Goal: Task Accomplishment & Management: Manage account settings

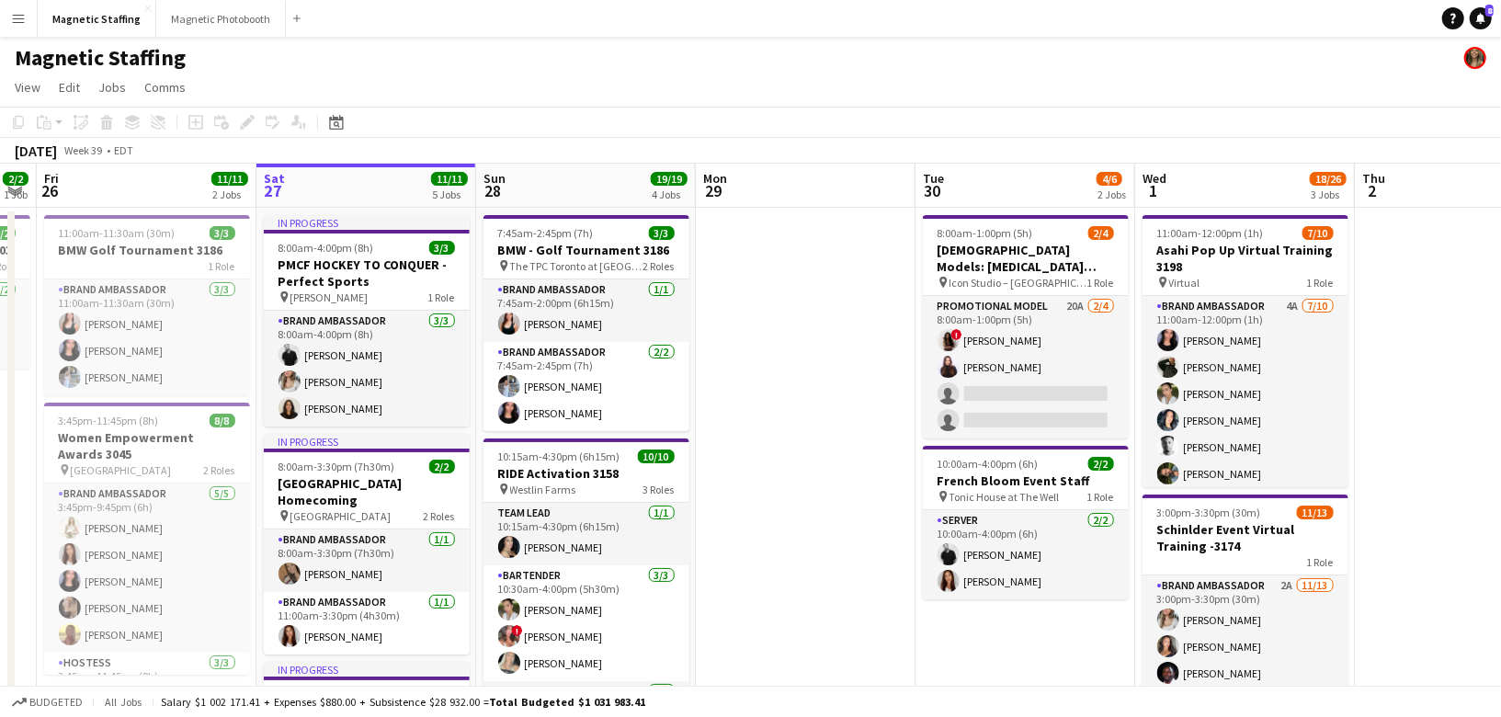
scroll to position [0, 558]
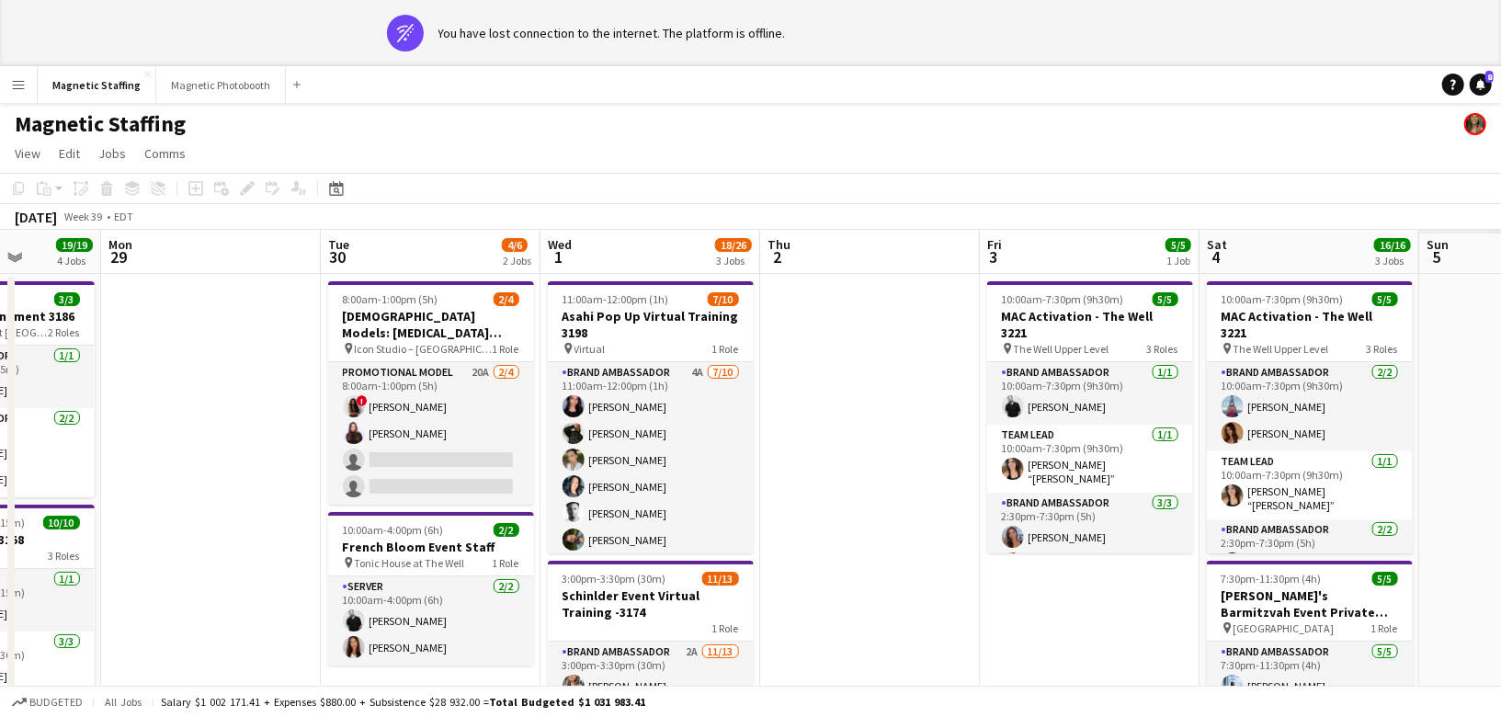
drag, startPoint x: 838, startPoint y: 323, endPoint x: 244, endPoint y: 353, distance: 595.5
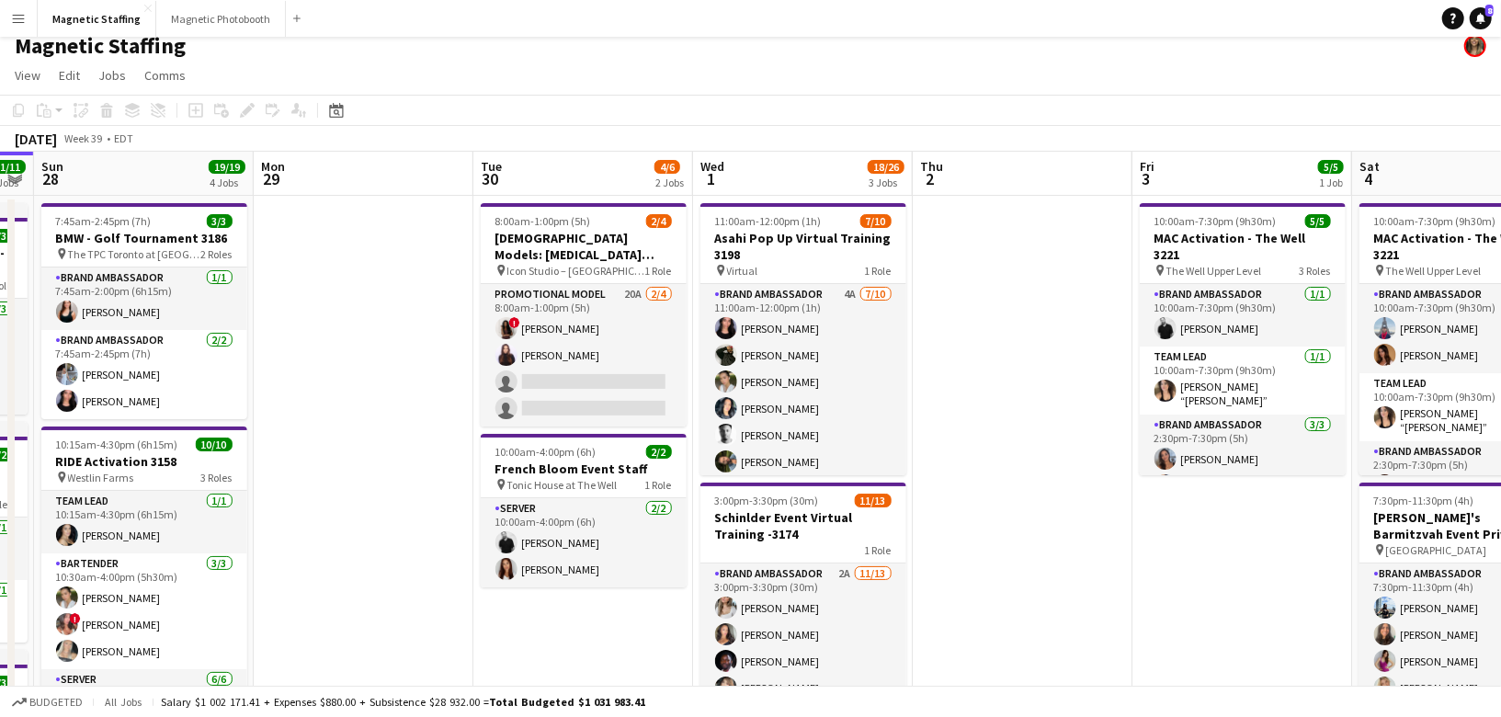
scroll to position [0, 628]
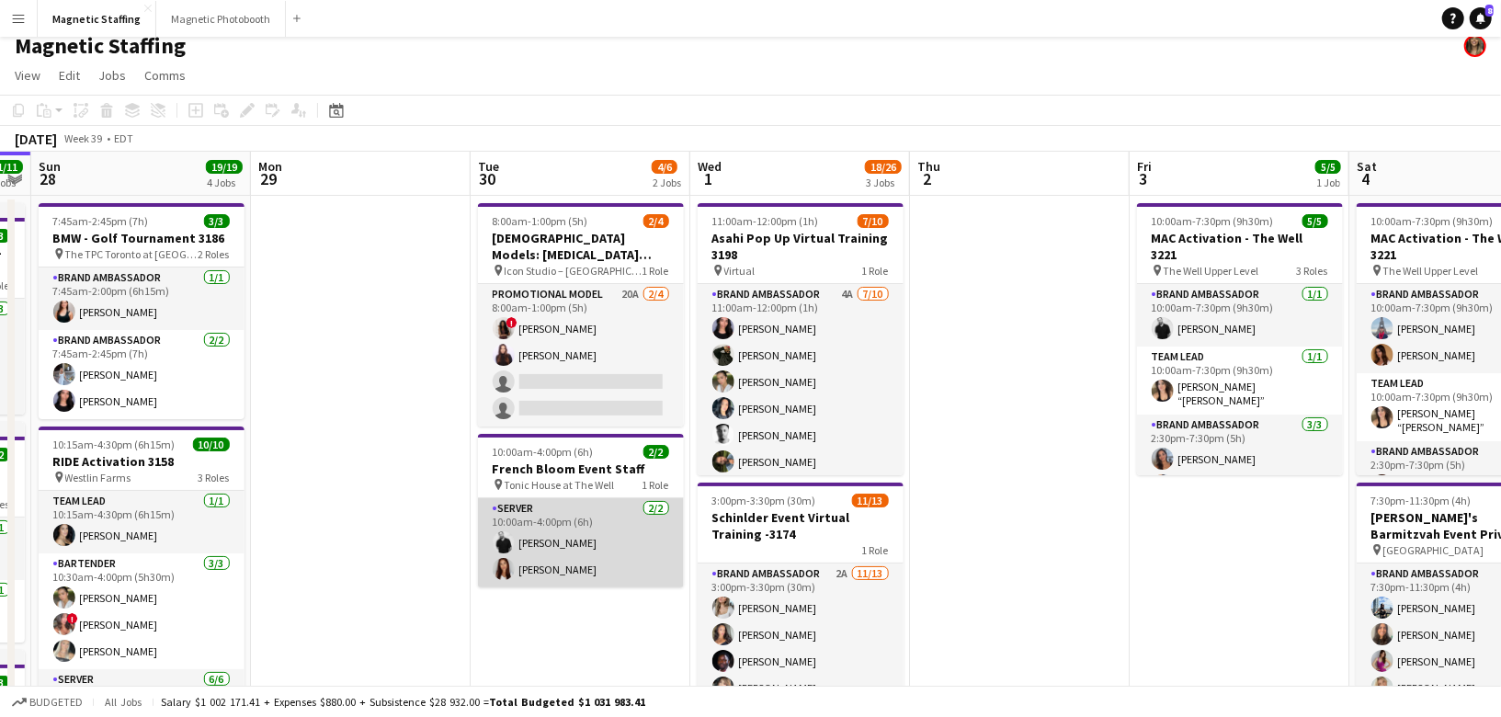
click at [572, 569] on app-card-role "Server 2/2 10:00am-4:00pm (6h) jean-philippe roy Luana Cima" at bounding box center [581, 542] width 206 height 89
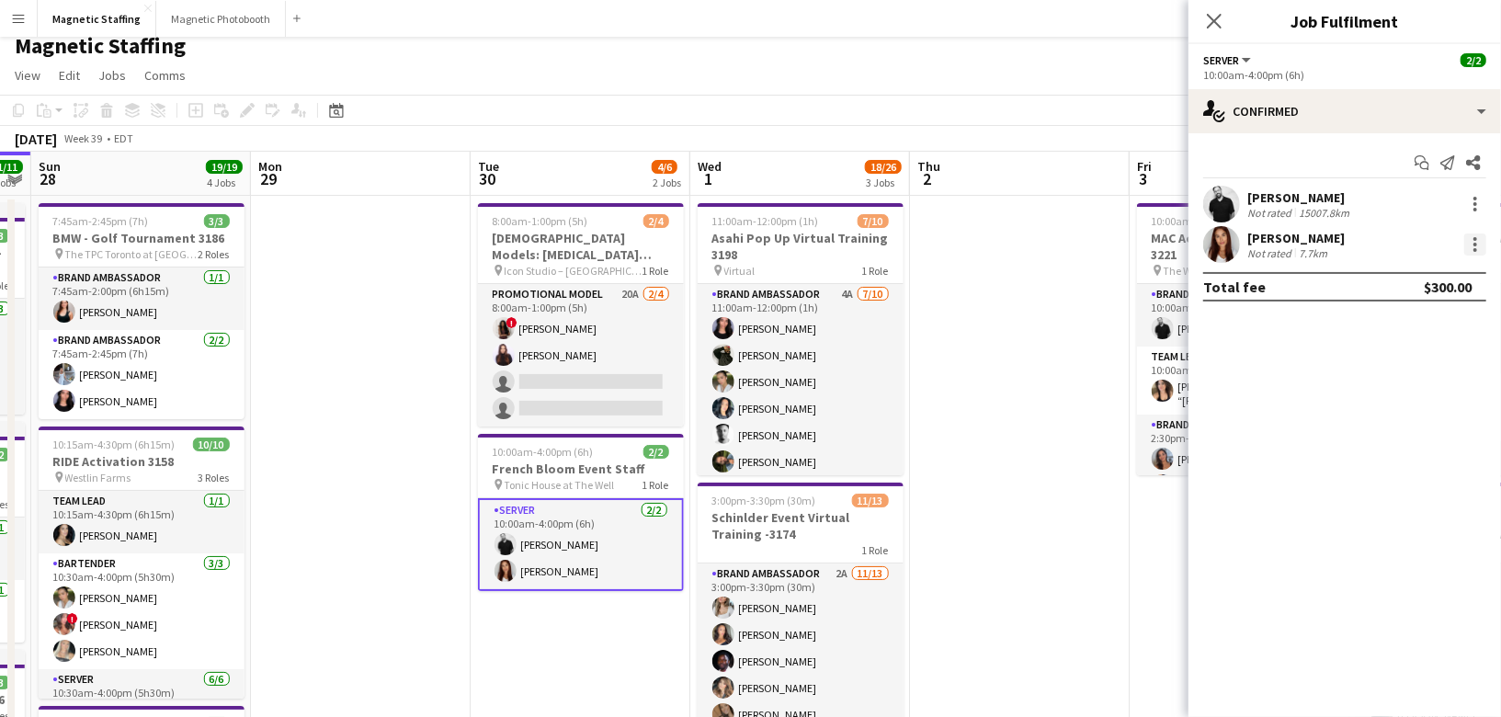
click at [1477, 245] on div at bounding box center [1475, 244] width 22 height 22
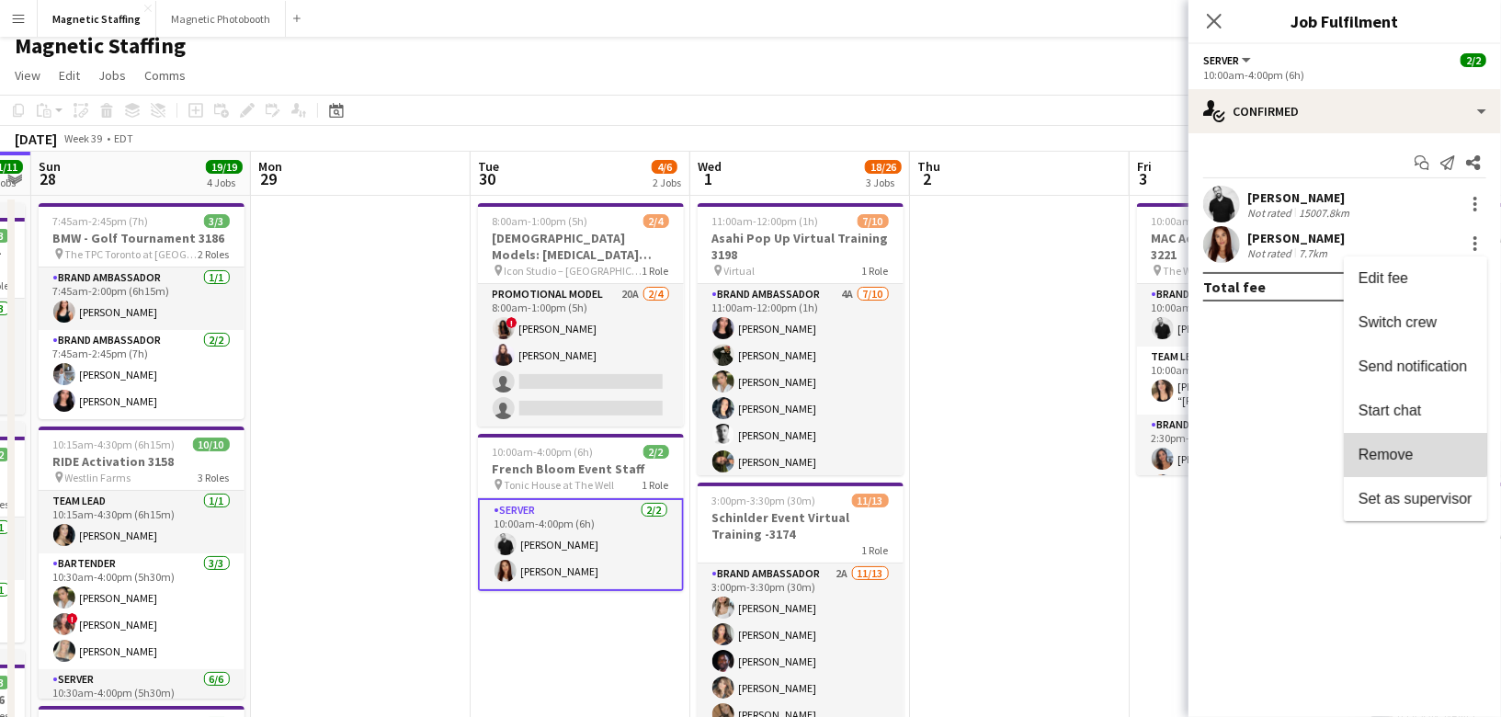
click at [1400, 446] on span "Remove" at bounding box center [1386, 454] width 55 height 16
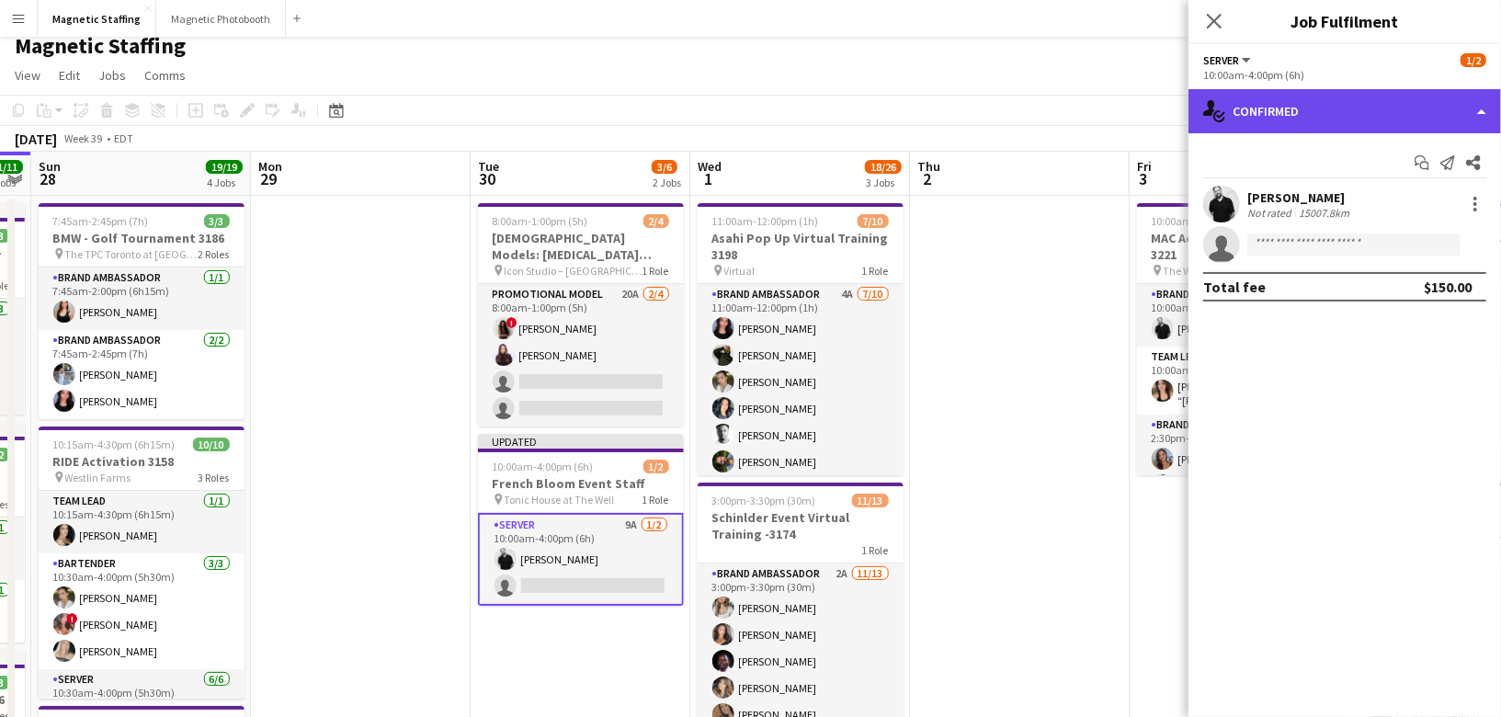
click at [1358, 115] on div "single-neutral-actions-check-2 Confirmed" at bounding box center [1345, 111] width 313 height 44
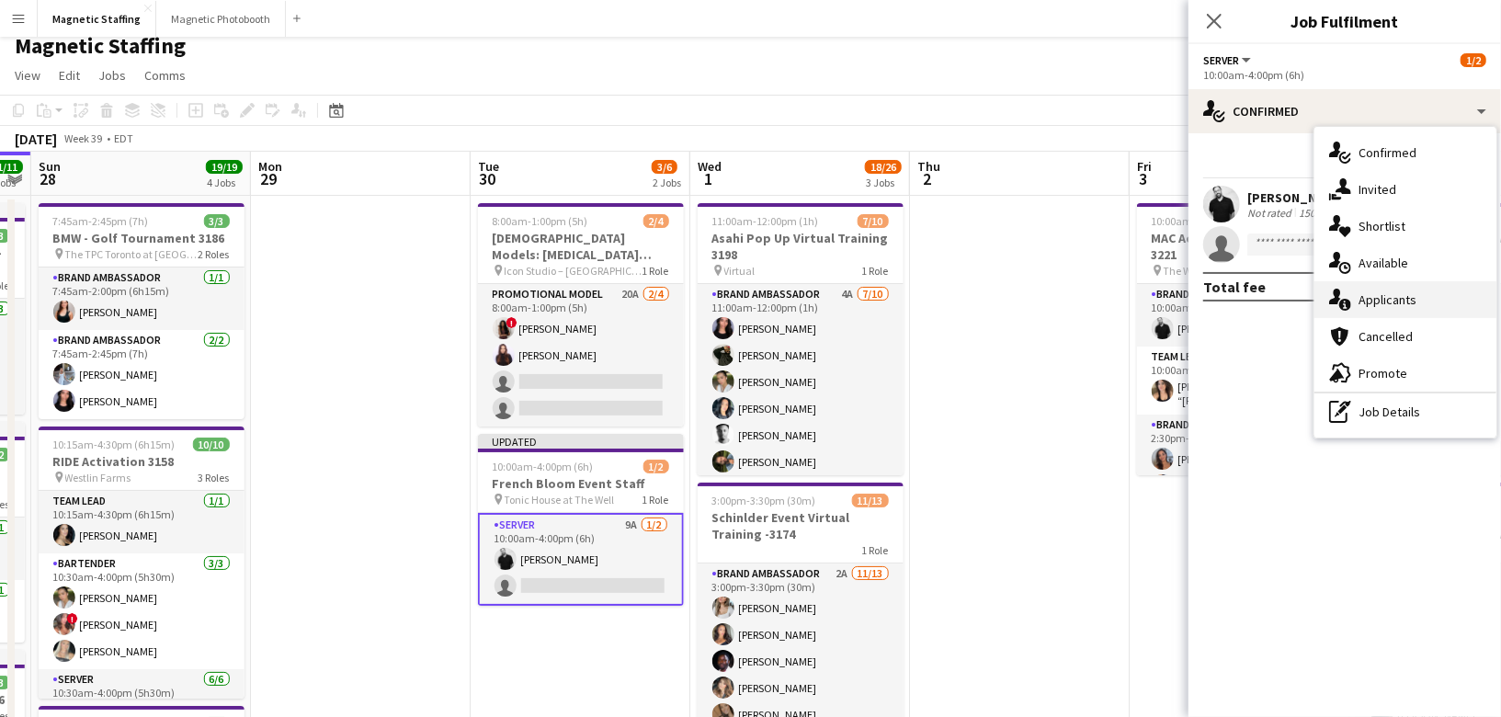
click at [1353, 292] on div "single-neutral-actions-information Applicants" at bounding box center [1406, 299] width 182 height 37
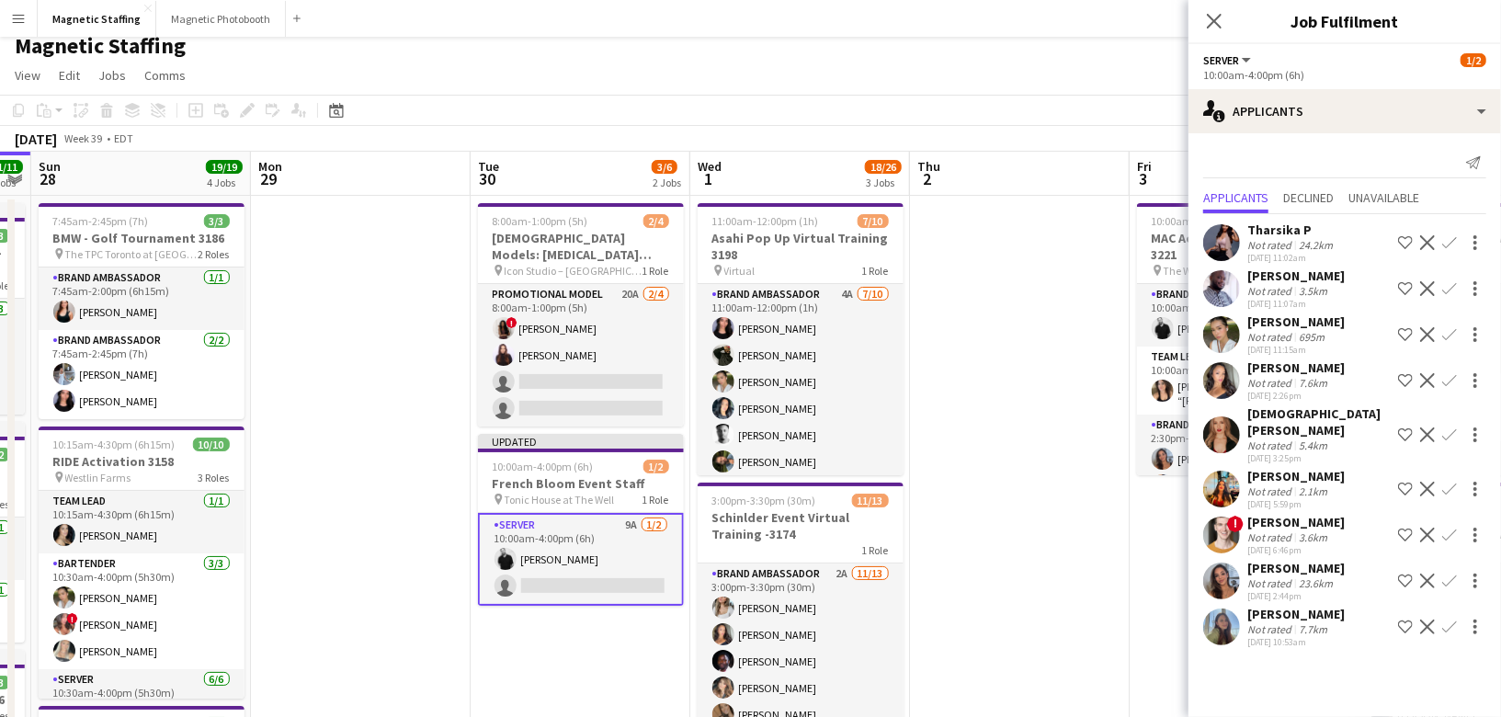
click at [1451, 574] on app-icon "Confirm" at bounding box center [1449, 581] width 15 height 15
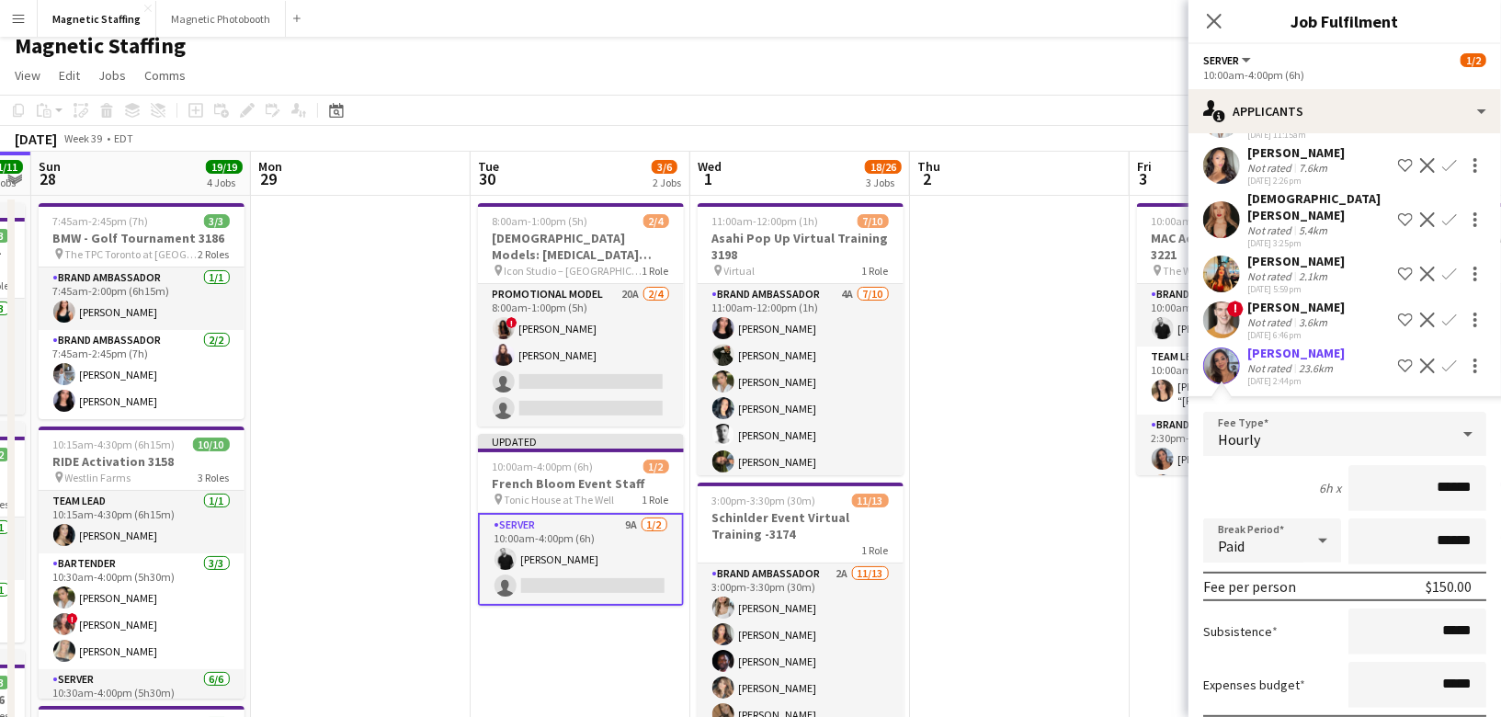
scroll to position [347, 0]
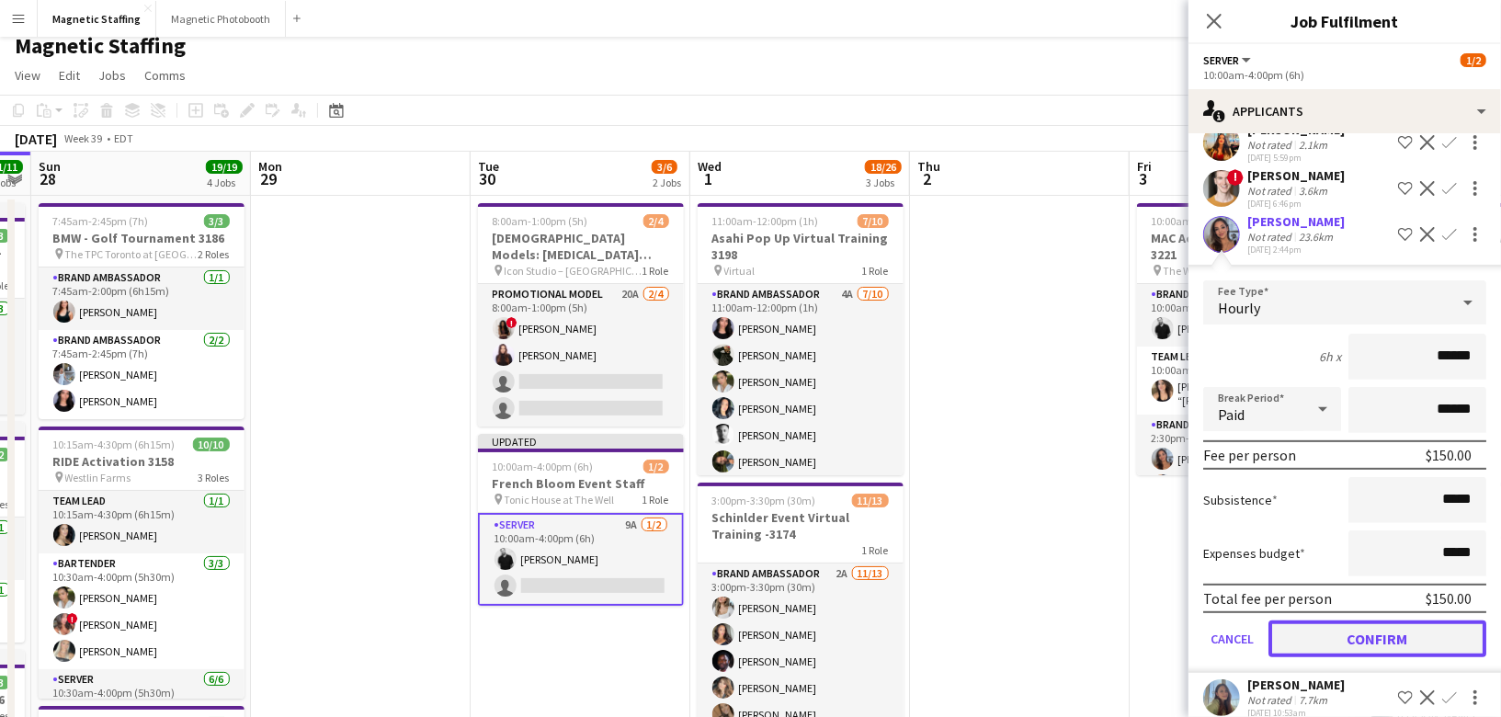
click at [1364, 632] on button "Confirm" at bounding box center [1378, 639] width 218 height 37
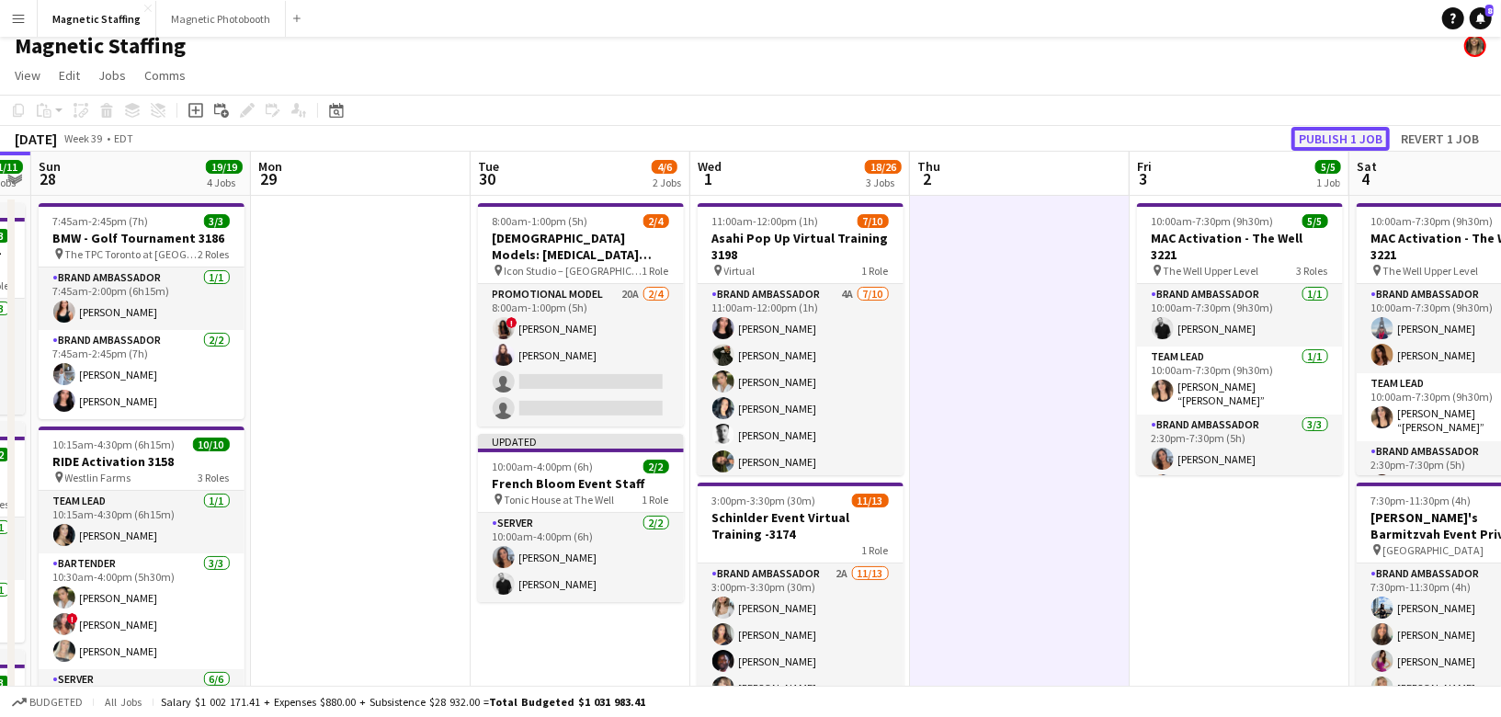
click at [1343, 131] on button "Publish 1 job" at bounding box center [1341, 139] width 98 height 24
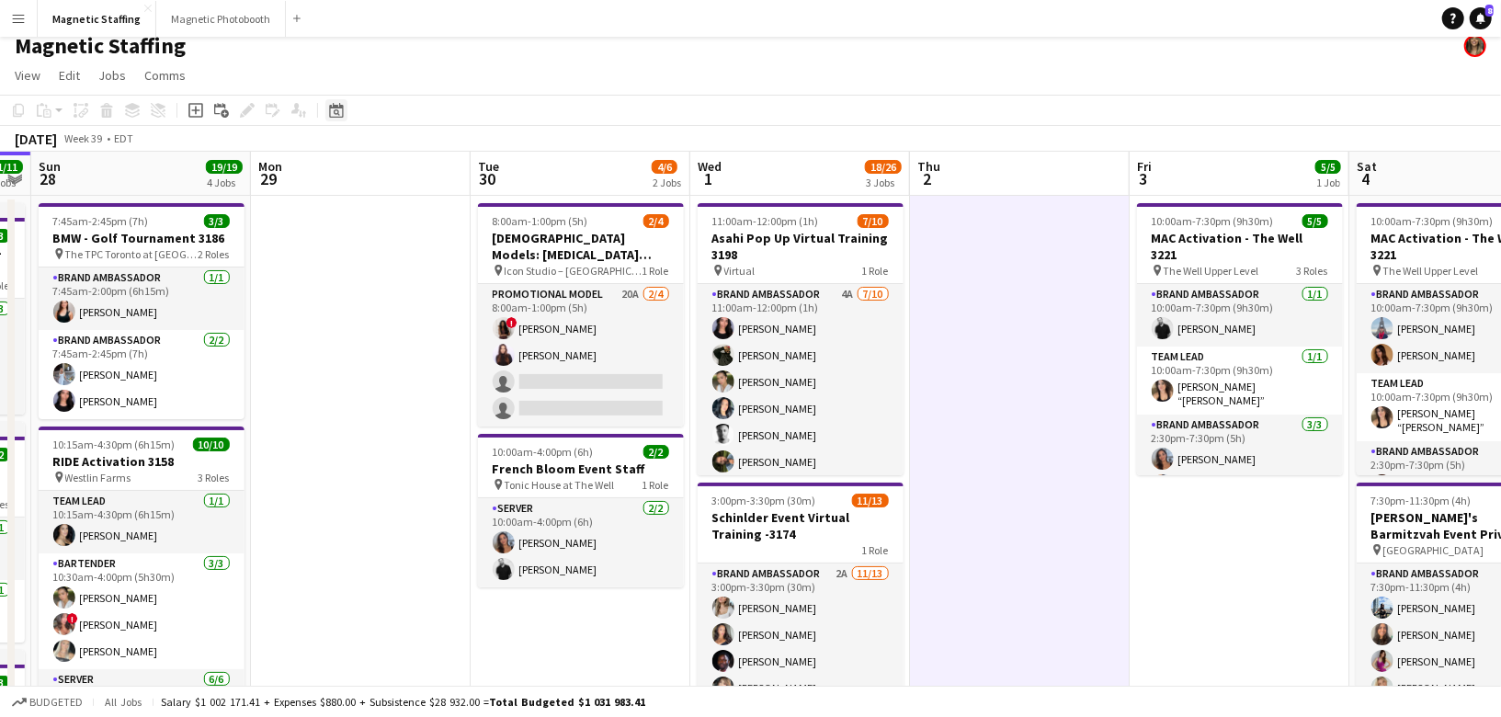
click at [335, 116] on icon at bounding box center [336, 110] width 14 height 15
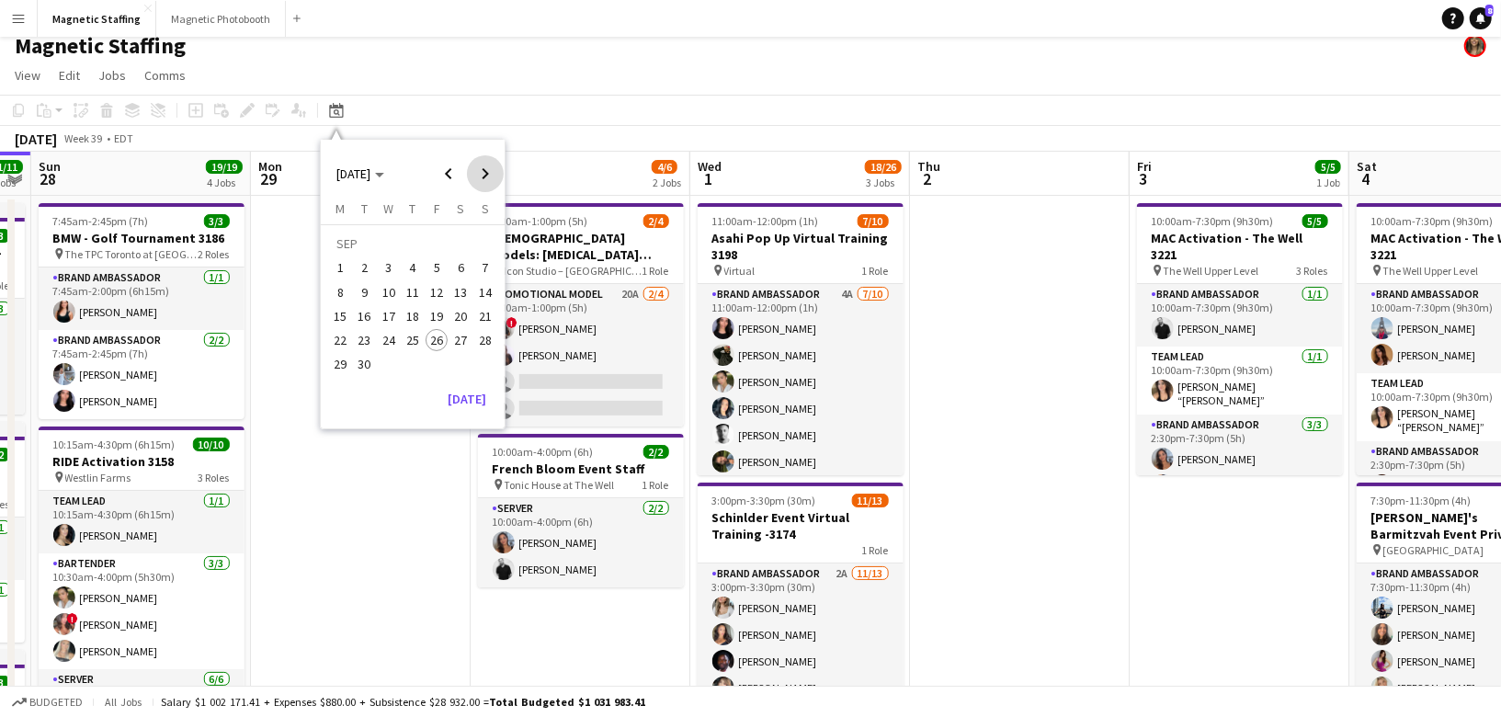
click at [476, 166] on span "Next month" at bounding box center [485, 173] width 37 height 37
click at [458, 174] on span "Previous month" at bounding box center [448, 173] width 37 height 37
click at [438, 258] on span "3" at bounding box center [437, 268] width 22 height 22
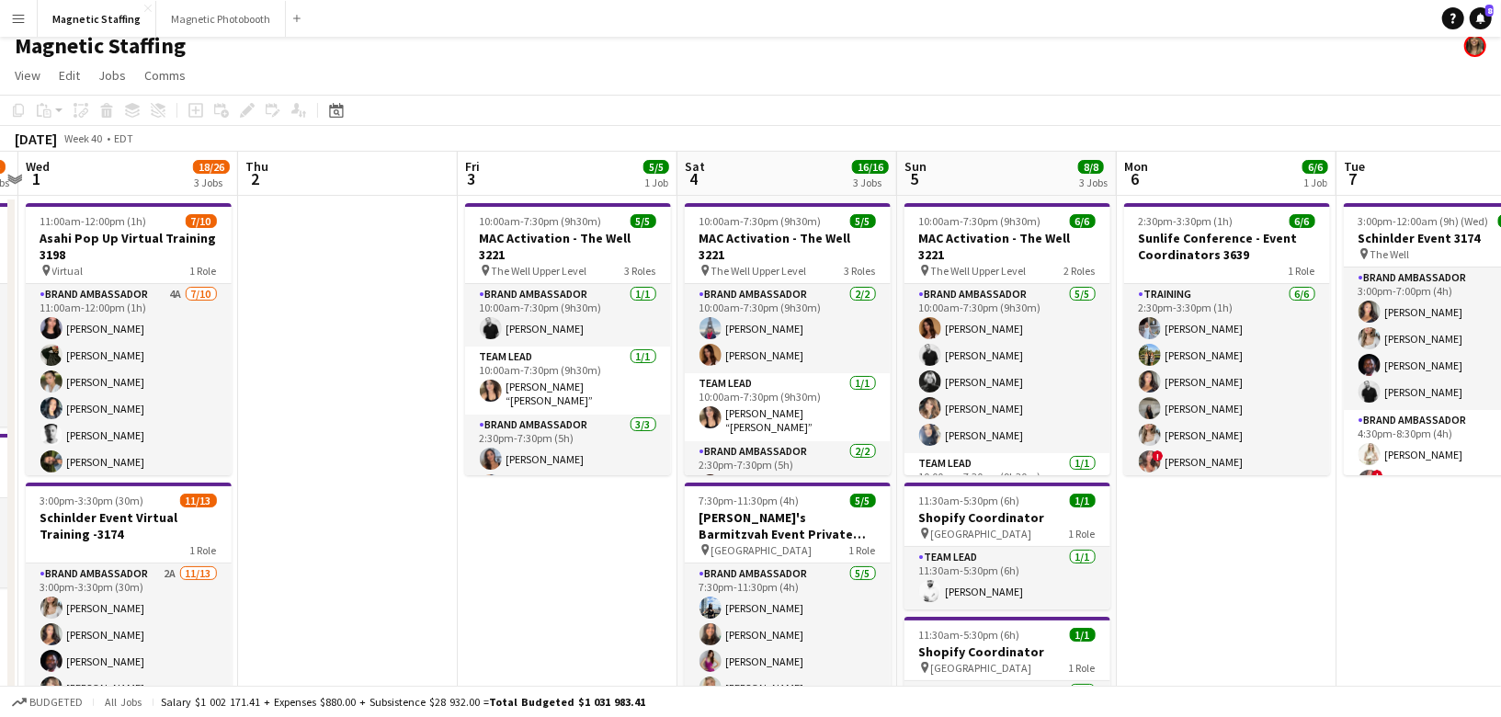
drag, startPoint x: 511, startPoint y: 301, endPoint x: 190, endPoint y: 347, distance: 324.1
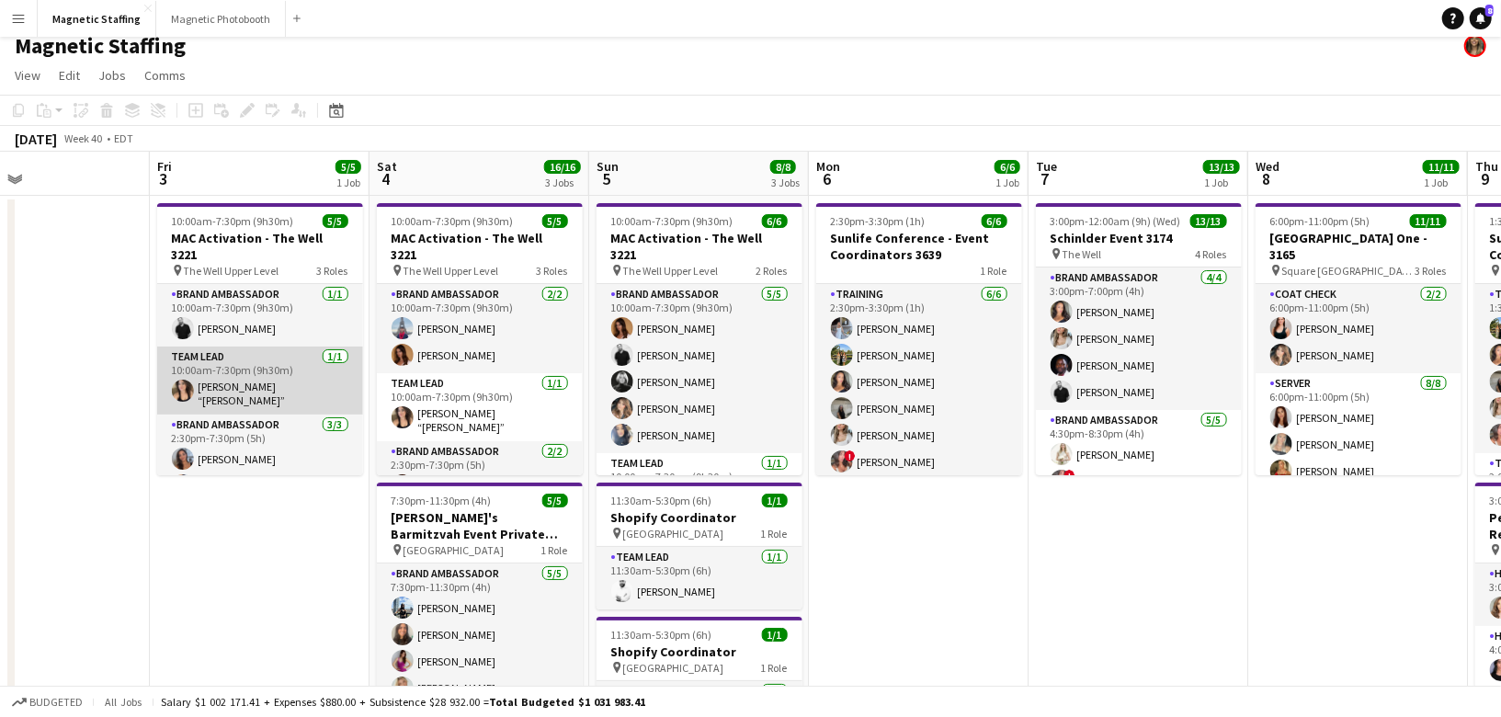
scroll to position [32, 0]
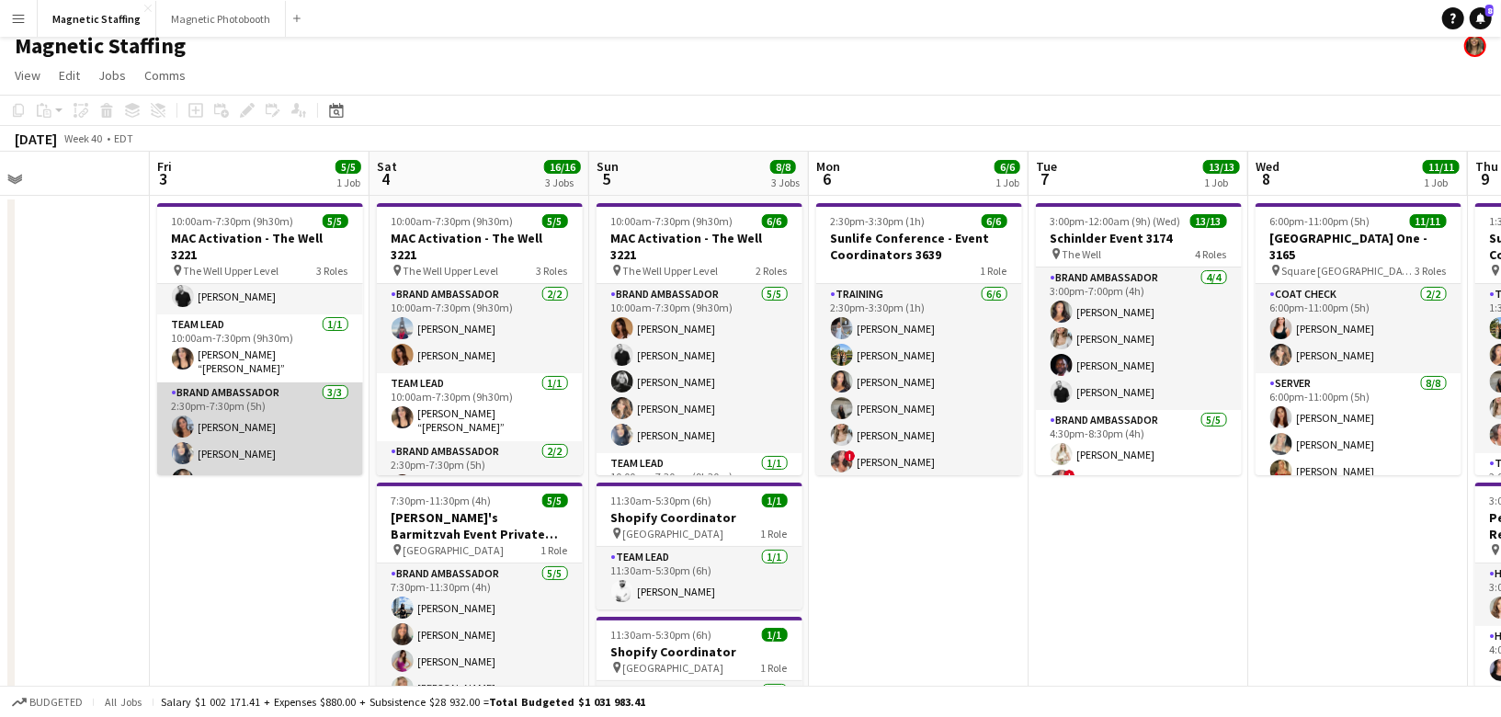
click at [285, 427] on app-card-role "Brand Ambassador 3/3 2:30pm-7:30pm (5h) Diana Michailidis Malin Keo Cassie Sanc…" at bounding box center [260, 440] width 206 height 116
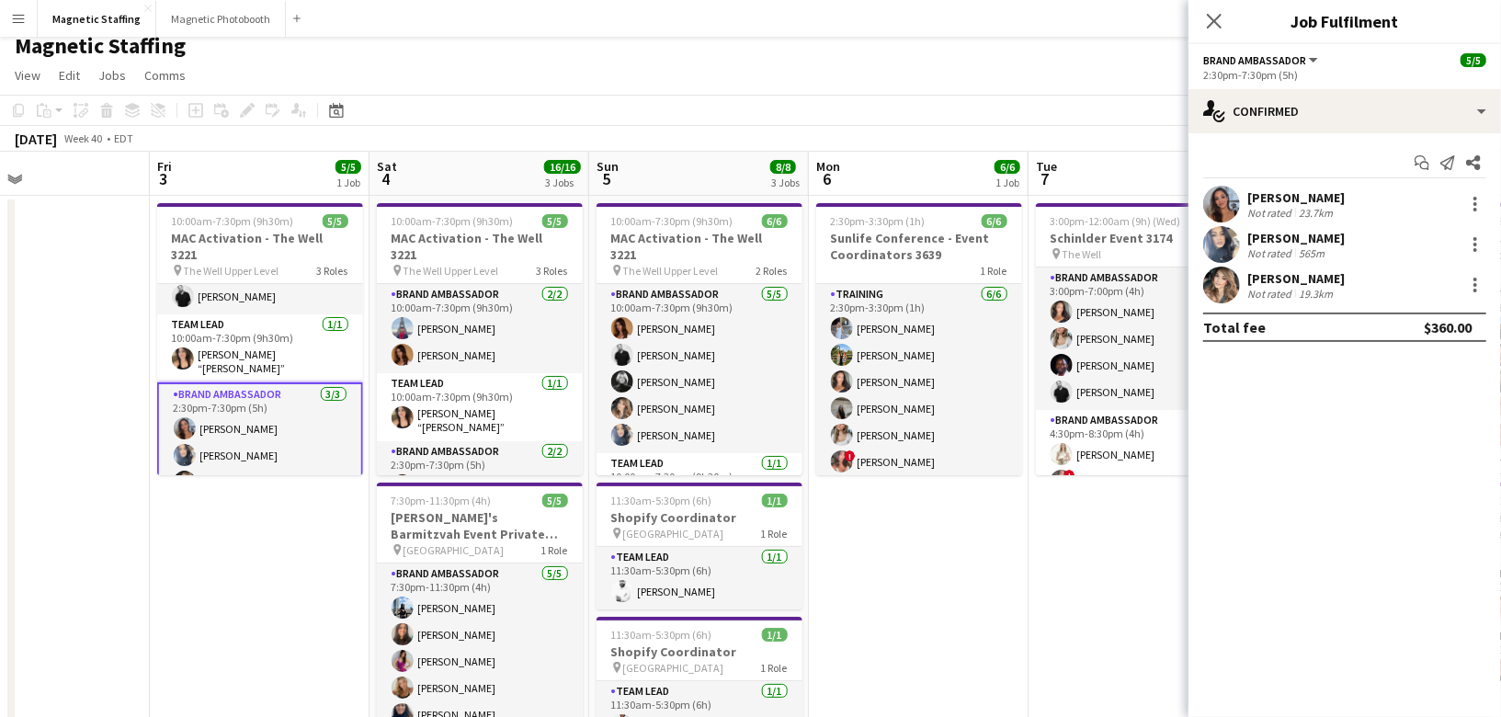
scroll to position [0, 0]
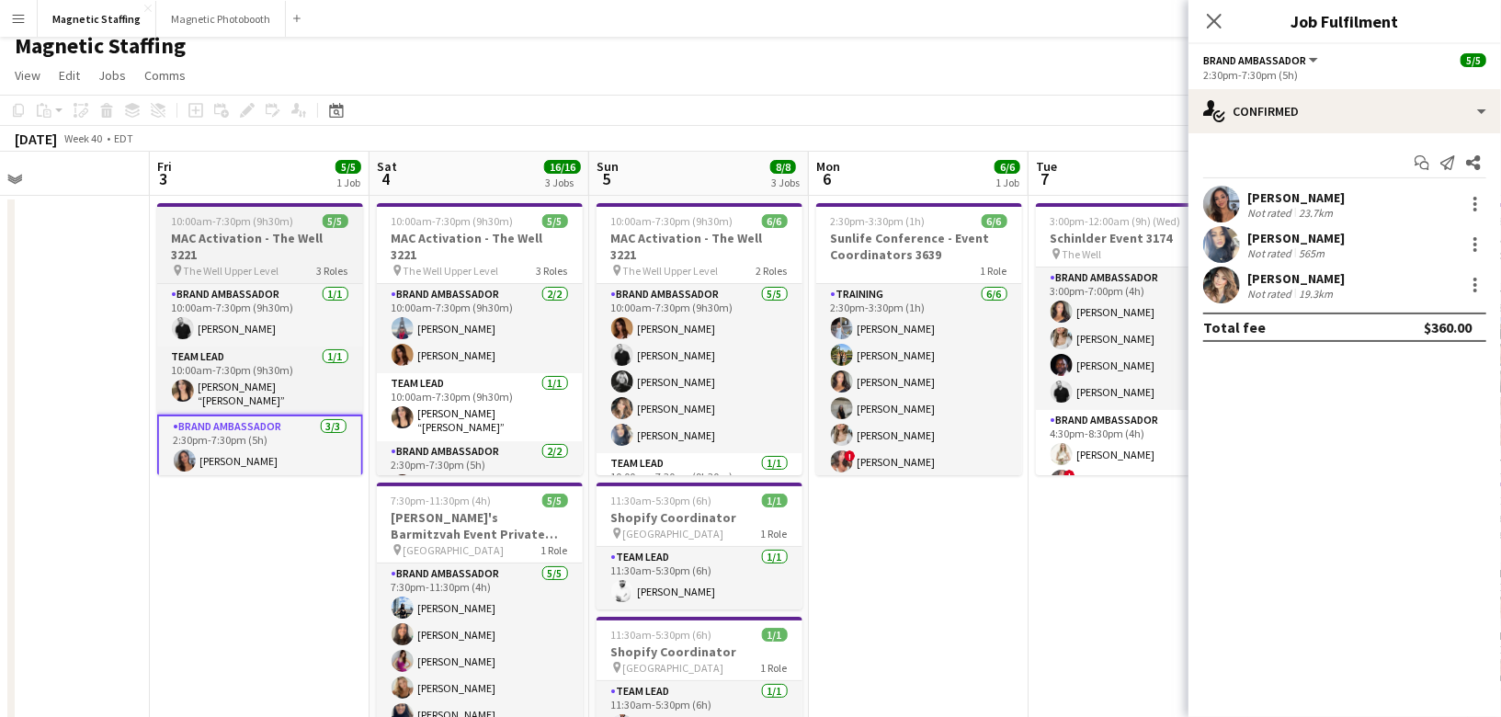
click at [236, 231] on h3 "MAC Activation - The Well 3221" at bounding box center [260, 246] width 206 height 33
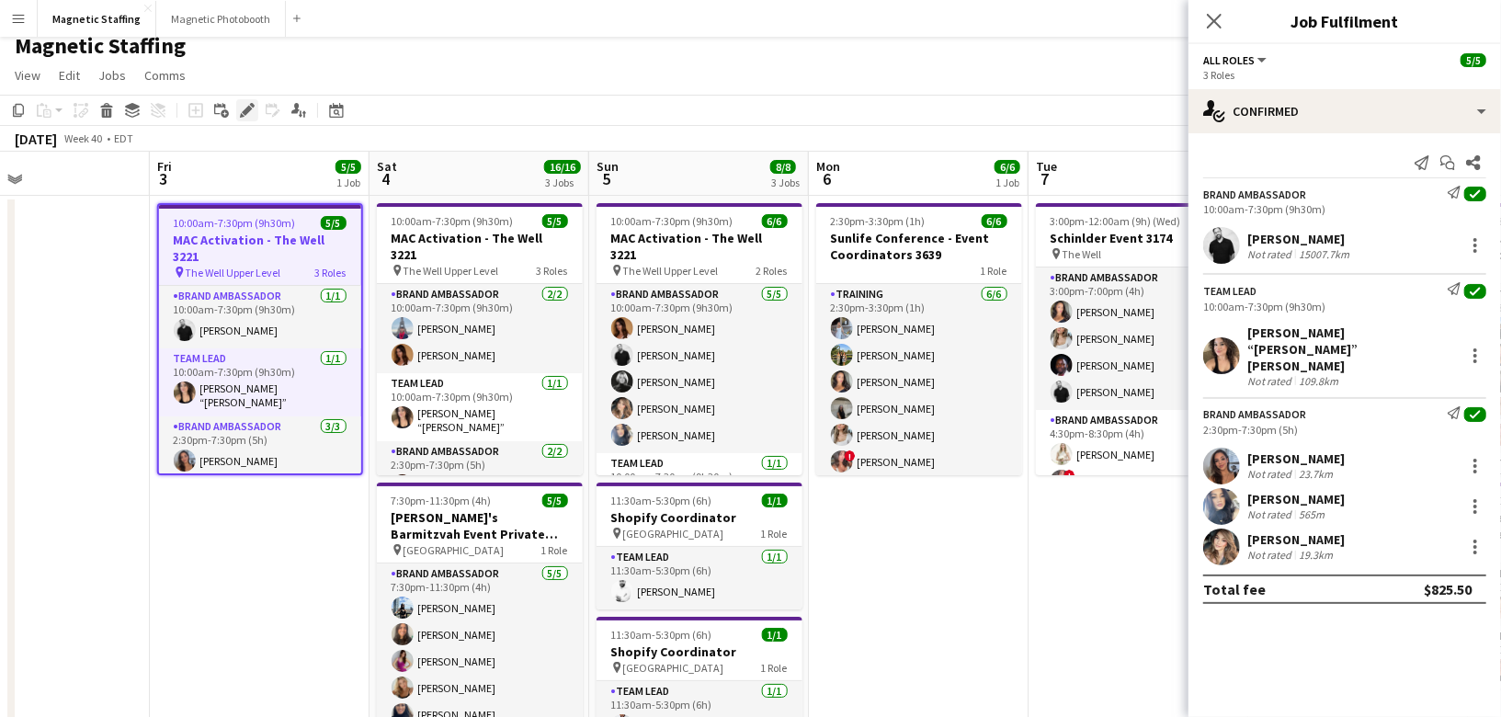
click at [243, 109] on icon "Edit" at bounding box center [247, 110] width 15 height 15
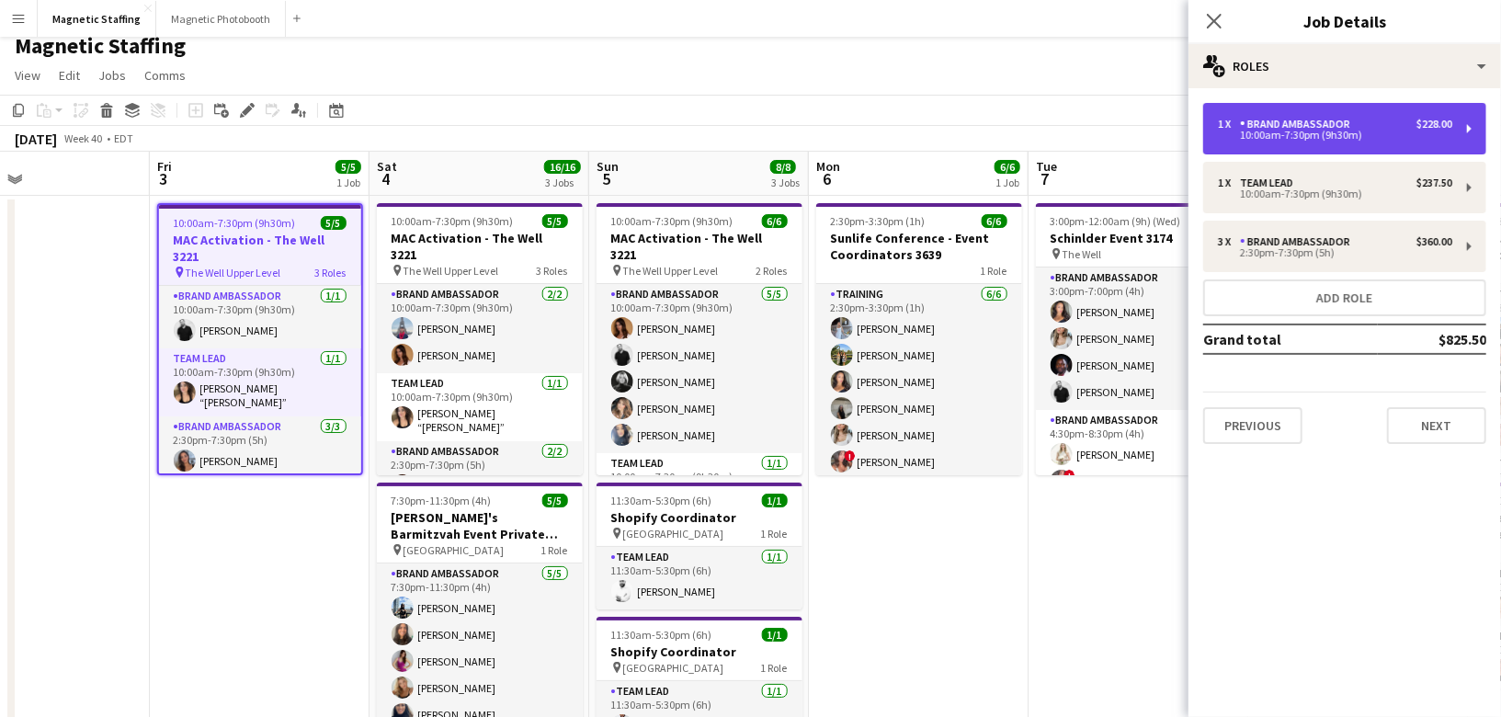
click at [1321, 120] on div "Brand Ambassador" at bounding box center [1299, 124] width 118 height 13
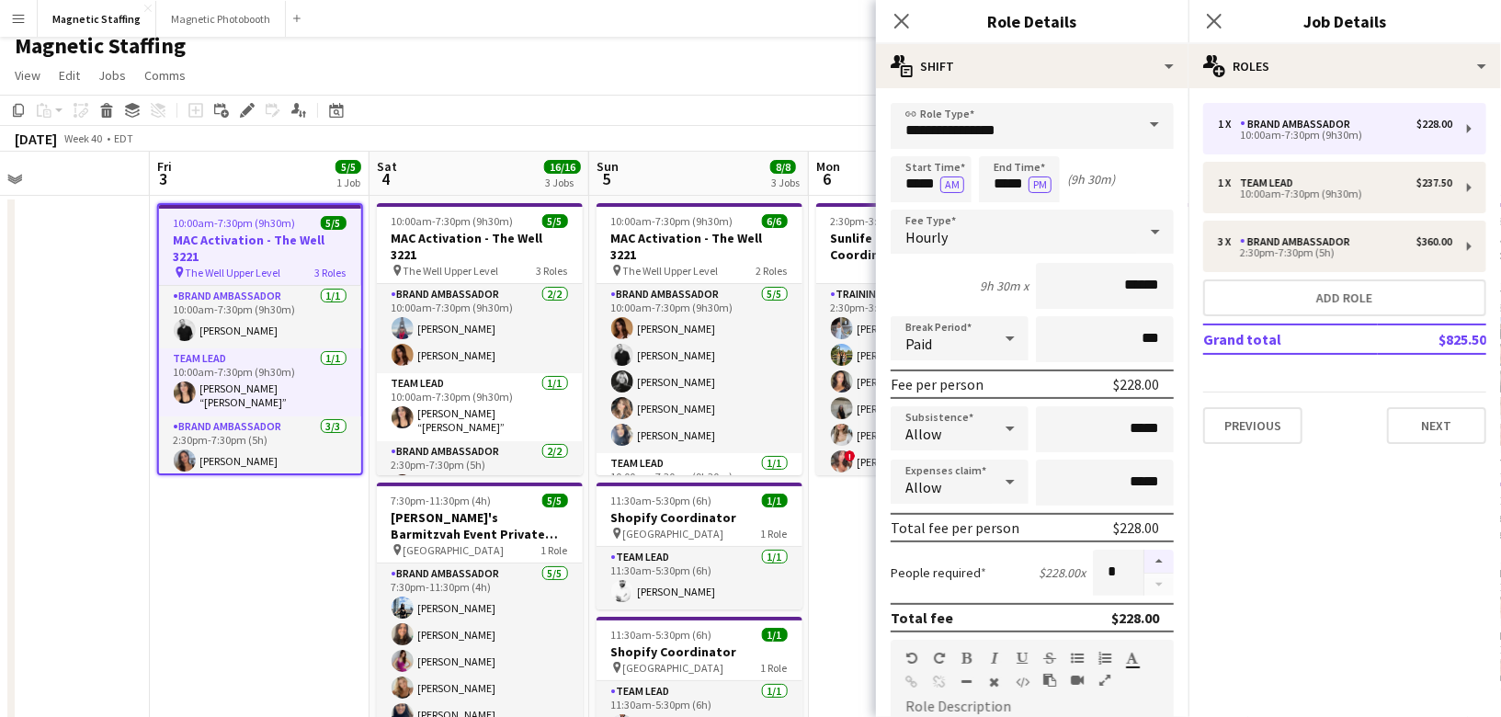
click at [1161, 558] on button "button" at bounding box center [1159, 562] width 29 height 24
type input "*"
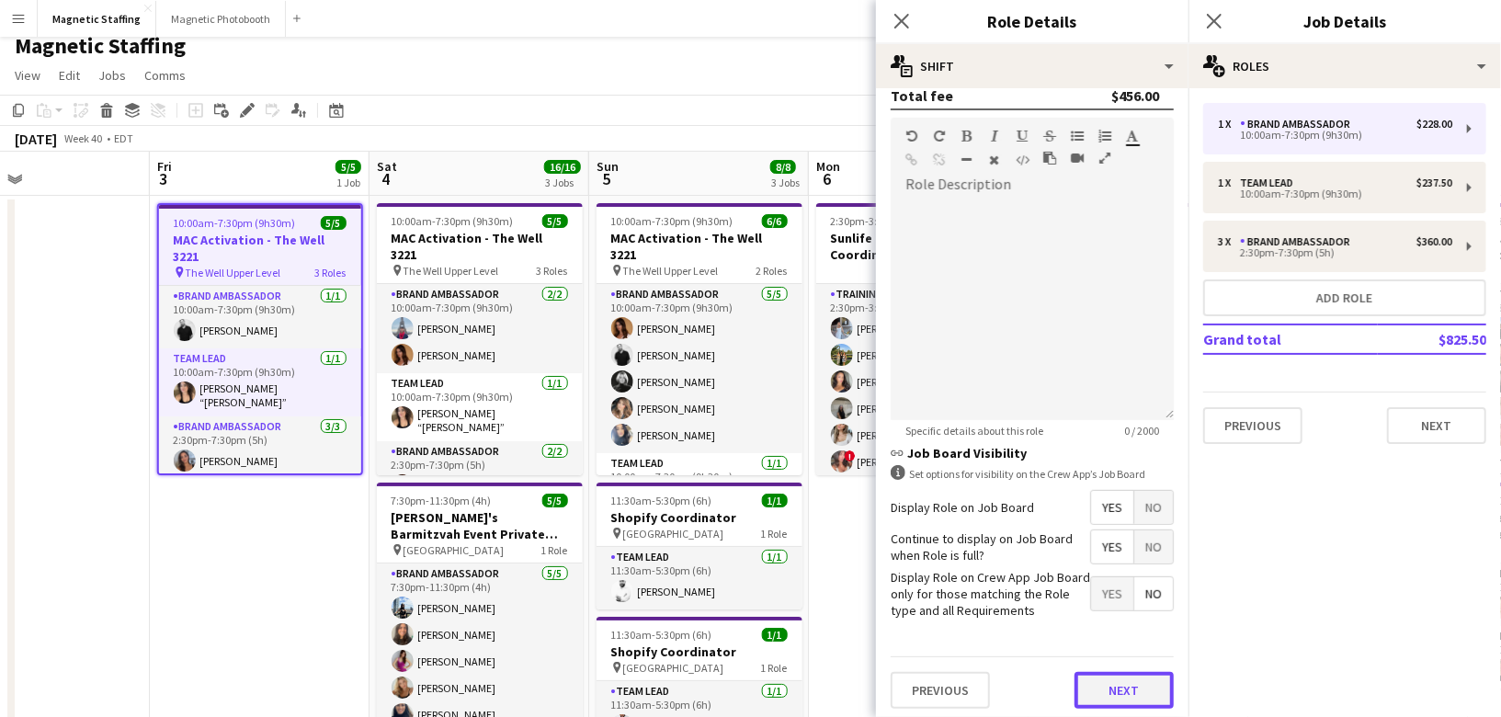
click at [1137, 679] on button "Next" at bounding box center [1124, 690] width 99 height 37
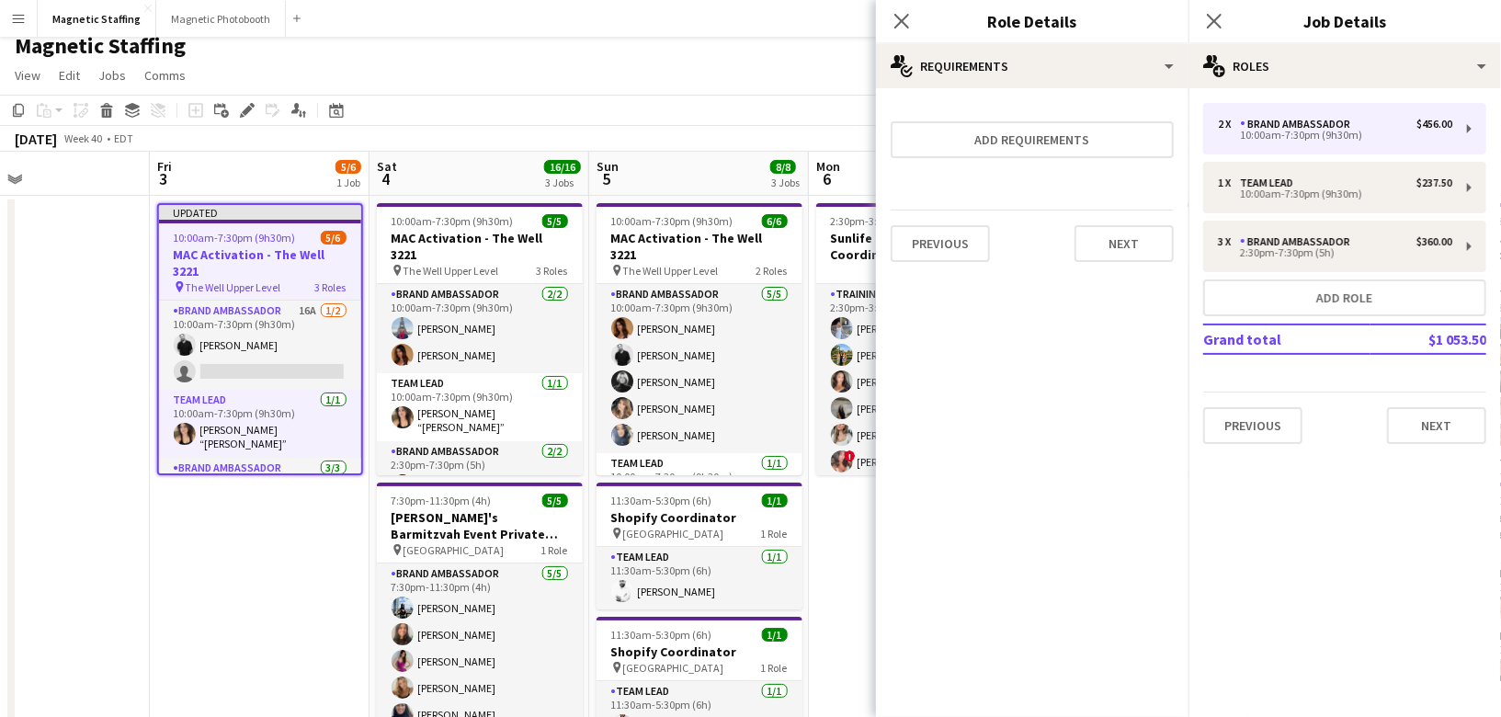
scroll to position [0, 0]
click at [1144, 244] on button "Next" at bounding box center [1124, 243] width 99 height 37
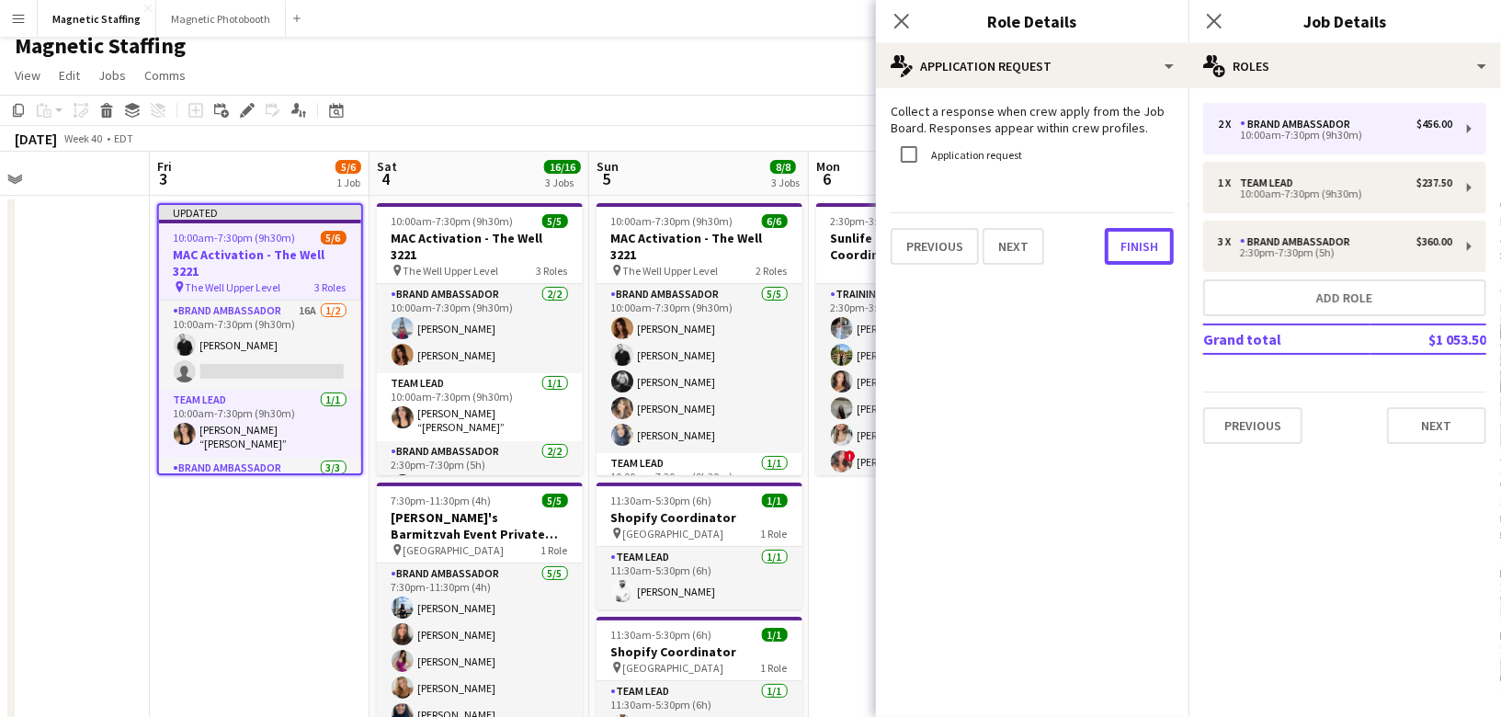
click at [1144, 244] on button "Finish" at bounding box center [1139, 246] width 69 height 37
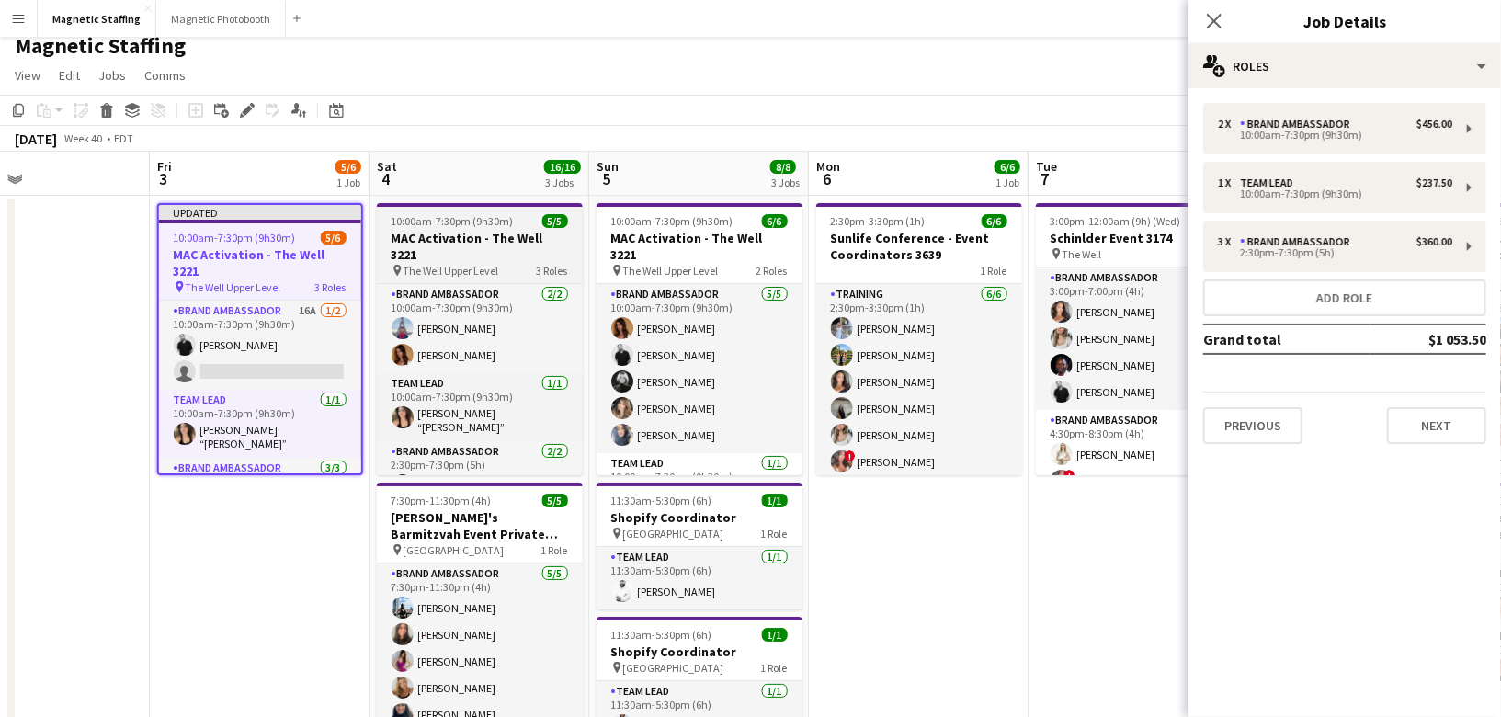
click at [473, 228] on app-job-card "10:00am-7:30pm (9h30m) 5/5 MAC Activation - The Well 3221 pin The Well Upper Le…" at bounding box center [480, 339] width 206 height 272
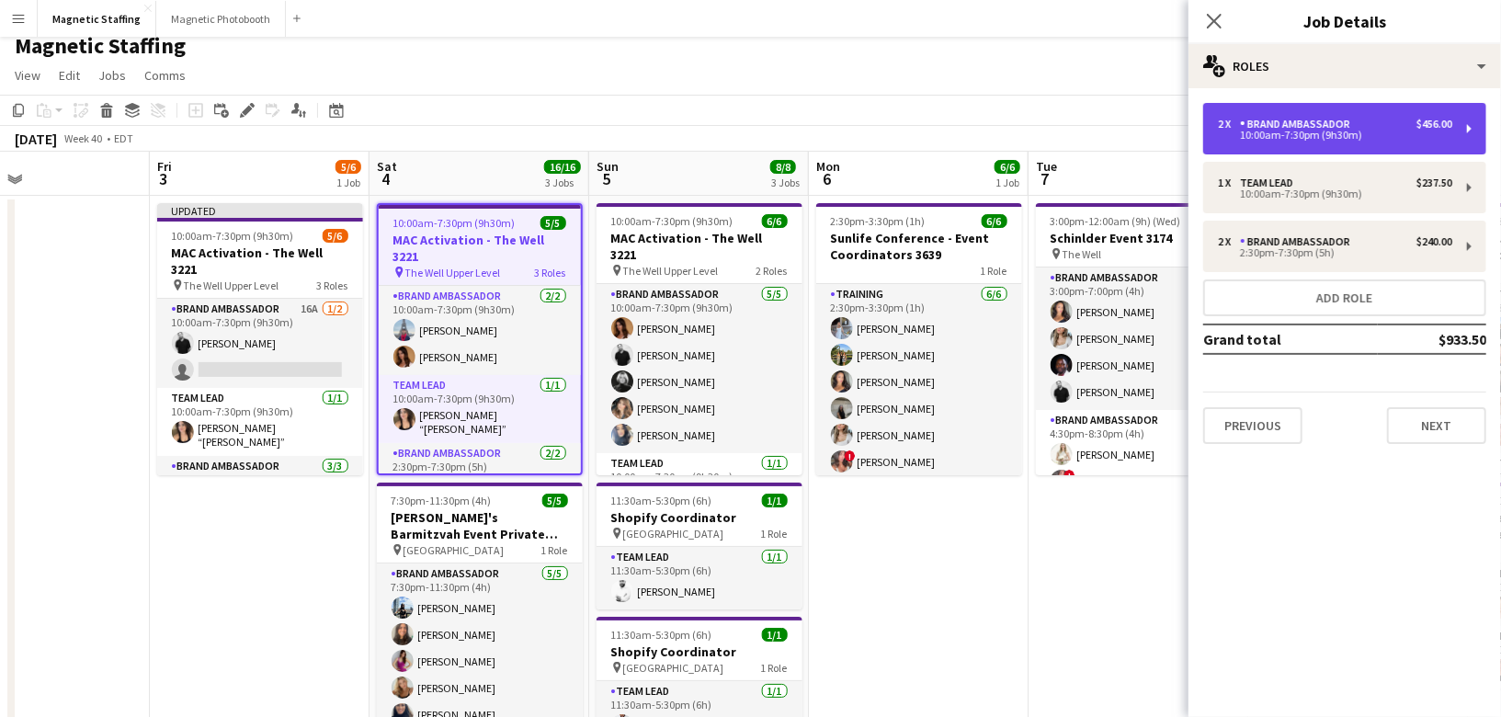
click at [1310, 132] on div "10:00am-7:30pm (9h30m)" at bounding box center [1335, 135] width 234 height 9
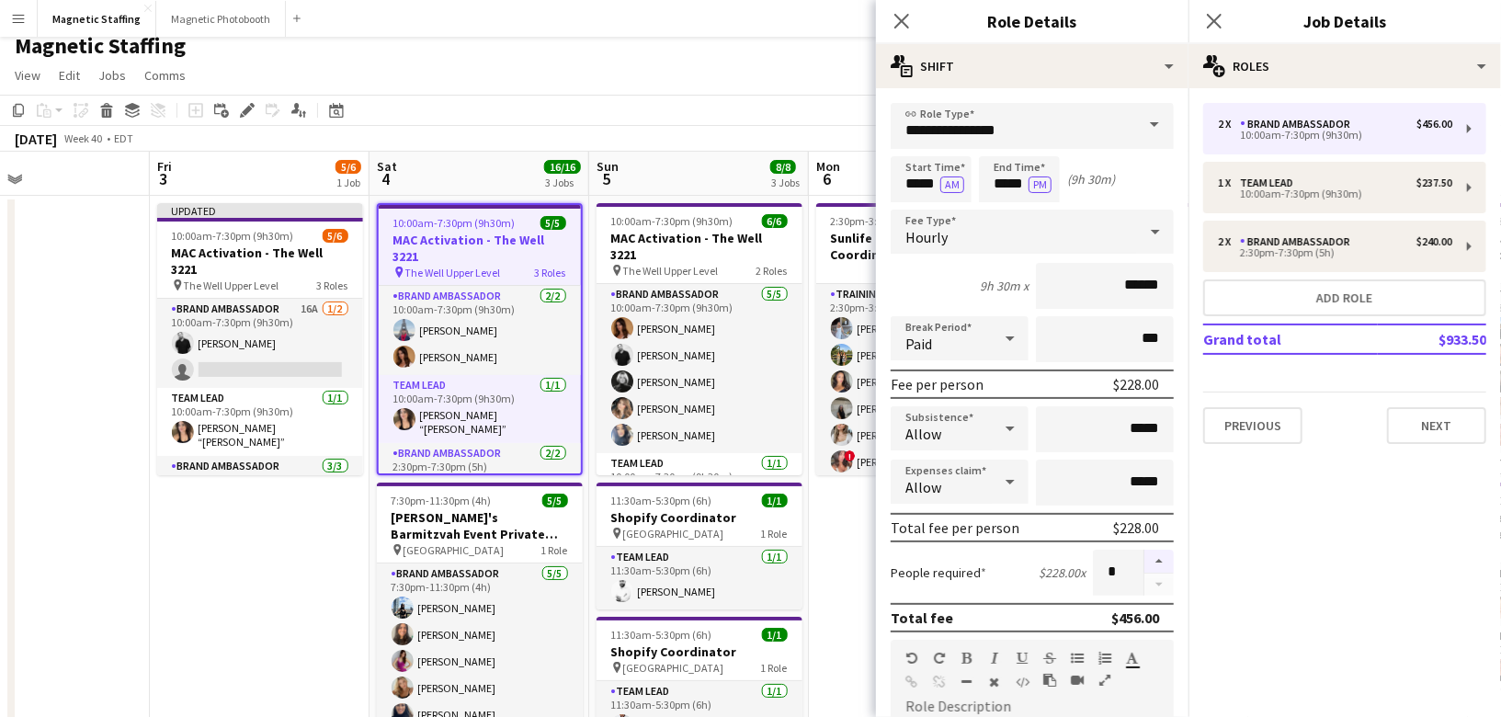
click at [1166, 557] on button "button" at bounding box center [1159, 562] width 29 height 24
type input "*"
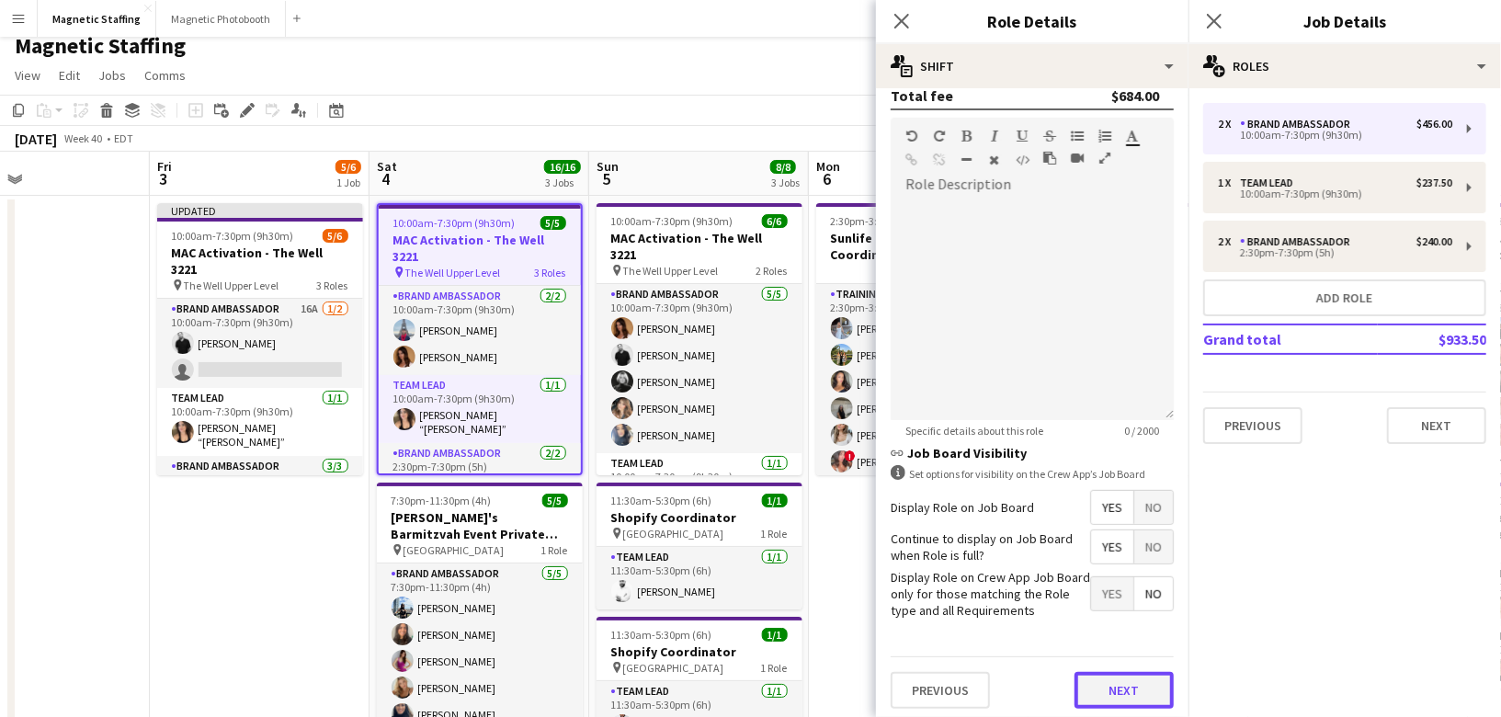
click at [1120, 688] on button "Next" at bounding box center [1124, 690] width 99 height 37
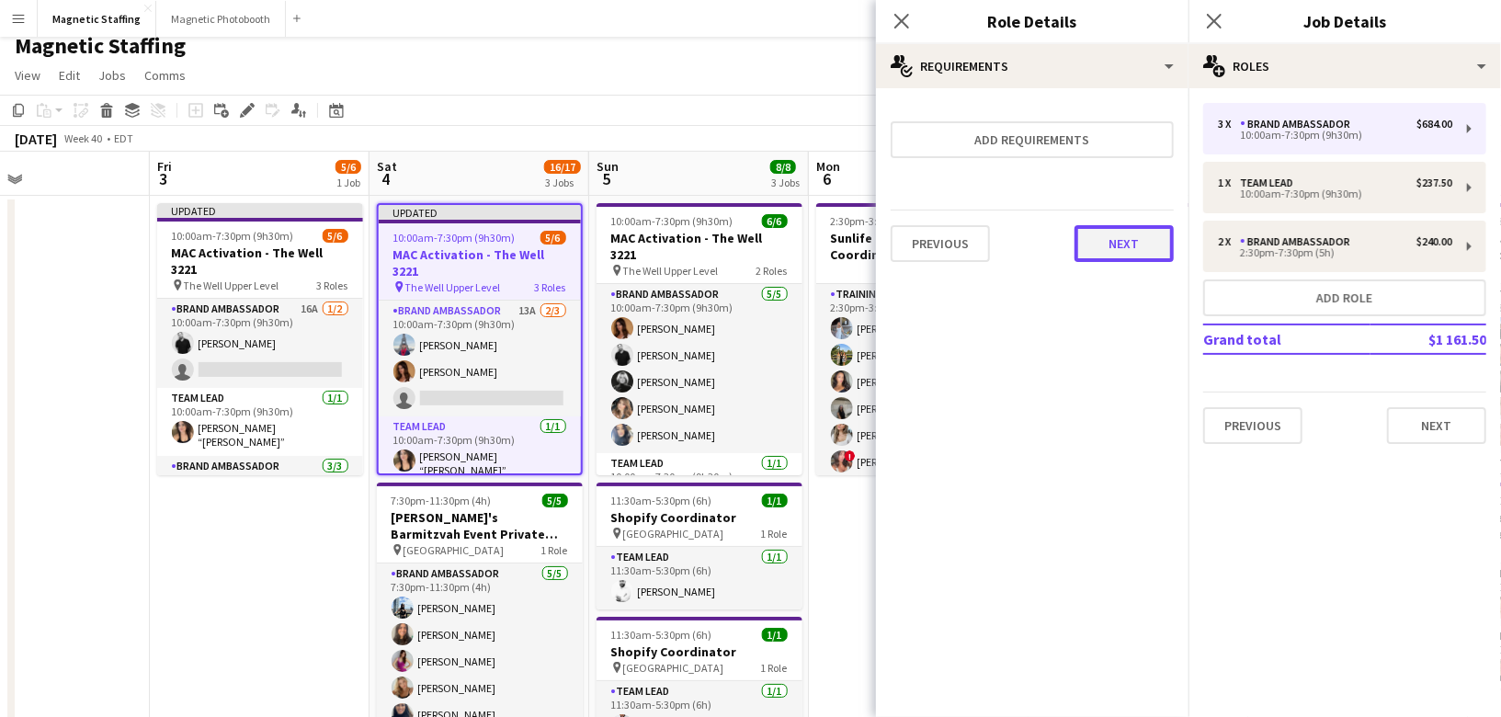
click at [1134, 237] on button "Next" at bounding box center [1124, 243] width 99 height 37
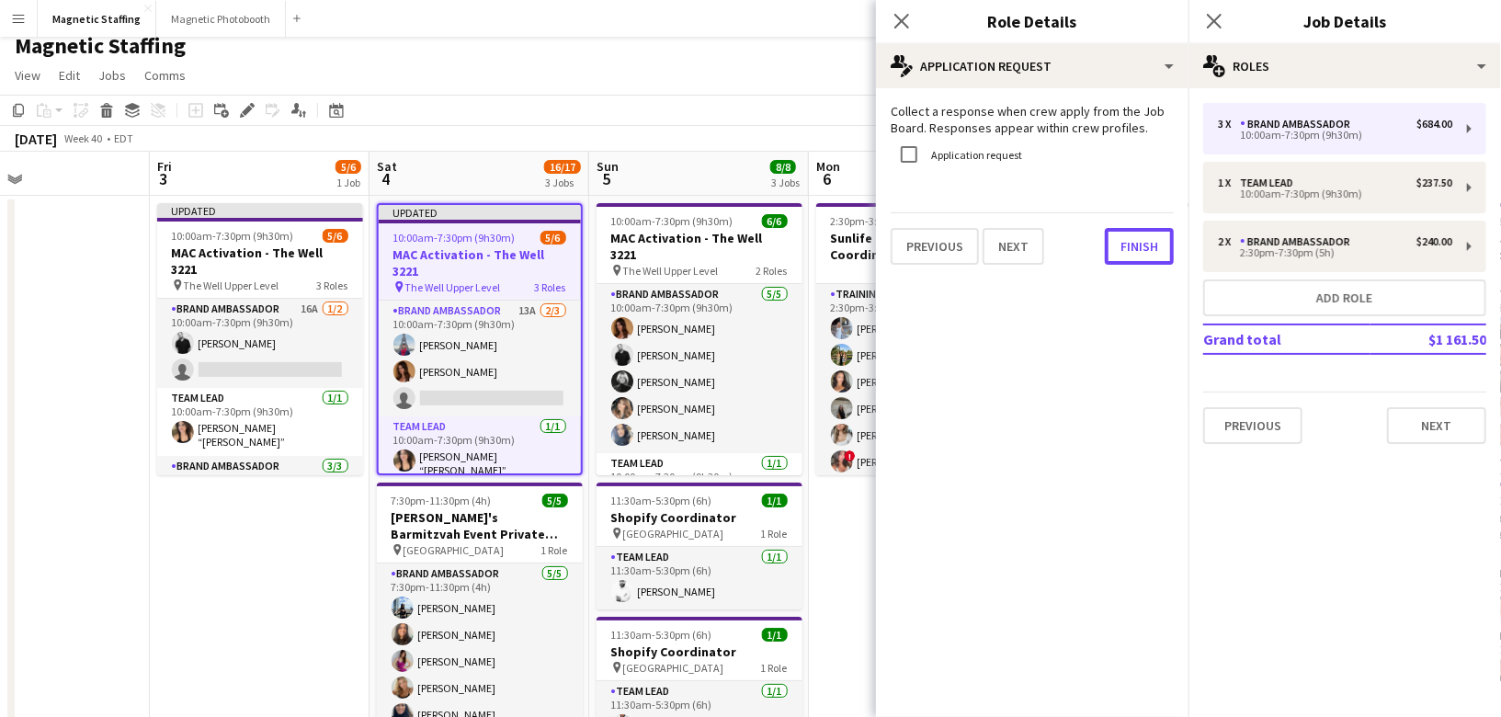
click at [1134, 237] on button "Finish" at bounding box center [1139, 246] width 69 height 37
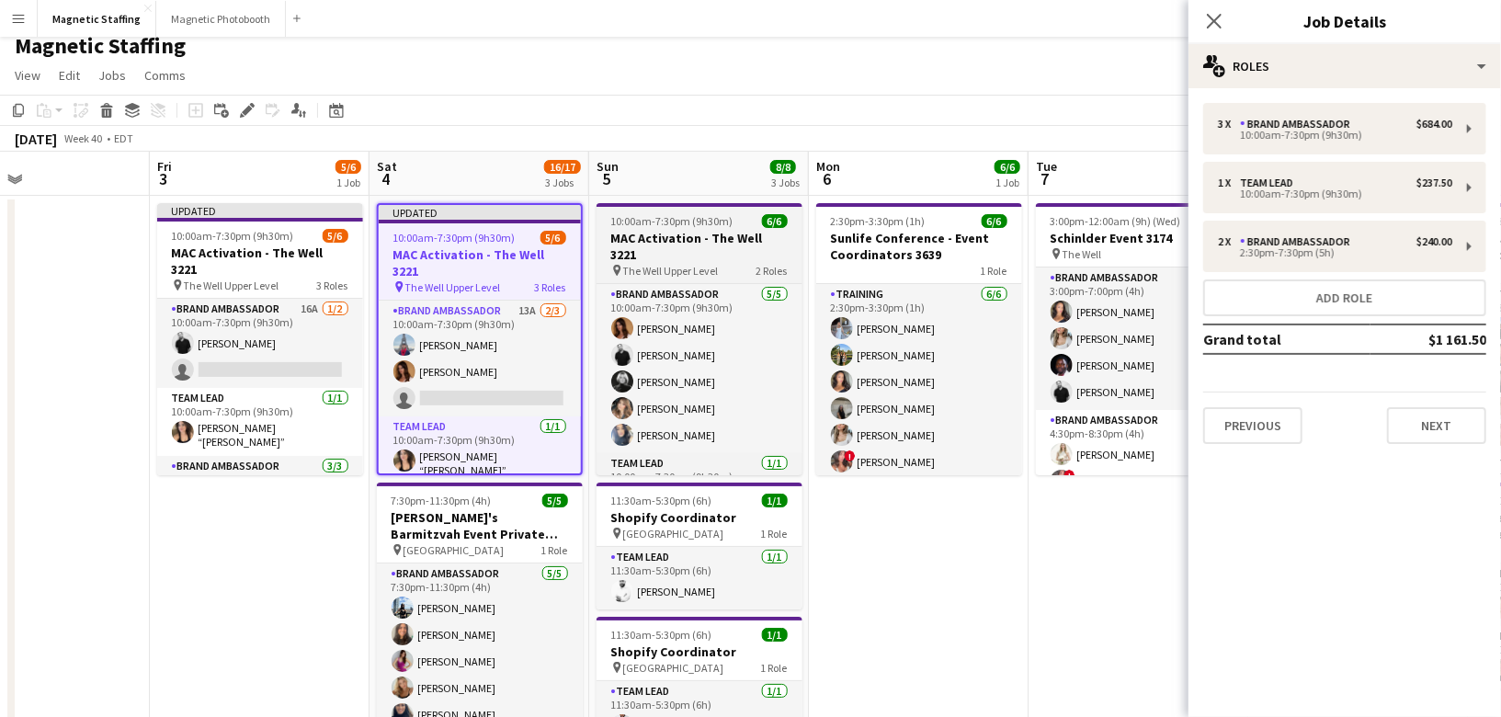
click at [669, 231] on h3 "MAC Activation - The Well 3221" at bounding box center [700, 246] width 206 height 33
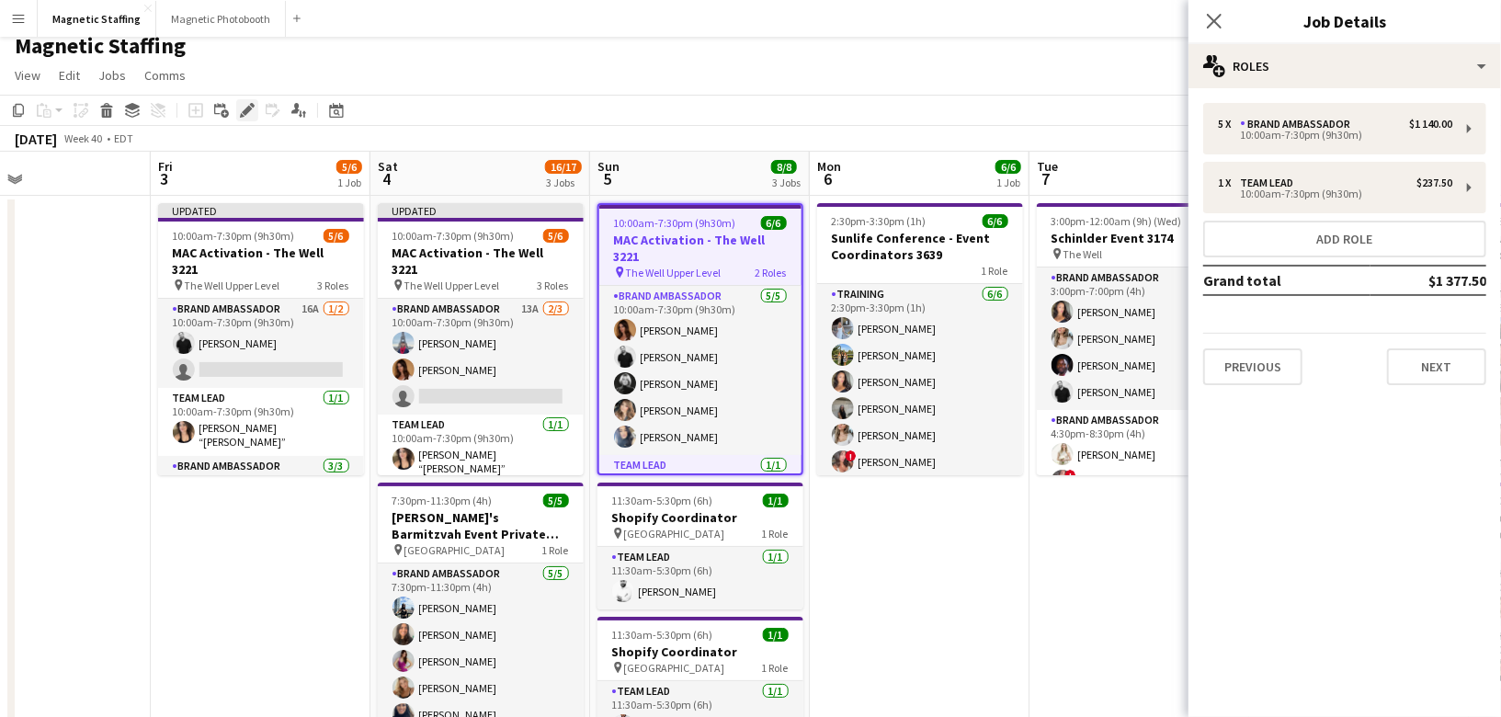
click at [248, 107] on icon at bounding box center [247, 111] width 10 height 10
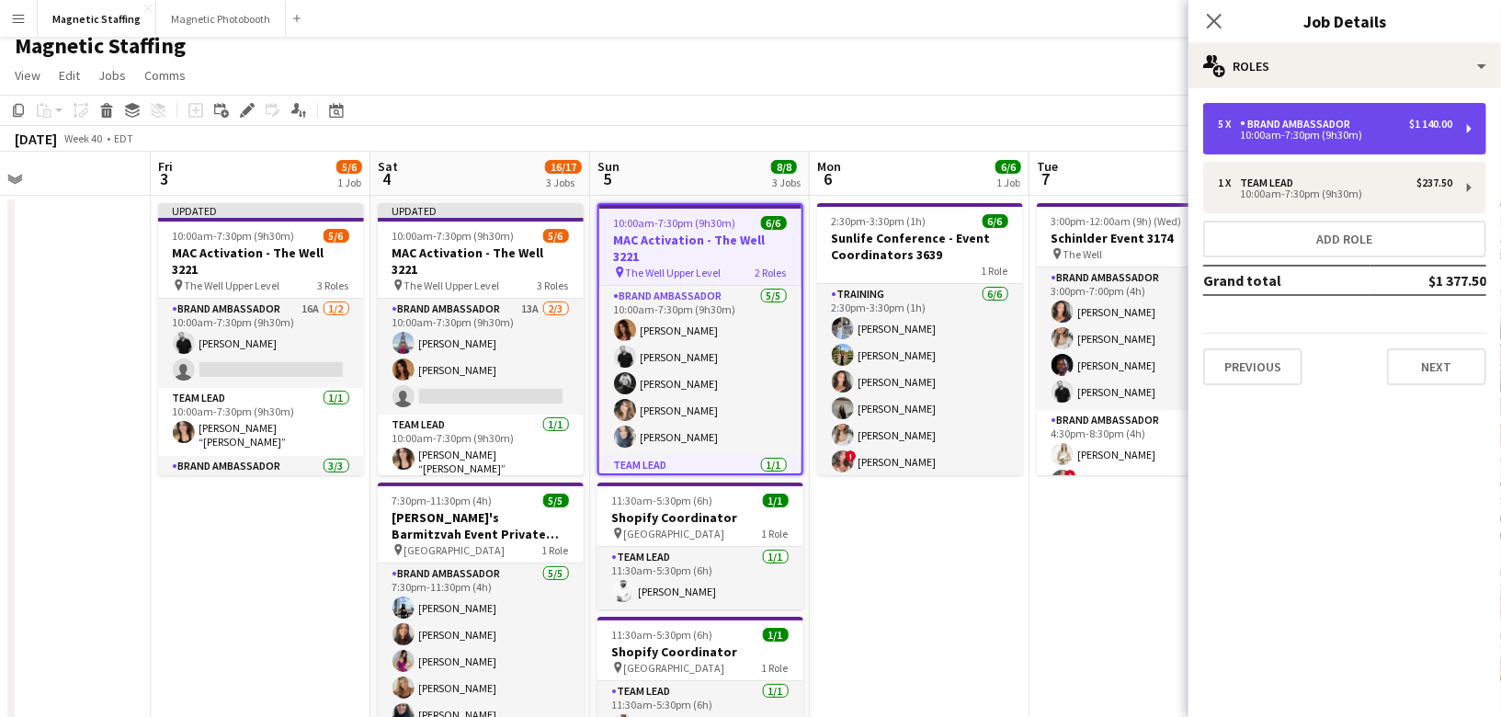
click at [1387, 115] on div "5 x Brand Ambassador $1 140.00 10:00am-7:30pm (9h30m)" at bounding box center [1344, 128] width 283 height 51
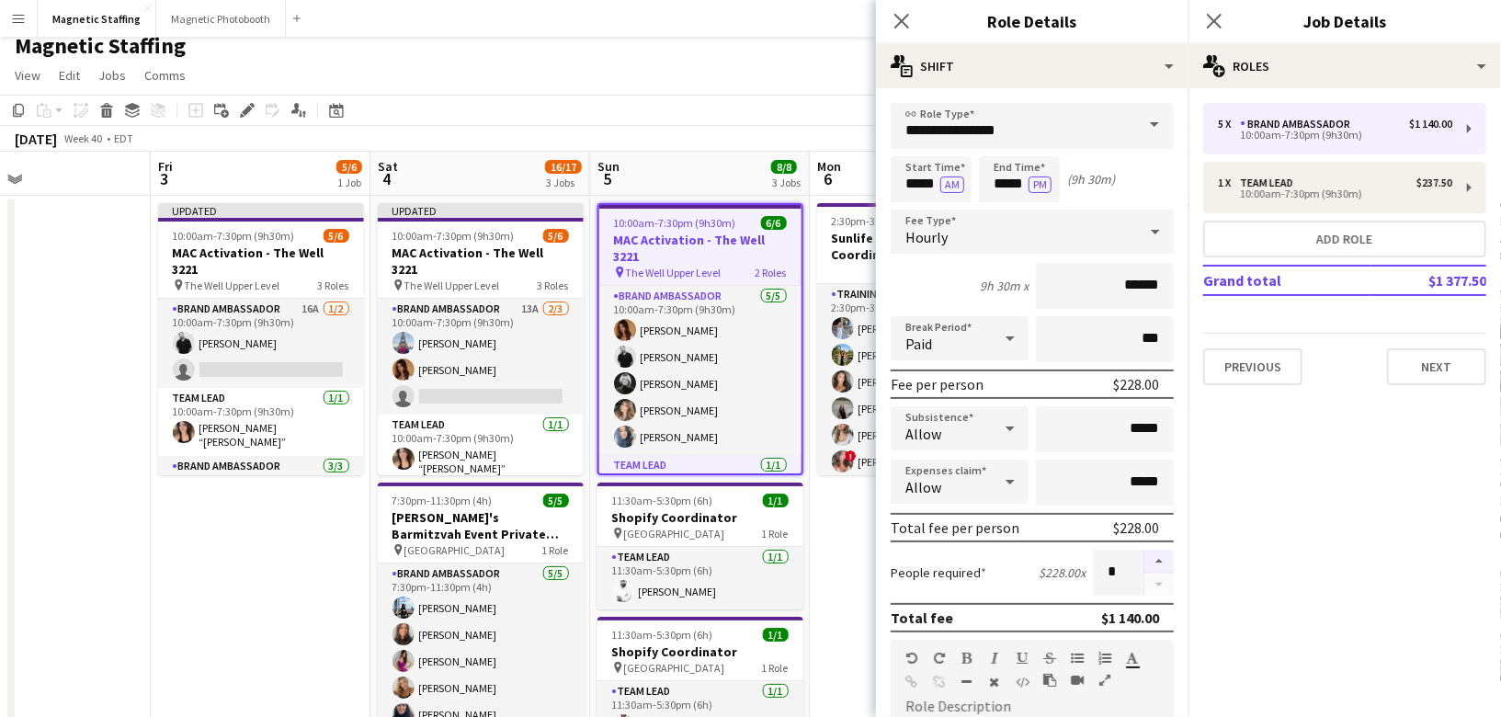
click at [1167, 556] on button "button" at bounding box center [1159, 562] width 29 height 24
type input "*"
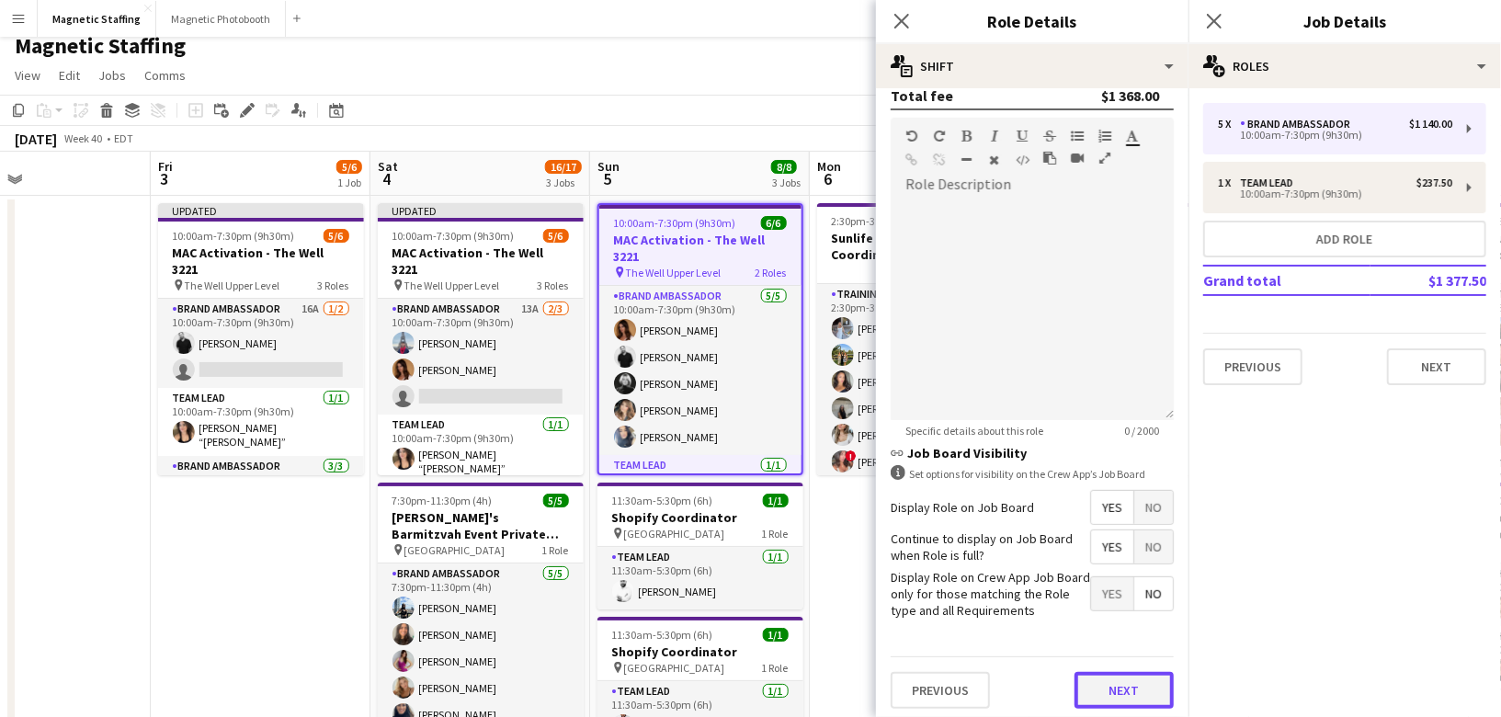
click at [1102, 686] on button "Next" at bounding box center [1124, 690] width 99 height 37
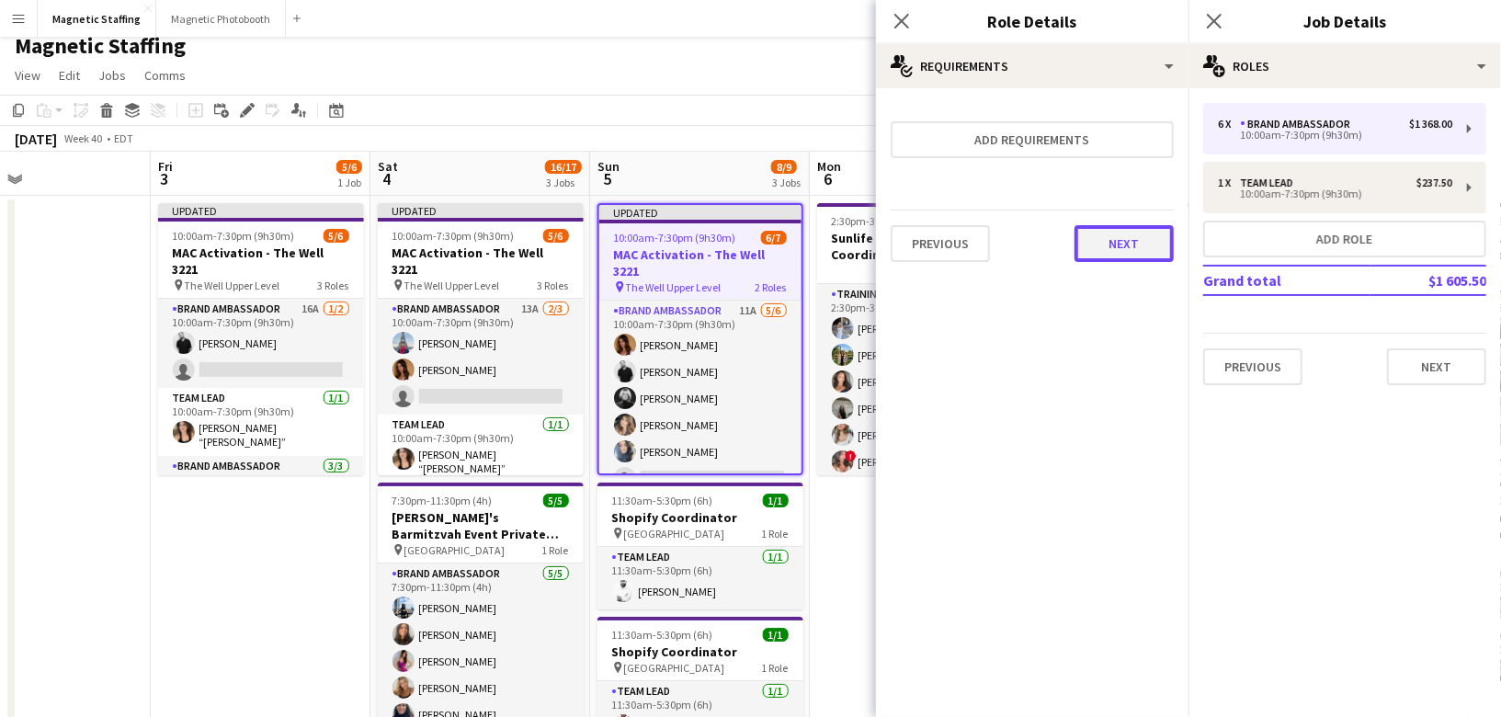
click at [1138, 238] on button "Next" at bounding box center [1124, 243] width 99 height 37
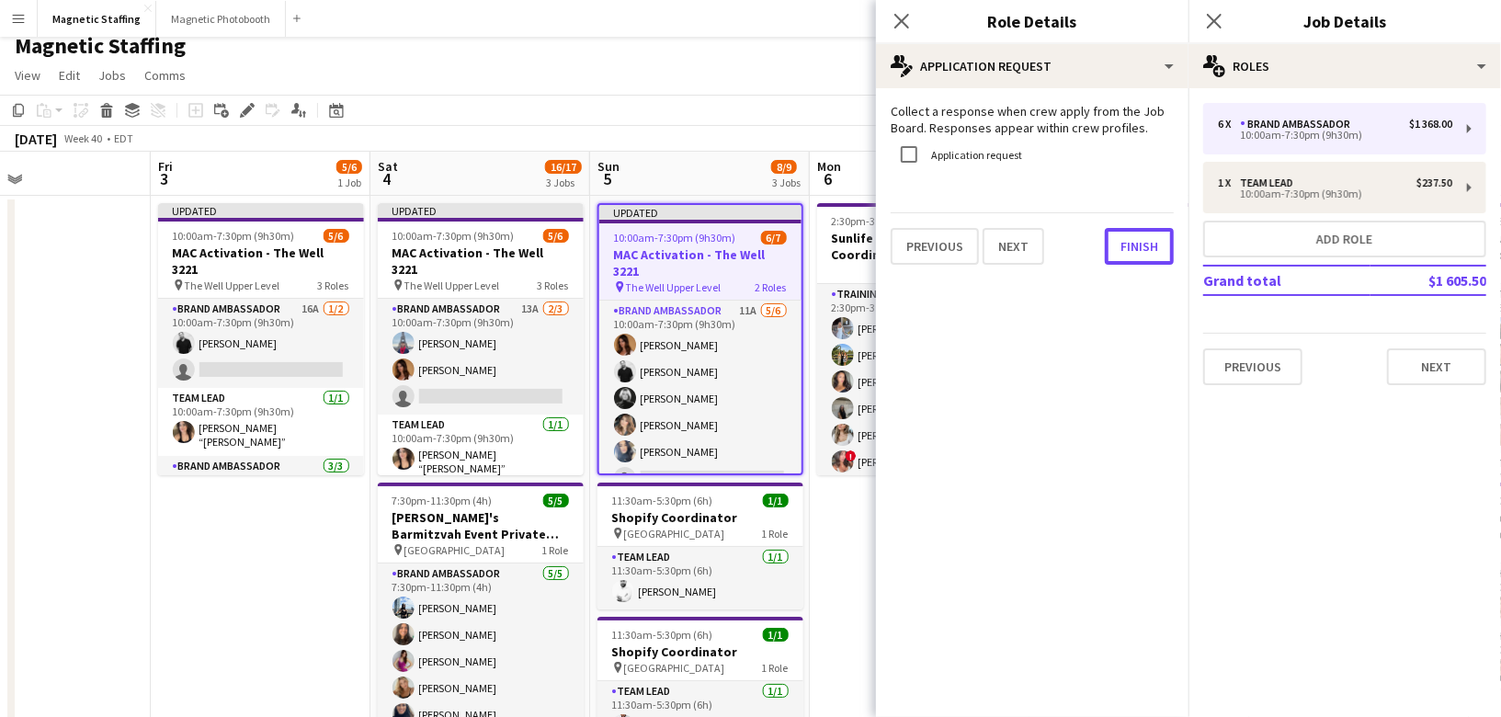
click at [1138, 238] on button "Finish" at bounding box center [1139, 246] width 69 height 37
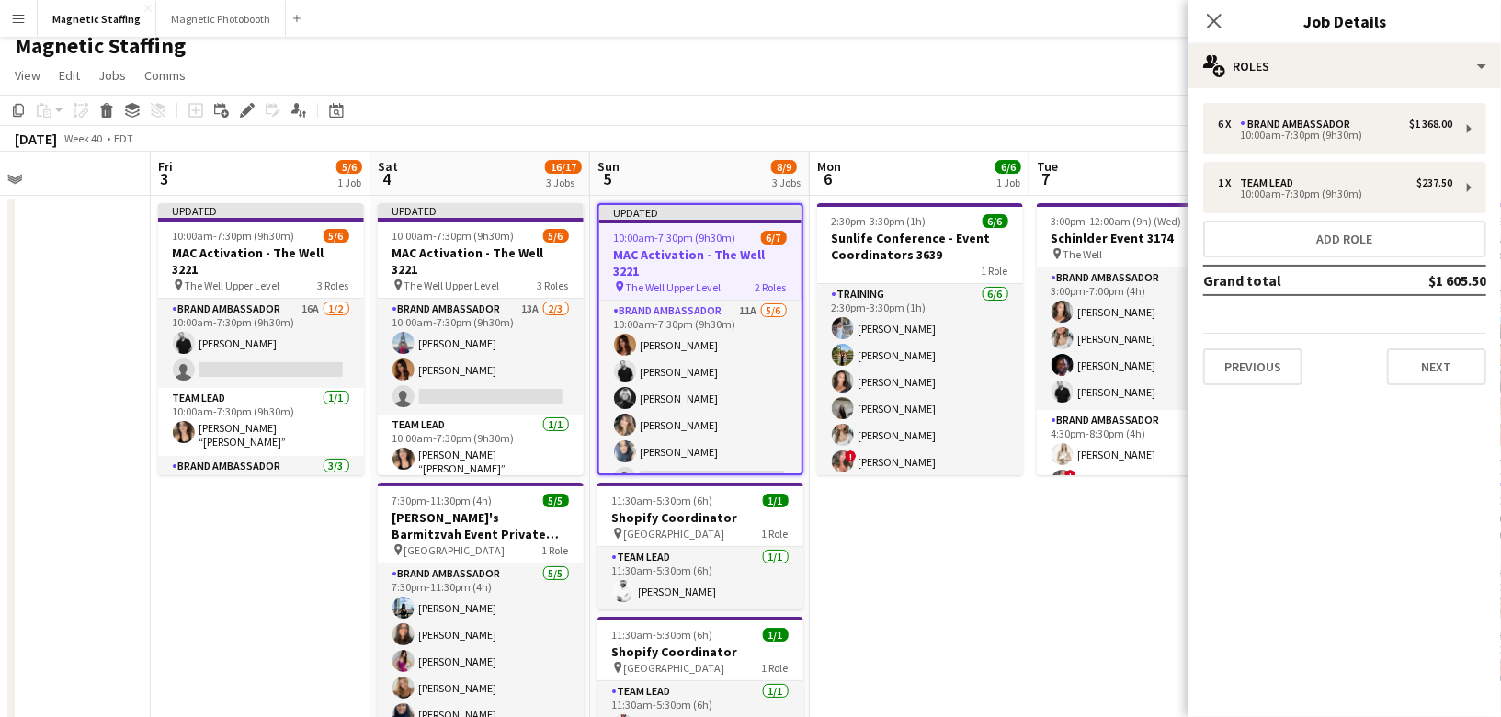
click at [1108, 121] on app-toolbar "Copy Paste Paste Command V Paste with crew Command Shift V Paste linked Job Del…" at bounding box center [750, 110] width 1501 height 31
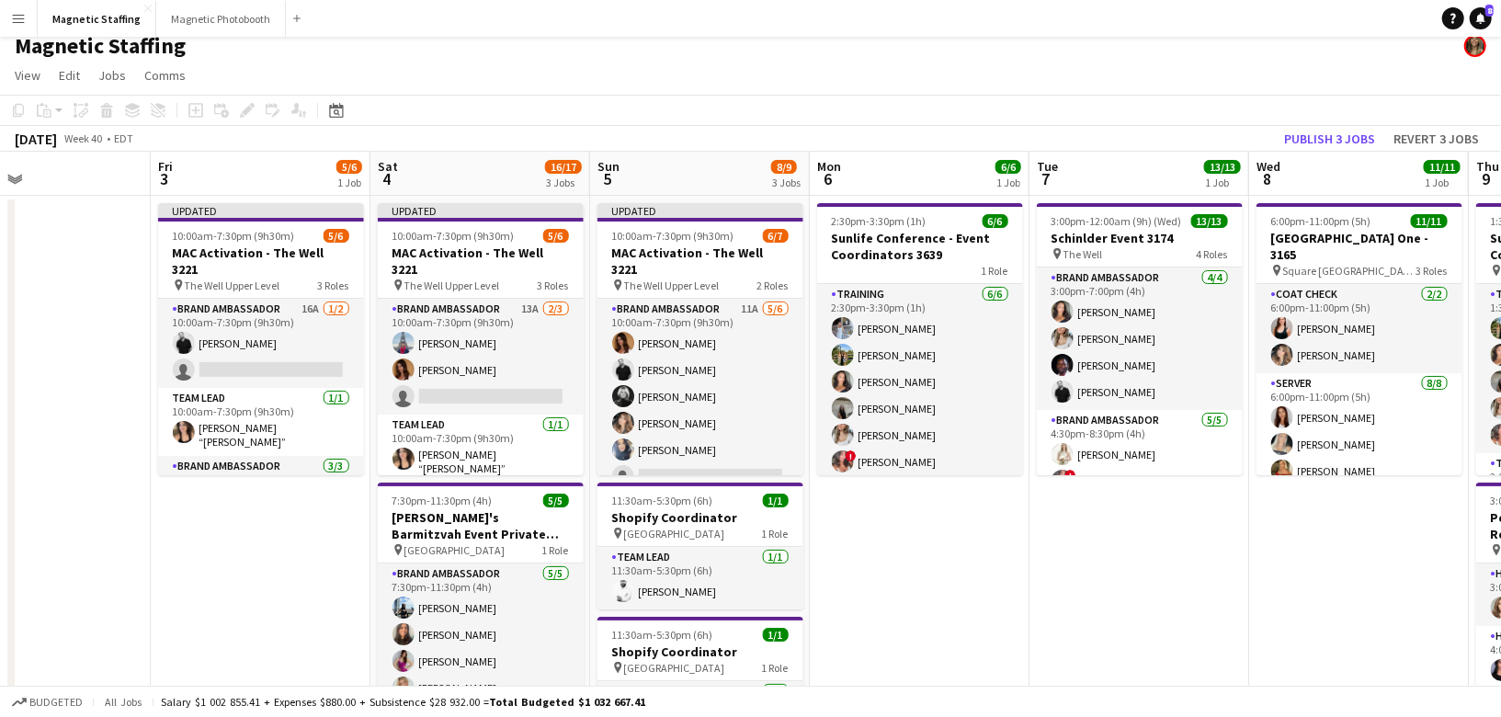
click at [1344, 126] on div "October 2025 Week 40 • EDT Publish 3 jobs Revert 3 jobs" at bounding box center [750, 139] width 1501 height 26
click at [1340, 140] on button "Publish 3 jobs" at bounding box center [1330, 139] width 106 height 24
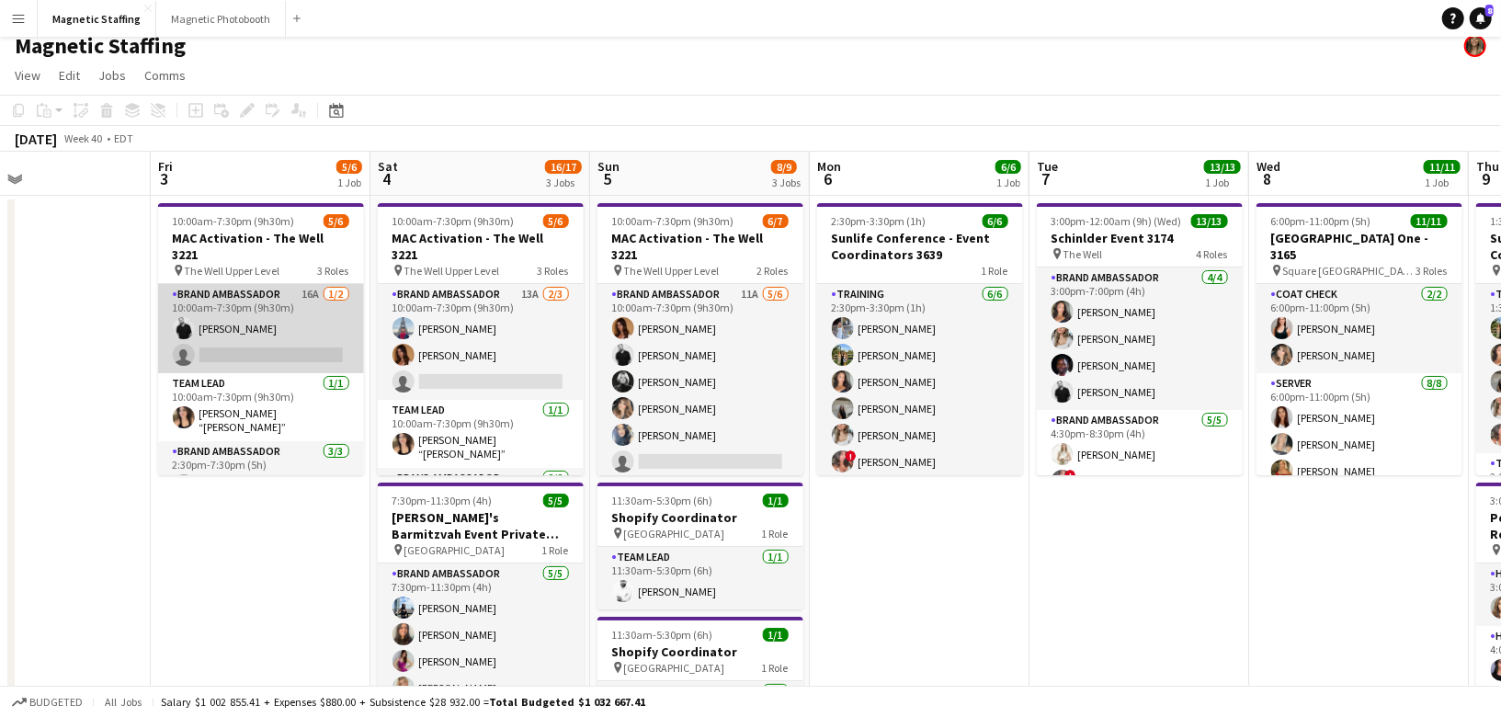
click at [269, 313] on app-card-role "Brand Ambassador 16A 1/2 10:00am-7:30pm (9h30m) jean-philippe roy single-neutra…" at bounding box center [261, 328] width 206 height 89
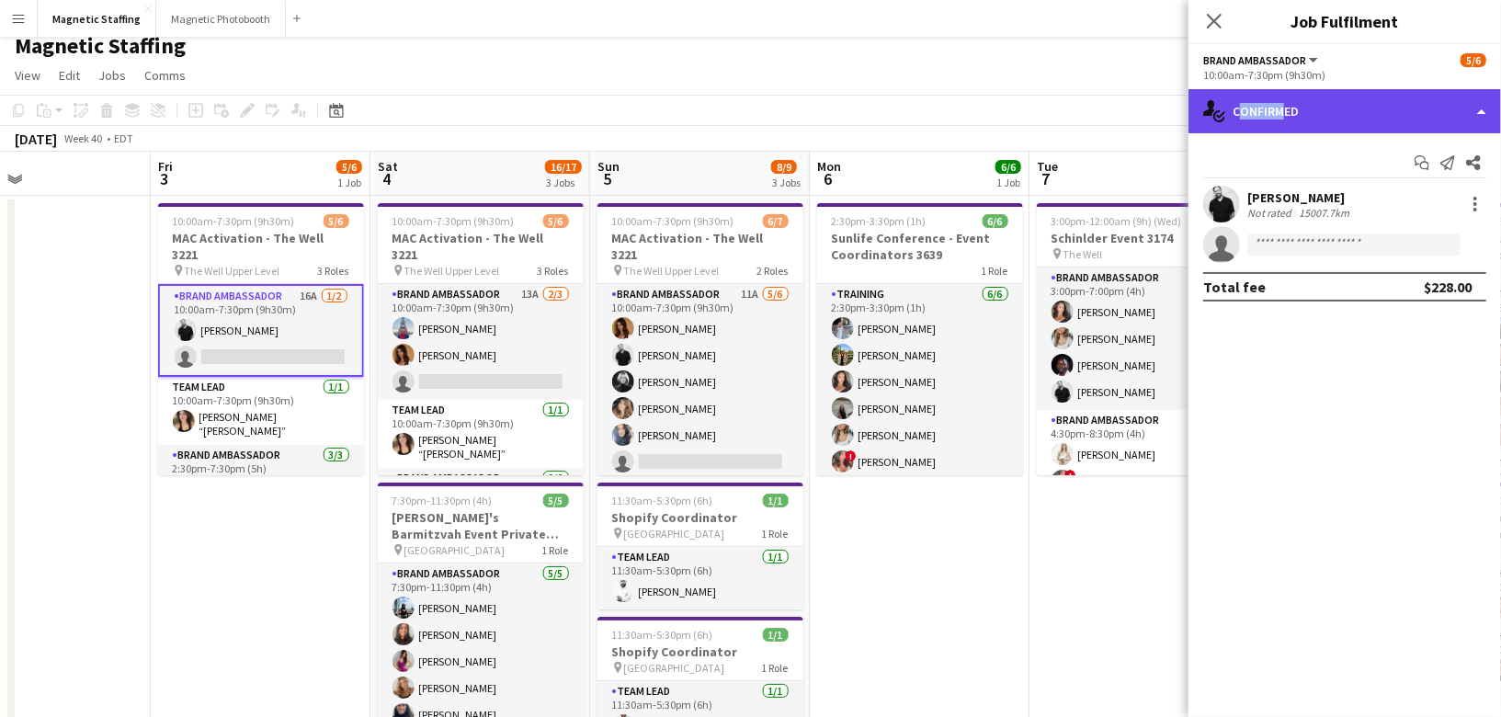
click at [1271, 103] on div "single-neutral-actions-check-2 Confirmed" at bounding box center [1345, 111] width 313 height 44
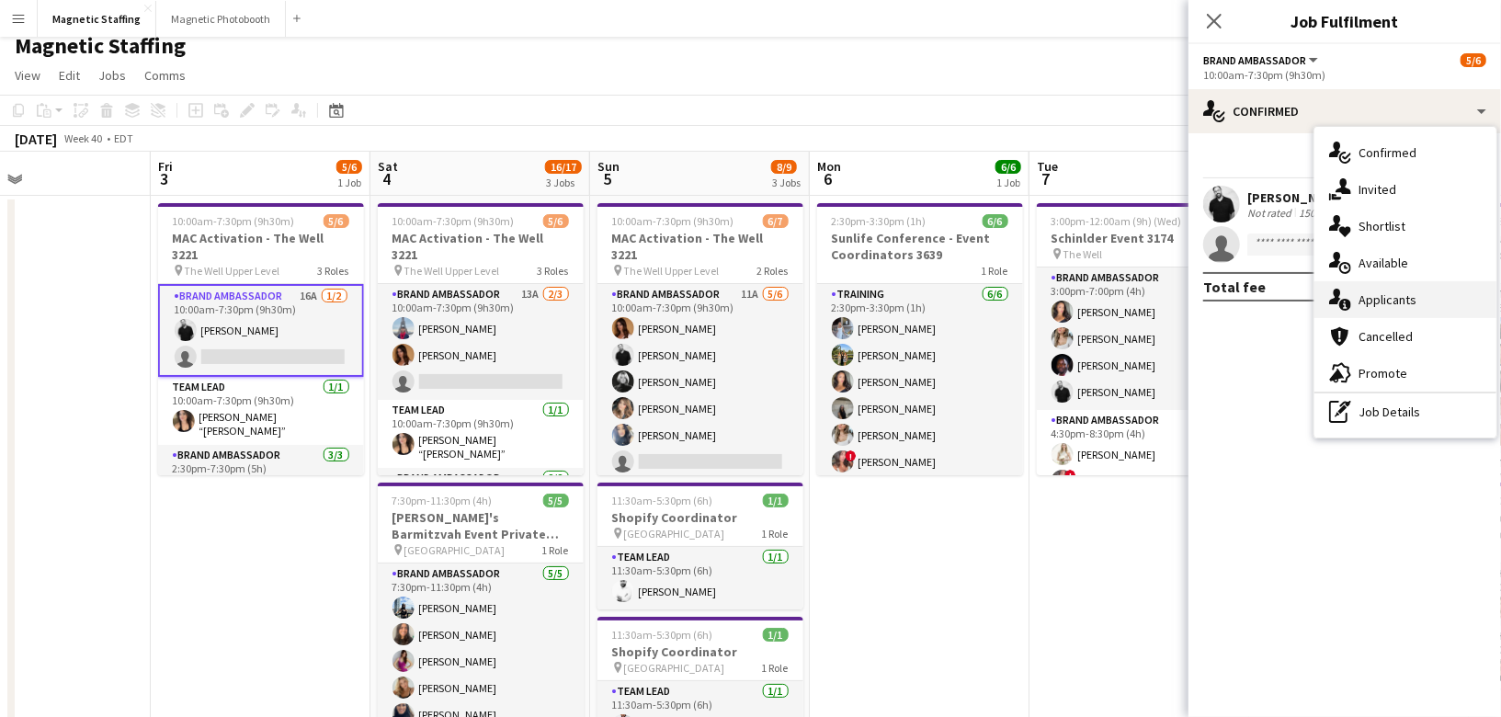
click at [1362, 297] on span "Applicants" at bounding box center [1388, 299] width 58 height 17
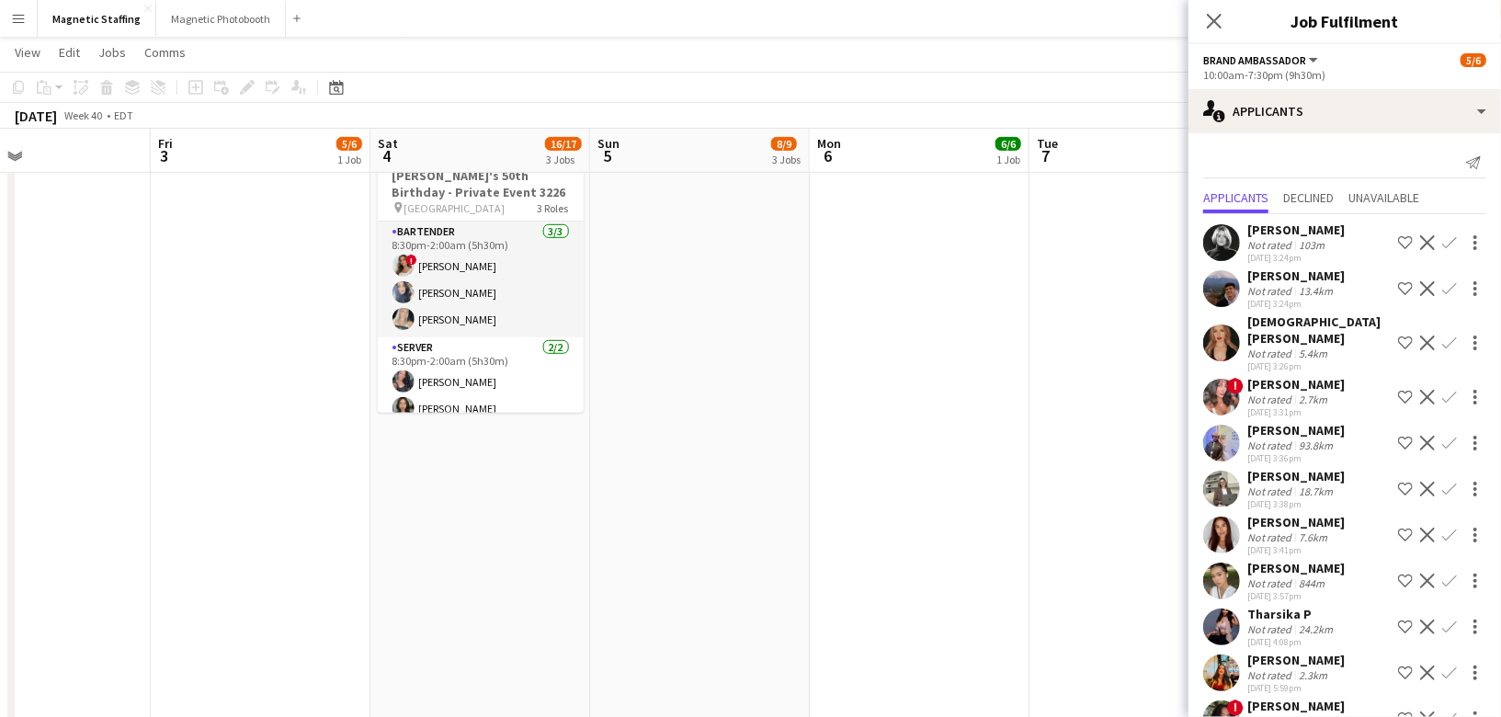
click at [1447, 242] on app-icon "Confirm" at bounding box center [1449, 242] width 15 height 15
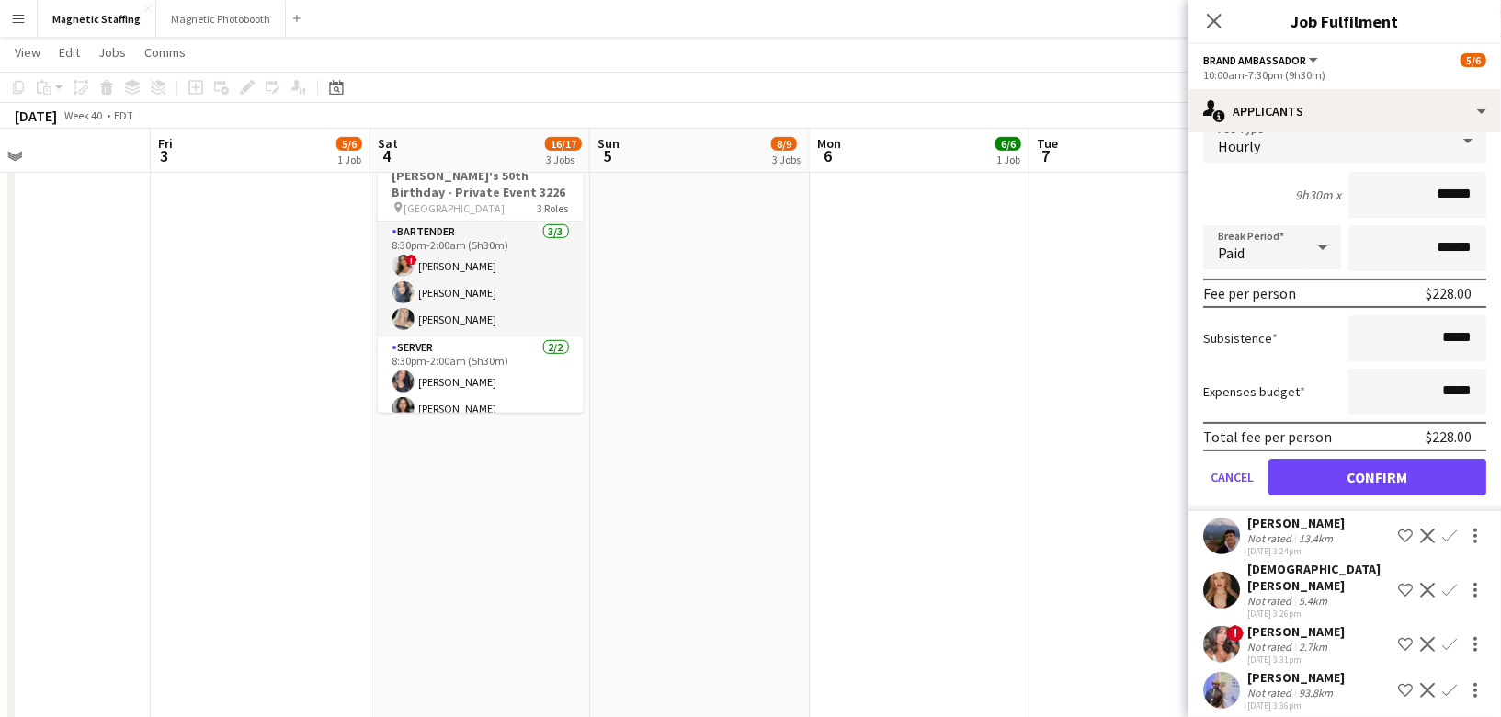
scroll to position [267, 0]
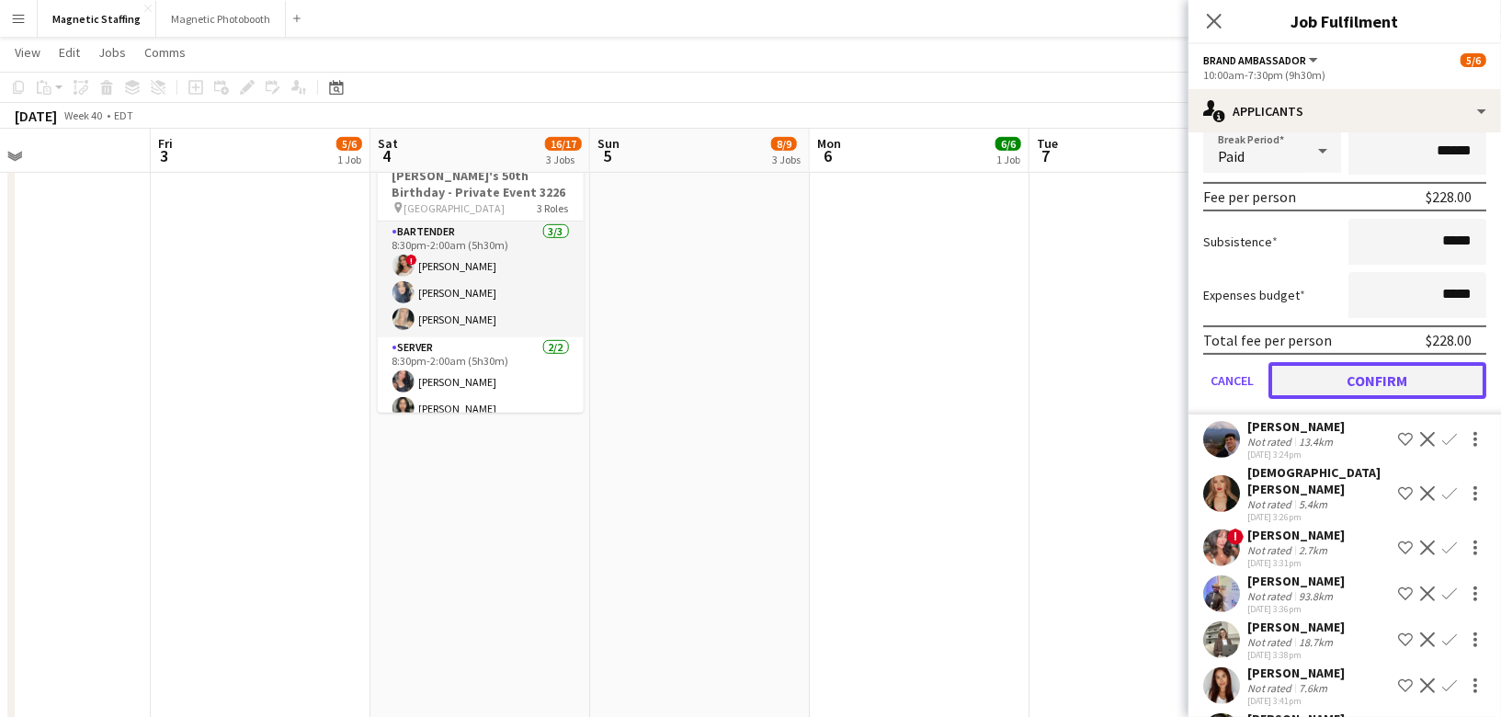
click at [1368, 370] on button "Confirm" at bounding box center [1378, 380] width 218 height 37
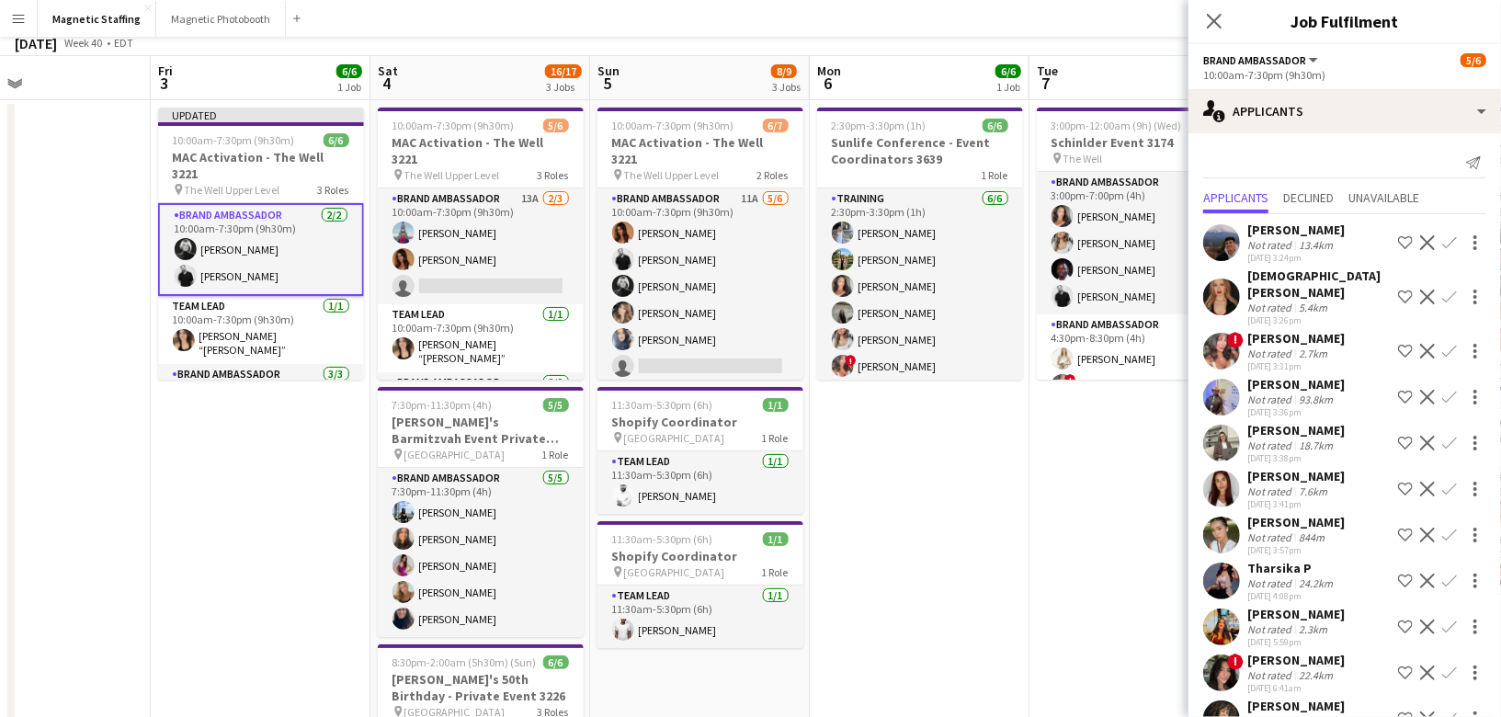
scroll to position [0, 0]
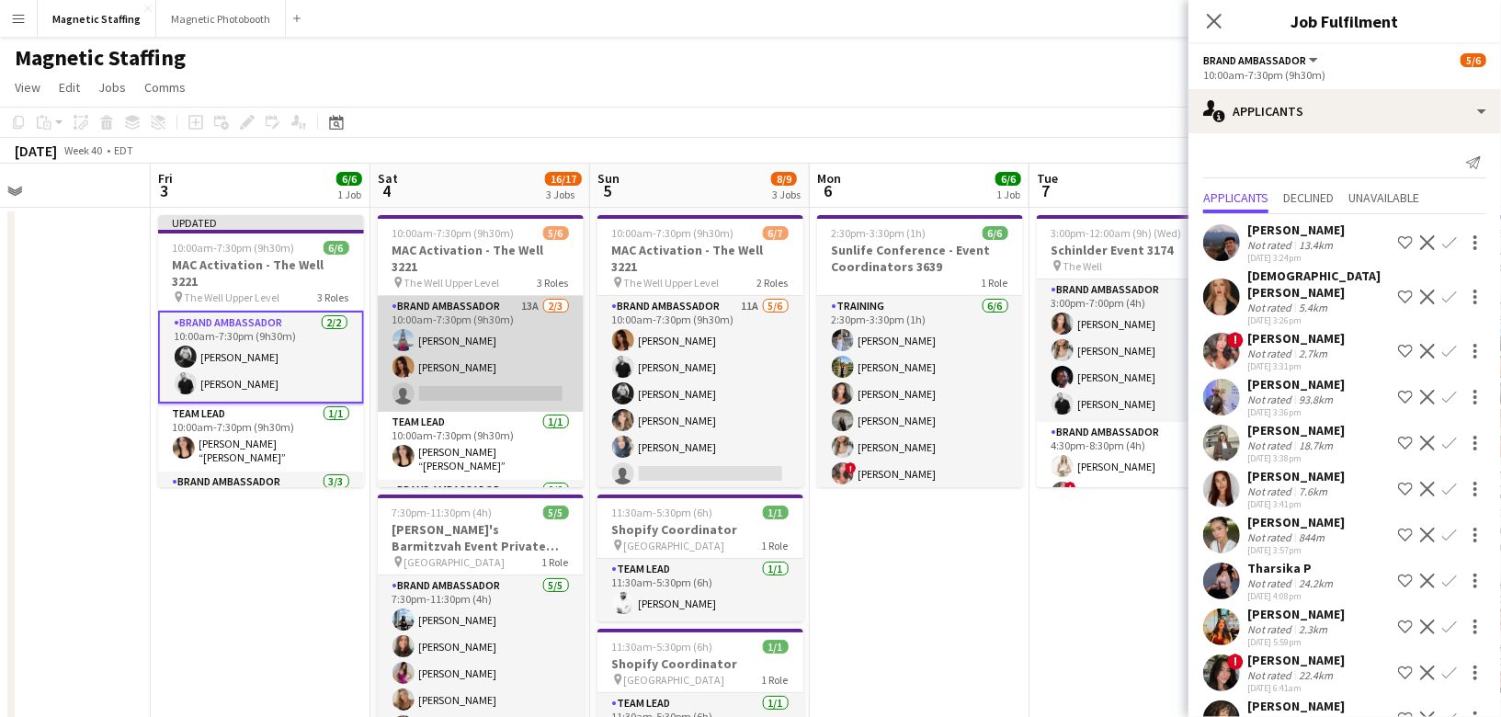
click at [547, 365] on app-card-role "Brand Ambassador 13A 2/3 10:00am-7:30pm (9h30m) Luccas Correia Karolina Rembies…" at bounding box center [481, 354] width 206 height 116
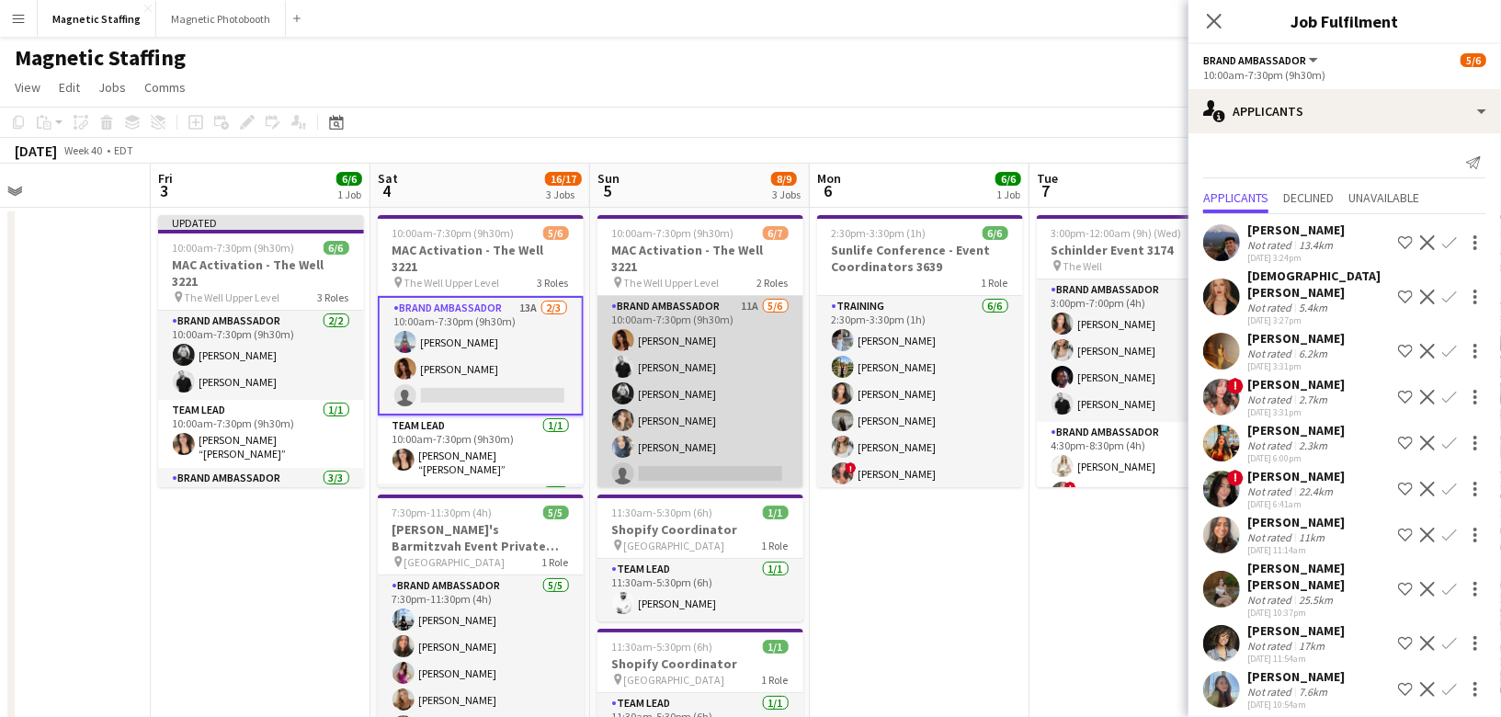
click at [703, 416] on app-card-role "Brand Ambassador 11A 5/6 10:00am-7:30pm (9h30m) Karolina Rembiesa jean-philippe…" at bounding box center [701, 394] width 206 height 196
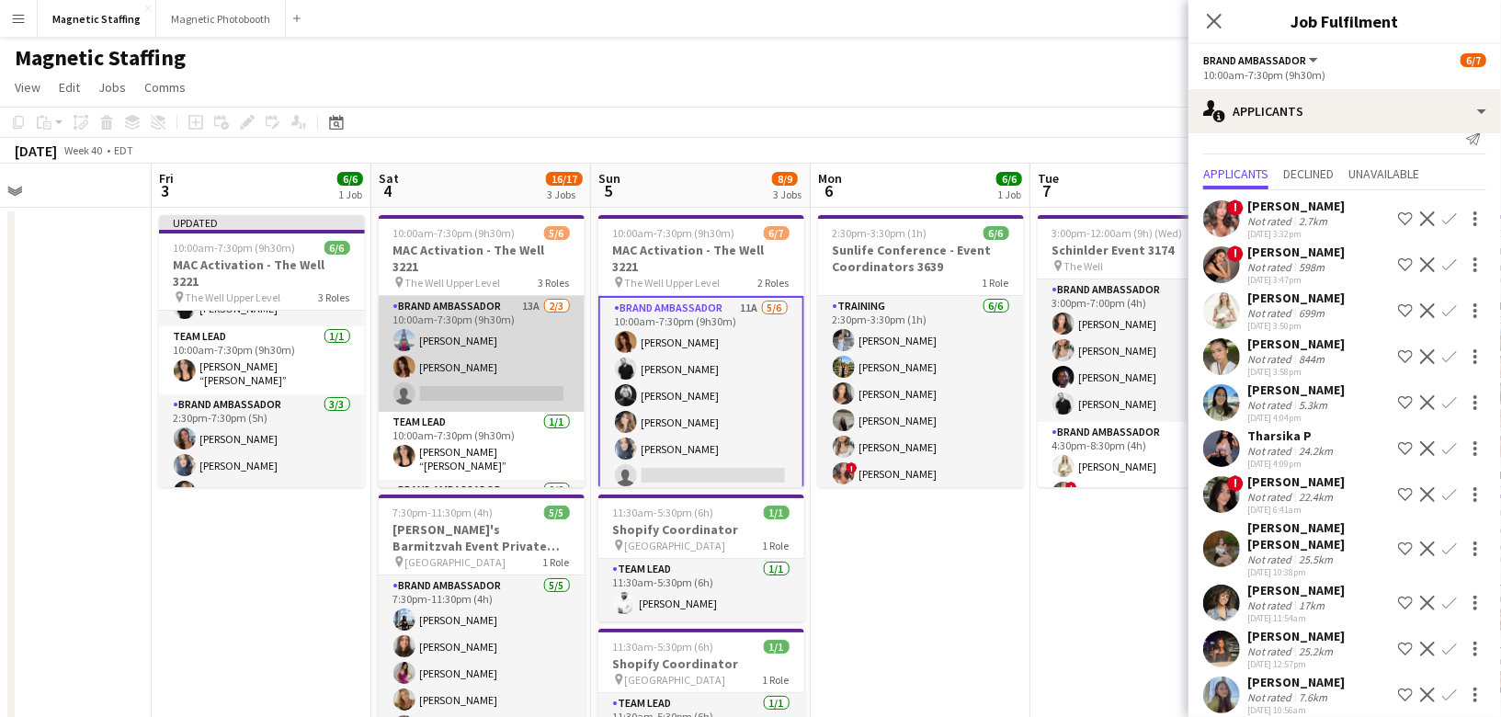
click at [486, 347] on app-card-role "Brand Ambassador 13A 2/3 10:00am-7:30pm (9h30m) Luccas Correia Karolina Rembies…" at bounding box center [482, 354] width 206 height 116
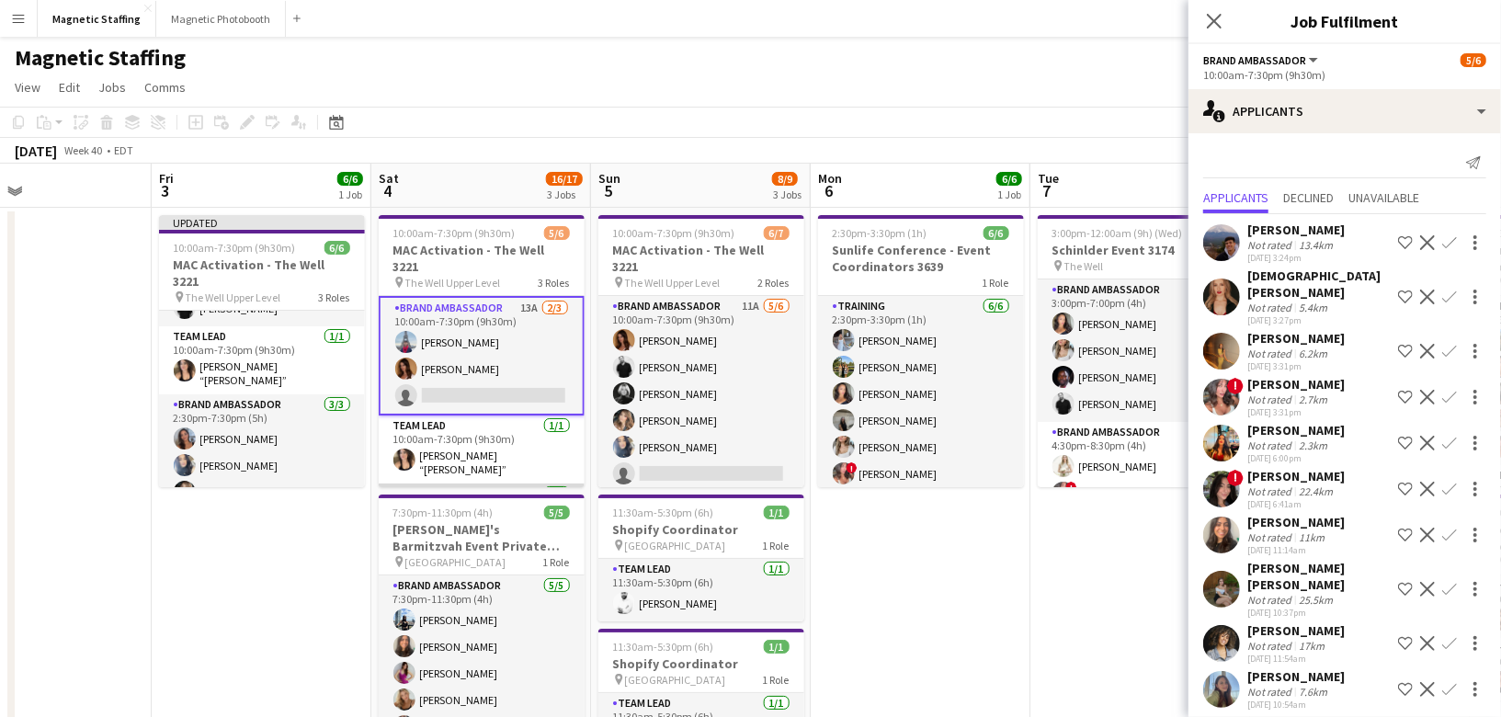
scroll to position [62, 0]
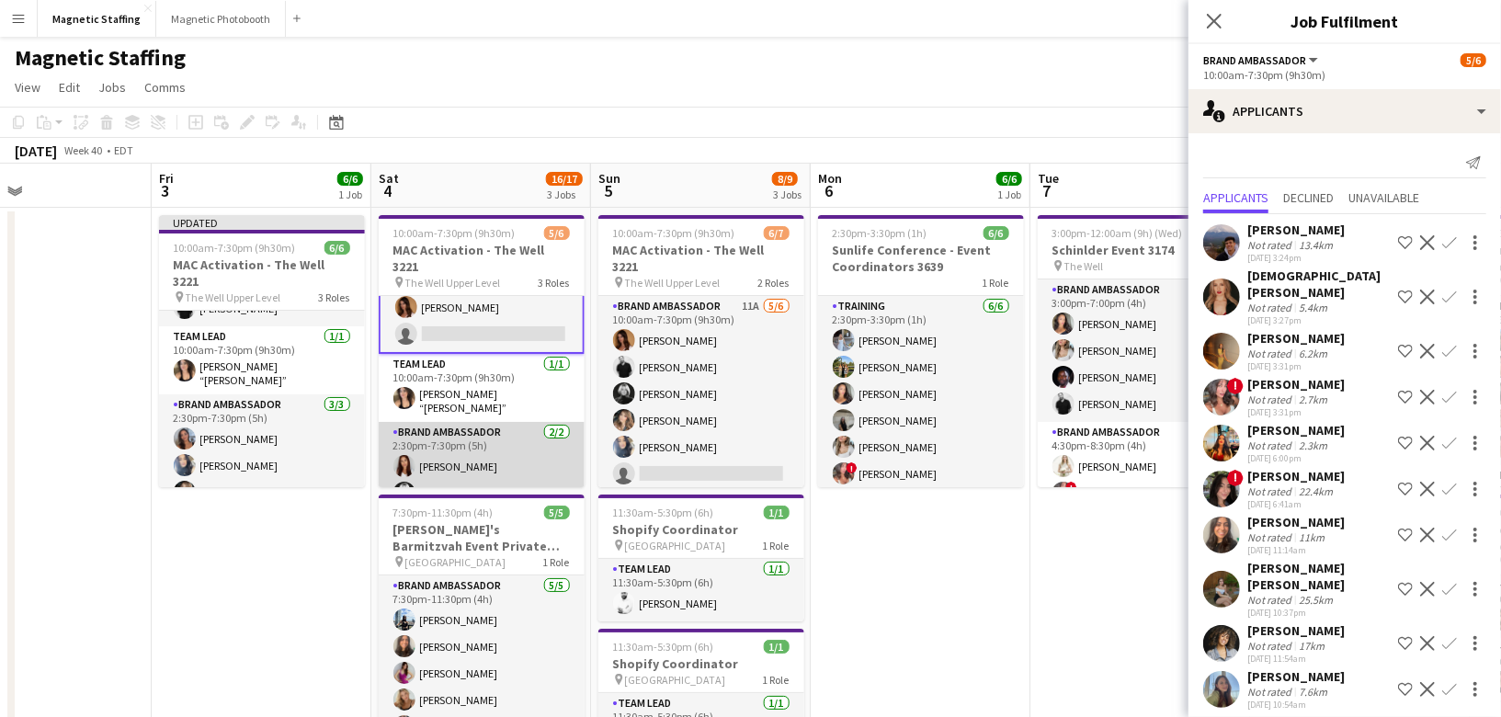
click at [446, 471] on app-card-role "Brand Ambassador 2/2 2:30pm-7:30pm (5h) Luana Cima Rachelle Jack" at bounding box center [482, 466] width 206 height 89
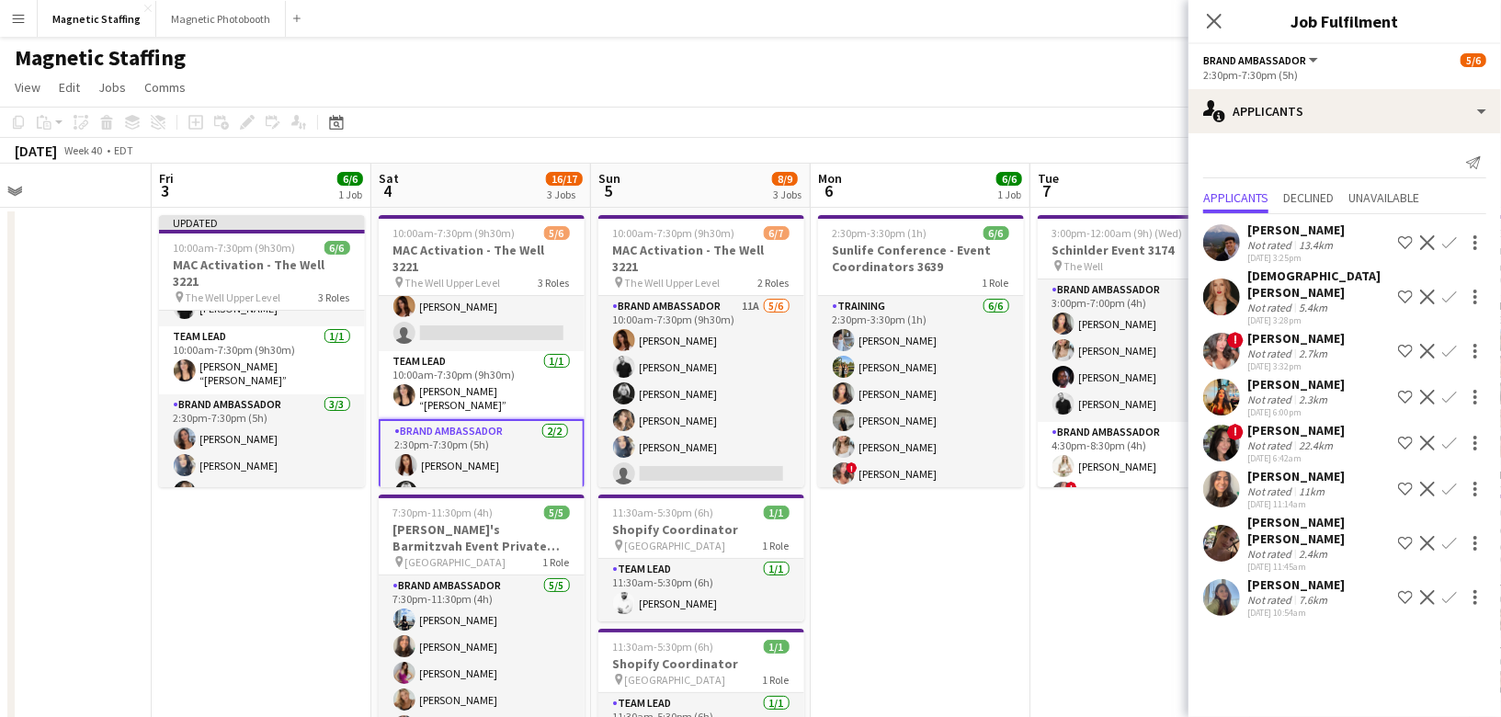
scroll to position [0, 0]
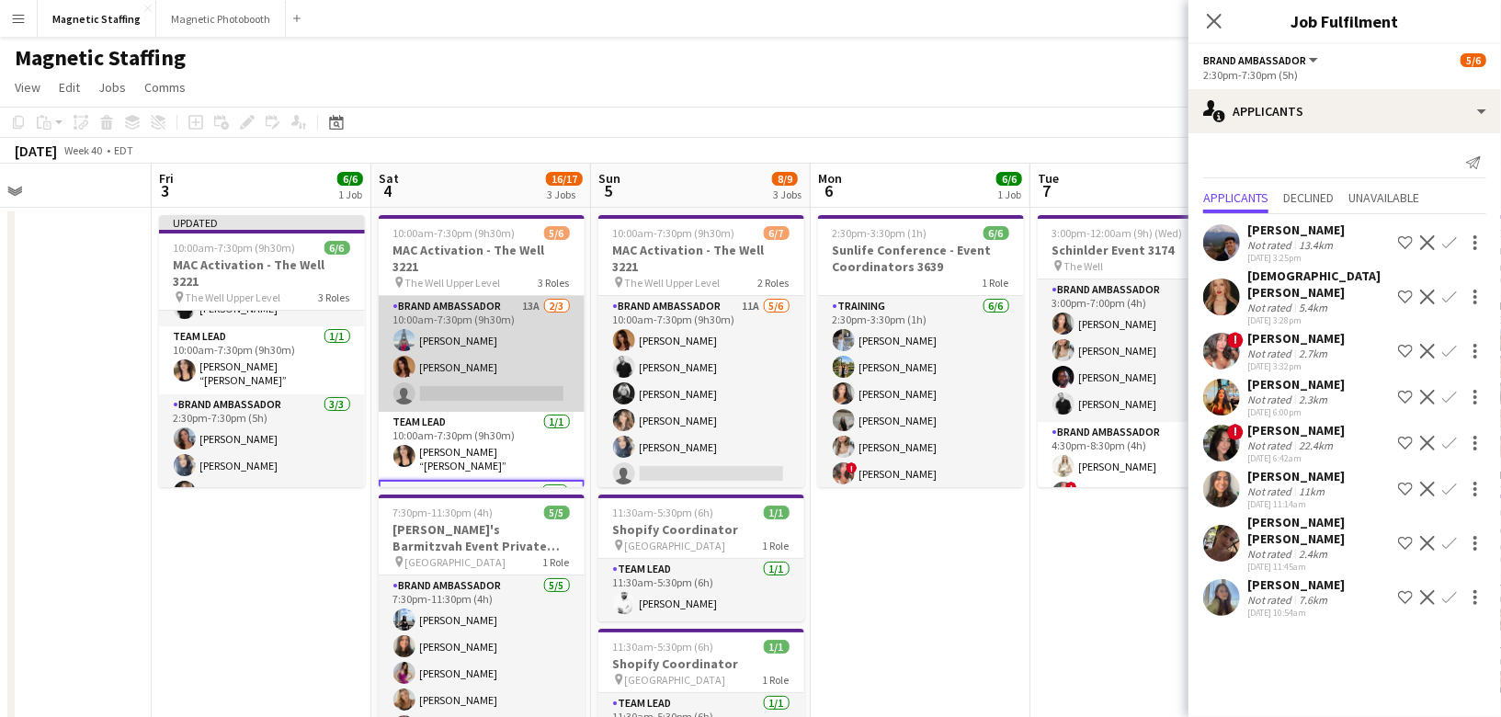
click at [497, 348] on app-card-role "Brand Ambassador 13A 2/3 10:00am-7:30pm (9h30m) Luccas Correia Karolina Rembies…" at bounding box center [482, 354] width 206 height 116
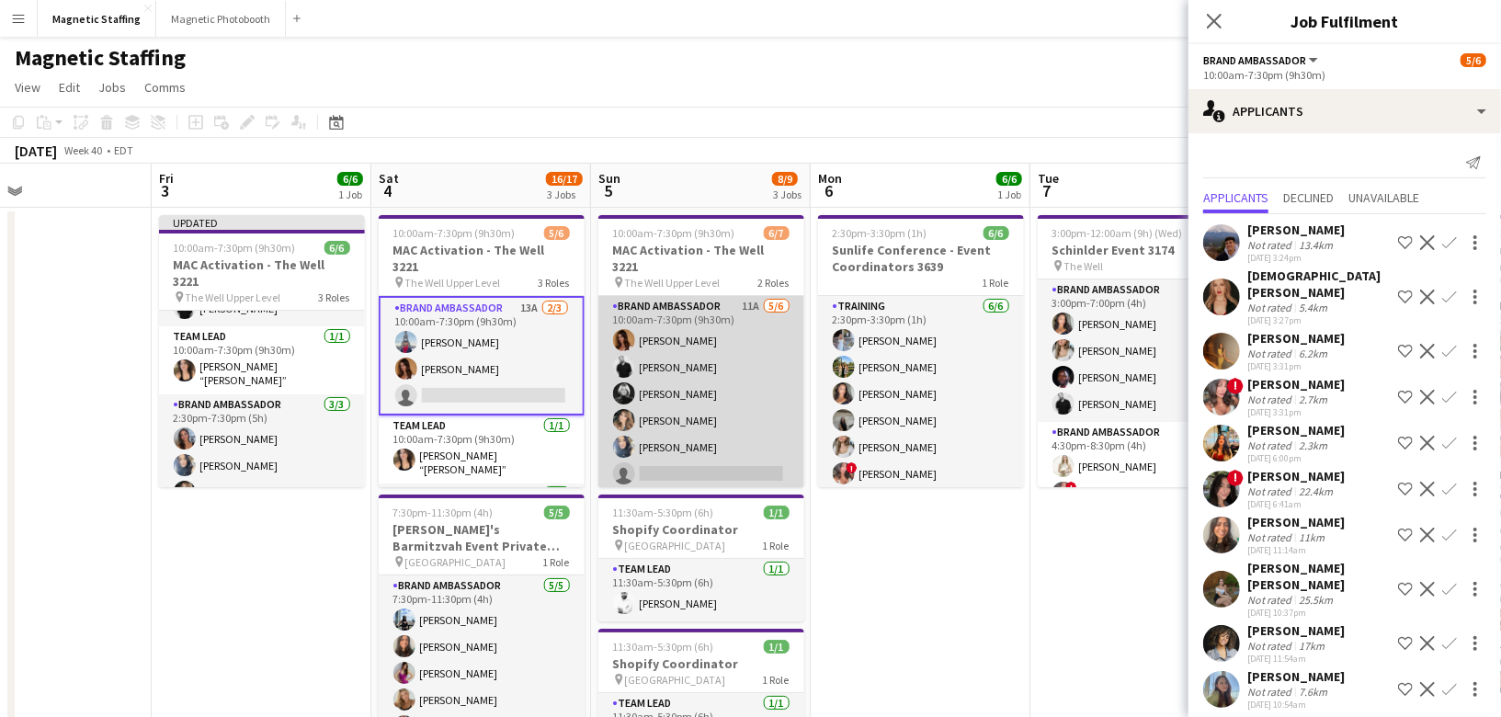
click at [752, 420] on app-card-role "Brand Ambassador 11A 5/6 10:00am-7:30pm (9h30m) Karolina Rembiesa jean-philippe…" at bounding box center [701, 394] width 206 height 196
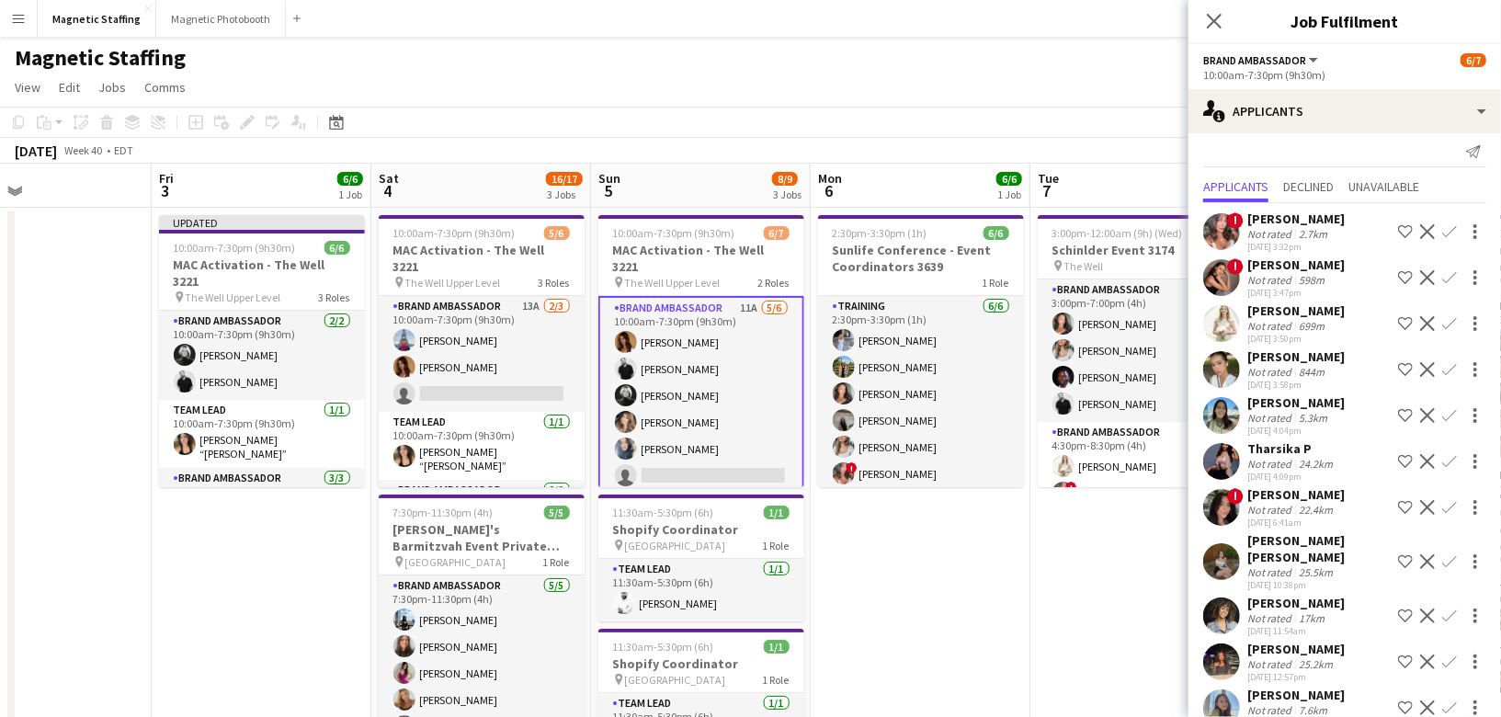
scroll to position [24, 0]
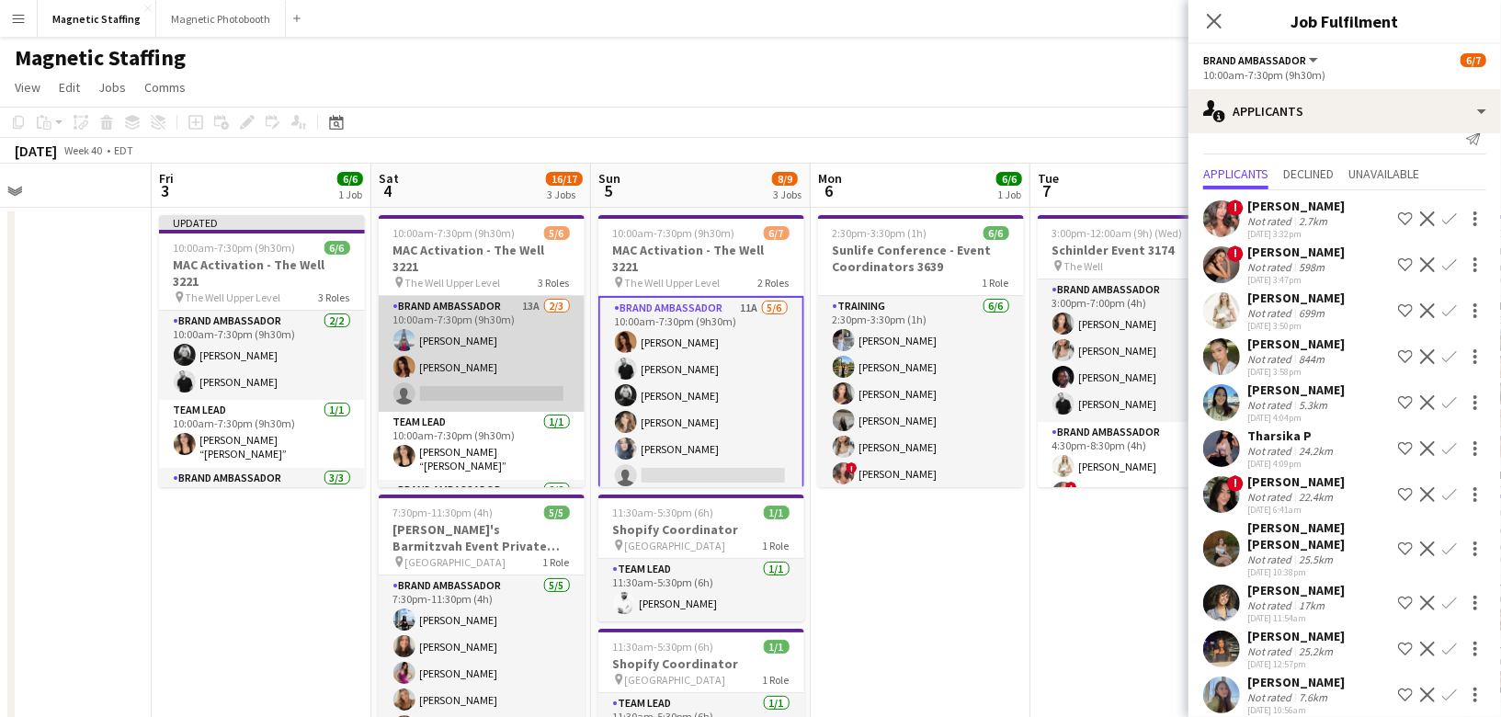
click at [507, 381] on app-card-role "Brand Ambassador 13A 2/3 10:00am-7:30pm (9h30m) Luccas Correia Karolina Rembies…" at bounding box center [482, 354] width 206 height 116
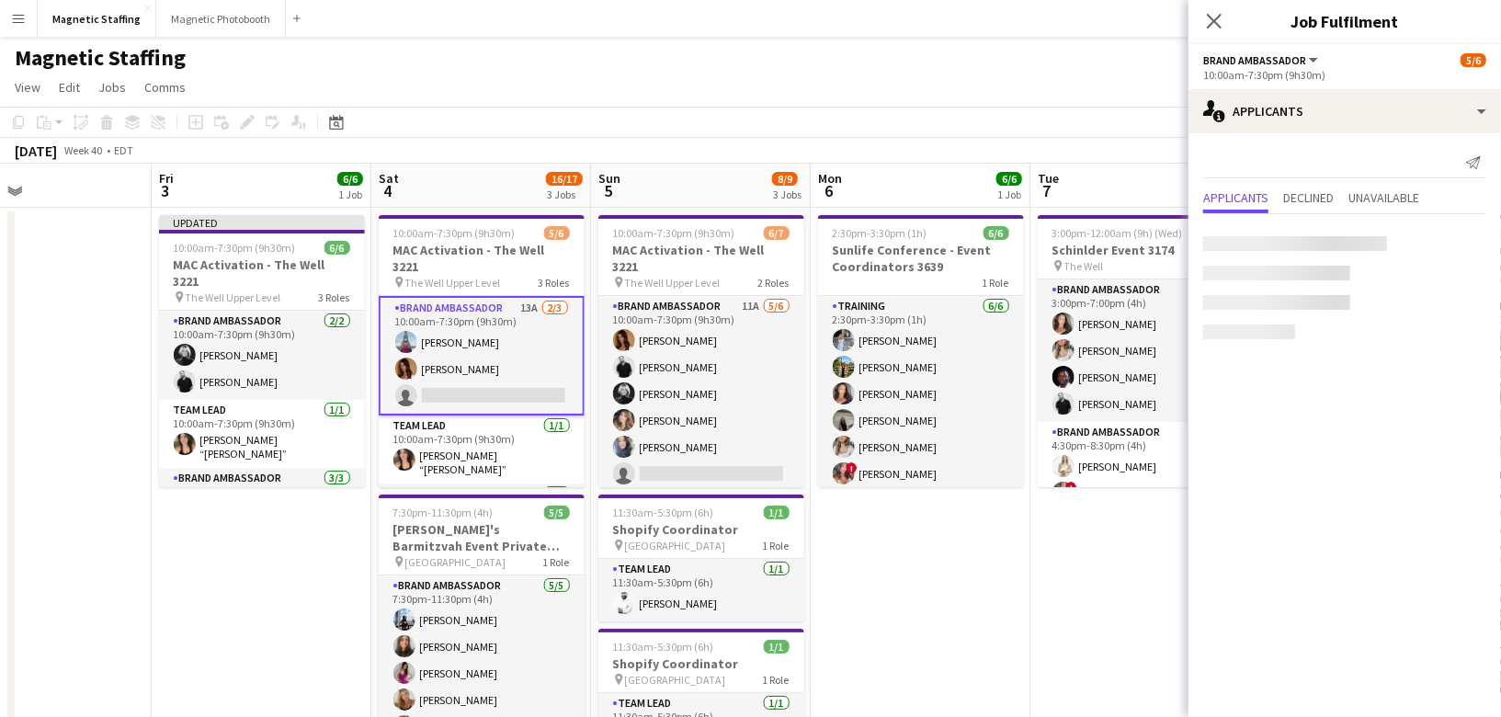
scroll to position [0, 0]
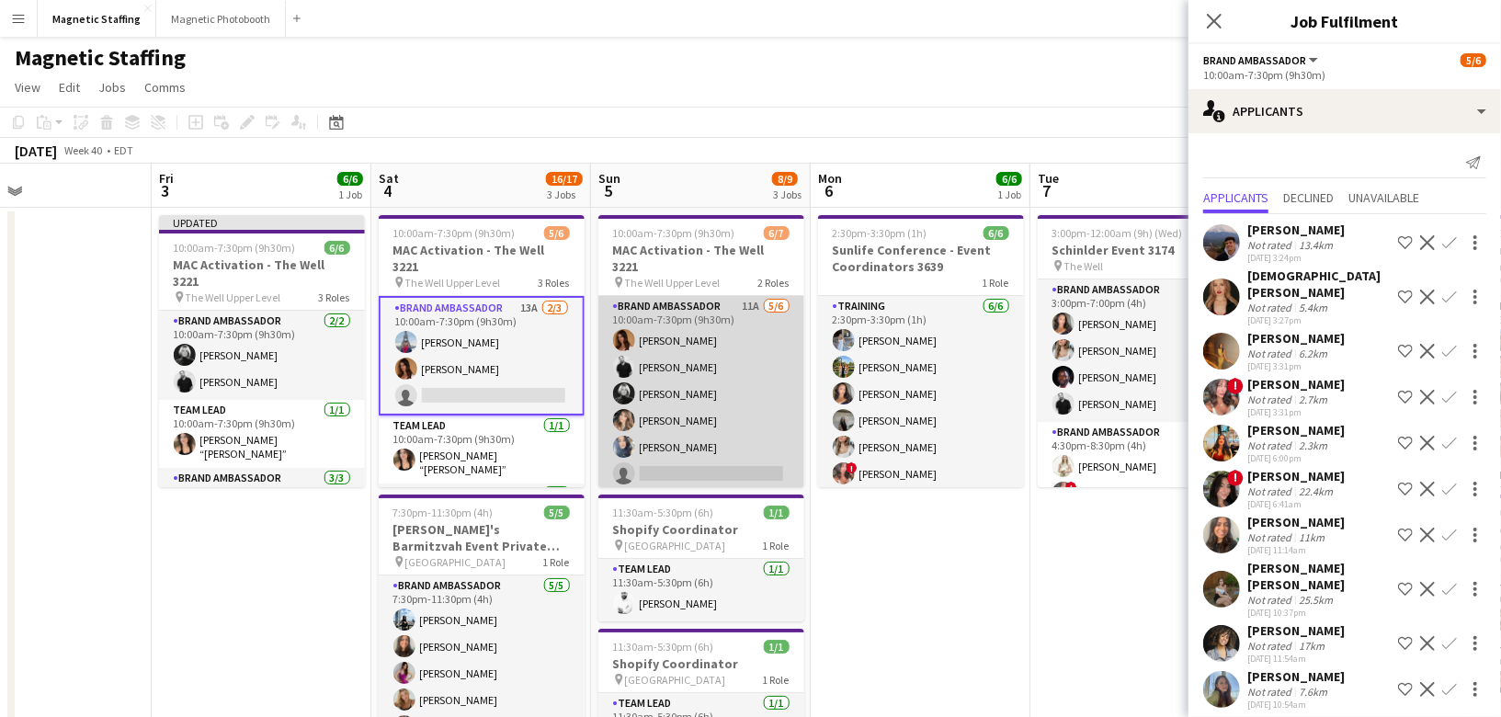
click at [666, 371] on app-card-role "Brand Ambassador 11A 5/6 10:00am-7:30pm (9h30m) Karolina Rembiesa jean-philippe…" at bounding box center [701, 394] width 206 height 196
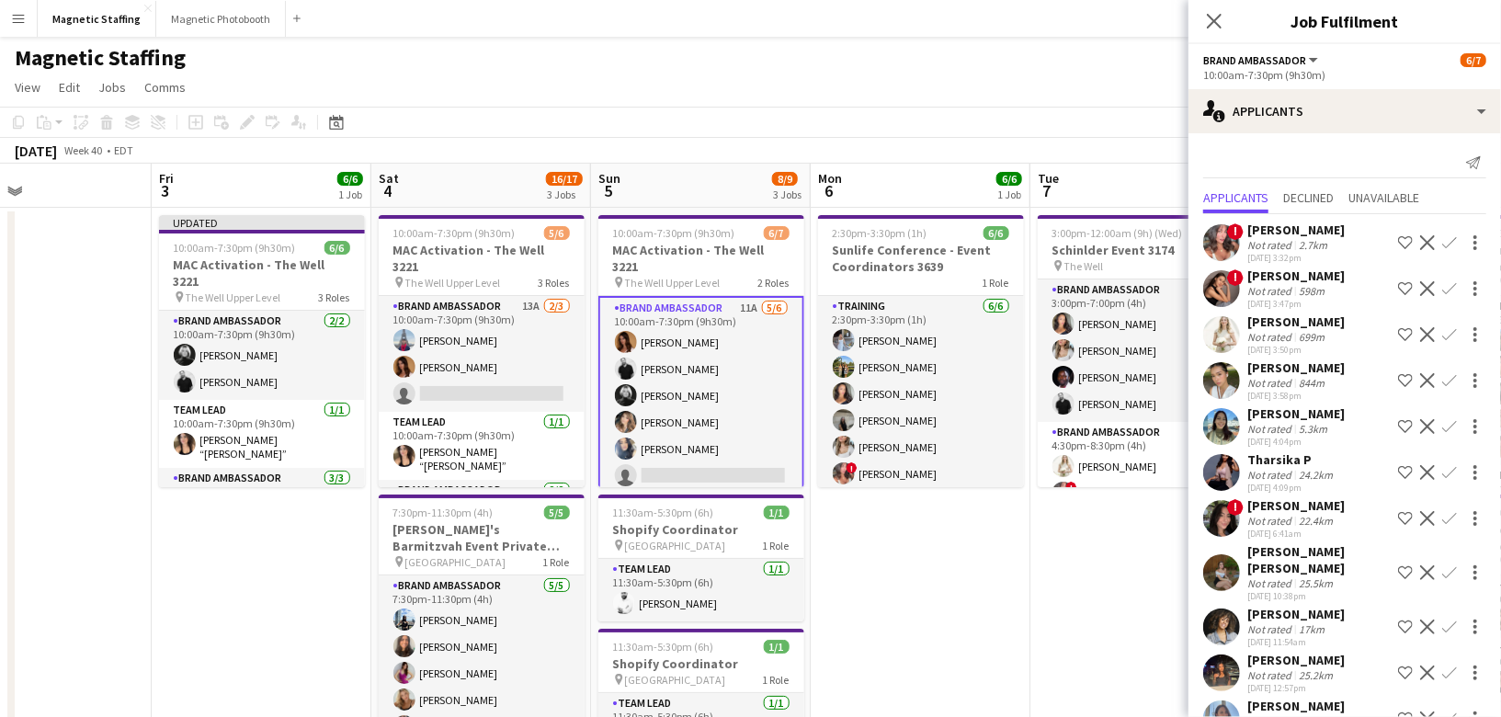
scroll to position [24, 0]
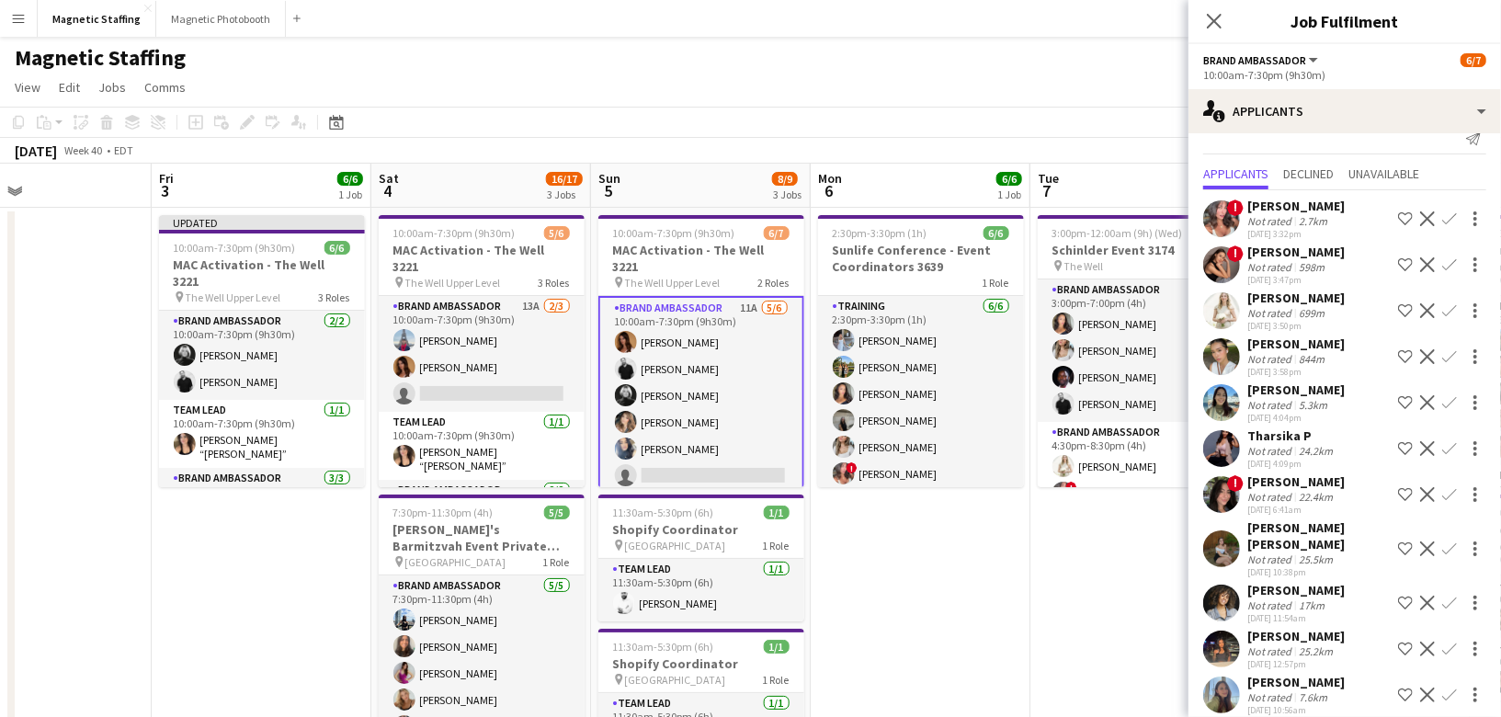
click at [1452, 308] on app-icon "Confirm" at bounding box center [1449, 310] width 15 height 15
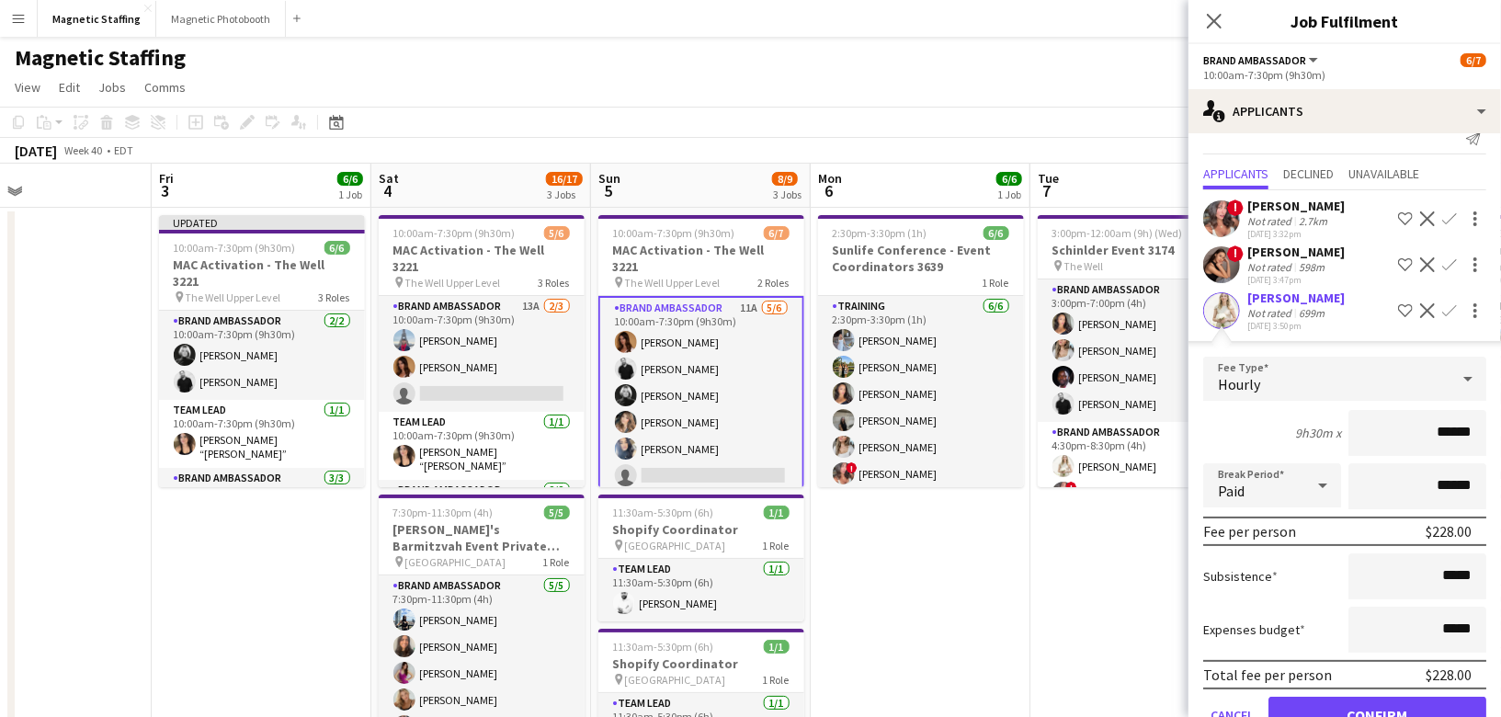
scroll to position [438, 0]
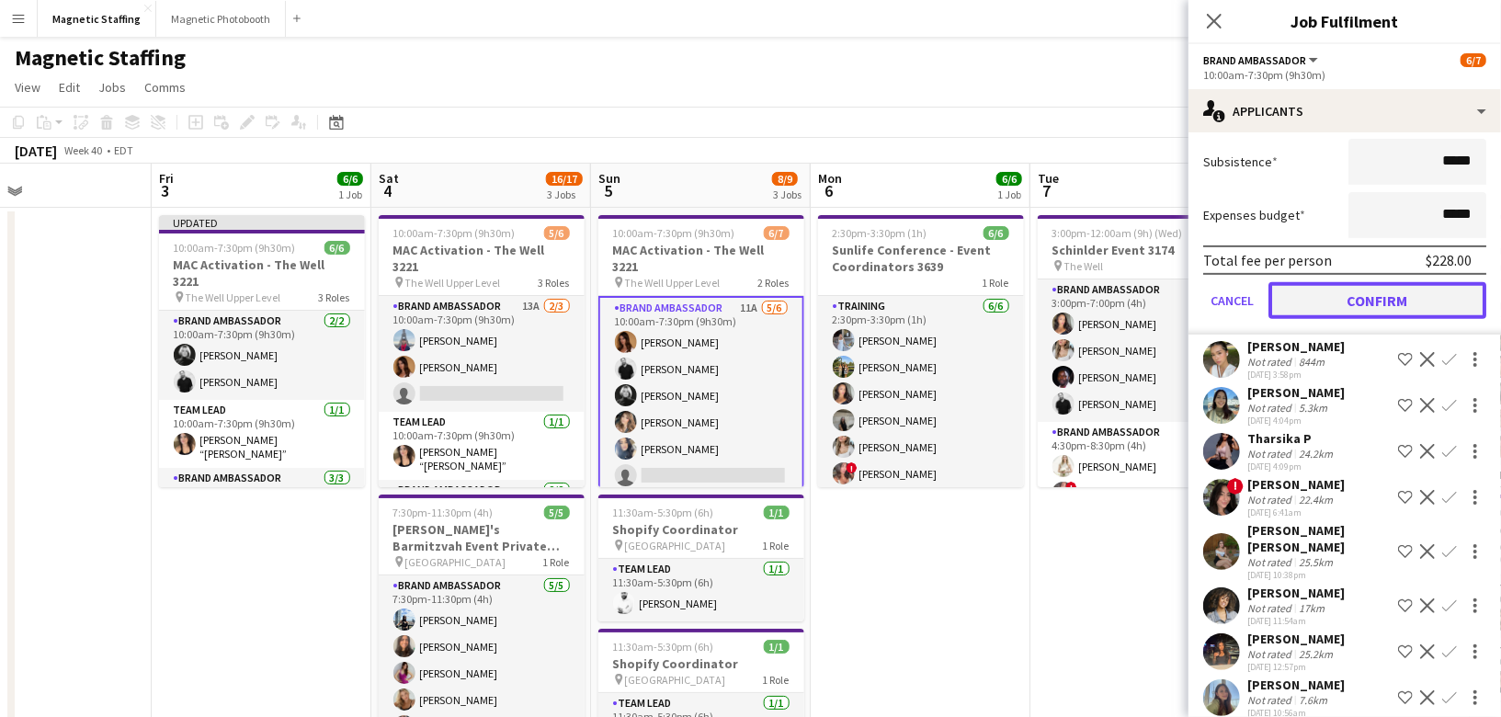
click at [1395, 309] on button "Confirm" at bounding box center [1378, 300] width 218 height 37
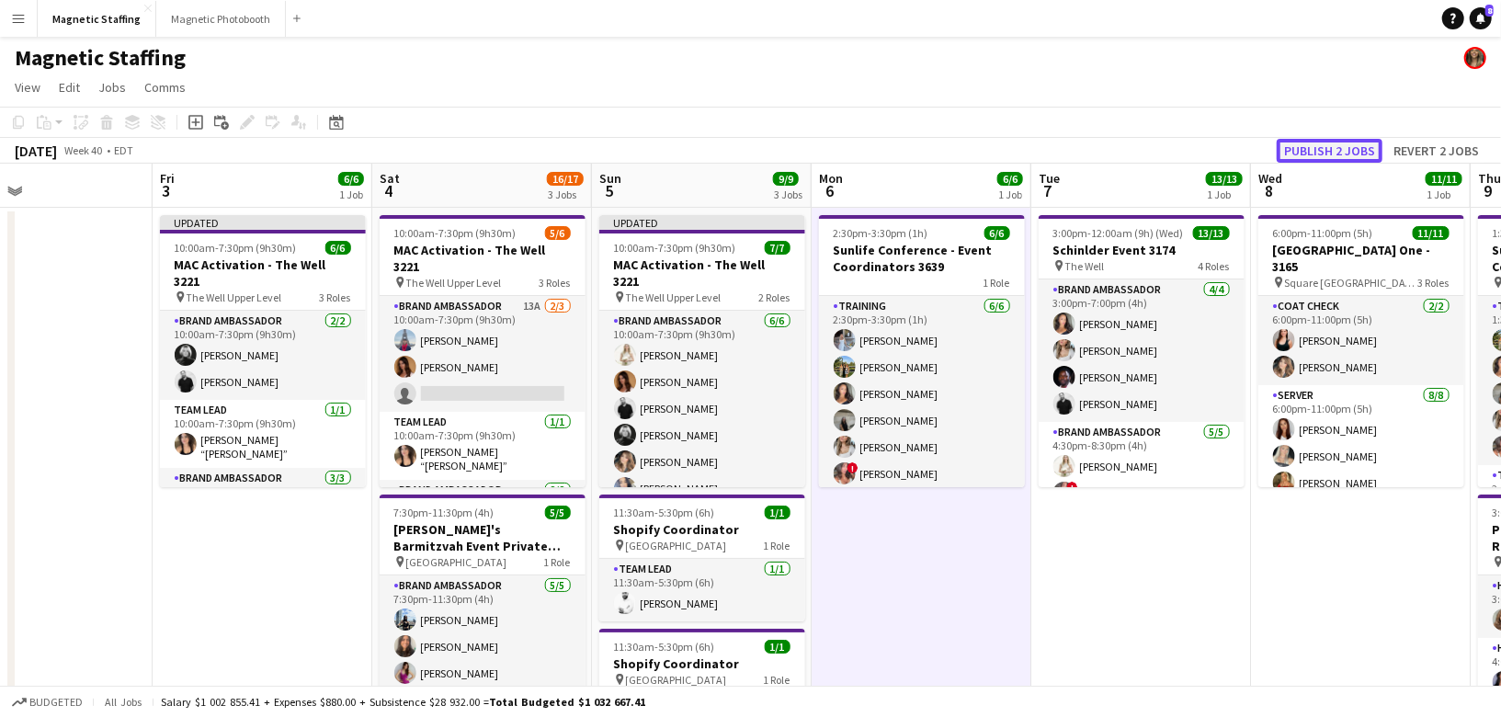
click at [1324, 148] on button "Publish 2 jobs" at bounding box center [1330, 151] width 106 height 24
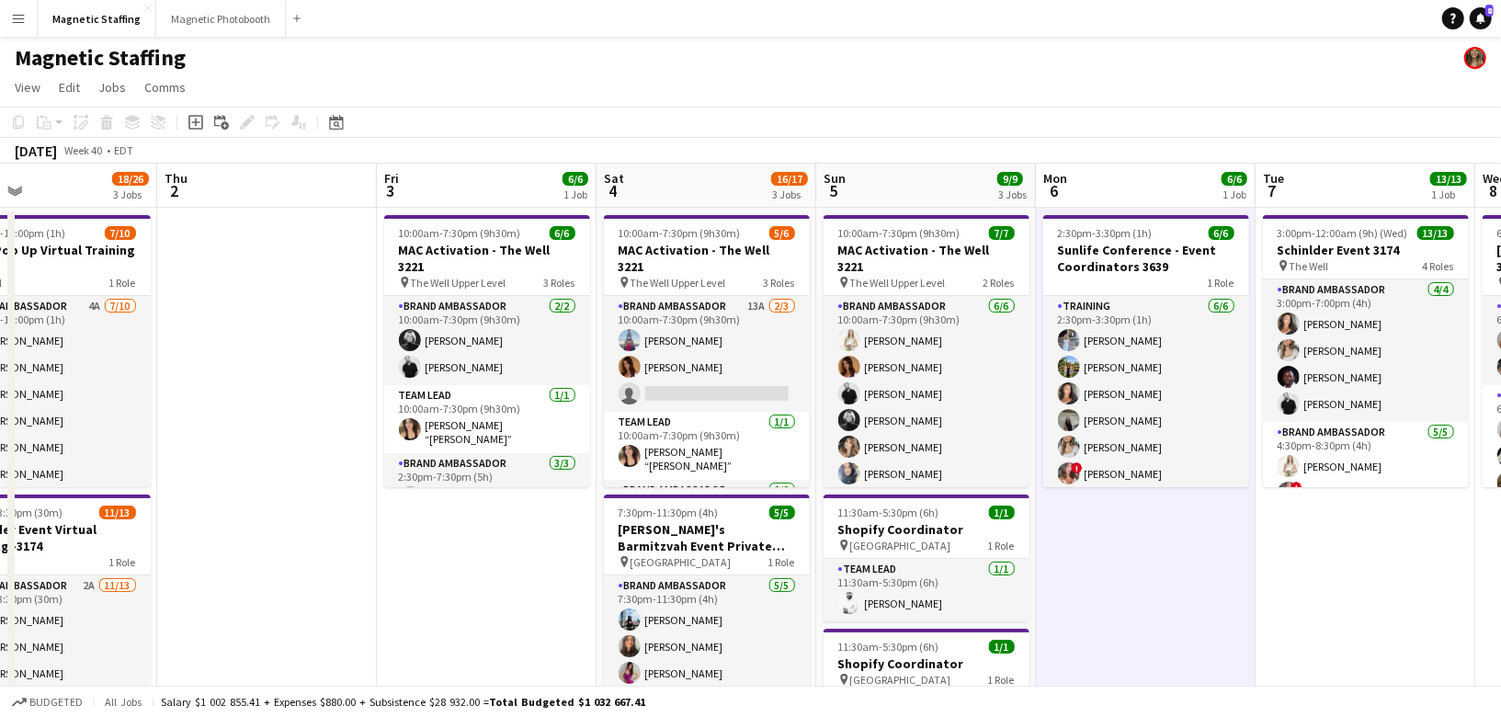
scroll to position [0, 490]
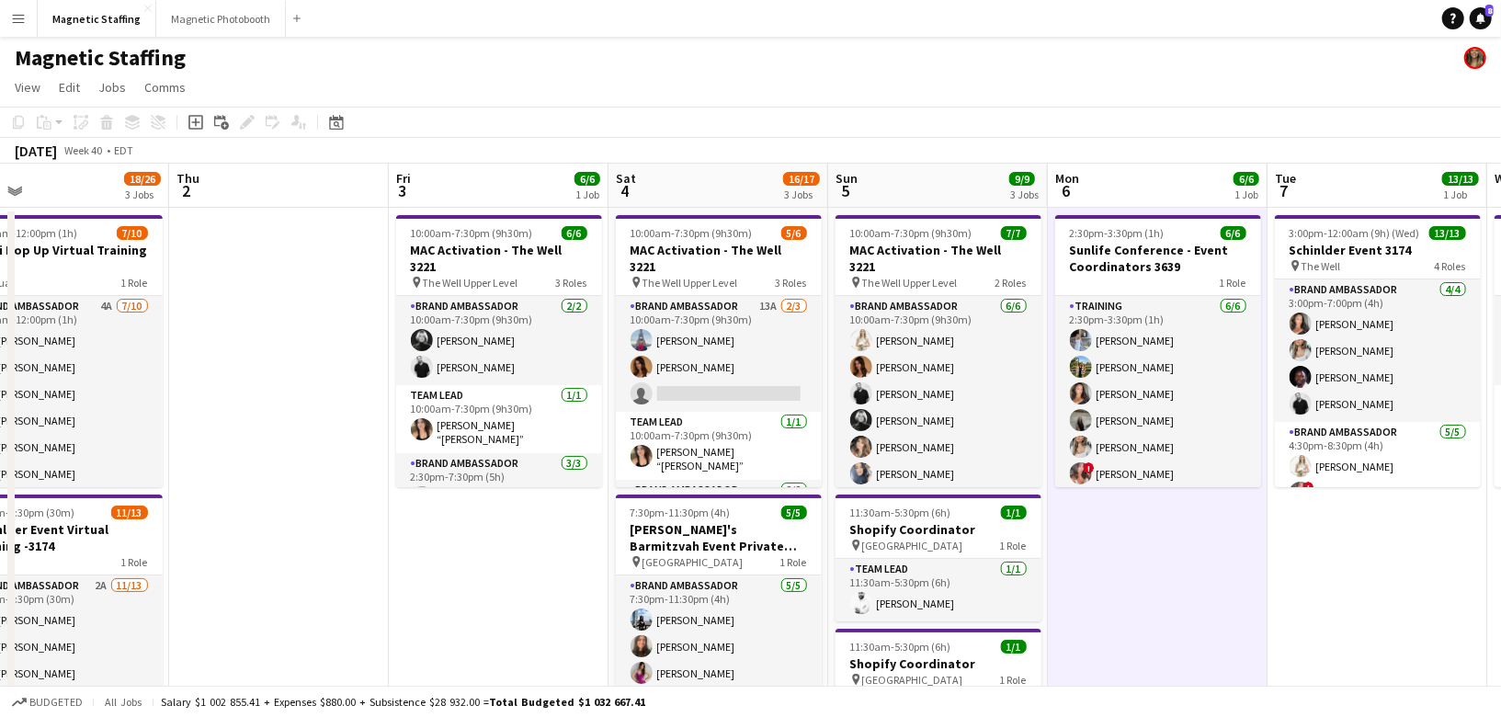
drag, startPoint x: 223, startPoint y: 544, endPoint x: 425, endPoint y: 538, distance: 201.4
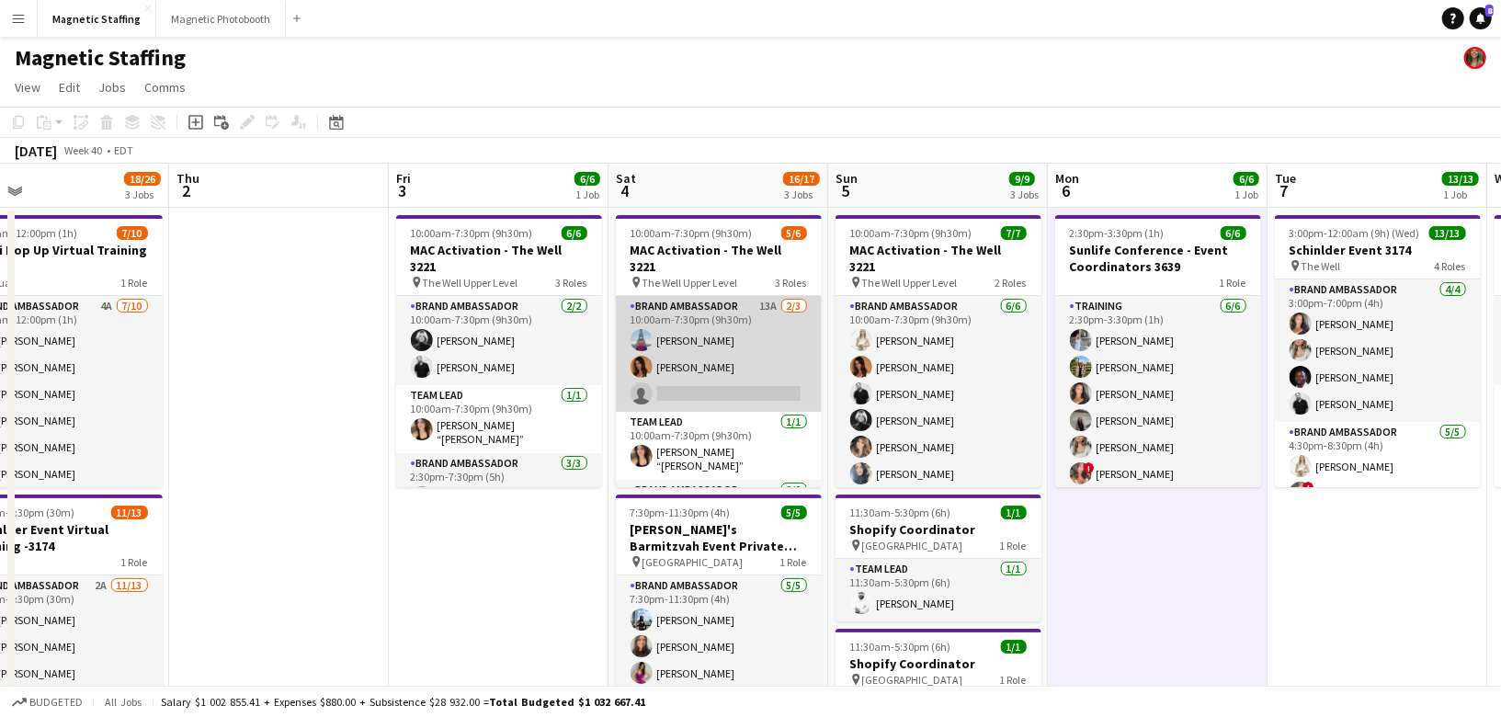
click at [734, 352] on app-card-role "Brand Ambassador 13A 2/3 10:00am-7:30pm (9h30m) Luccas Correia Karolina Rembies…" at bounding box center [719, 354] width 206 height 116
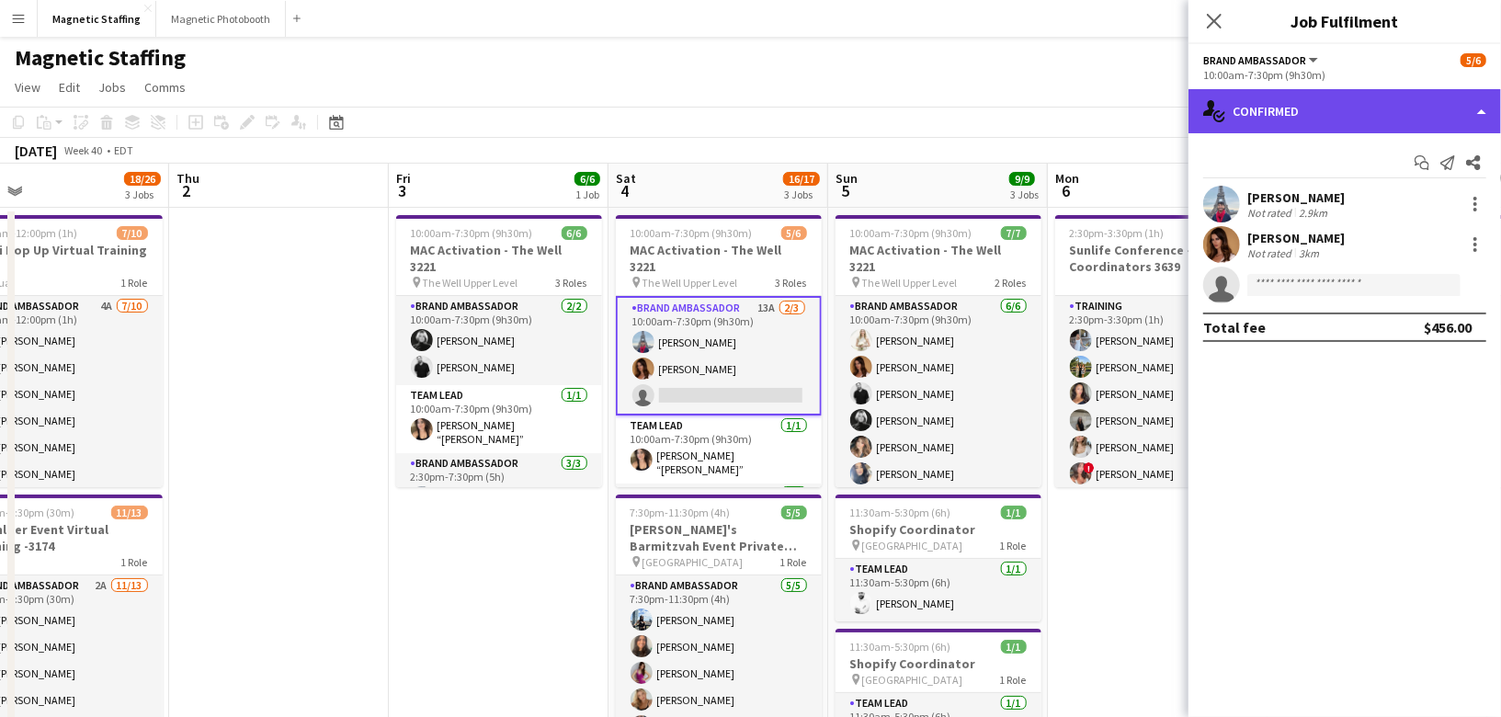
click at [1321, 110] on div "single-neutral-actions-check-2 Confirmed" at bounding box center [1345, 111] width 313 height 44
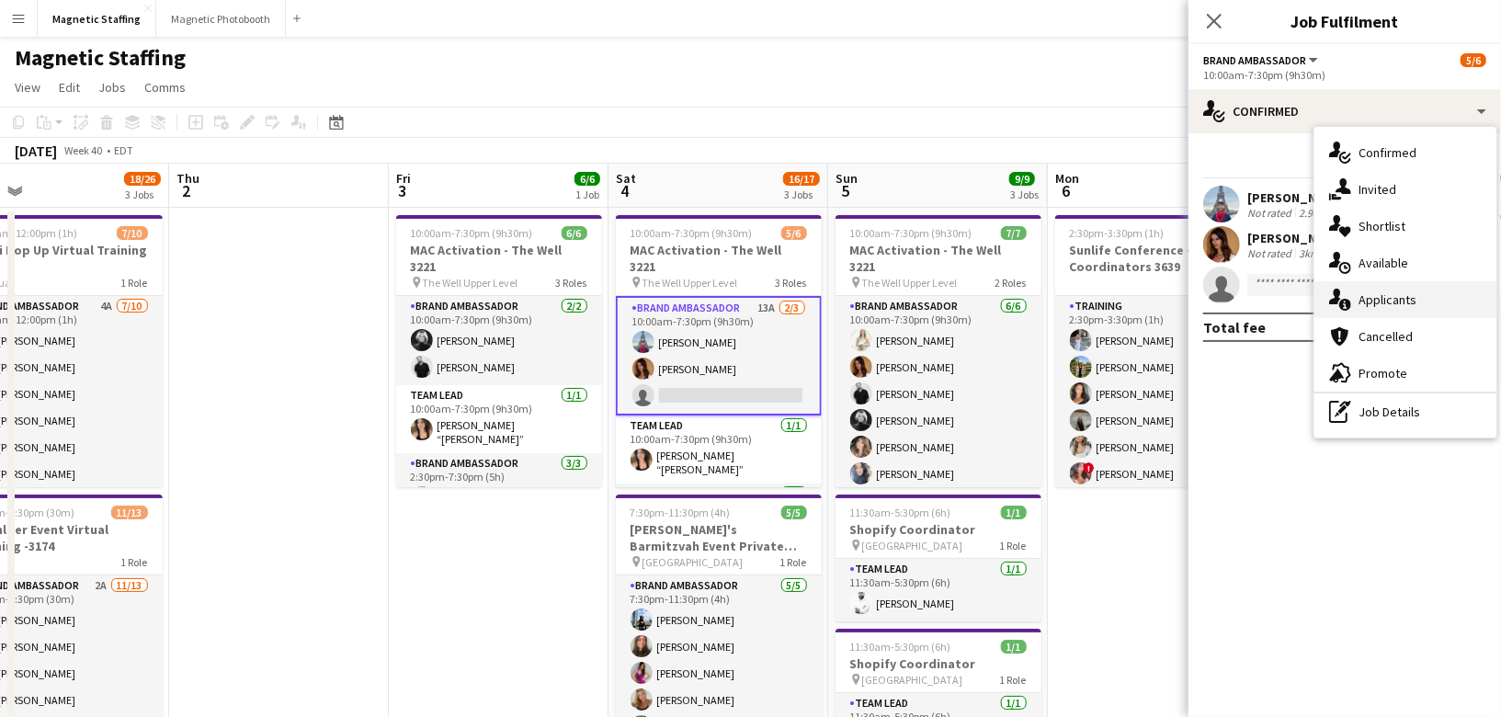
click at [1337, 288] on div "single-neutral-actions-information Applicants" at bounding box center [1406, 299] width 182 height 37
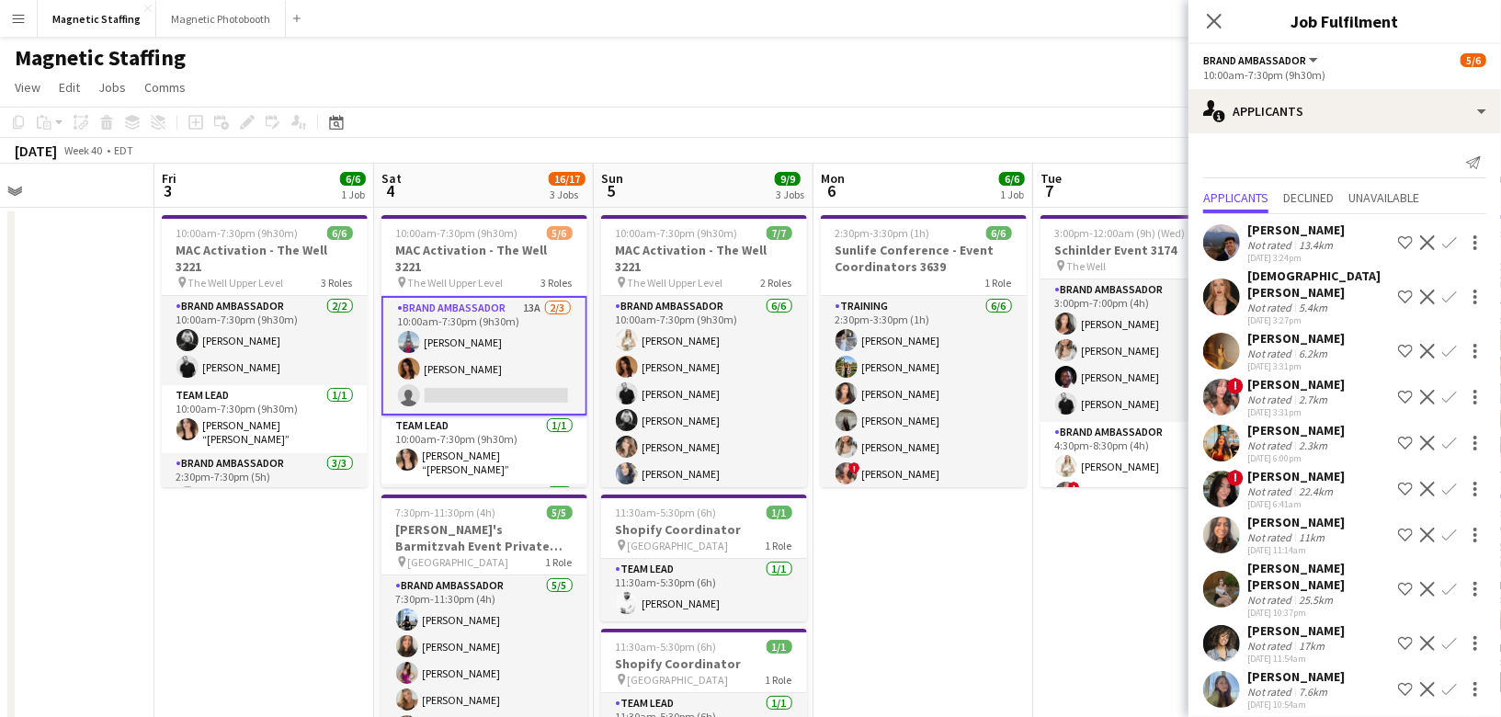
scroll to position [0, 586]
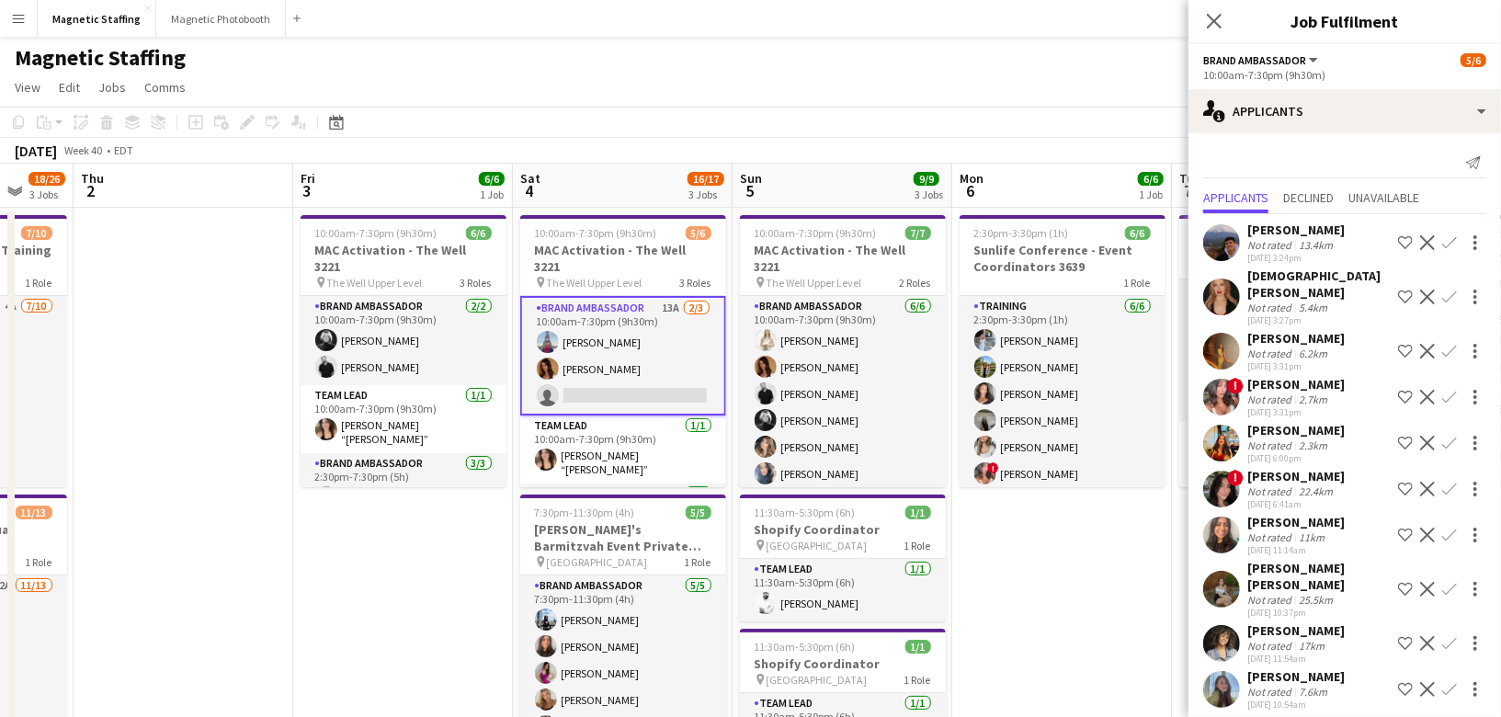
drag, startPoint x: 1076, startPoint y: 342, endPoint x: 760, endPoint y: 341, distance: 315.3
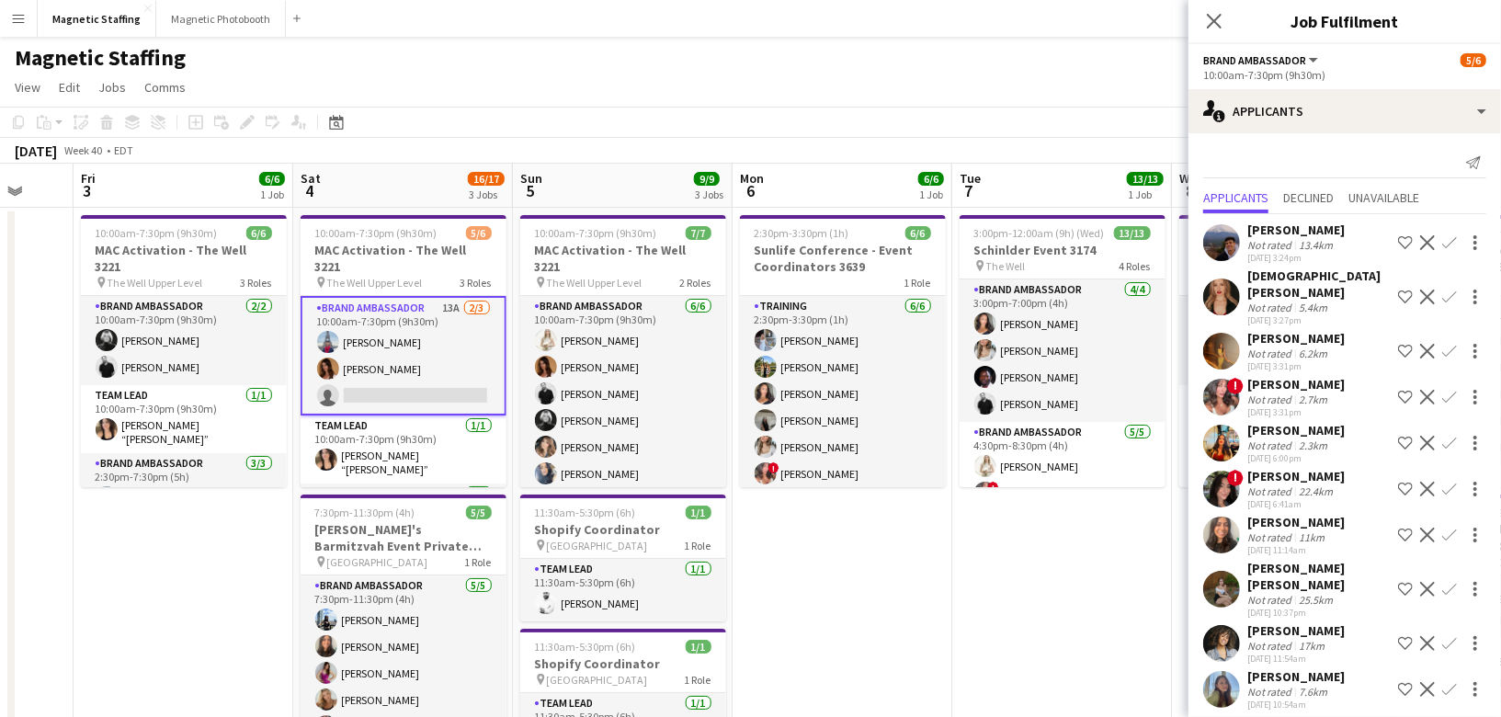
click at [1433, 344] on app-icon "Decline" at bounding box center [1427, 351] width 15 height 15
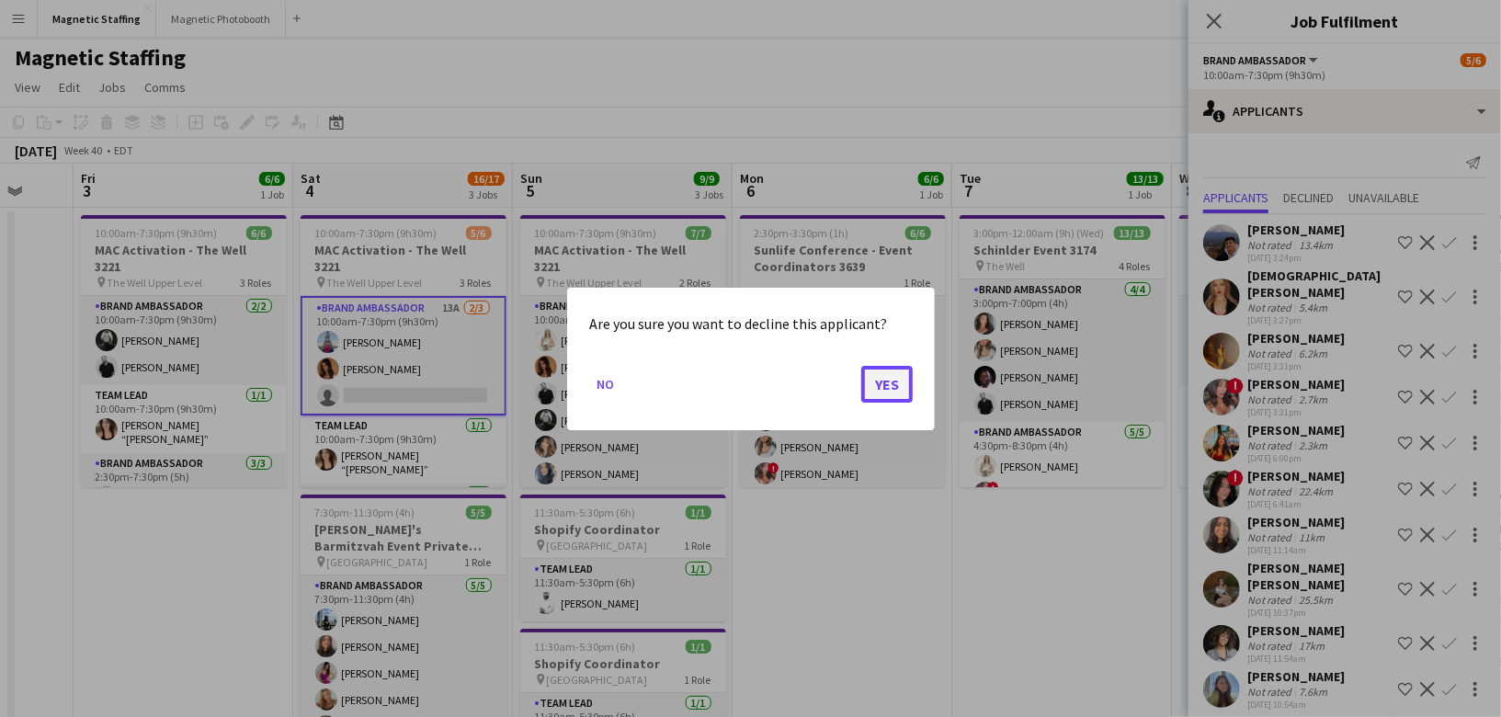
click at [908, 381] on button "Yes" at bounding box center [886, 383] width 51 height 37
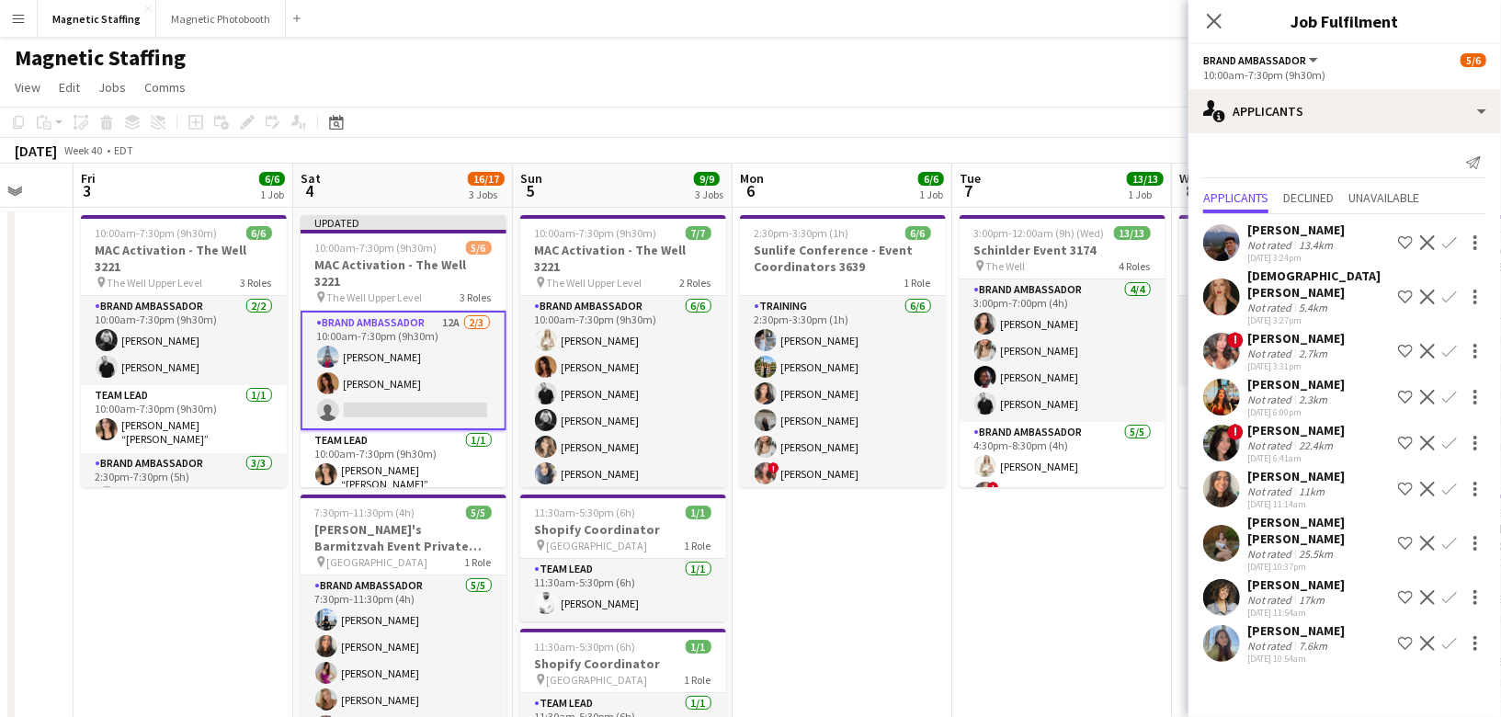
click at [1428, 390] on app-icon "Decline" at bounding box center [1427, 397] width 15 height 15
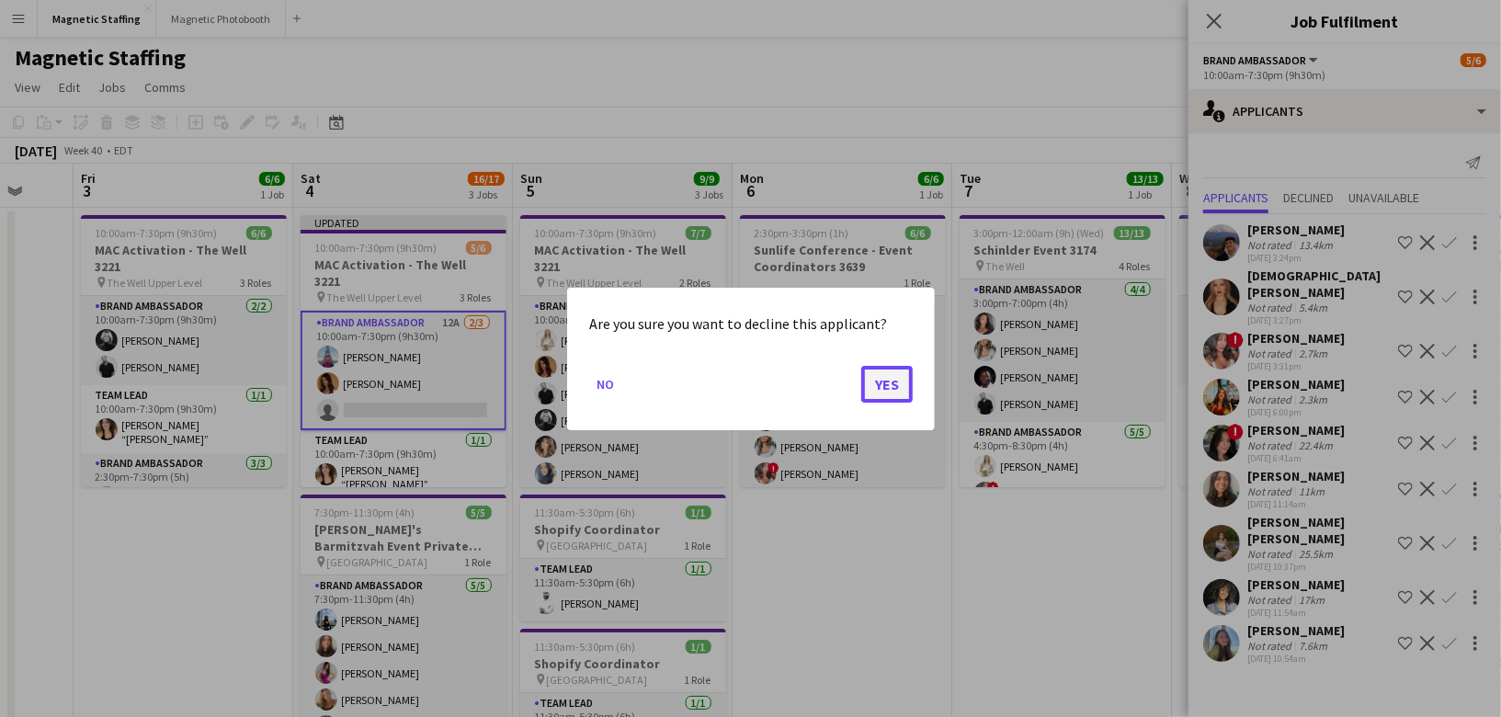
click at [889, 384] on button "Yes" at bounding box center [886, 383] width 51 height 37
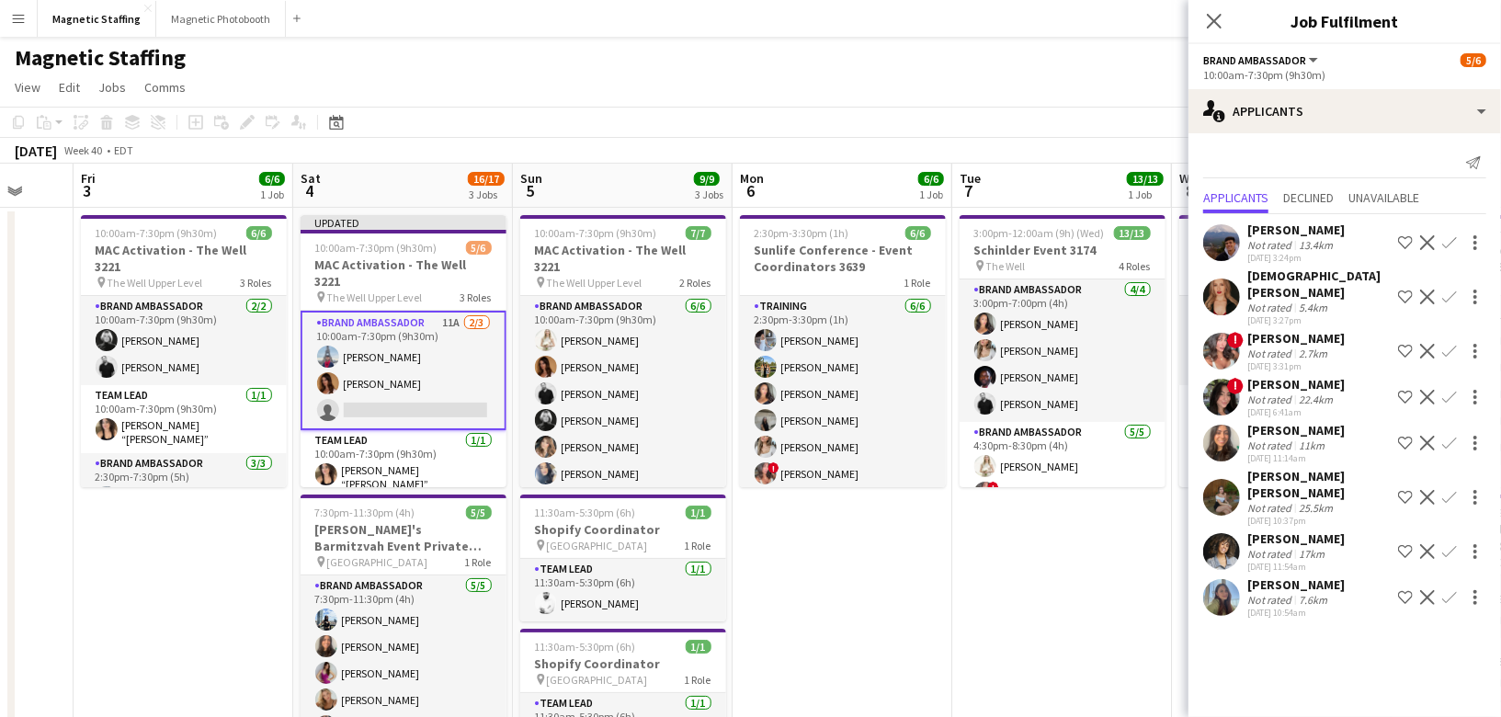
click at [1429, 290] on app-icon "Decline" at bounding box center [1427, 297] width 15 height 15
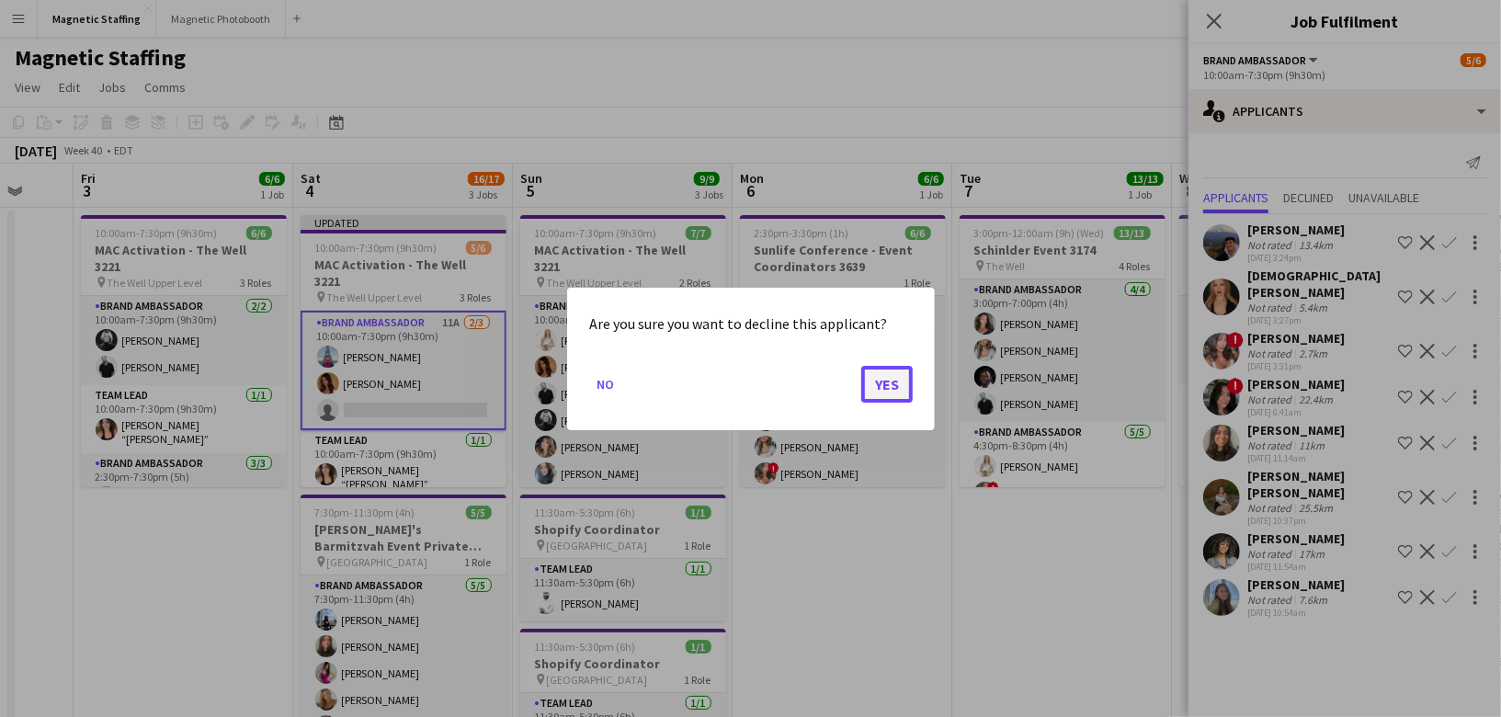
click at [895, 388] on button "Yes" at bounding box center [886, 383] width 51 height 37
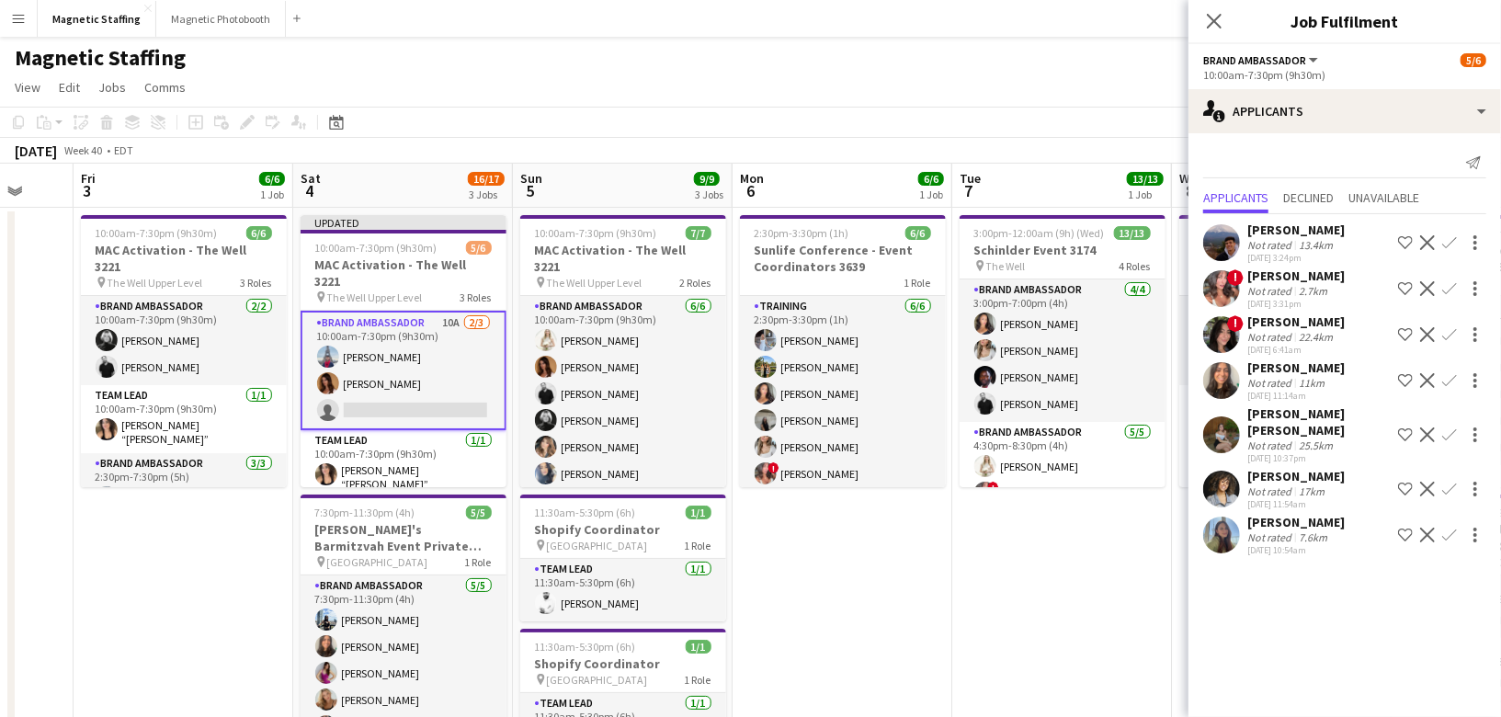
click at [1056, 132] on app-toolbar "Copy Paste Paste Command V Paste with crew Command Shift V Paste linked Job Del…" at bounding box center [750, 122] width 1501 height 31
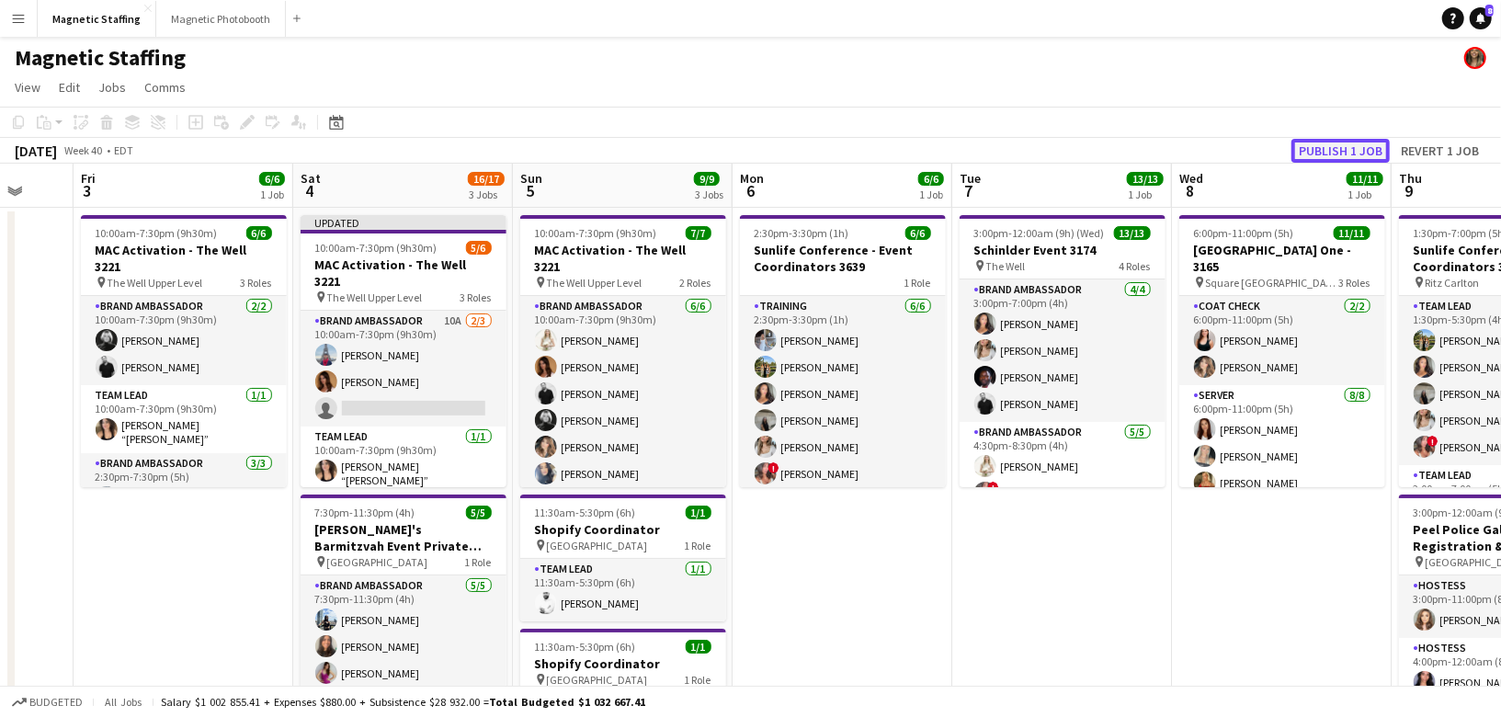
click at [1328, 157] on button "Publish 1 job" at bounding box center [1341, 151] width 98 height 24
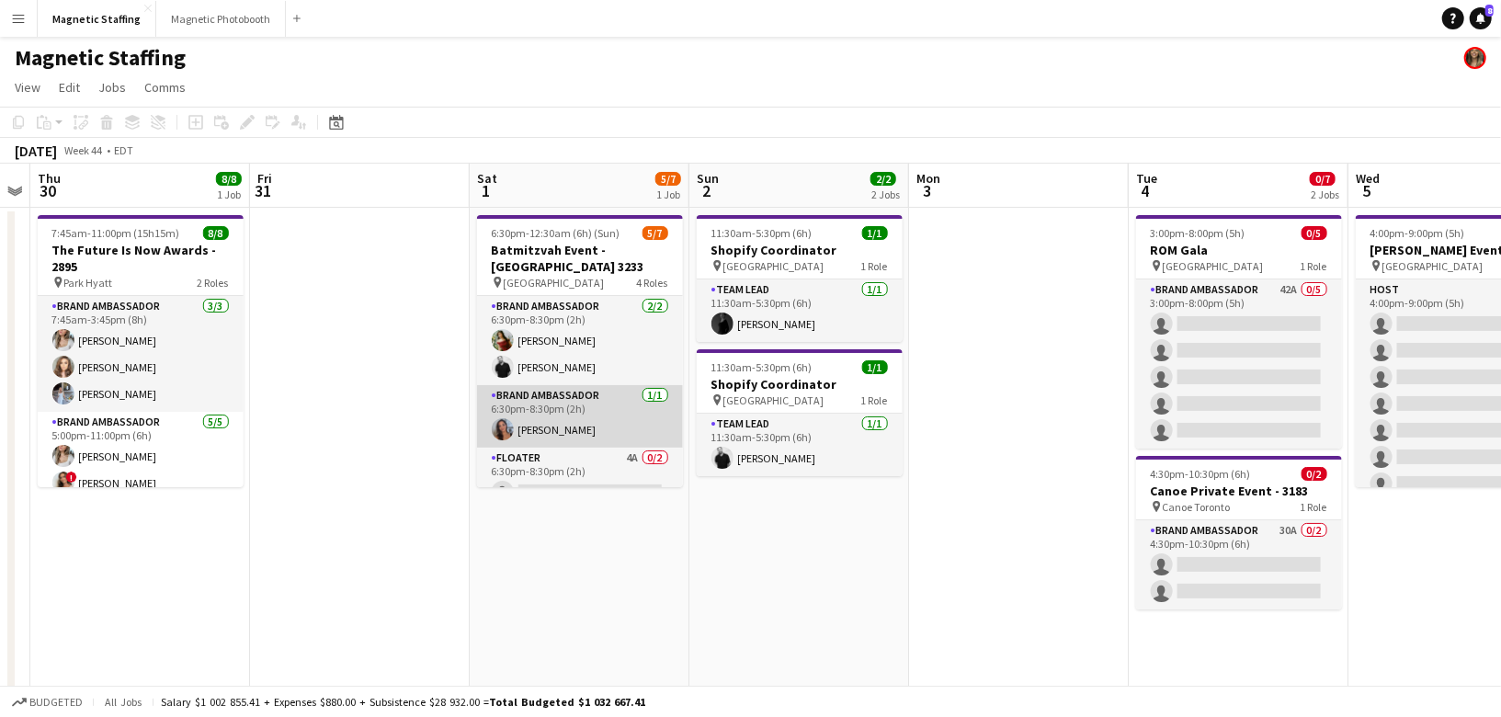
scroll to position [138, 0]
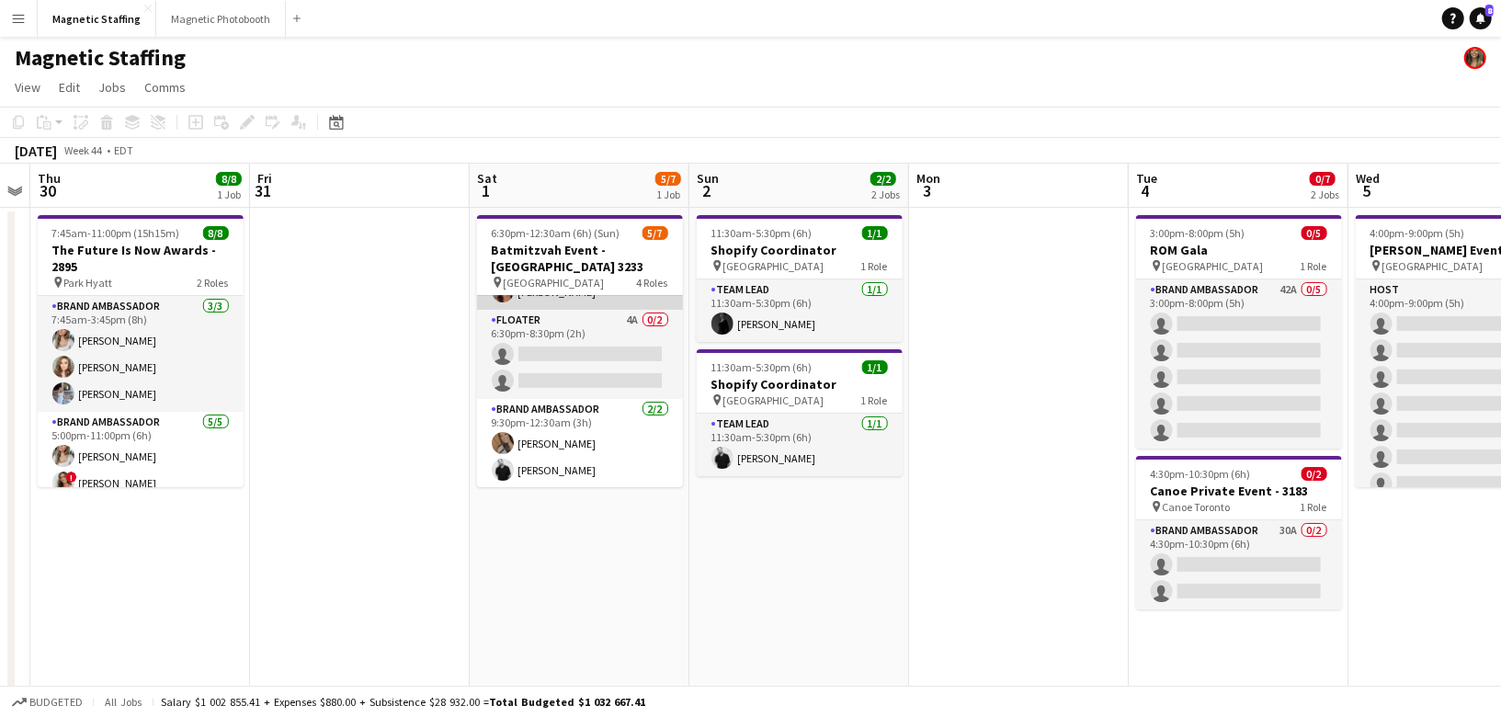
click at [599, 433] on app-card-role "Brand Ambassador 2/2 9:30pm-12:30am (3h) erica Musso jean-philippe roy" at bounding box center [580, 443] width 206 height 89
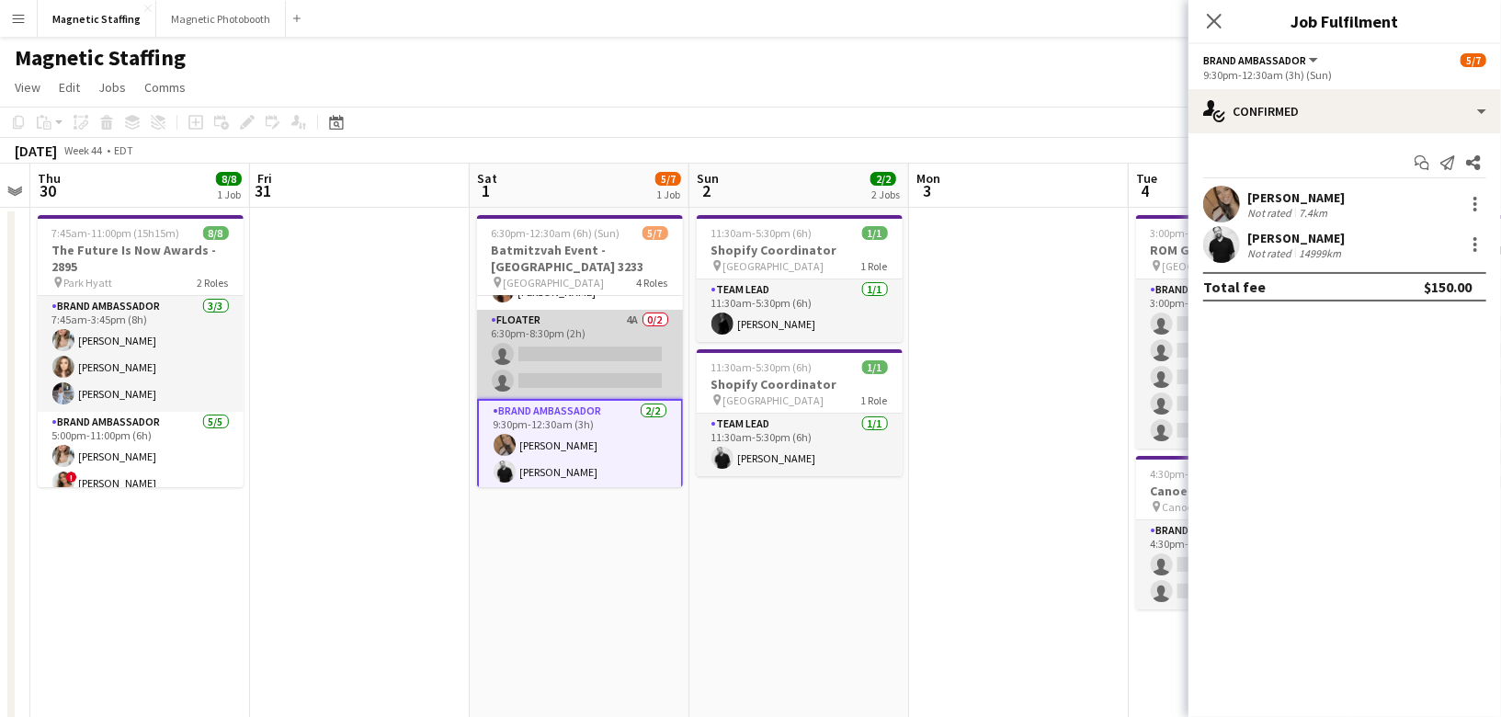
click at [632, 371] on app-card-role "Floater 4A 0/2 6:30pm-8:30pm (2h) single-neutral-actions single-neutral-actions" at bounding box center [580, 354] width 206 height 89
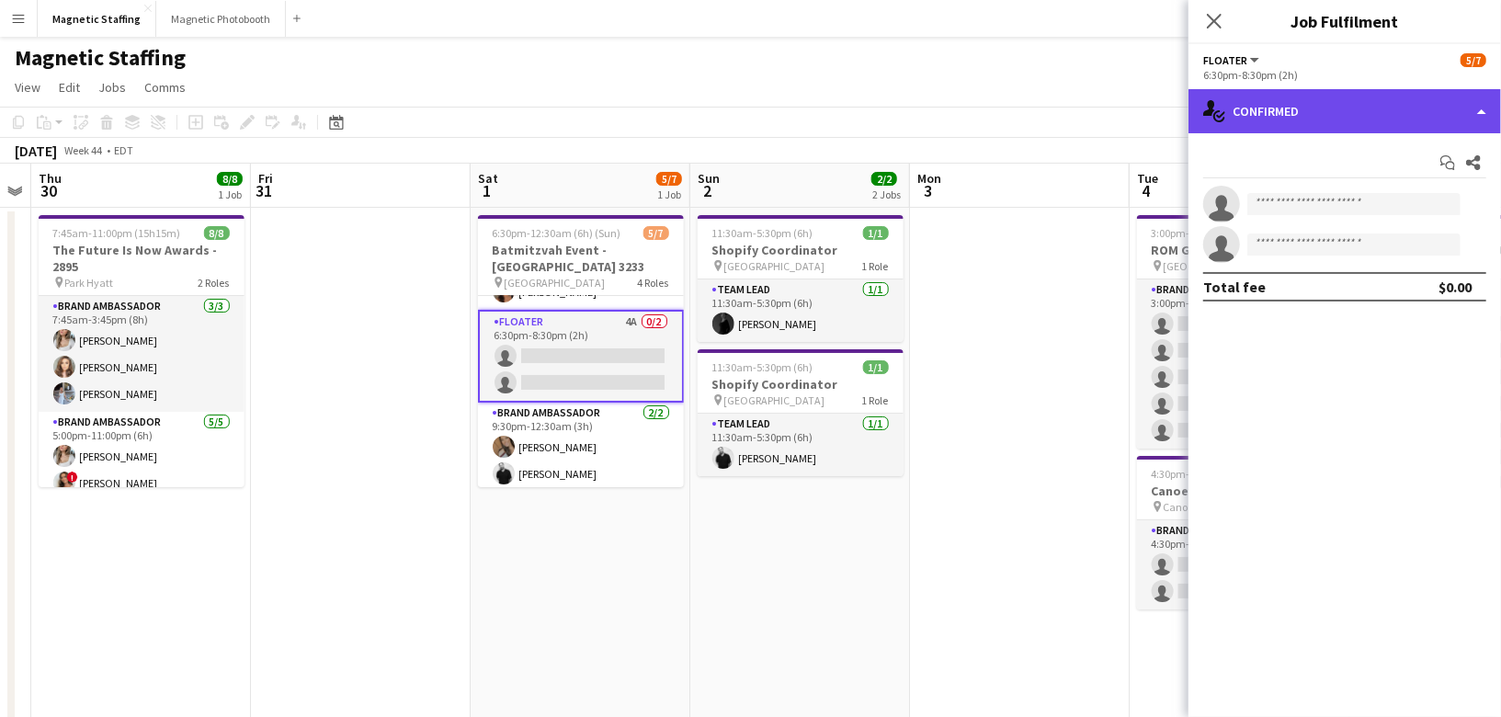
click at [1346, 121] on div "single-neutral-actions-check-2 Confirmed" at bounding box center [1345, 111] width 313 height 44
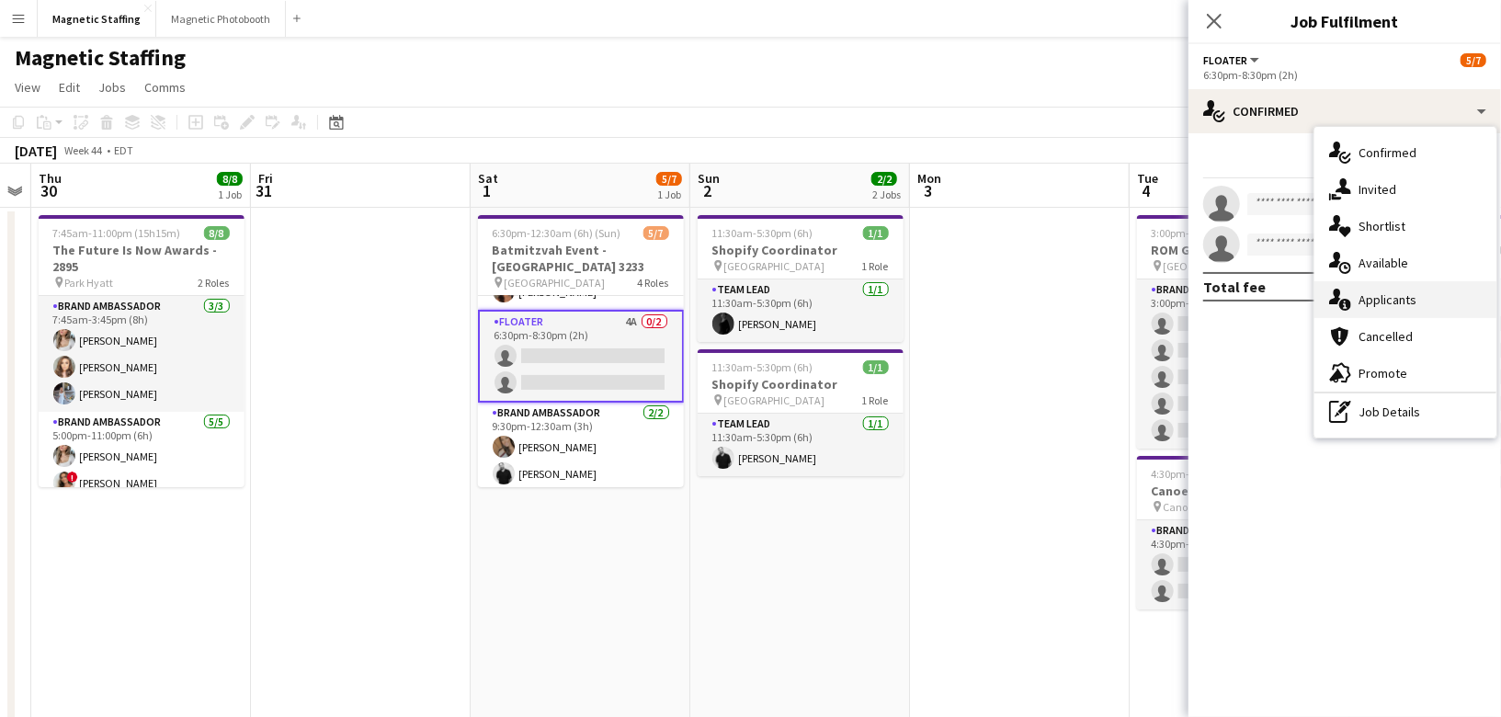
click at [1371, 298] on span "Applicants" at bounding box center [1388, 299] width 58 height 17
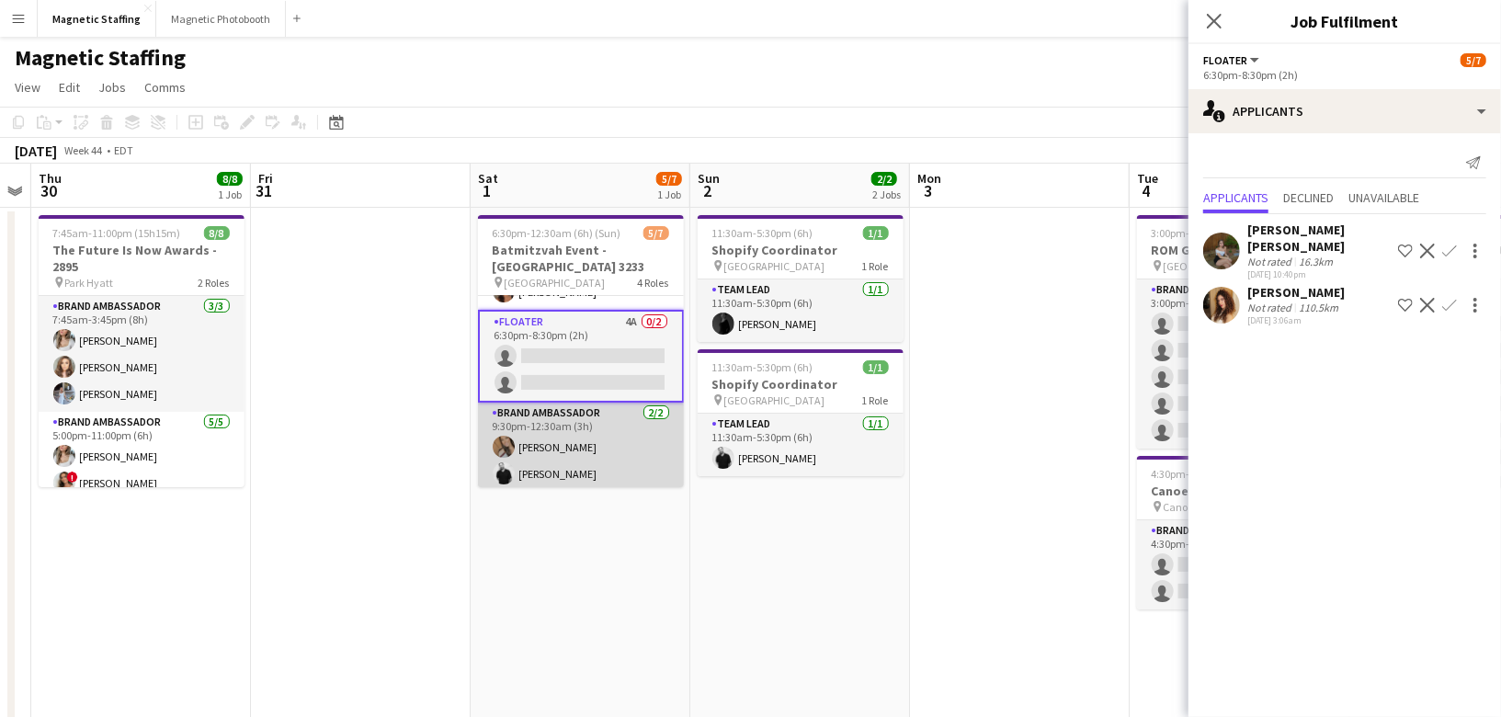
scroll to position [0, 0]
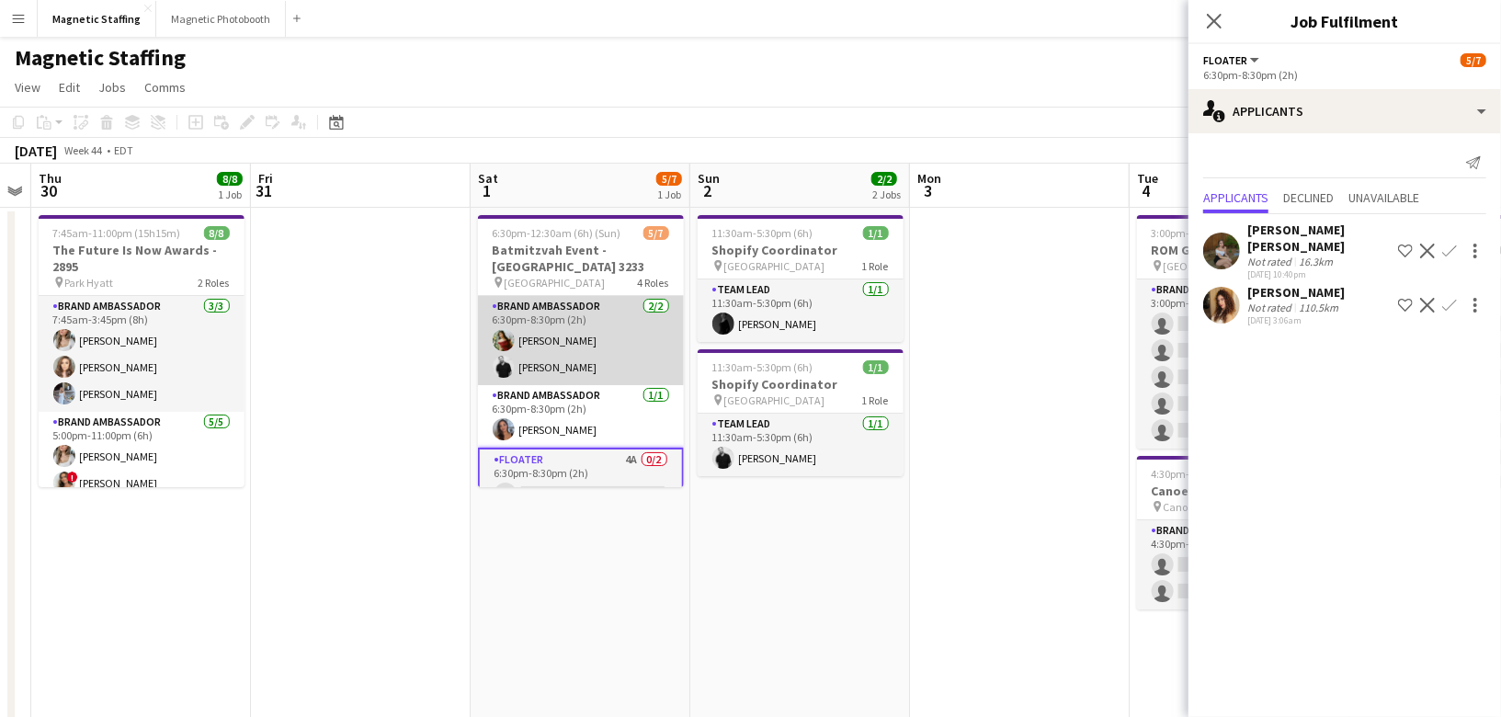
click at [582, 365] on app-card-role "Brand Ambassador 2/2 6:30pm-8:30pm (2h) Mimi Zhang jean-philippe roy" at bounding box center [581, 340] width 206 height 89
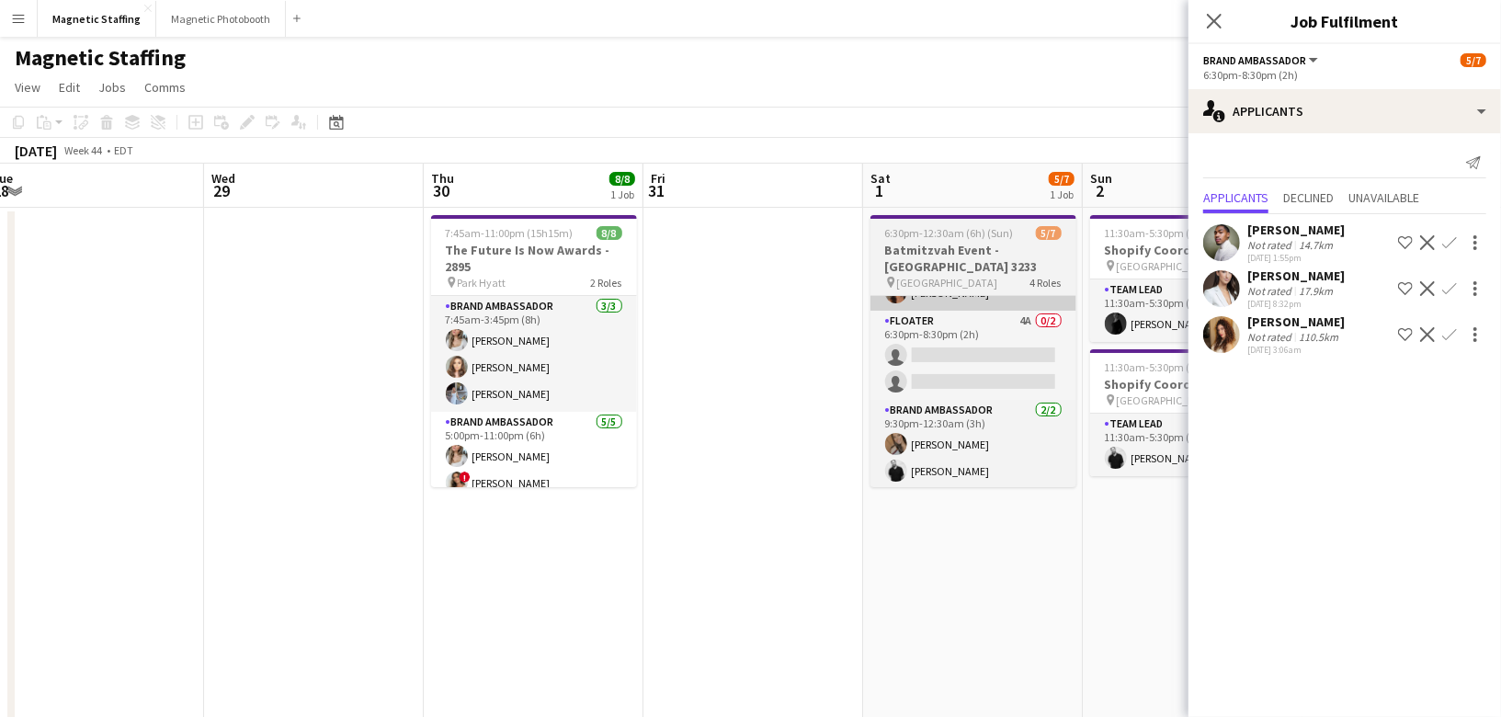
scroll to position [0, 508]
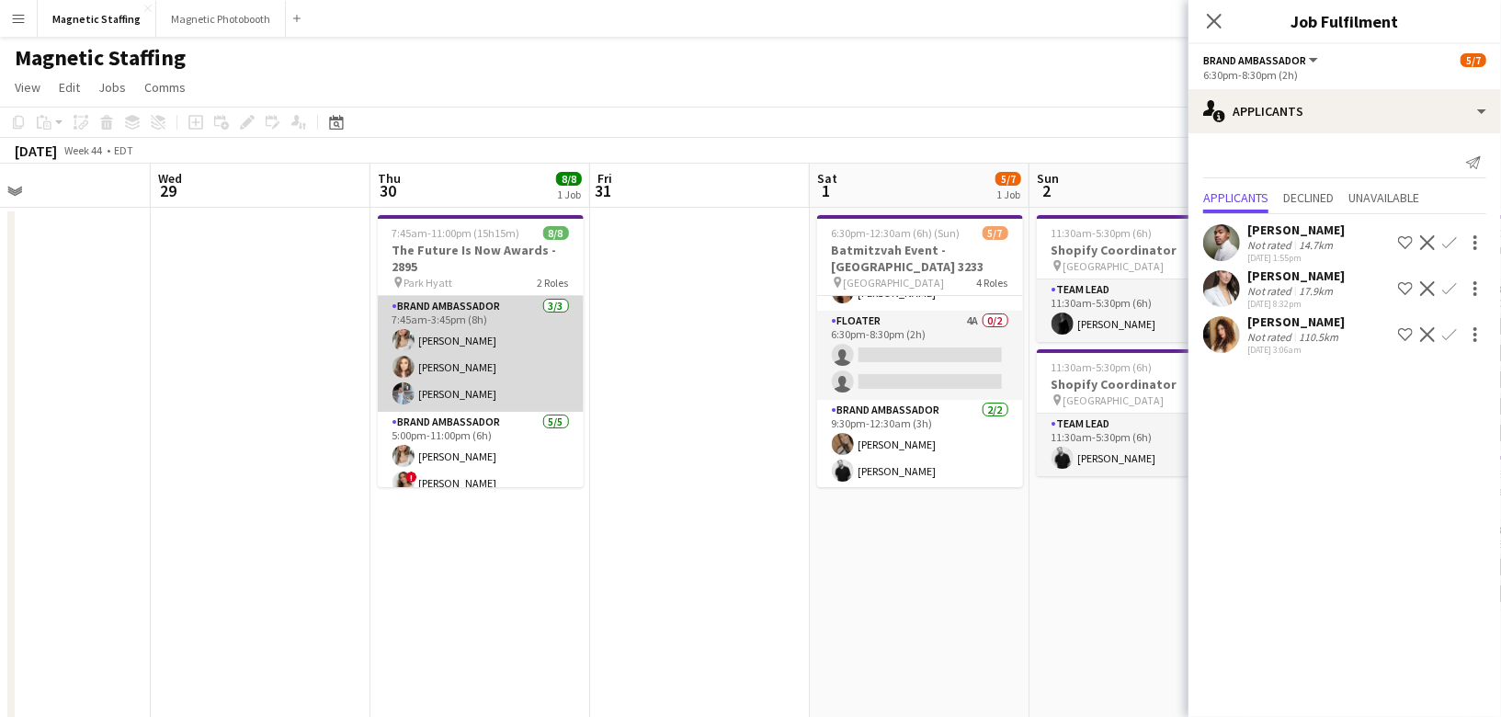
click at [526, 388] on app-card-role "Brand Ambassador 3/3 7:45am-3:45pm (8h) Sabrina McCaskill Sabrina Couture Heath…" at bounding box center [481, 354] width 206 height 116
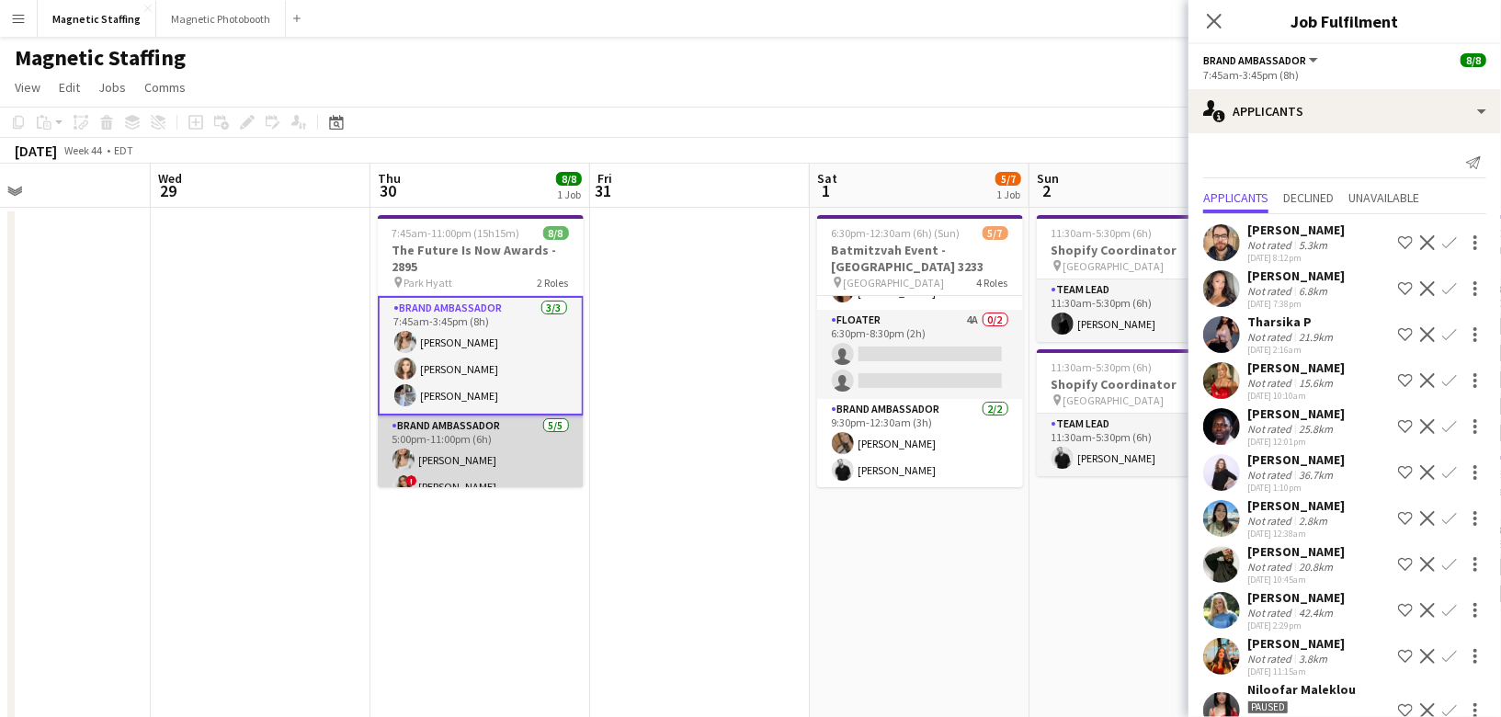
click at [497, 436] on app-card-role "Brand Ambassador 5/5 5:00pm-11:00pm (6h) Sabrina McCaskill ! Emily Vandongen Ka…" at bounding box center [481, 503] width 206 height 175
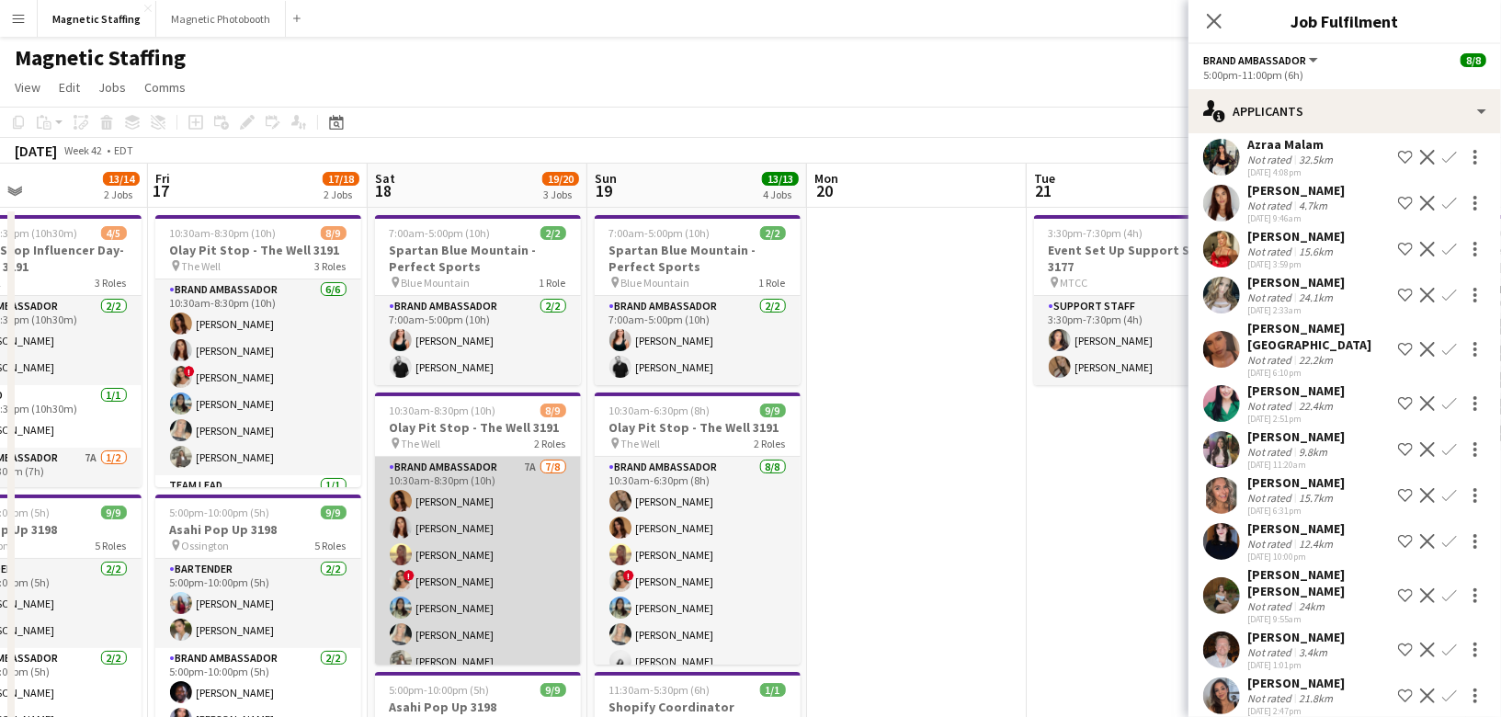
scroll to position [103, 0]
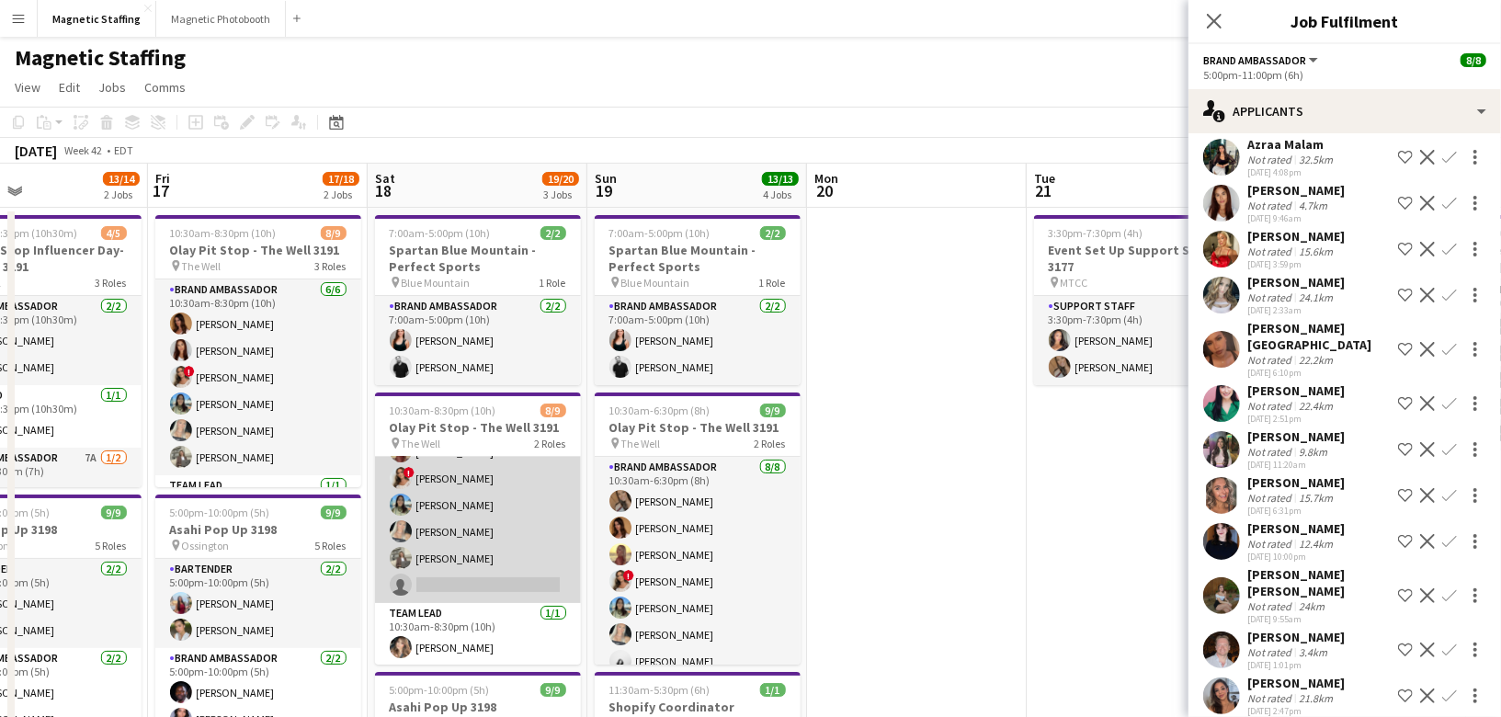
click at [442, 518] on app-card-role "Brand Ambassador 7A 7/8 10:30am-8:30pm (10h) Karolina Rembiesa Luana Cima Solei…" at bounding box center [478, 478] width 206 height 249
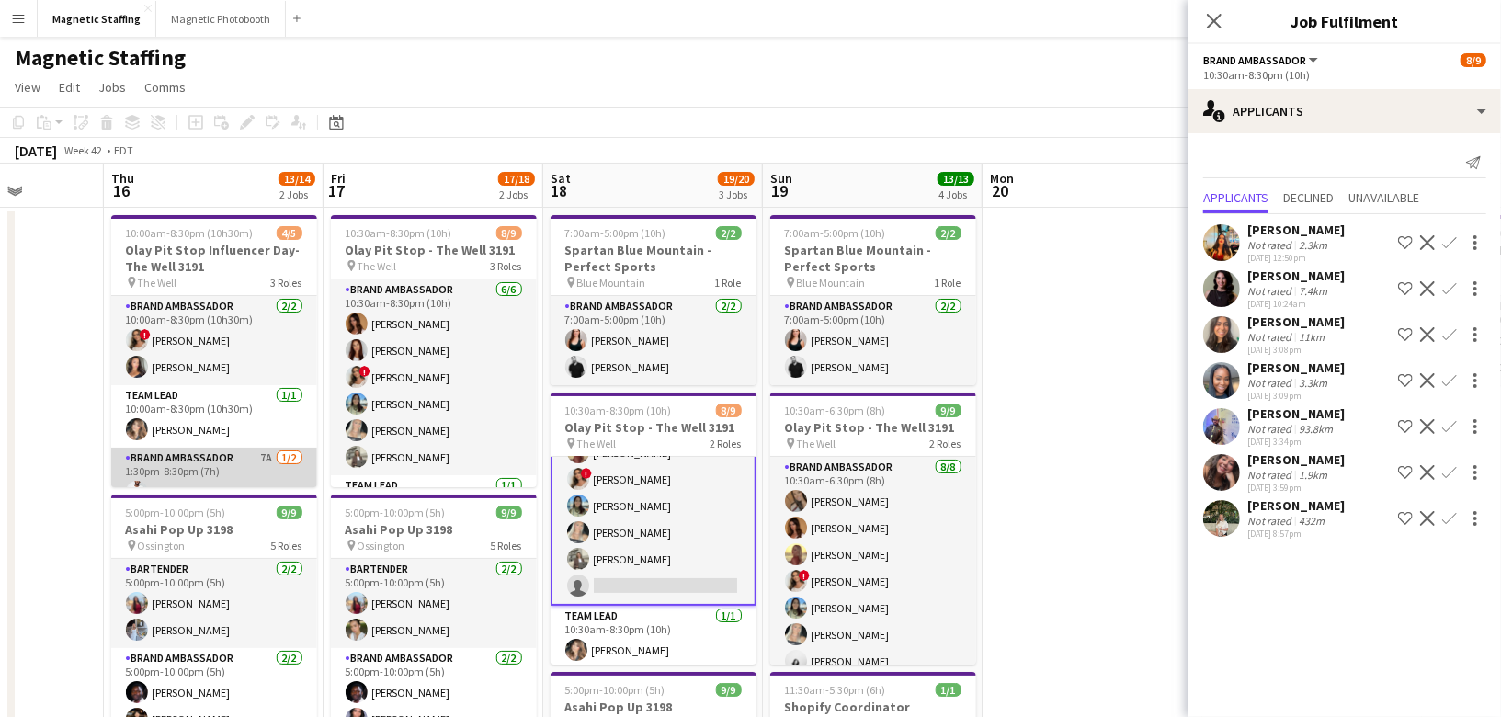
scroll to position [49, 0]
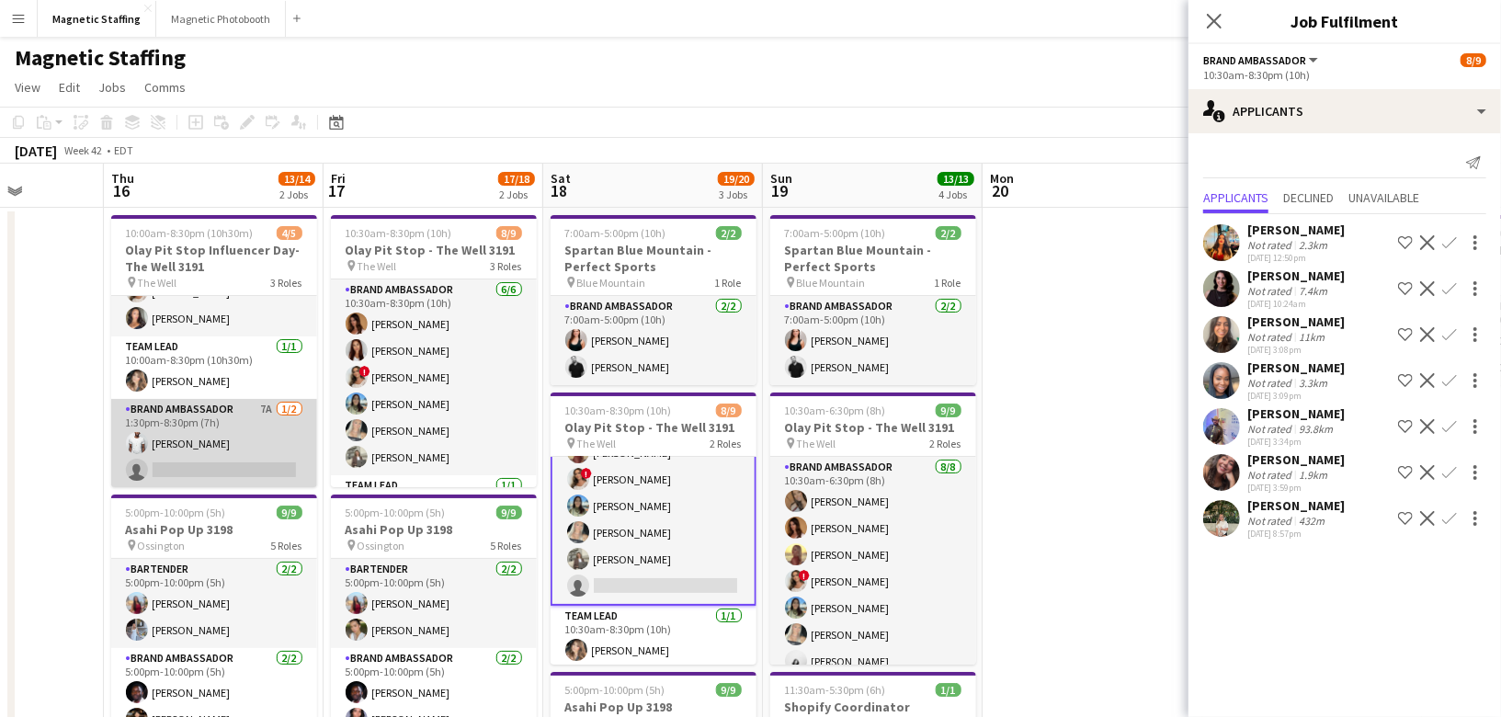
click at [263, 454] on app-card-role "Brand Ambassador 7A 1/2 1:30pm-8:30pm (7h) Juvon Taylor single-neutral-actions" at bounding box center [214, 443] width 206 height 89
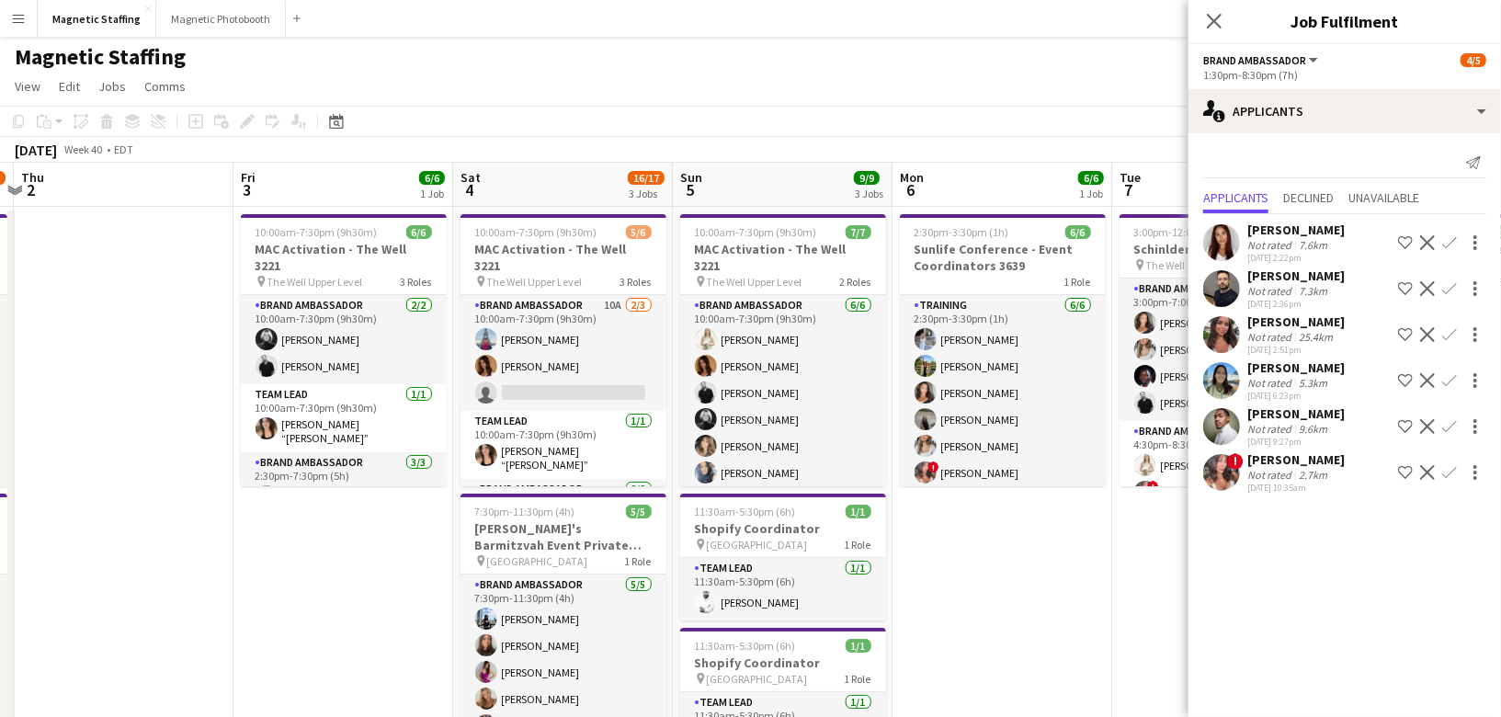
scroll to position [0, 567]
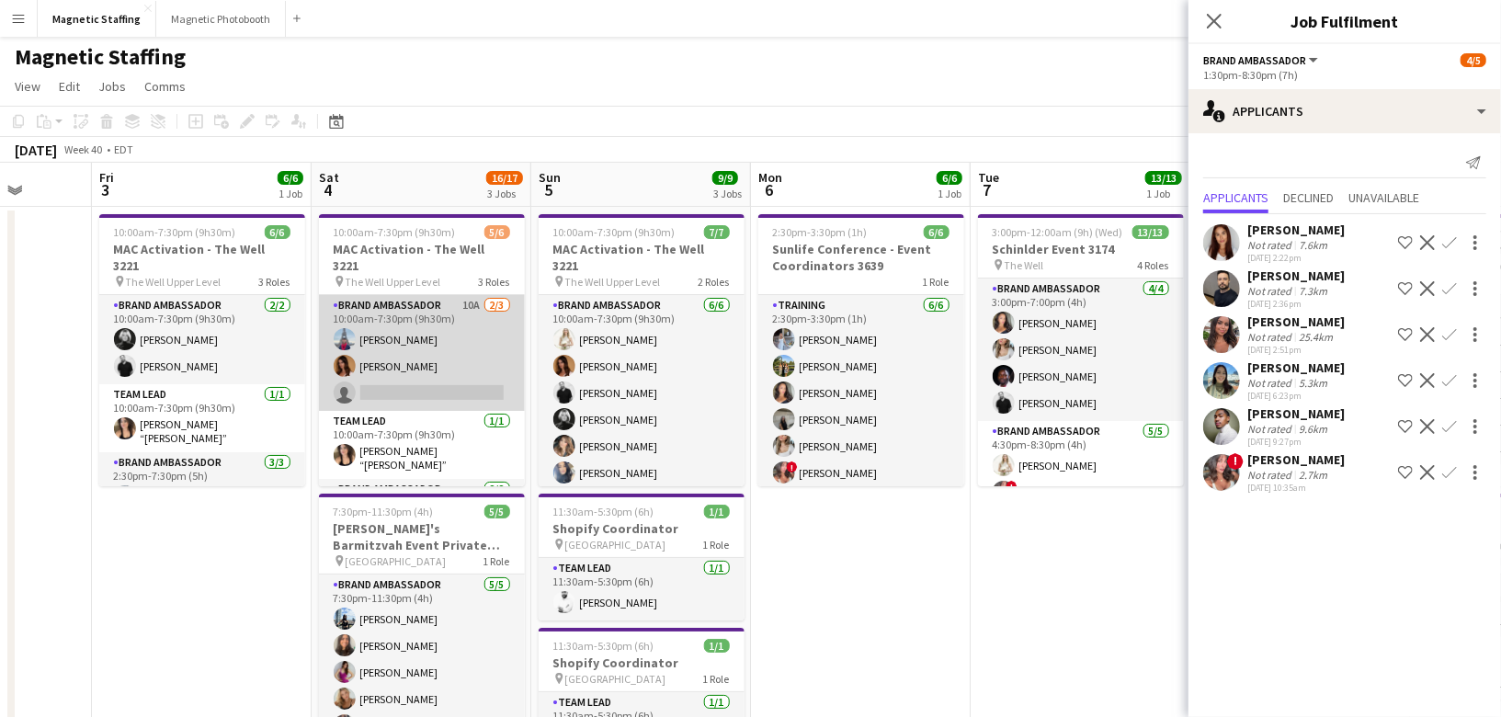
click at [374, 373] on app-card-role "Brand Ambassador 10A 2/3 10:00am-7:30pm (9h30m) Luccas Correia Karolina Rembies…" at bounding box center [422, 353] width 206 height 116
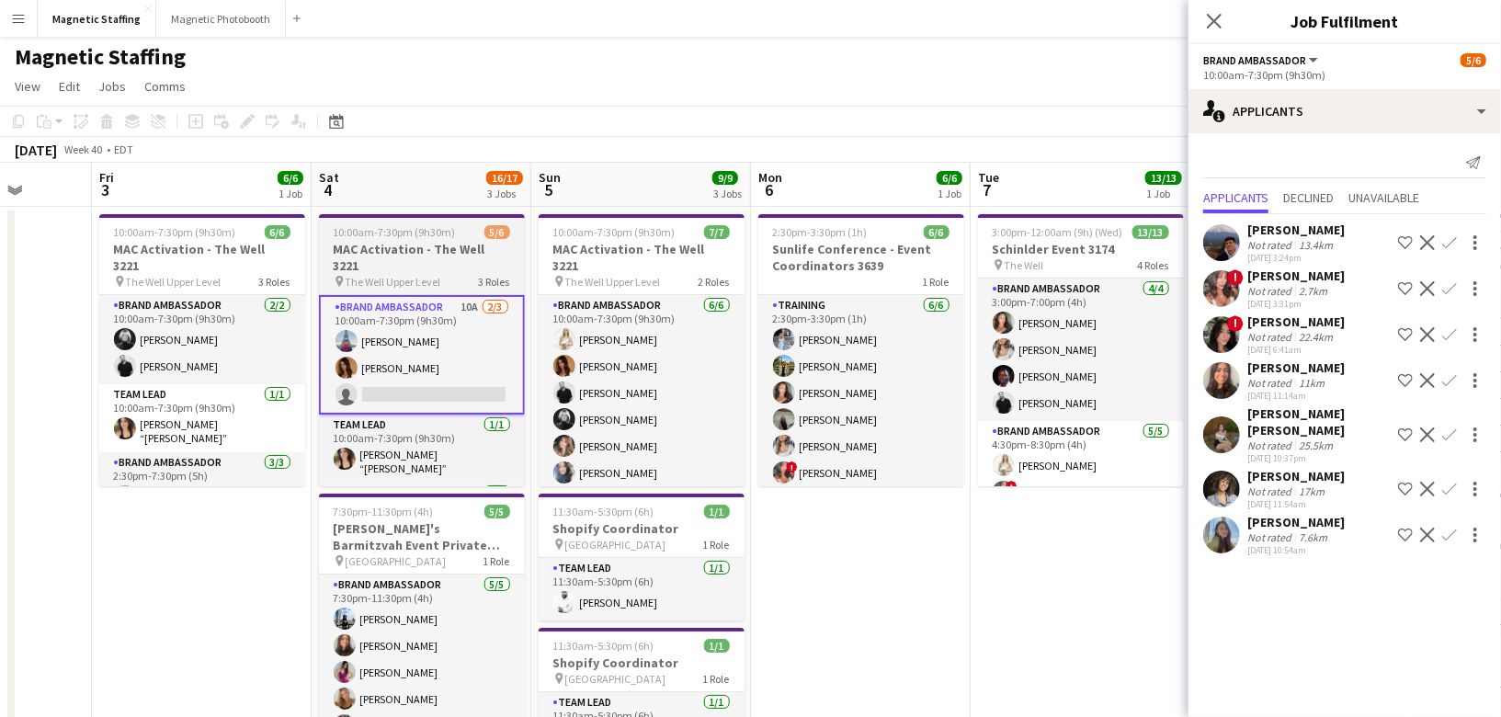
click at [400, 275] on span "The Well Upper Level" at bounding box center [394, 282] width 96 height 14
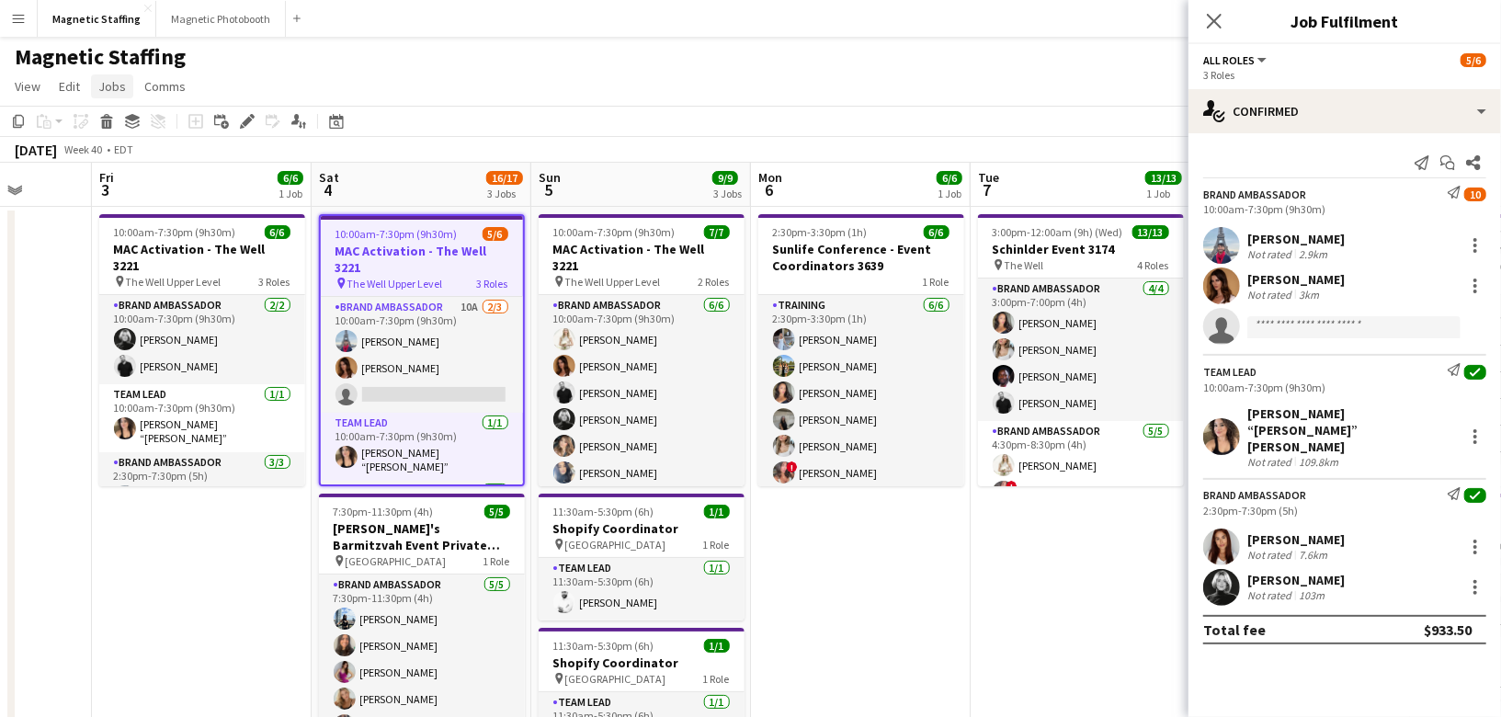
click at [118, 87] on span "Jobs" at bounding box center [112, 86] width 28 height 17
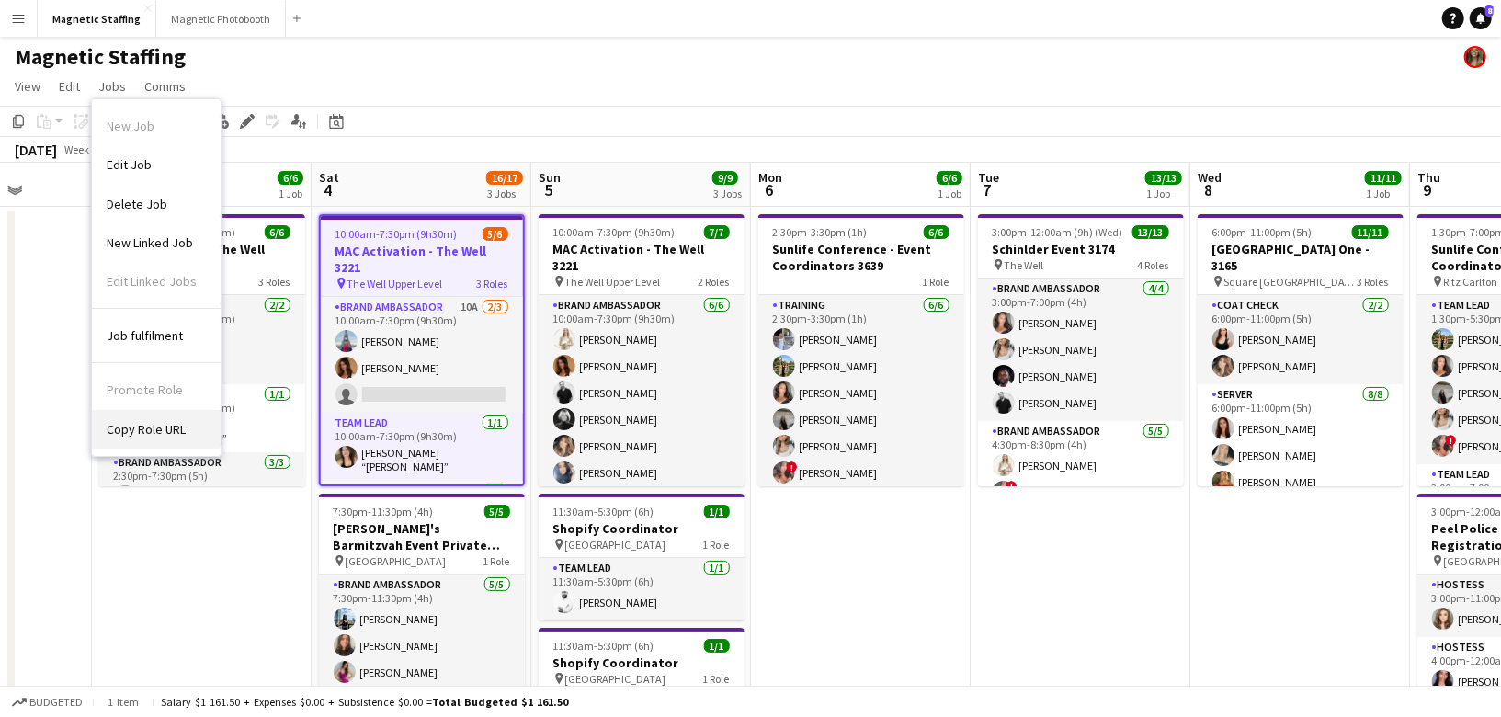
click at [139, 429] on span "Copy Role URL" at bounding box center [146, 429] width 79 height 17
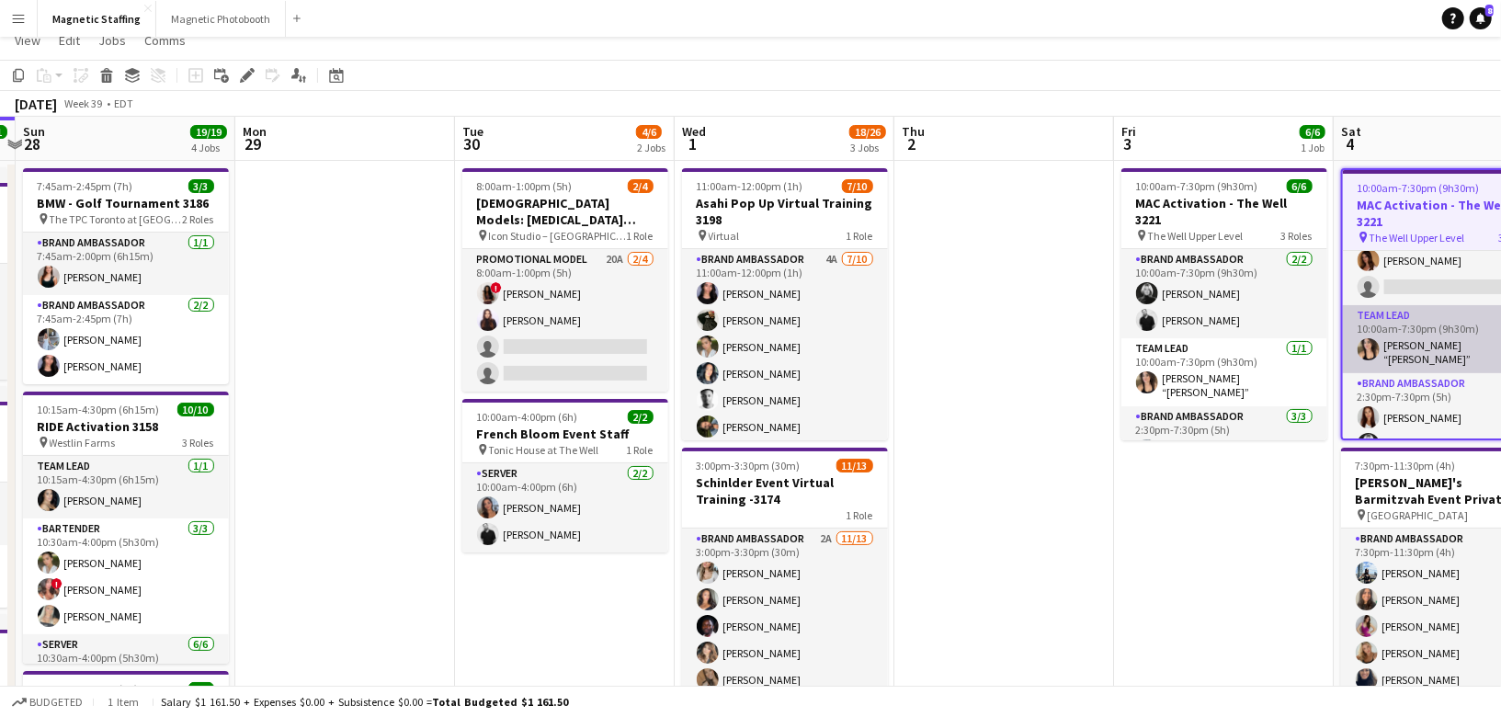
scroll to position [0, 0]
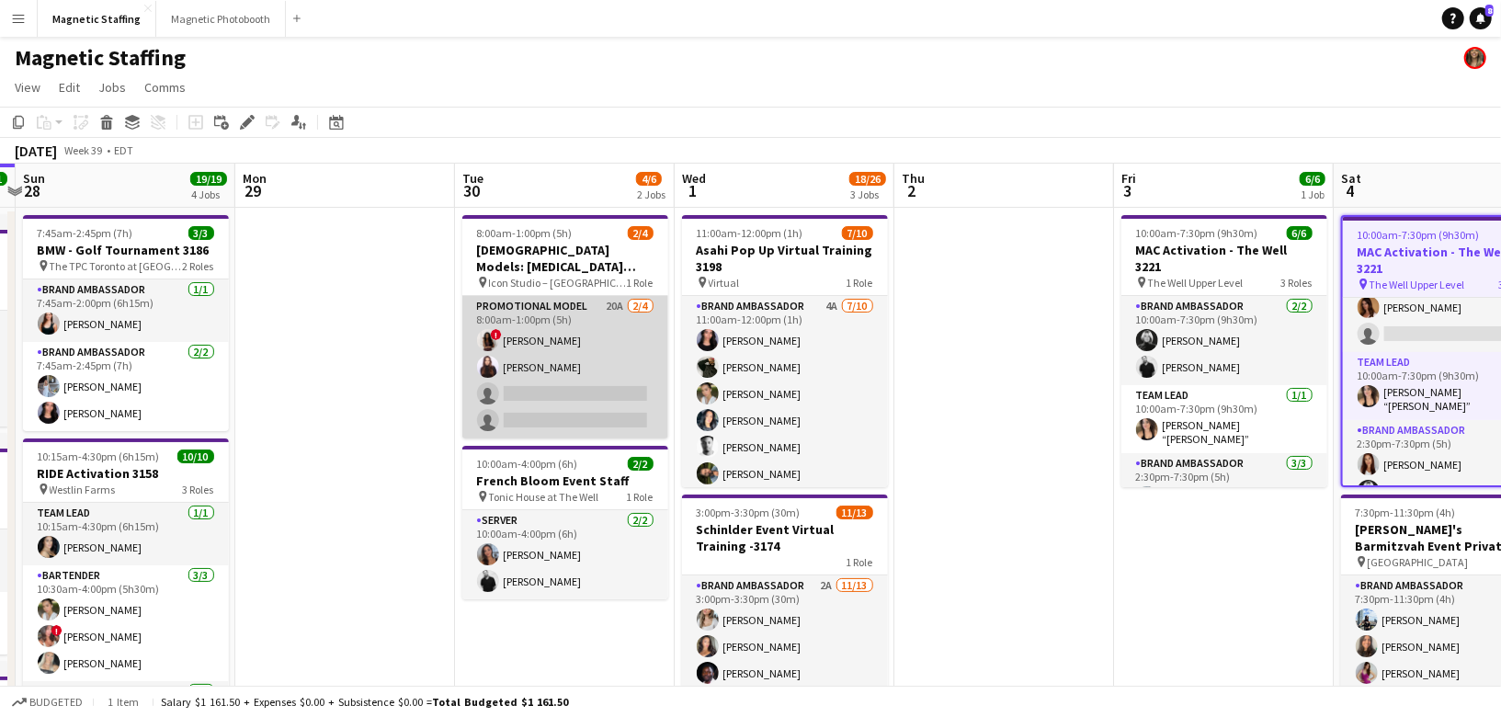
click at [571, 336] on app-card-role "Promotional Model 20A 2/4 8:00am-1:00pm (5h) ! Tamiah Lubin Maria Lopes single-…" at bounding box center [565, 367] width 206 height 142
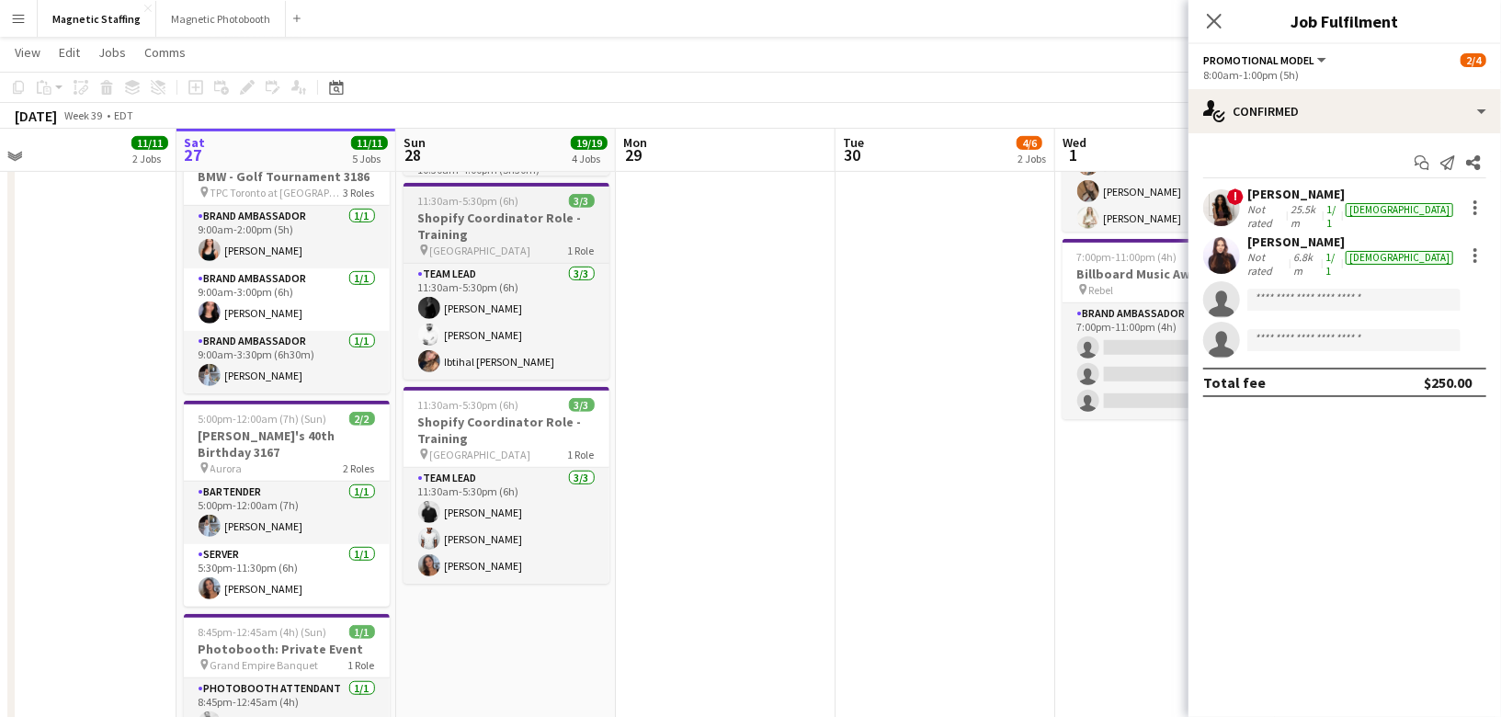
scroll to position [536, 0]
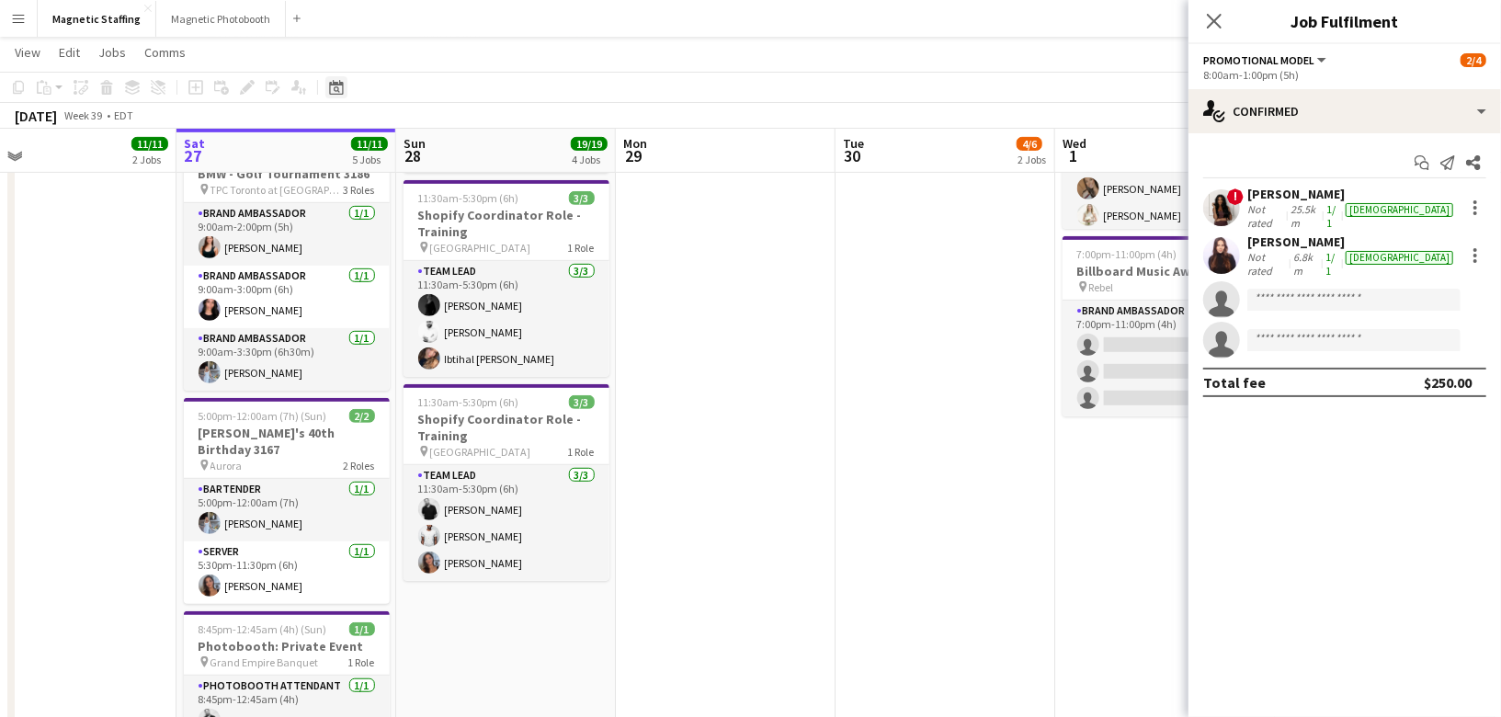
click at [336, 87] on icon "Date picker" at bounding box center [336, 87] width 15 height 15
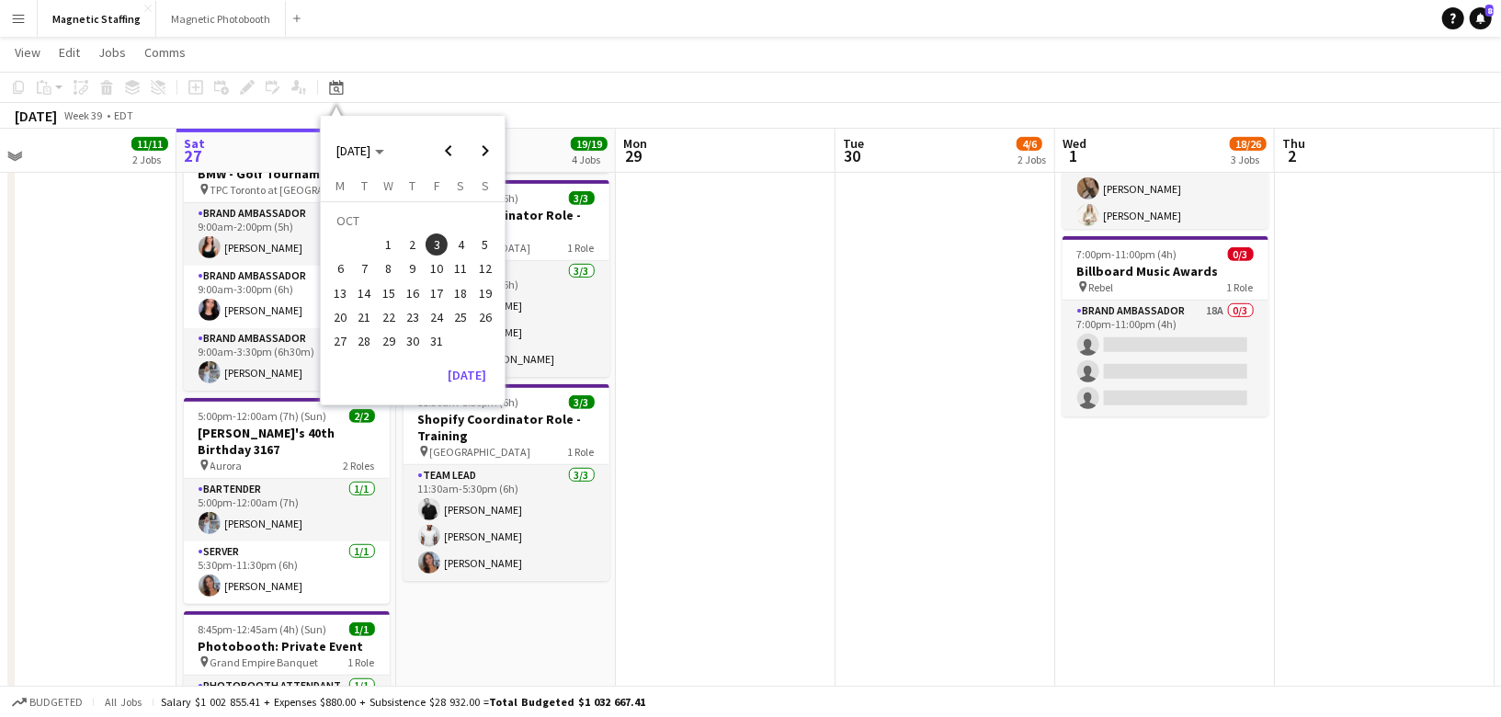
click at [387, 313] on span "22" at bounding box center [389, 317] width 22 height 22
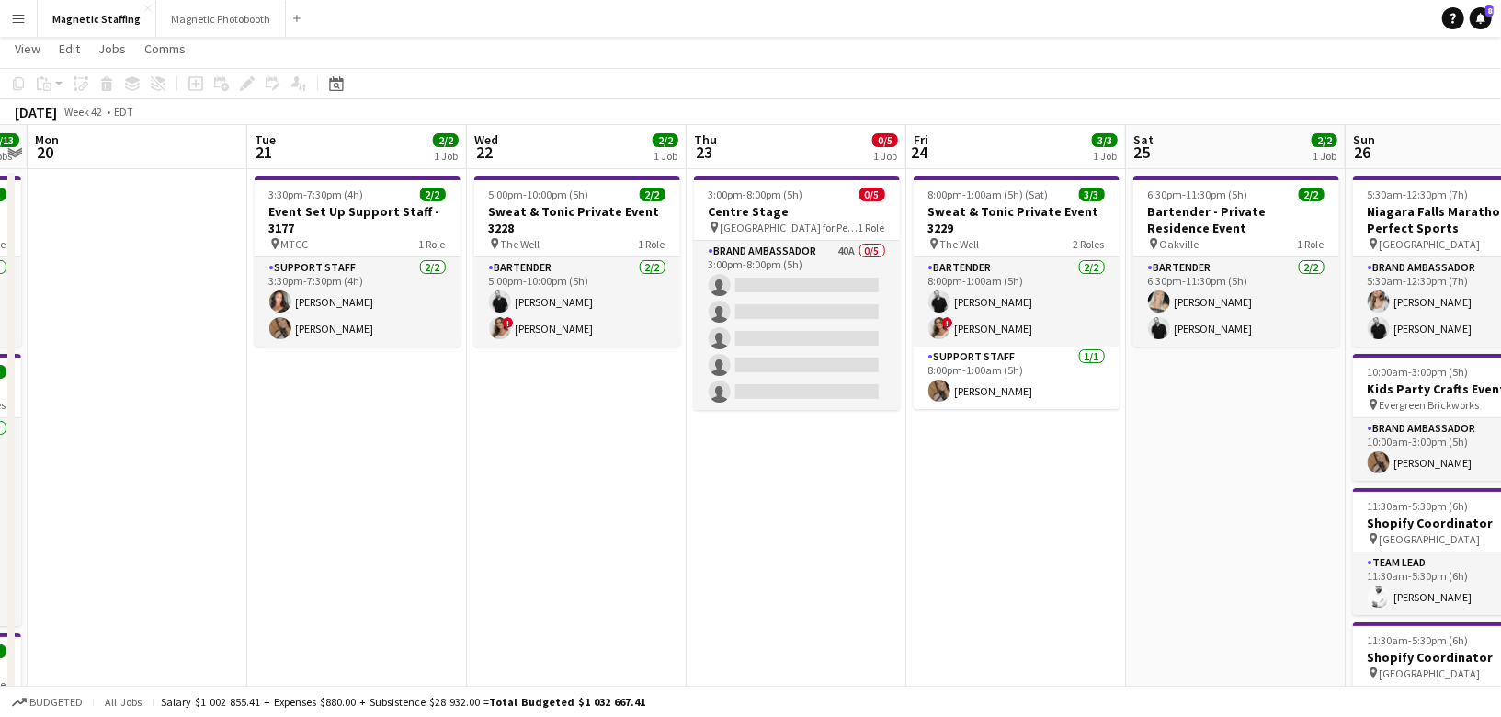
scroll to position [0, 0]
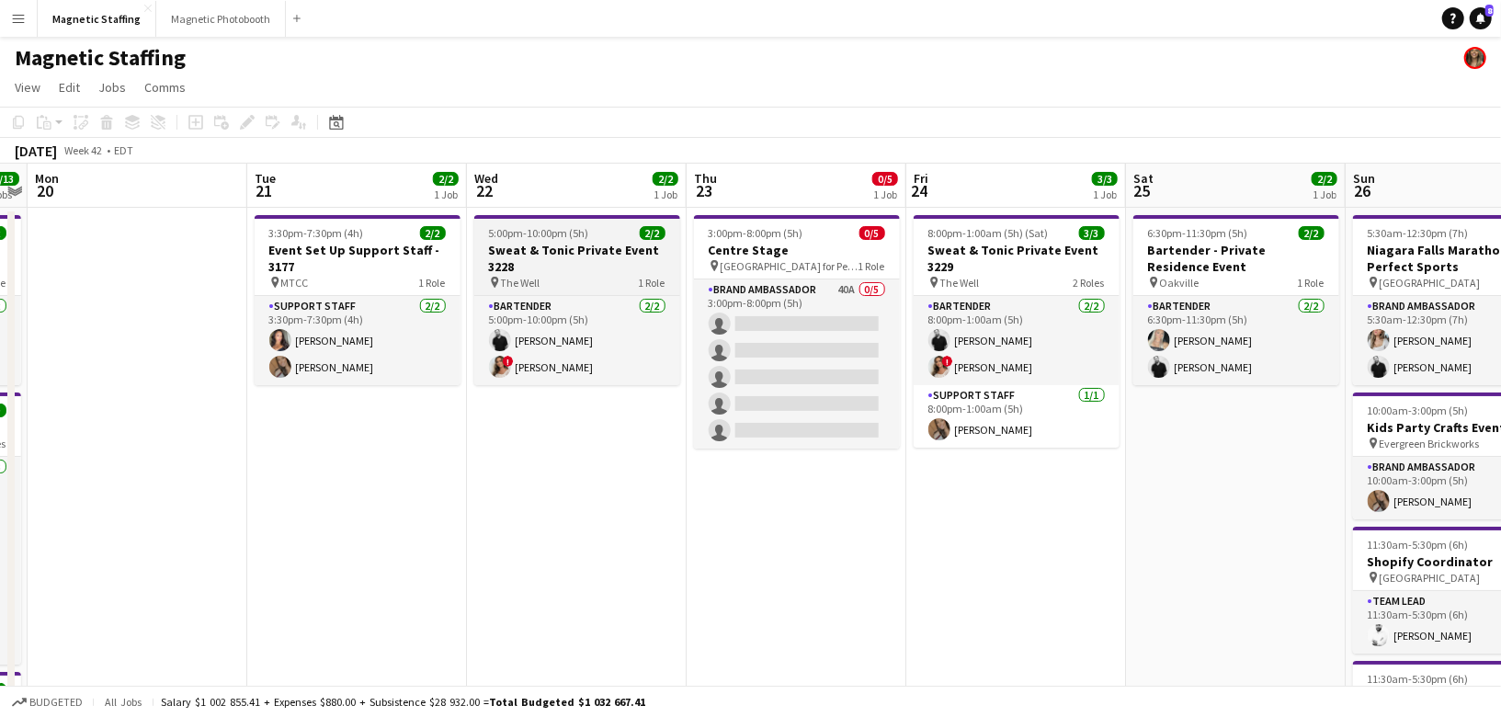
click at [572, 233] on span "5:00pm-10:00pm (5h)" at bounding box center [539, 233] width 100 height 14
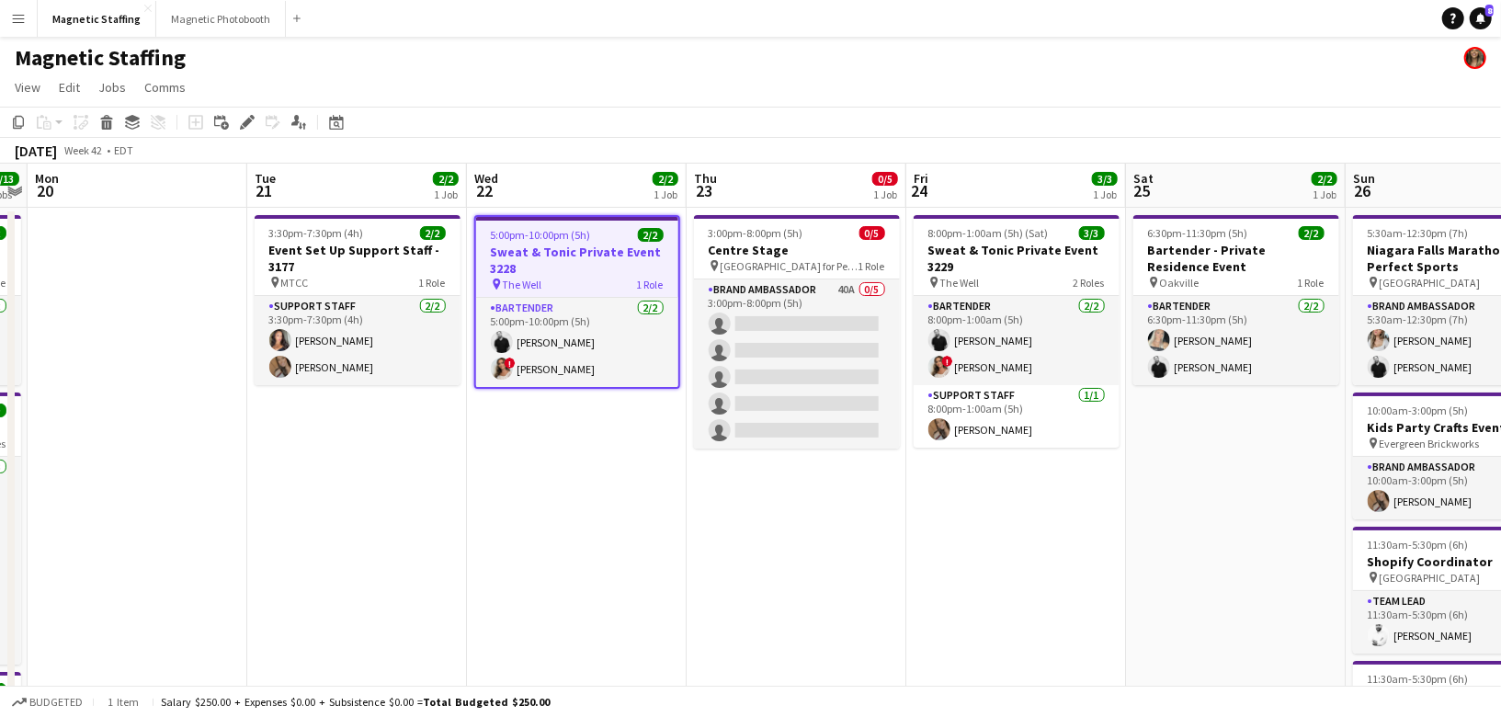
click at [495, 233] on span "5:00pm-10:00pm (5h)" at bounding box center [541, 235] width 100 height 14
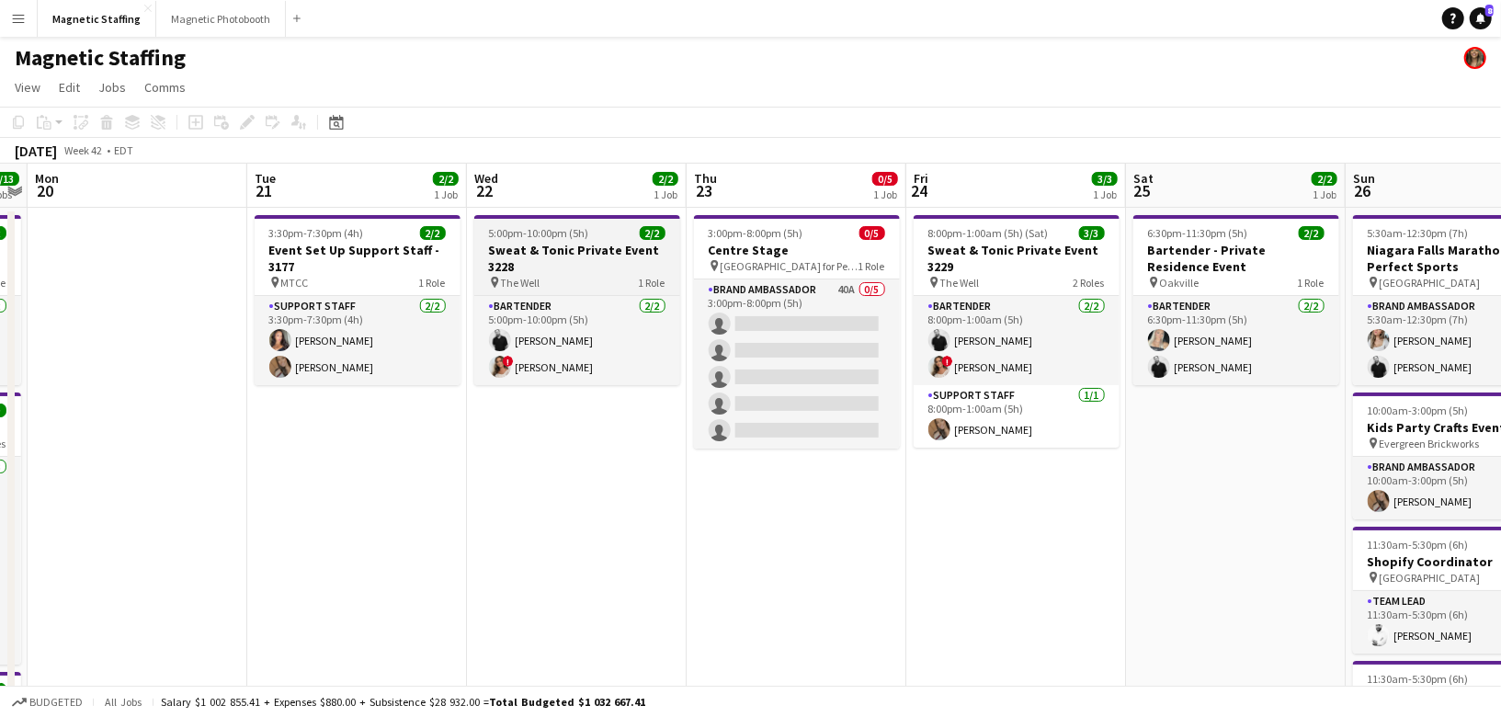
click at [495, 233] on span "5:00pm-10:00pm (5h)" at bounding box center [539, 233] width 100 height 14
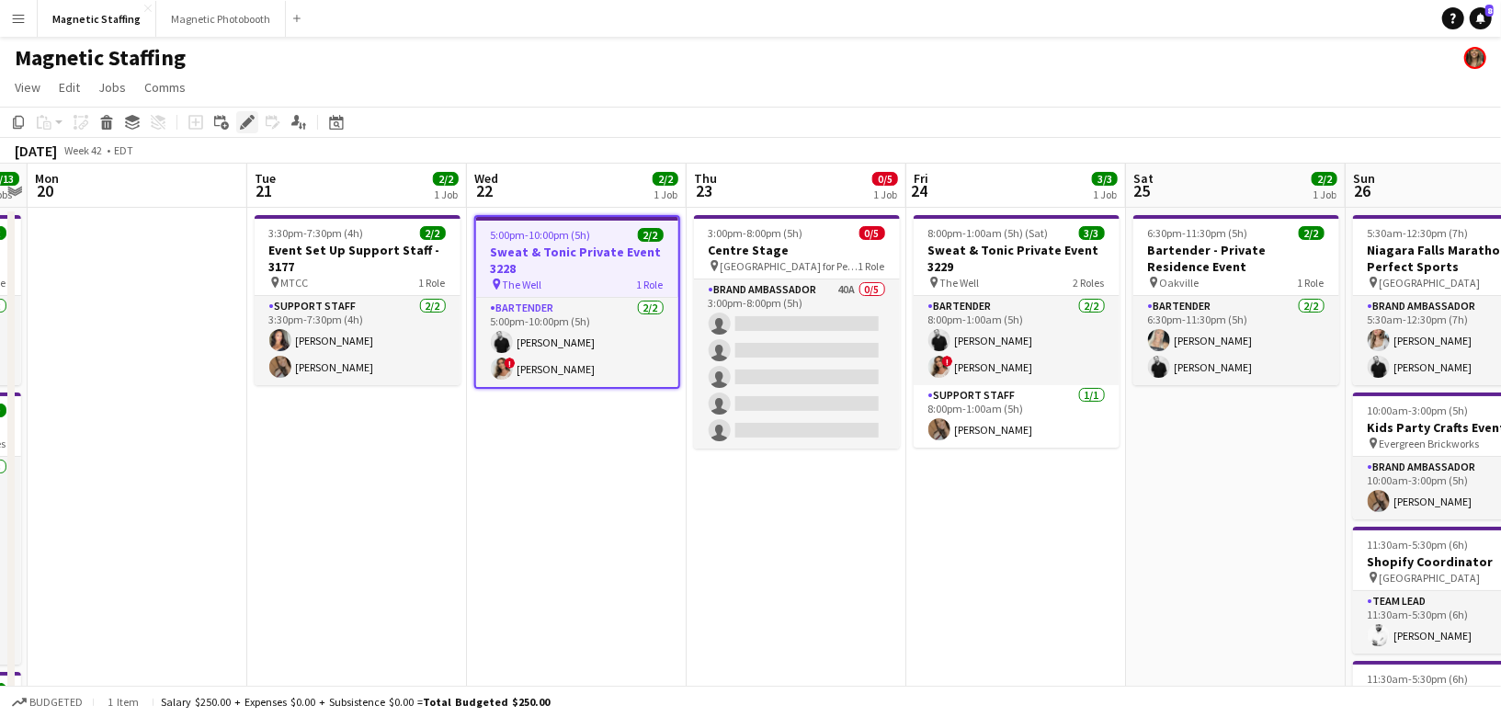
click at [244, 121] on icon "Edit" at bounding box center [247, 122] width 15 height 15
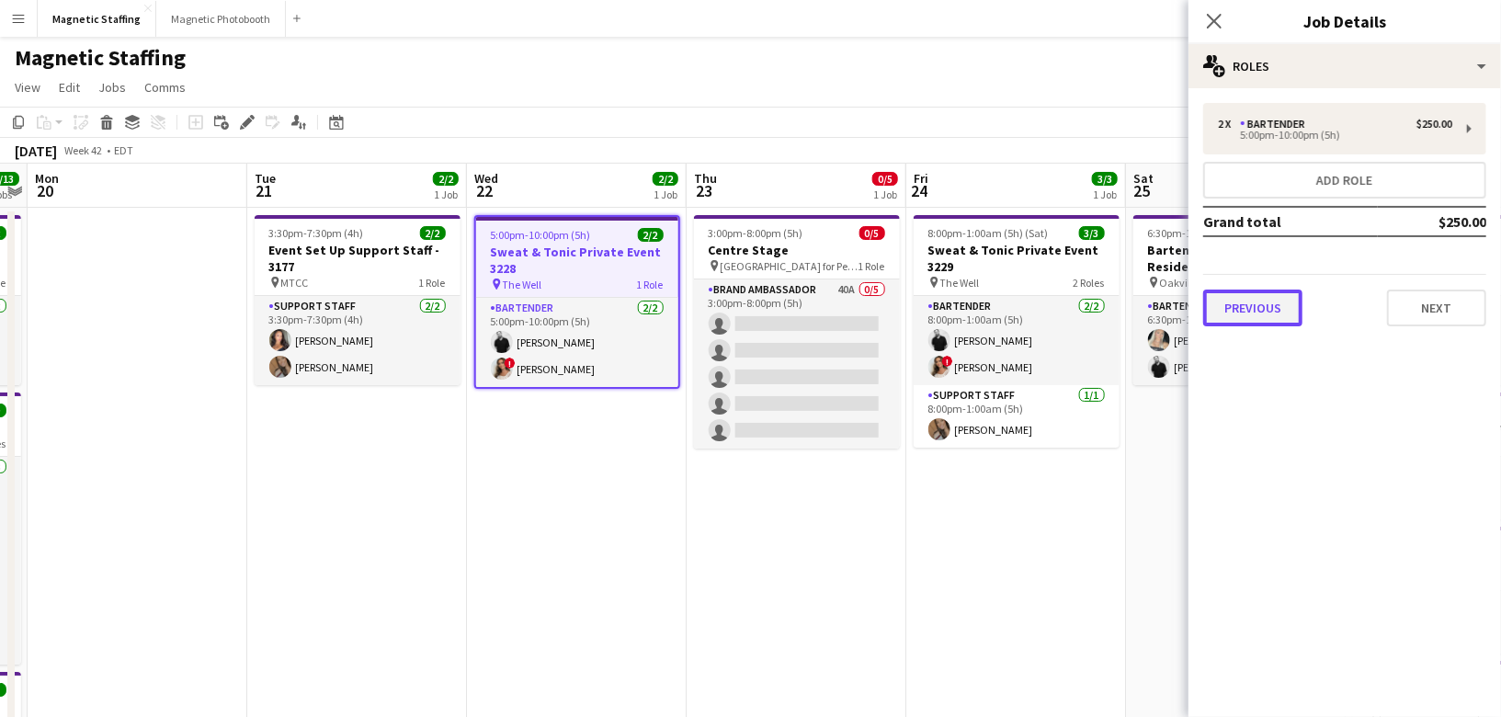
click at [1247, 302] on button "Previous" at bounding box center [1252, 308] width 99 height 37
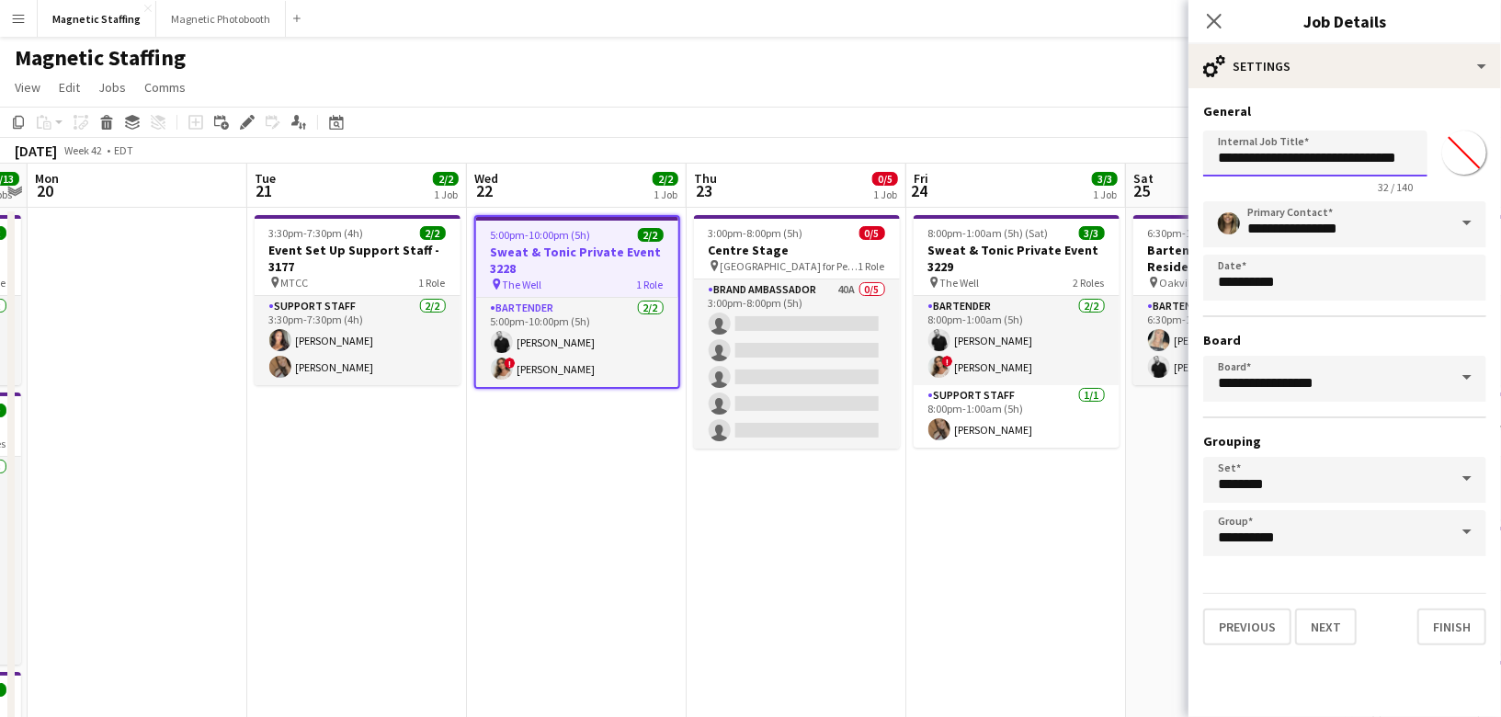
click at [1377, 162] on input "**********" at bounding box center [1315, 154] width 224 height 46
click at [1220, 159] on input "**********" at bounding box center [1315, 154] width 224 height 46
type input "**********"
click at [1464, 609] on button "Finish" at bounding box center [1452, 627] width 69 height 37
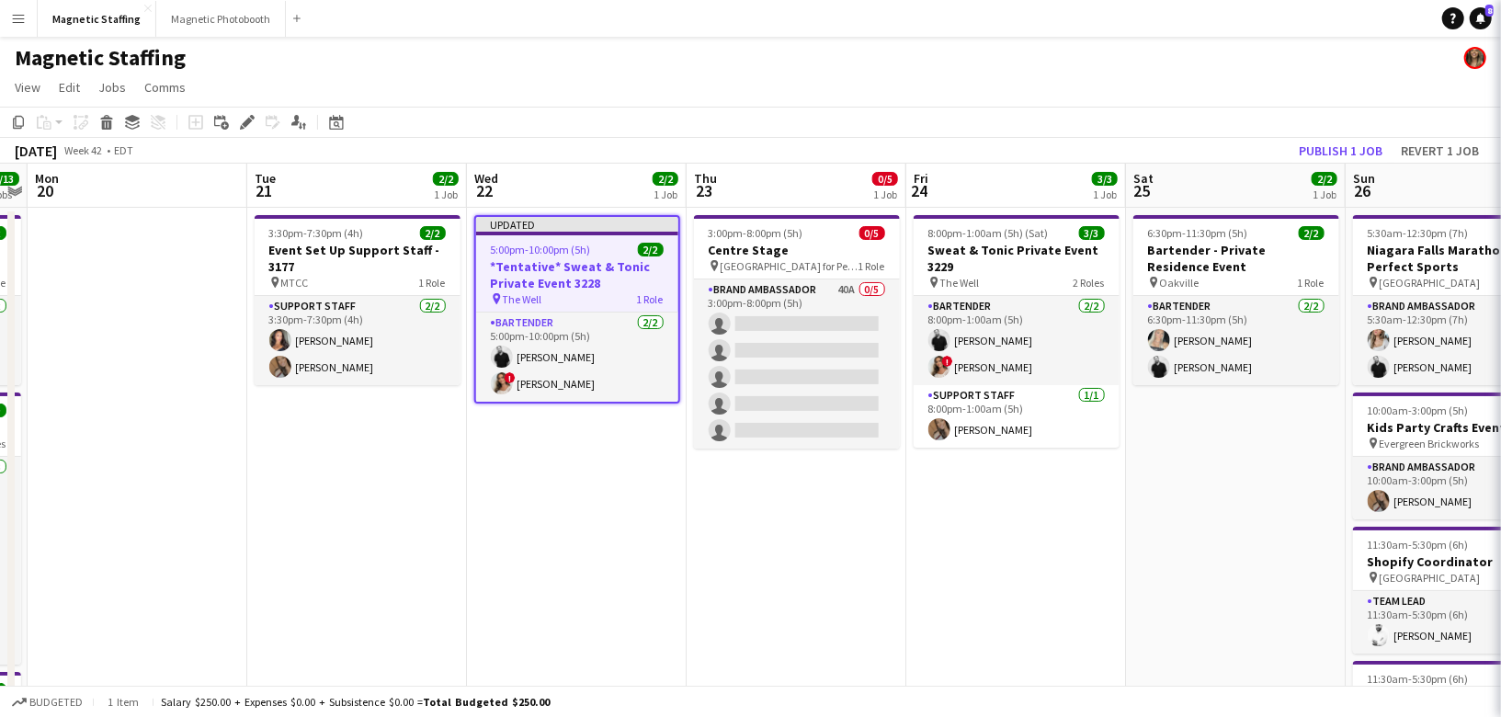
click at [1241, 59] on div "Magnetic Staffing" at bounding box center [750, 54] width 1501 height 35
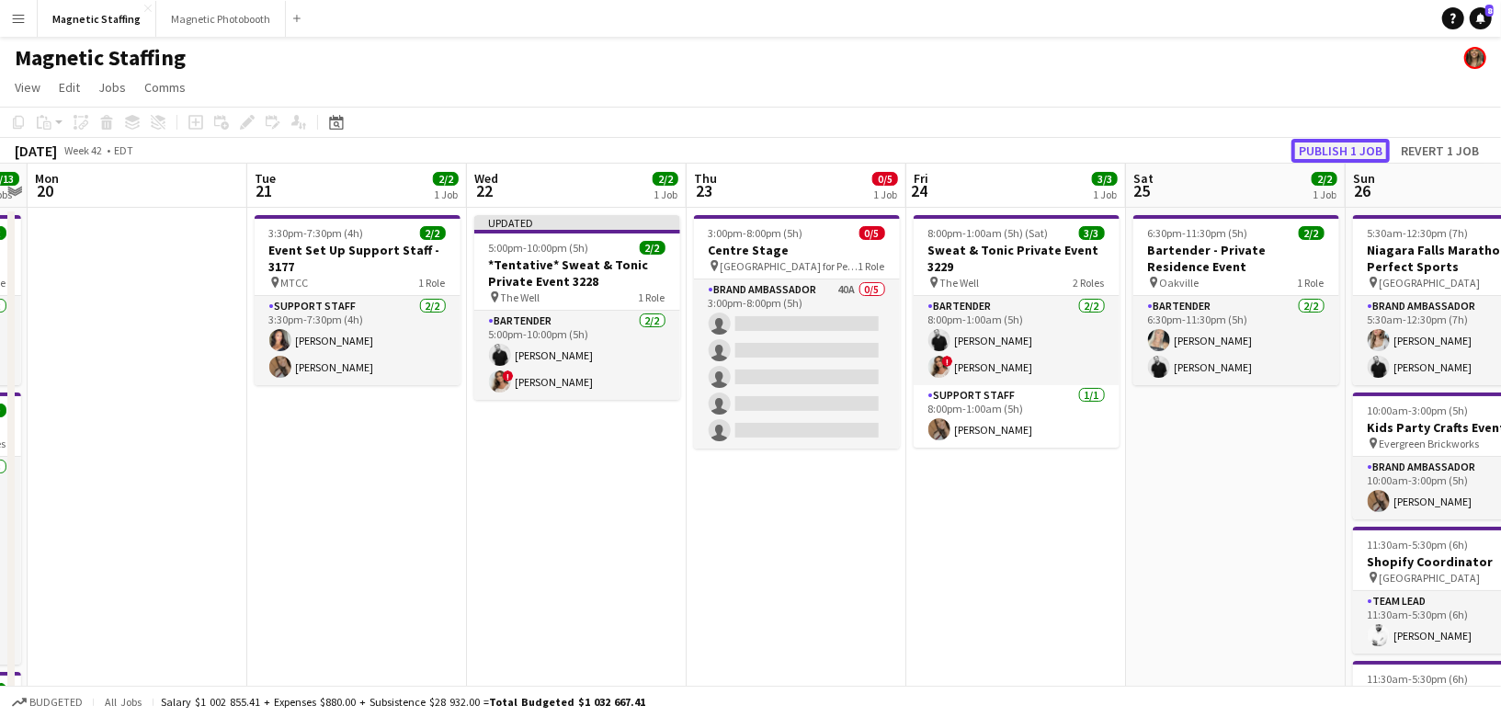
click at [1353, 147] on button "Publish 1 job" at bounding box center [1341, 151] width 98 height 24
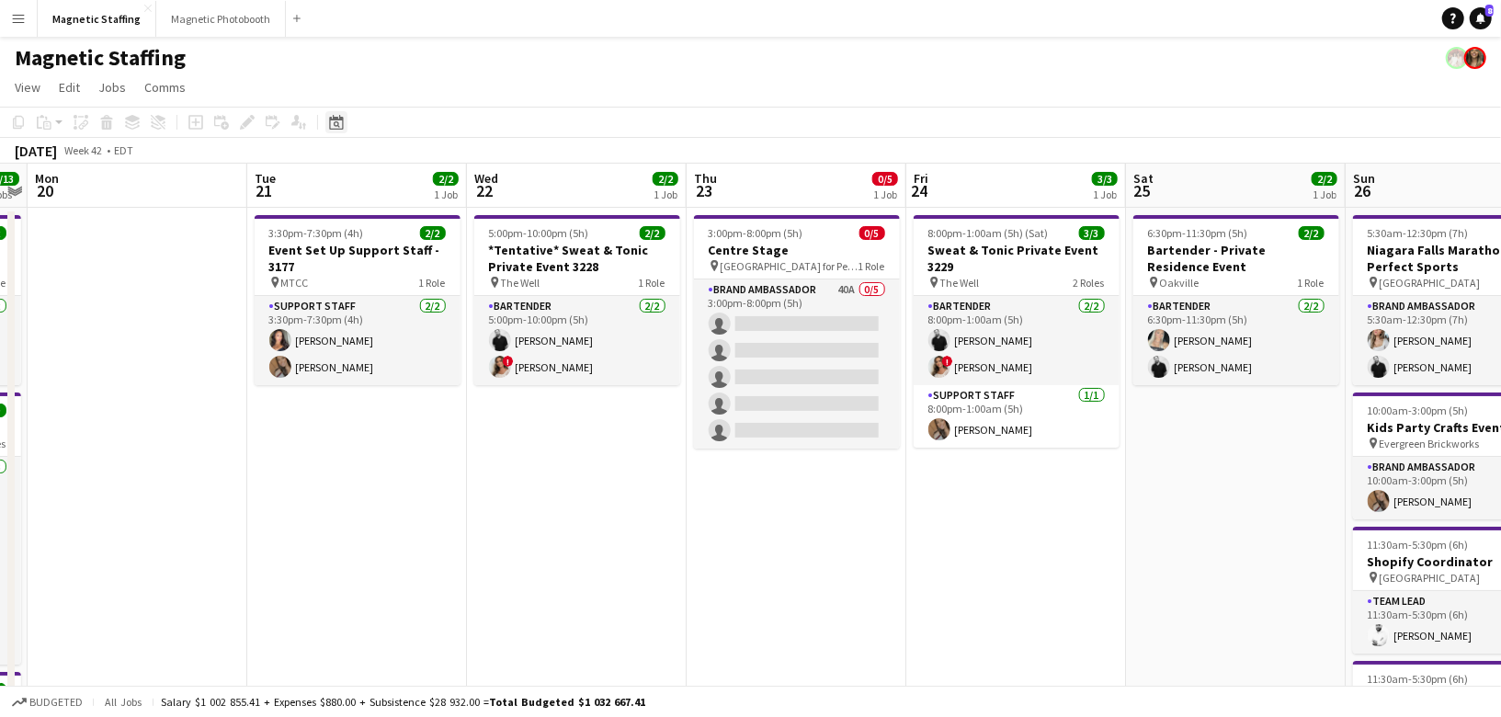
click at [339, 126] on icon "Date picker" at bounding box center [336, 122] width 15 height 15
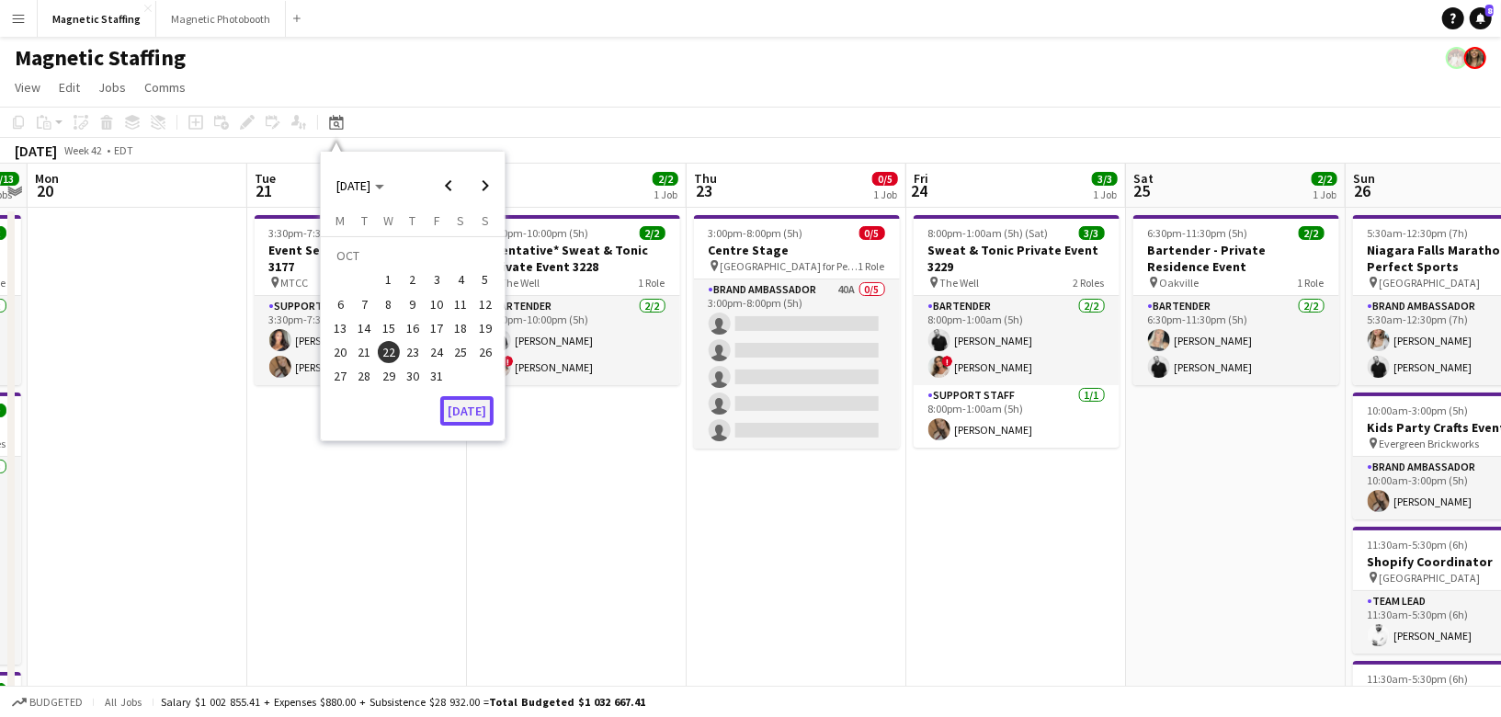
click at [472, 407] on button "[DATE]" at bounding box center [466, 410] width 53 height 29
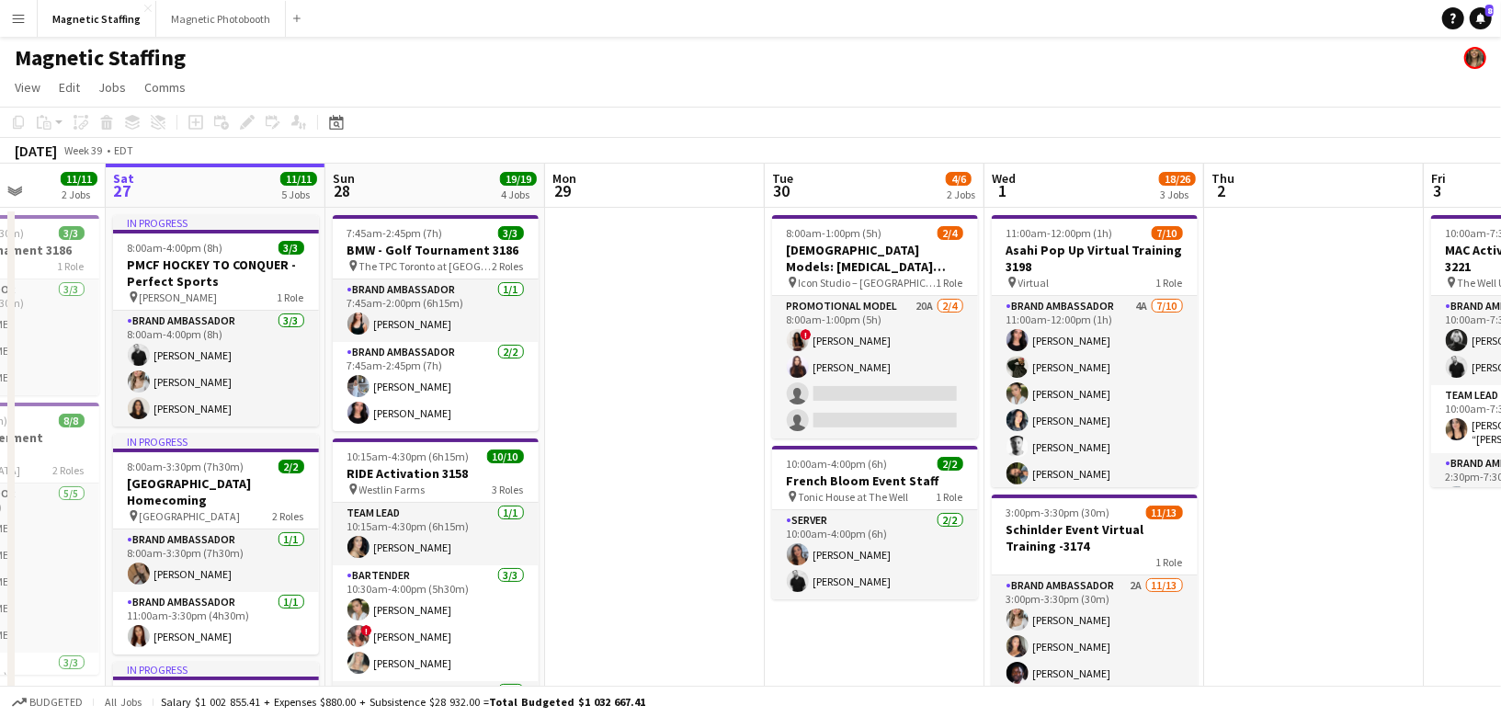
drag, startPoint x: 978, startPoint y: 382, endPoint x: 607, endPoint y: 423, distance: 373.7
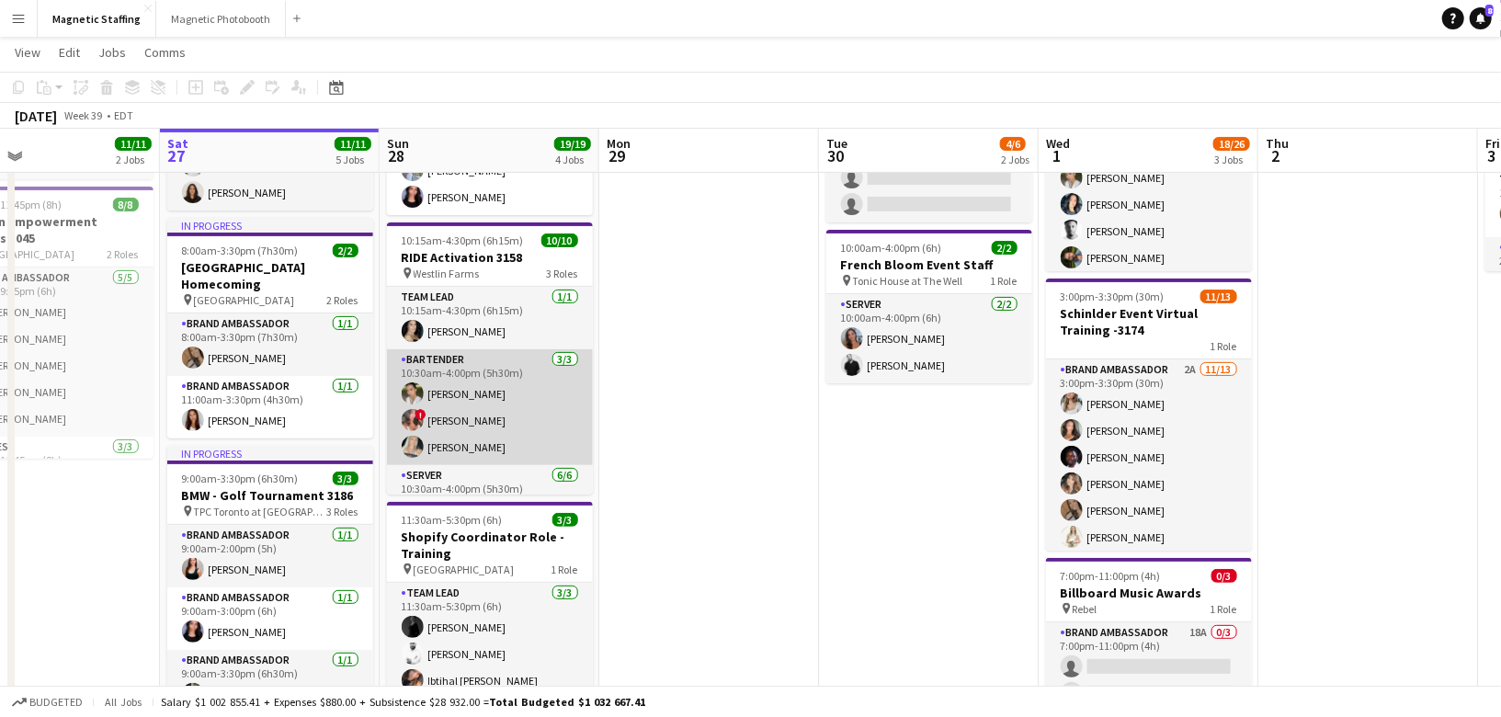
scroll to position [165, 0]
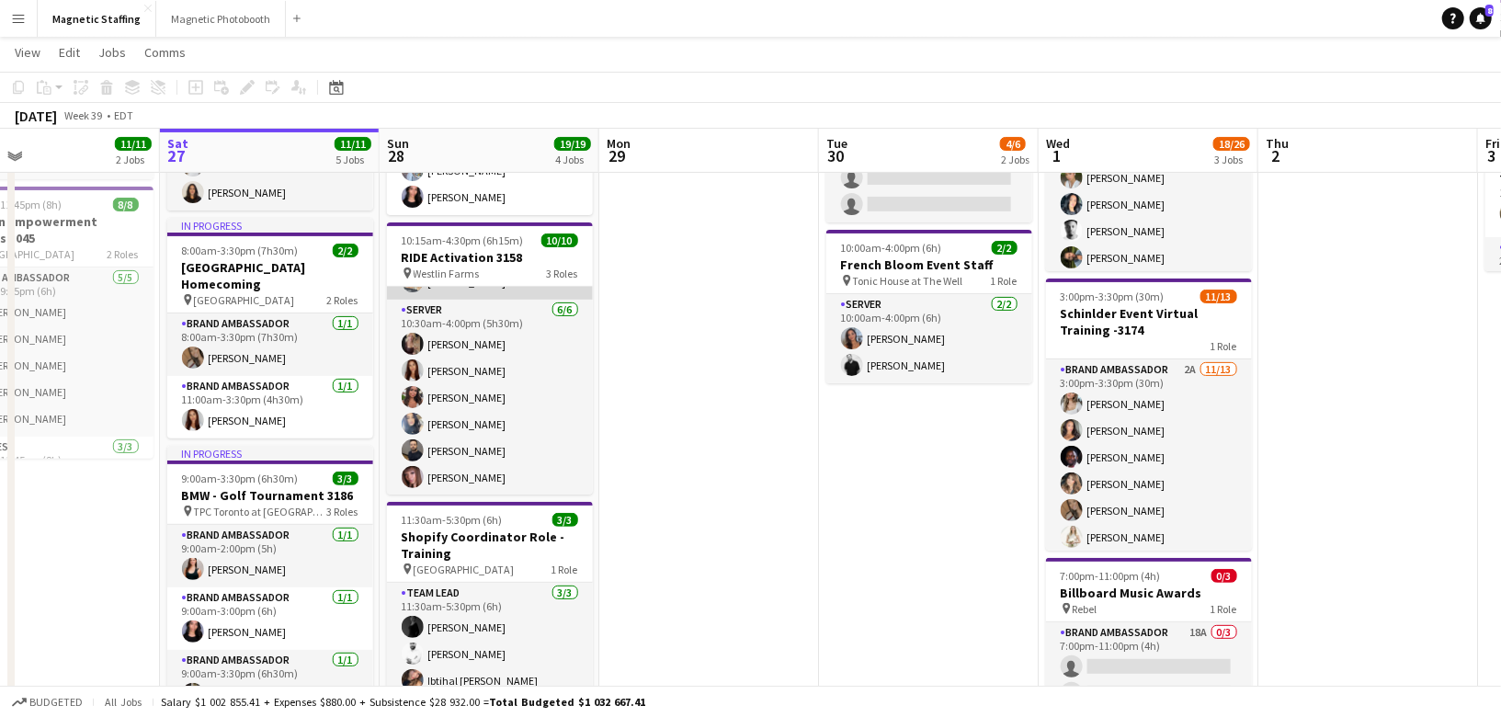
click at [528, 429] on app-card-role "Server 6/6 10:30am-4:00pm (5h30m) Morgan Ballantyne Luana Cima Selina Bancheri …" at bounding box center [490, 398] width 206 height 196
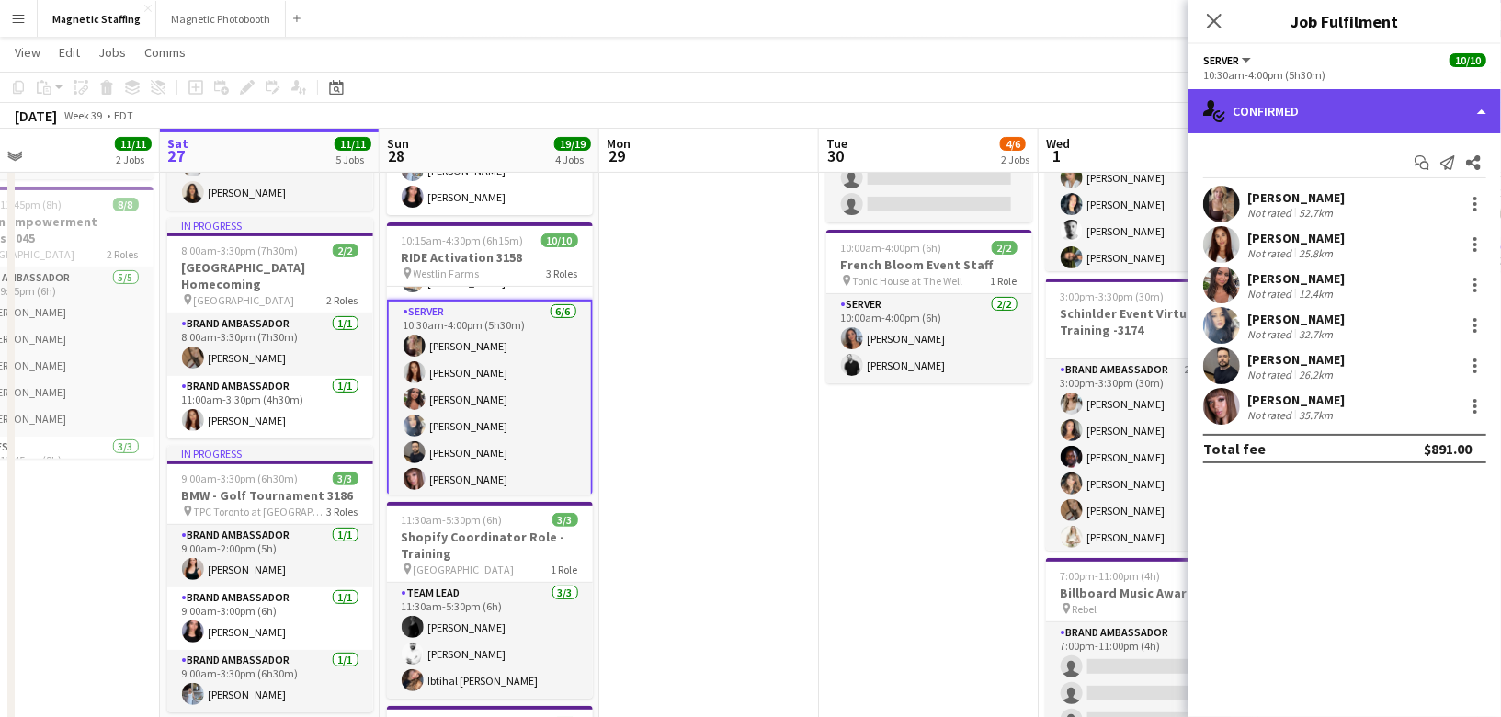
click at [1378, 118] on div "single-neutral-actions-check-2 Confirmed" at bounding box center [1345, 111] width 313 height 44
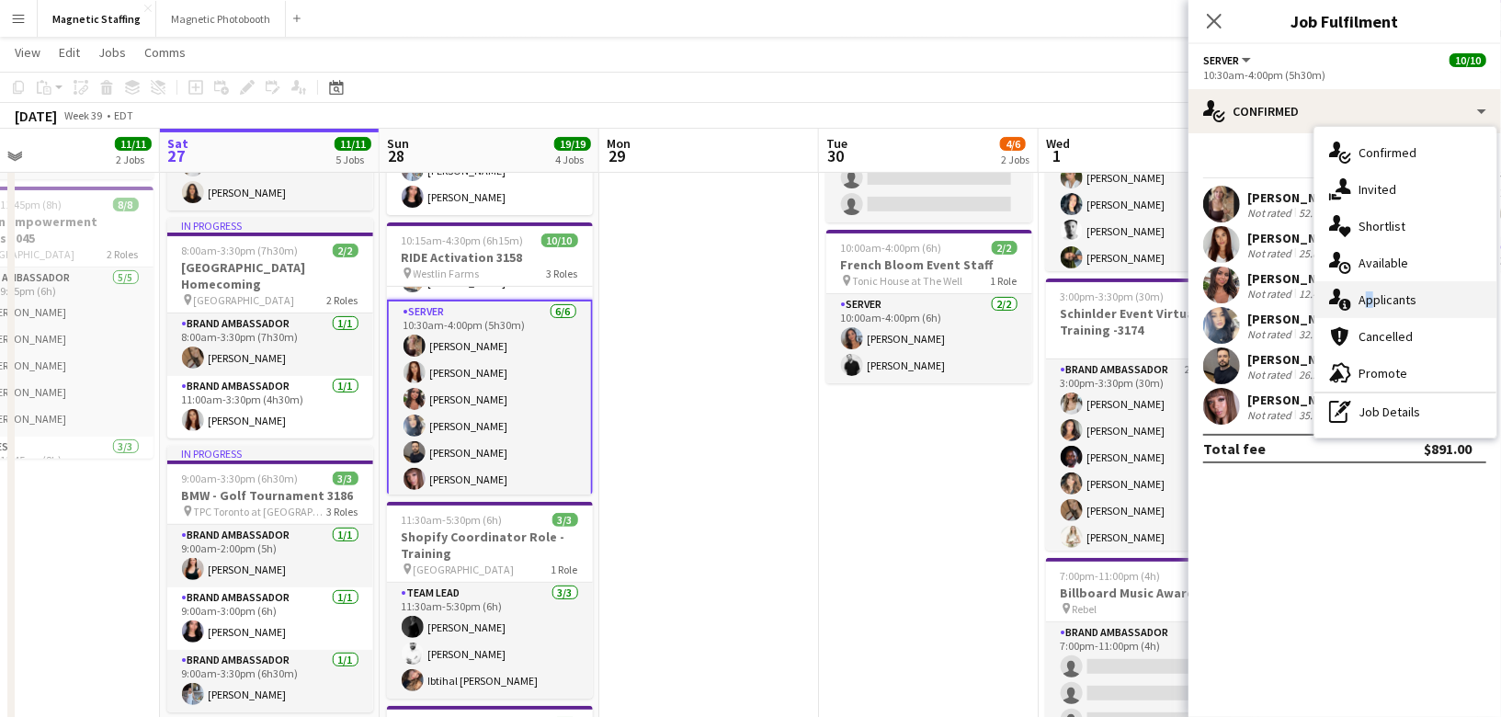
click at [1361, 303] on span "Applicants" at bounding box center [1388, 299] width 58 height 17
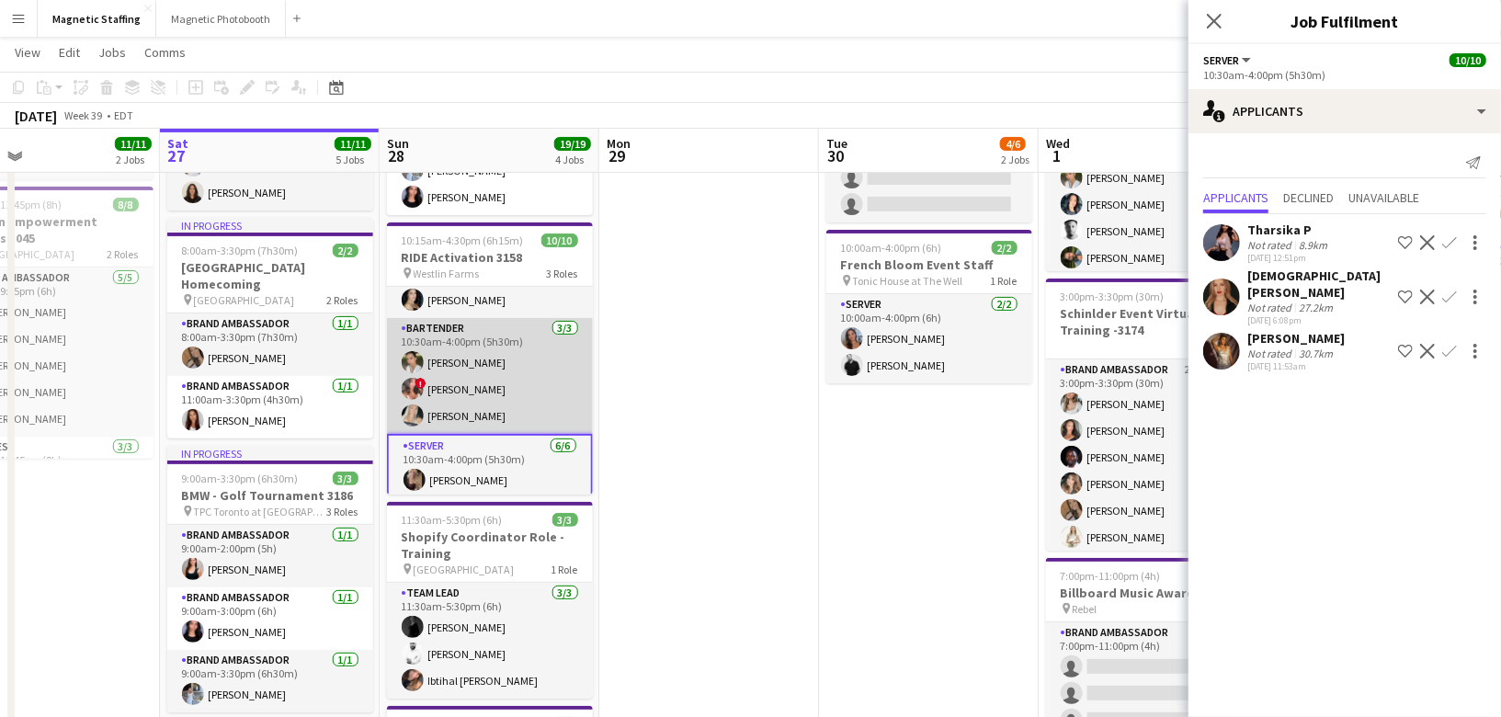
scroll to position [0, 718]
click at [532, 369] on app-card-role "Bartender 3/3 10:30am-4:00pm (5h30m) Mia Truong ! Alyssa Curto Maija Dekoker" at bounding box center [491, 376] width 206 height 116
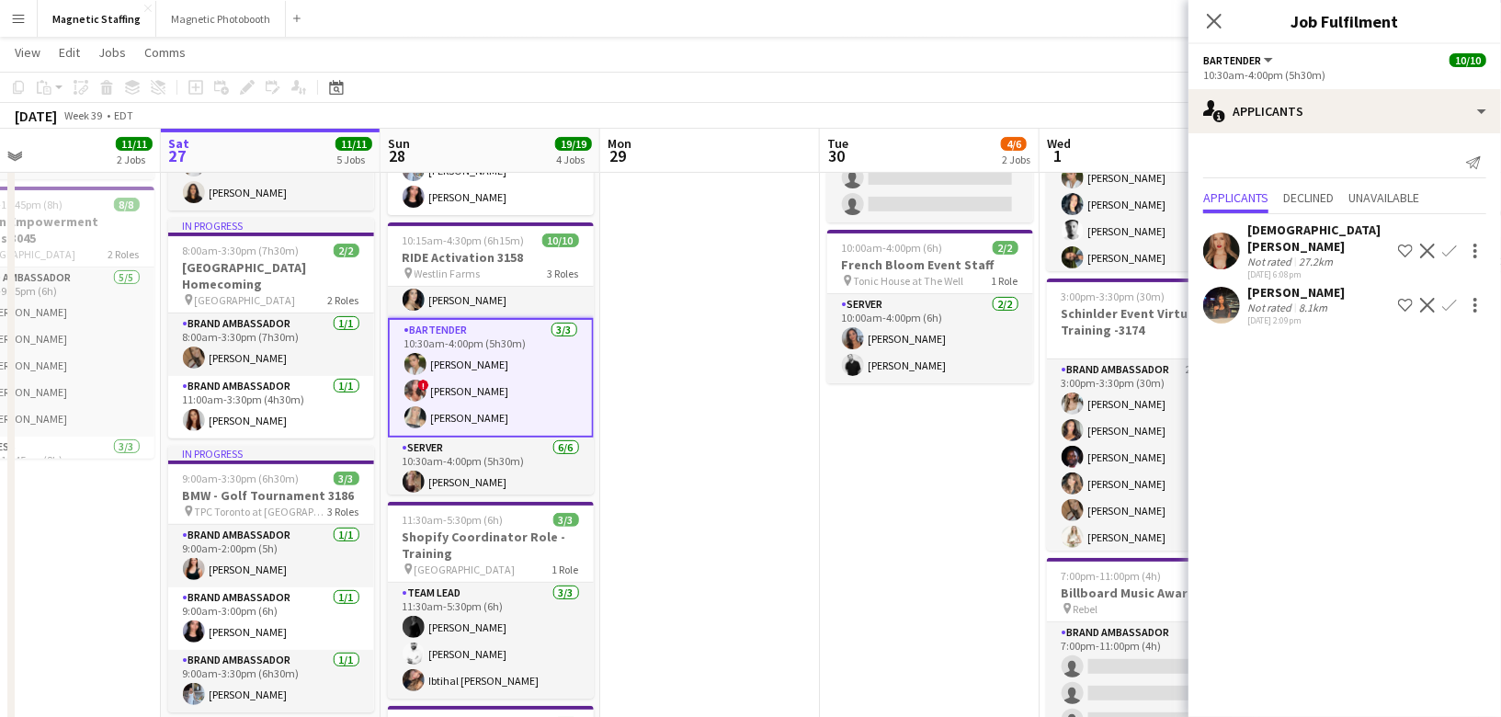
scroll to position [0, 0]
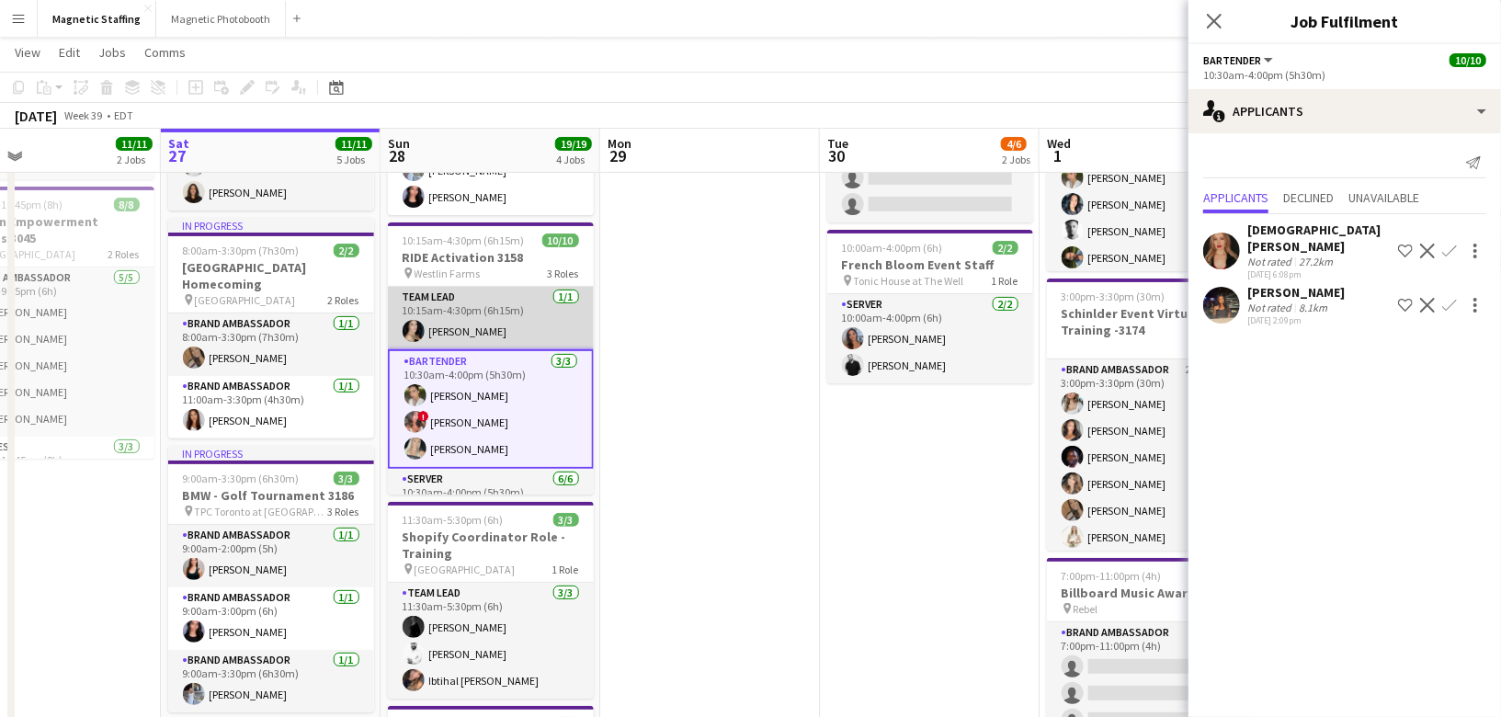
click at [542, 326] on app-card-role "Team Lead 1/1 10:15am-4:30pm (6h15m) Cassandra Tari" at bounding box center [491, 318] width 206 height 63
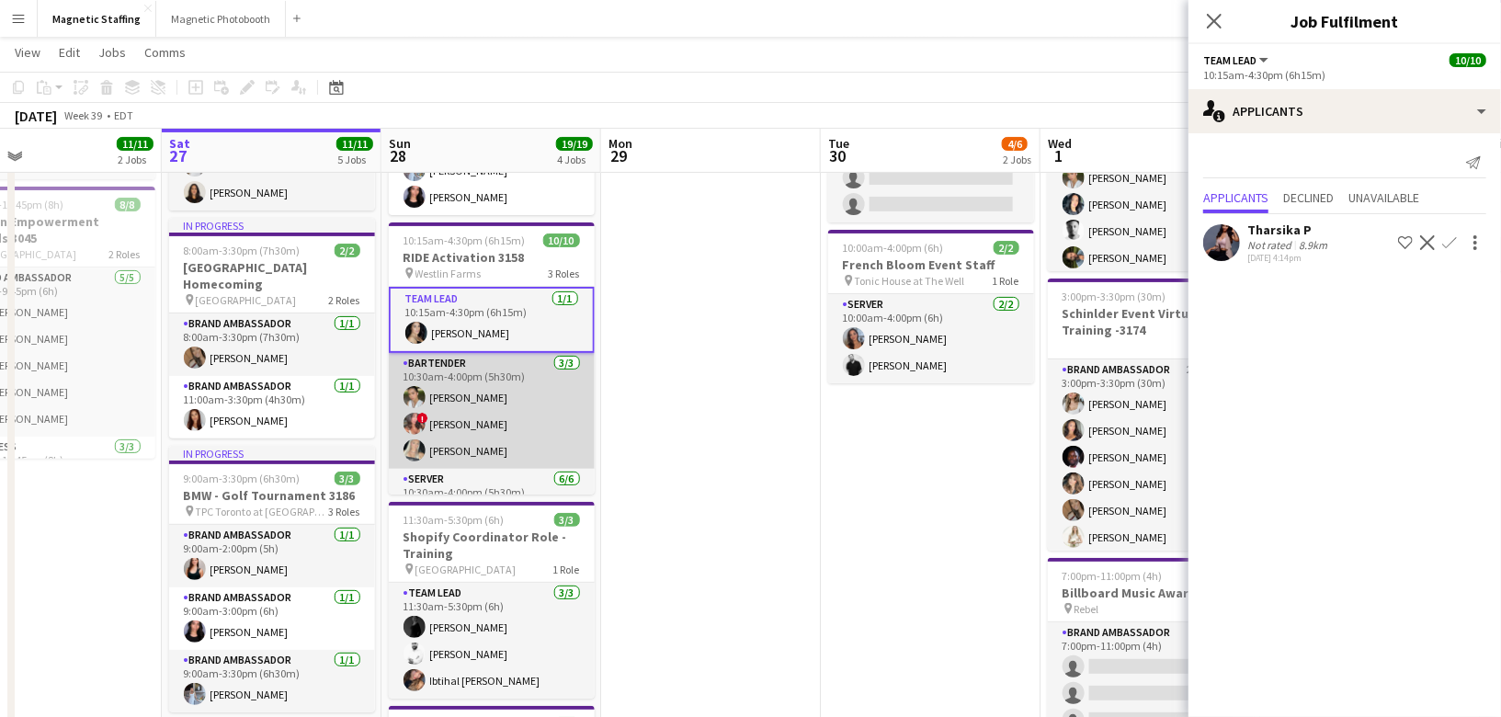
click at [497, 402] on app-card-role "Bartender 3/3 10:30am-4:00pm (5h30m) Mia Truong ! Alyssa Curto Maija Dekoker" at bounding box center [492, 411] width 206 height 116
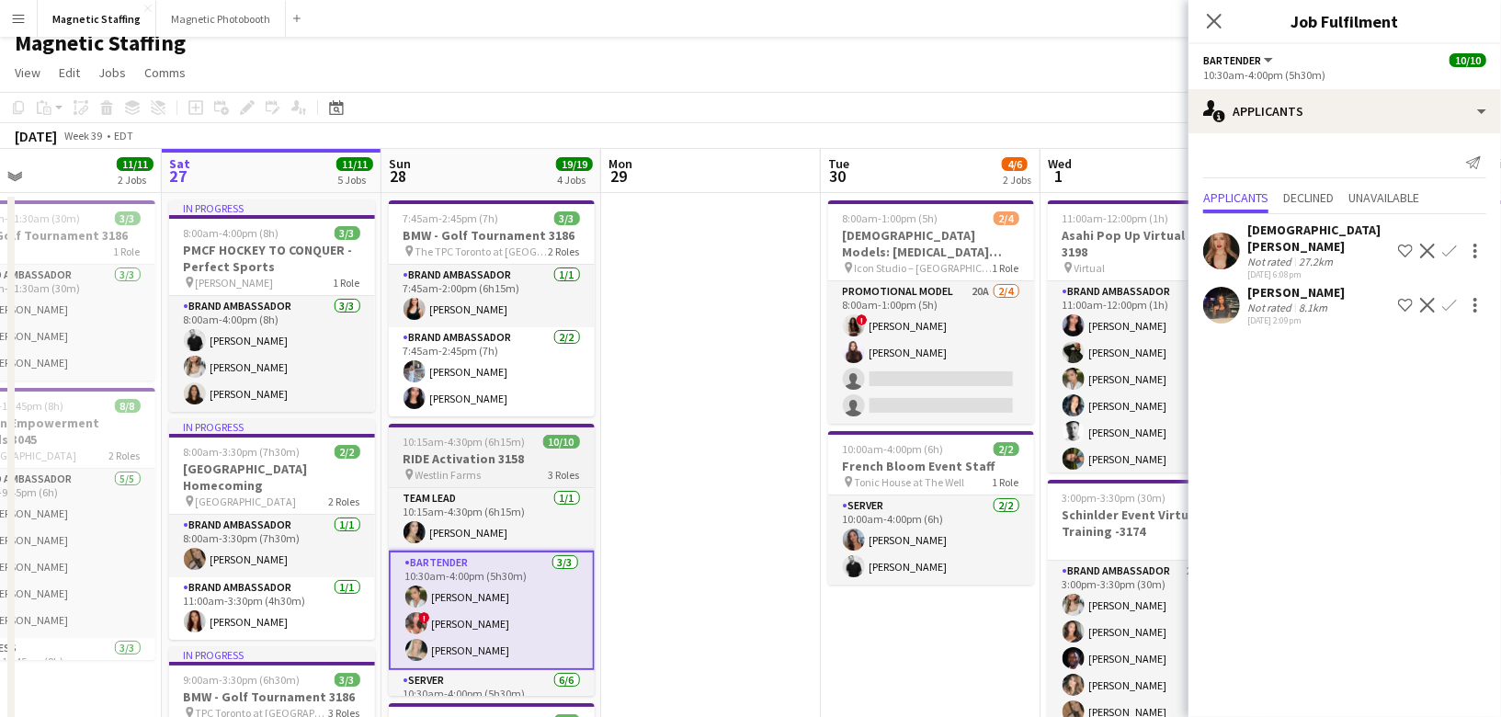
scroll to position [14, 0]
click at [497, 402] on app-card-role "Brand Ambassador 2/2 7:45am-2:45pm (7h) Heather Siemonsen Jennifer Bigirimana" at bounding box center [492, 372] width 206 height 89
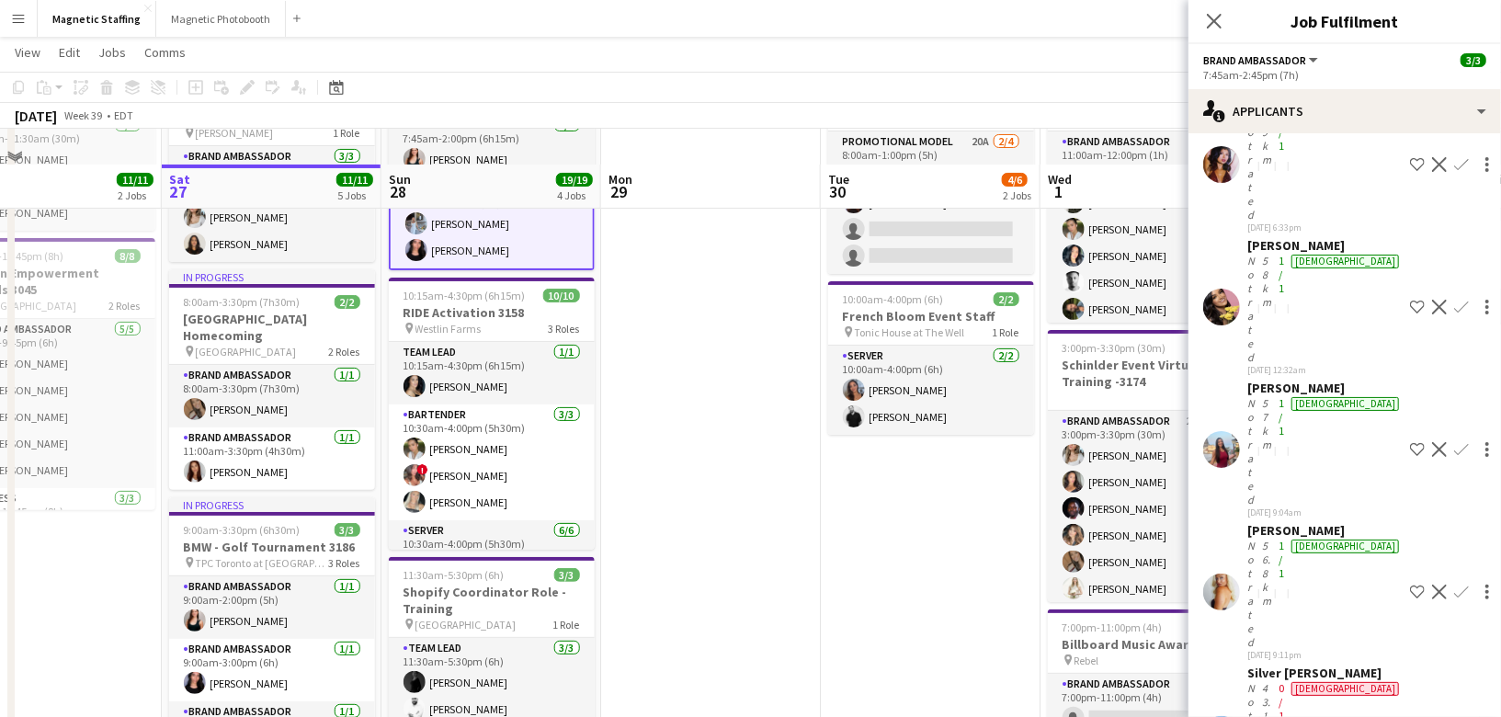
scroll to position [303, 0]
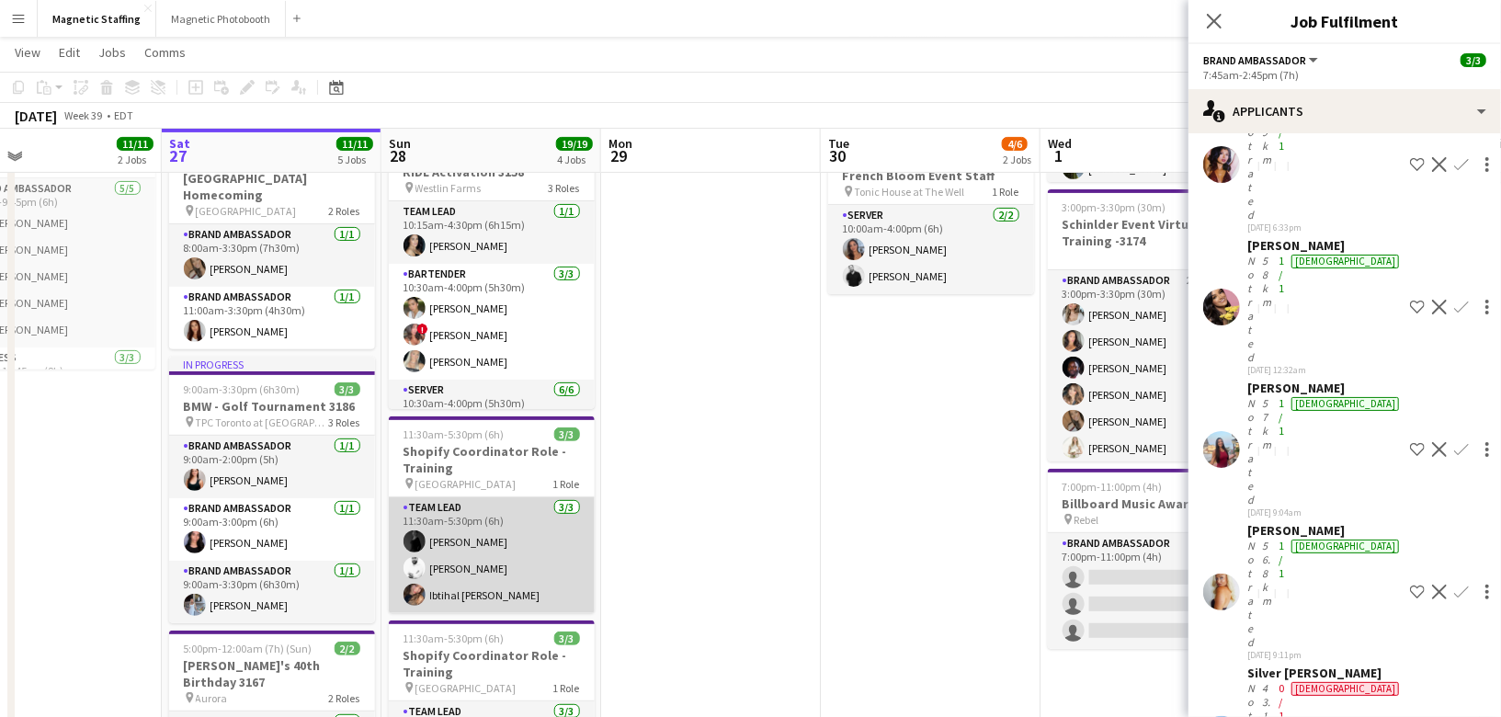
click at [544, 552] on app-card-role "Team Lead 3/3 11:30am-5:30pm (6h) Sophia Zerhboub Mohamed Ouzit Ibtihal Mossa" at bounding box center [492, 555] width 206 height 116
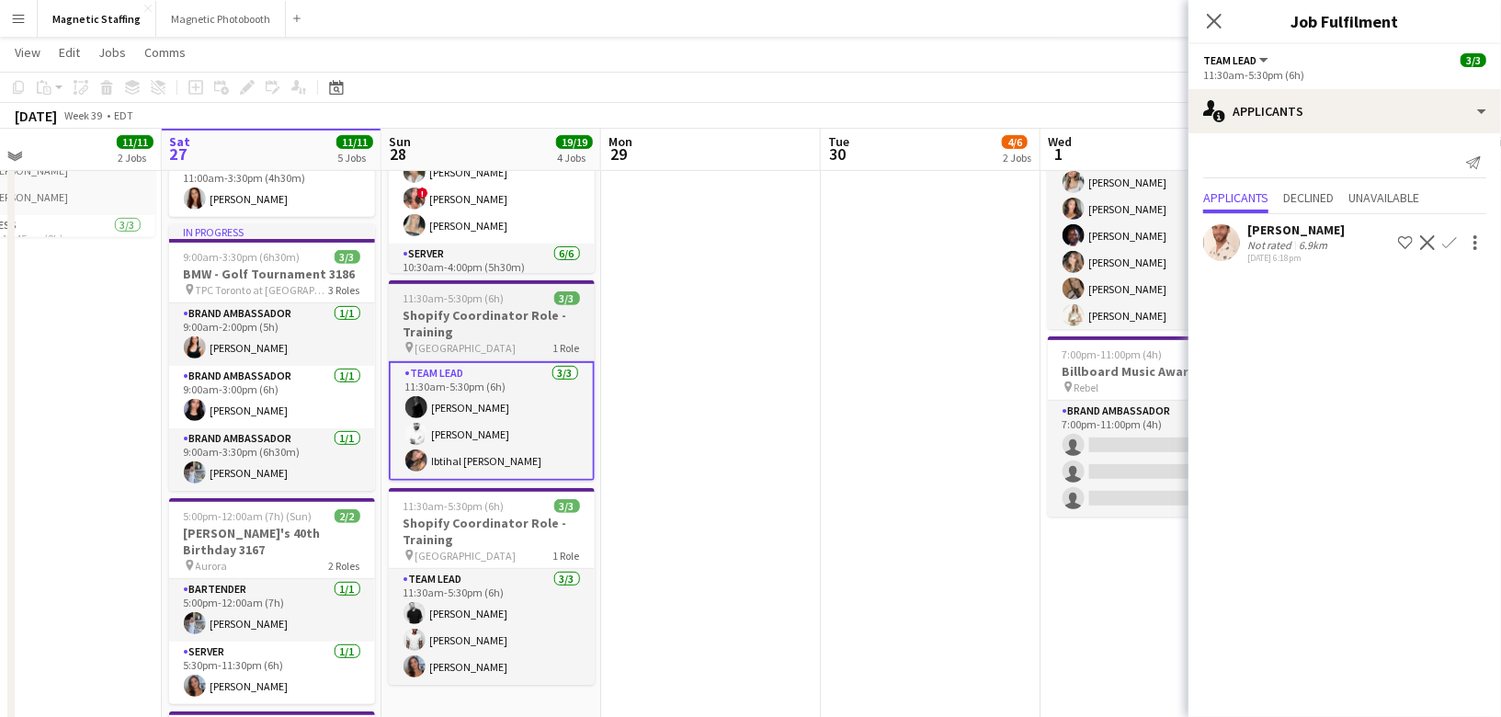
scroll to position [441, 0]
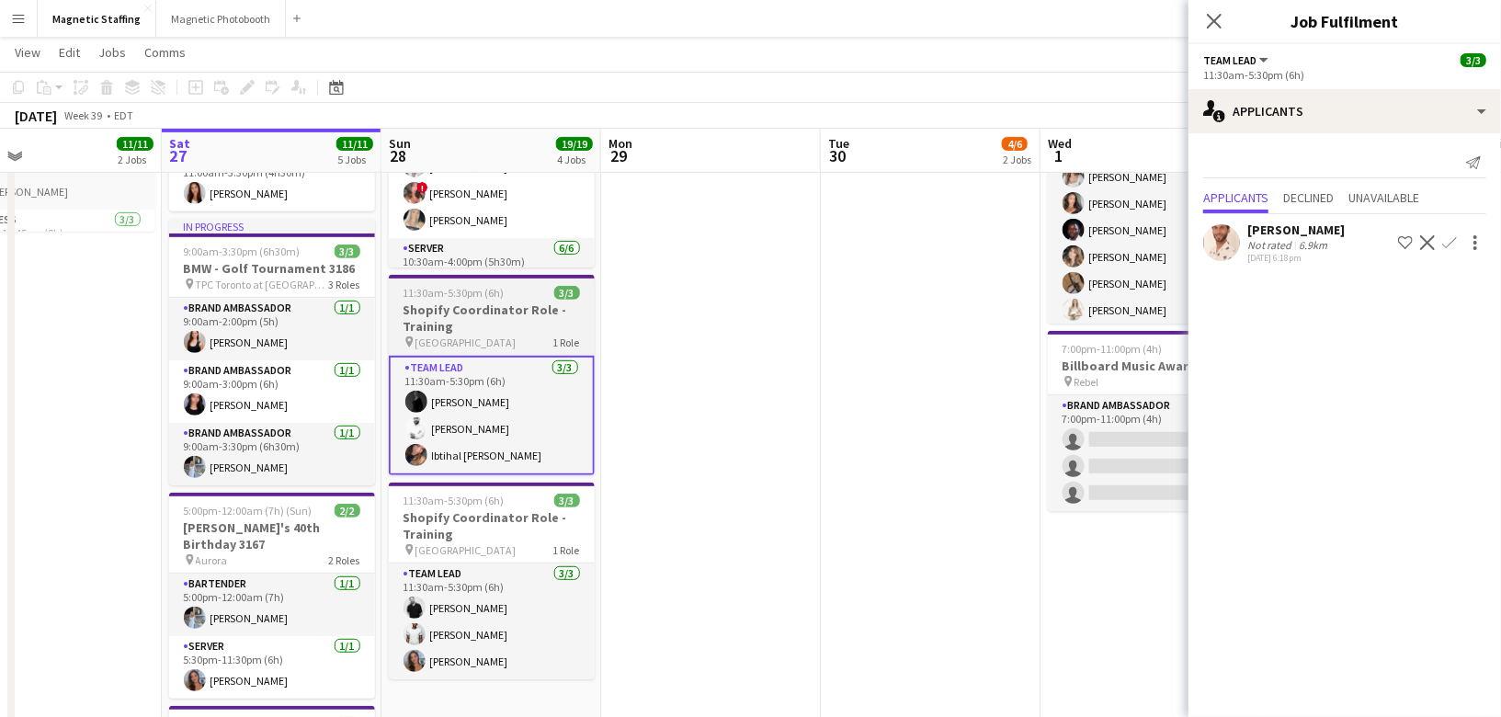
click at [544, 552] on div "pin Toronto 1 Role" at bounding box center [492, 549] width 206 height 15
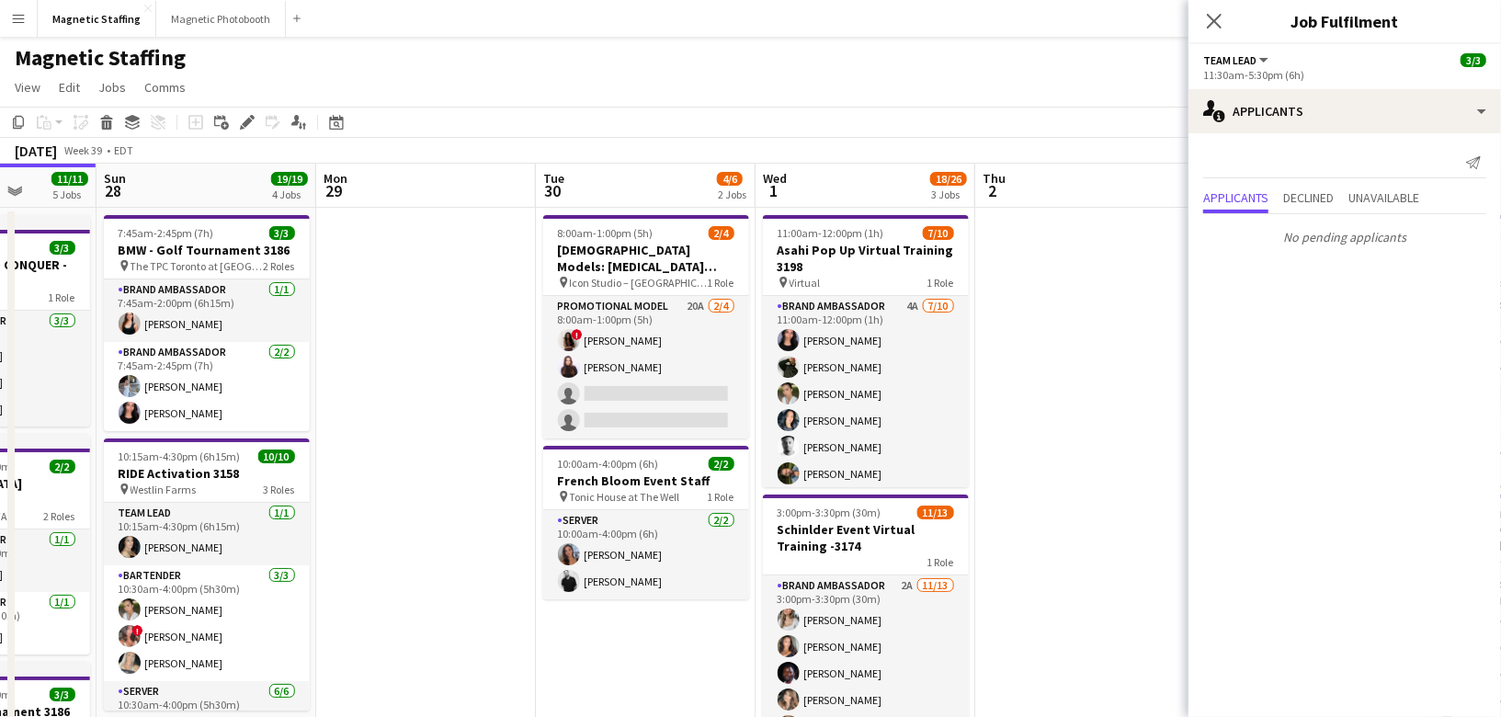
scroll to position [0, 650]
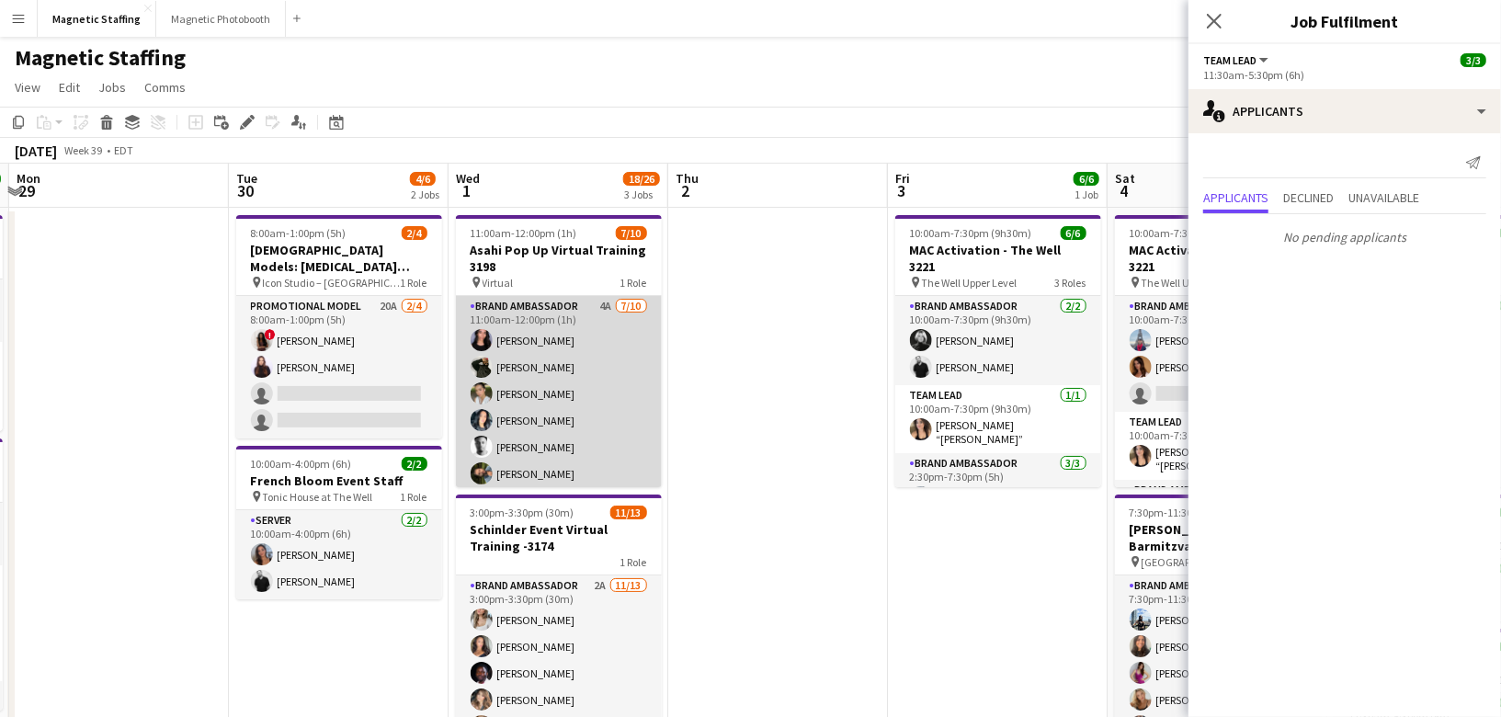
click at [562, 421] on app-card-role "Brand Ambassador 4A 7/10 11:00am-12:00pm (1h) Jennifer Bigirimana Cameron Rodge…" at bounding box center [559, 447] width 206 height 302
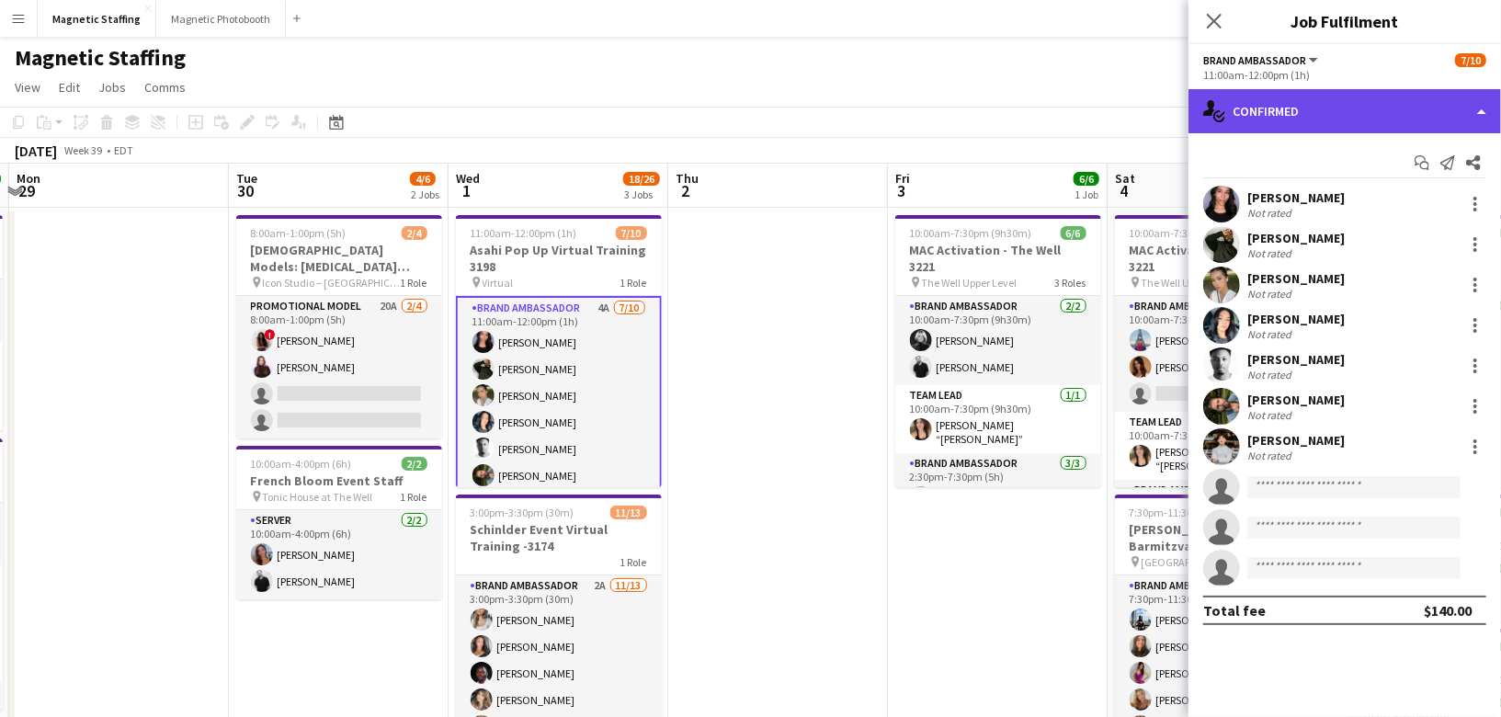
click at [1357, 98] on div "single-neutral-actions-check-2 Confirmed" at bounding box center [1345, 111] width 313 height 44
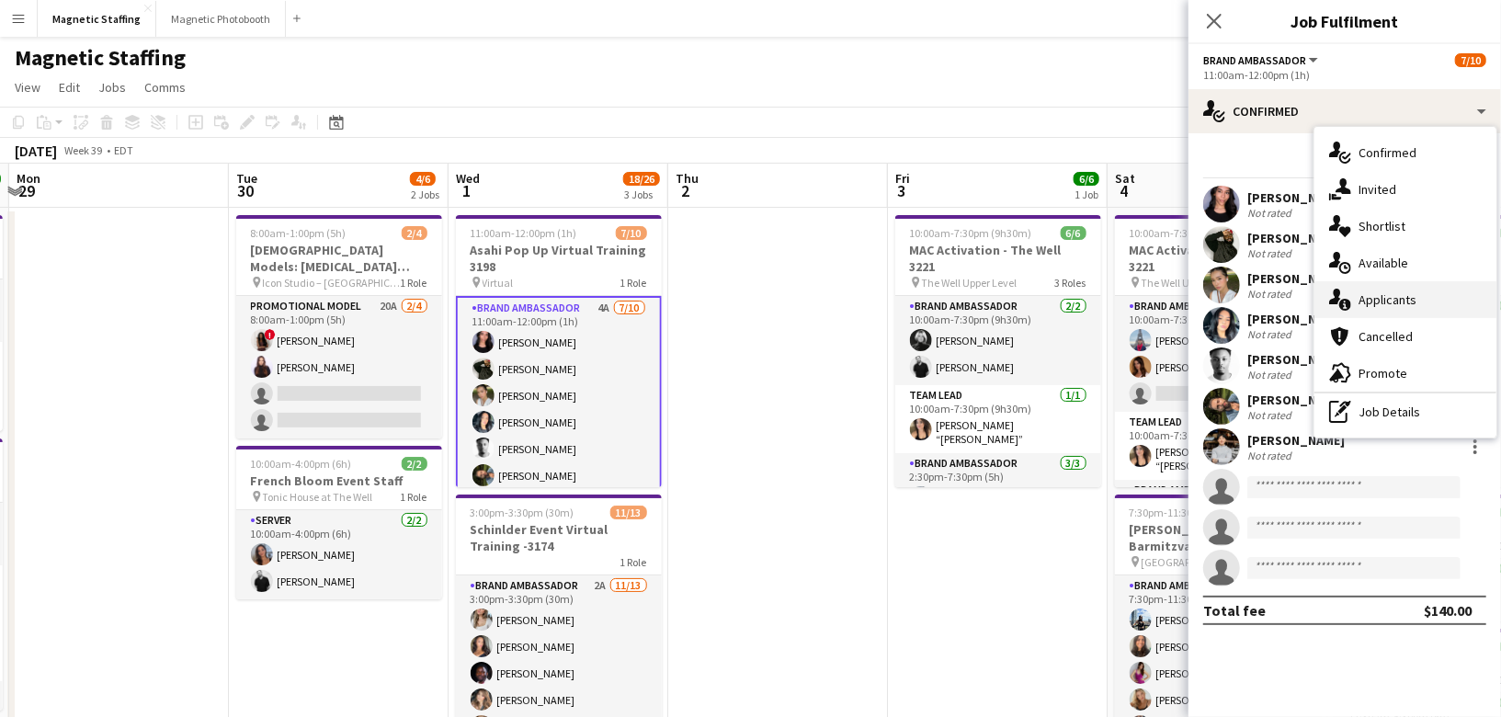
click at [1354, 292] on div "single-neutral-actions-information Applicants" at bounding box center [1406, 299] width 182 height 37
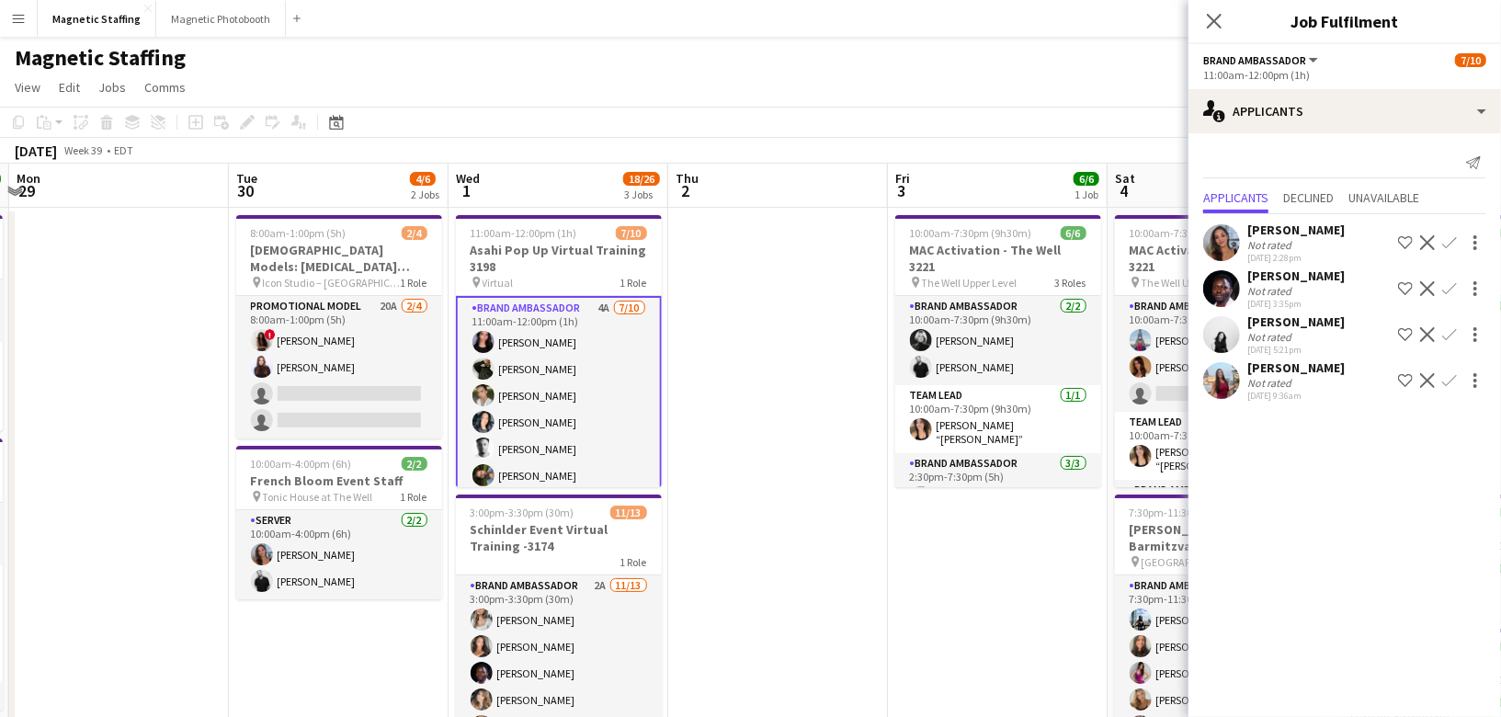
click at [1444, 380] on app-icon "Confirm" at bounding box center [1449, 380] width 15 height 15
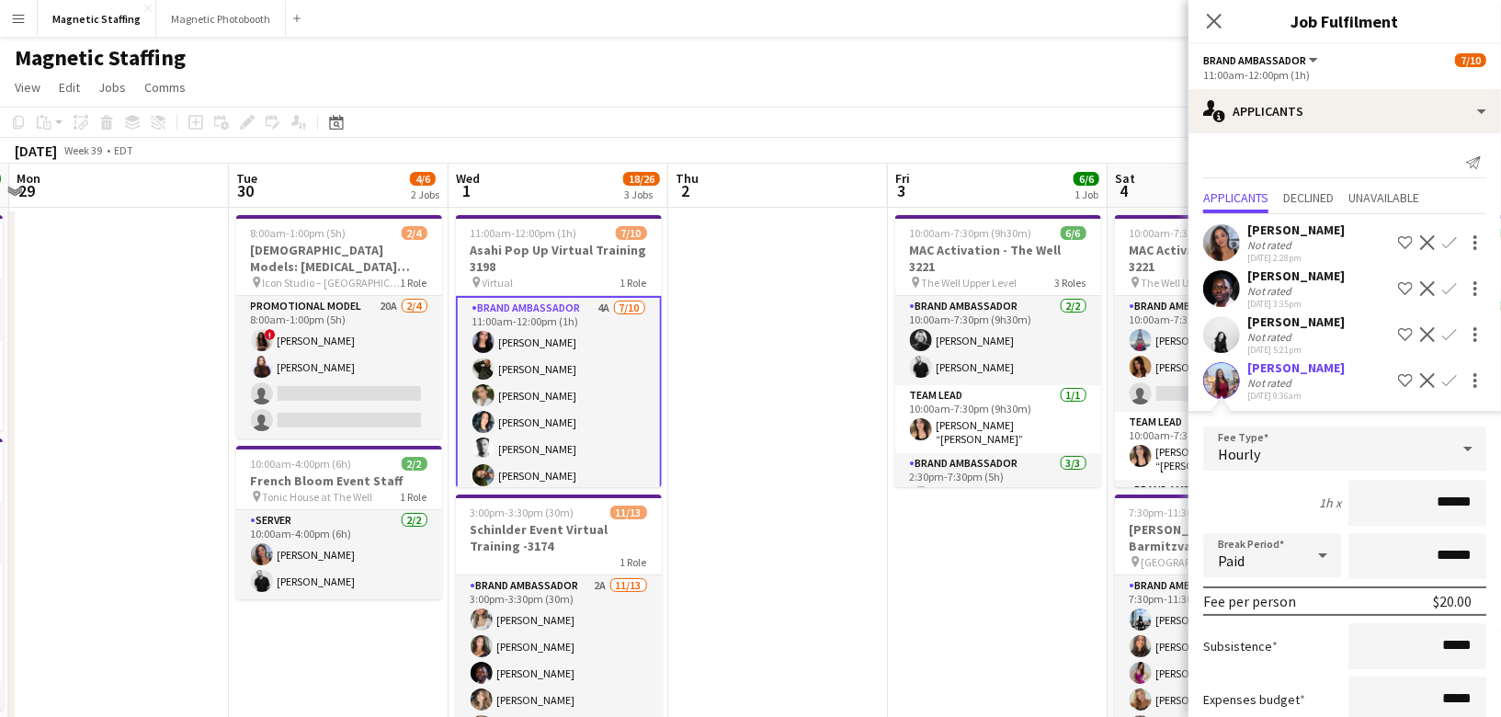
scroll to position [117, 0]
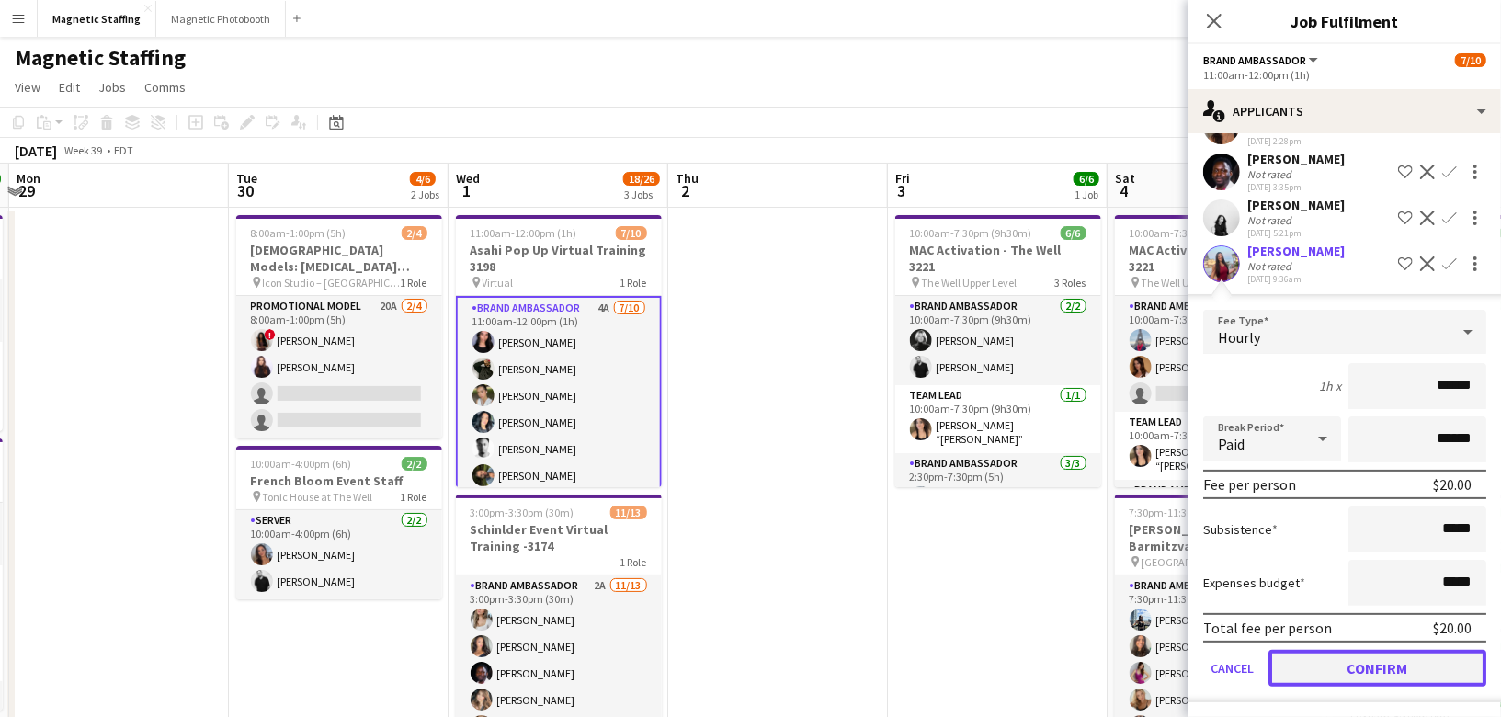
click at [1350, 655] on button "Confirm" at bounding box center [1378, 668] width 218 height 37
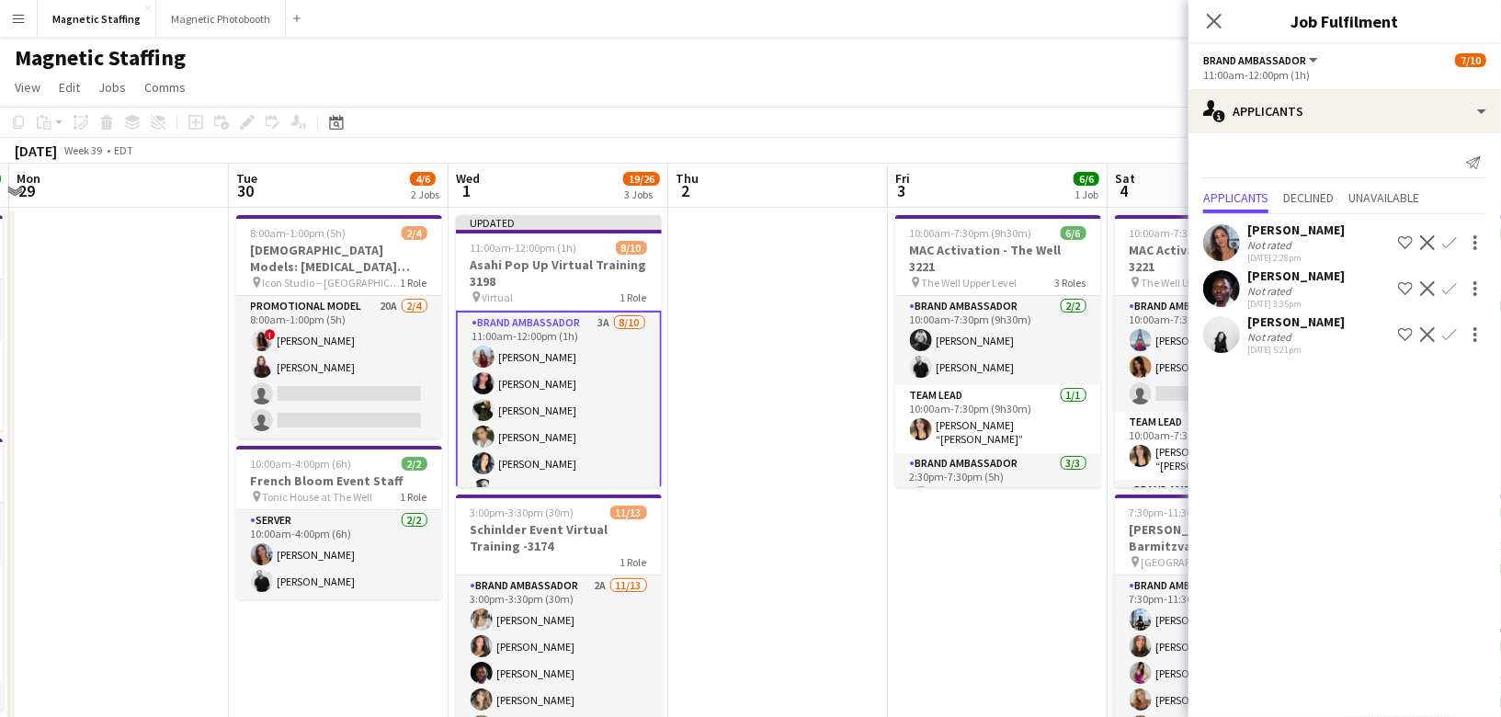
click at [1452, 336] on app-icon "Confirm" at bounding box center [1449, 334] width 15 height 15
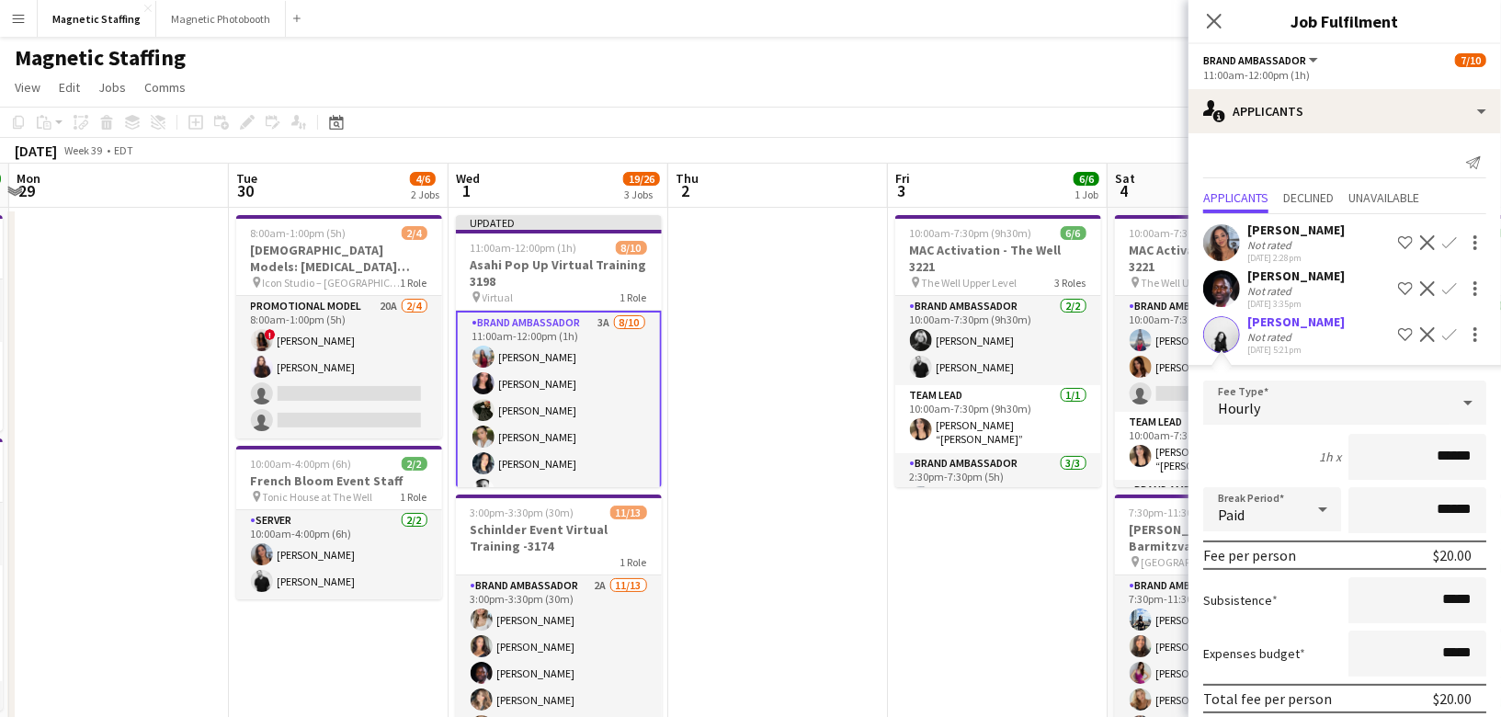
scroll to position [71, 0]
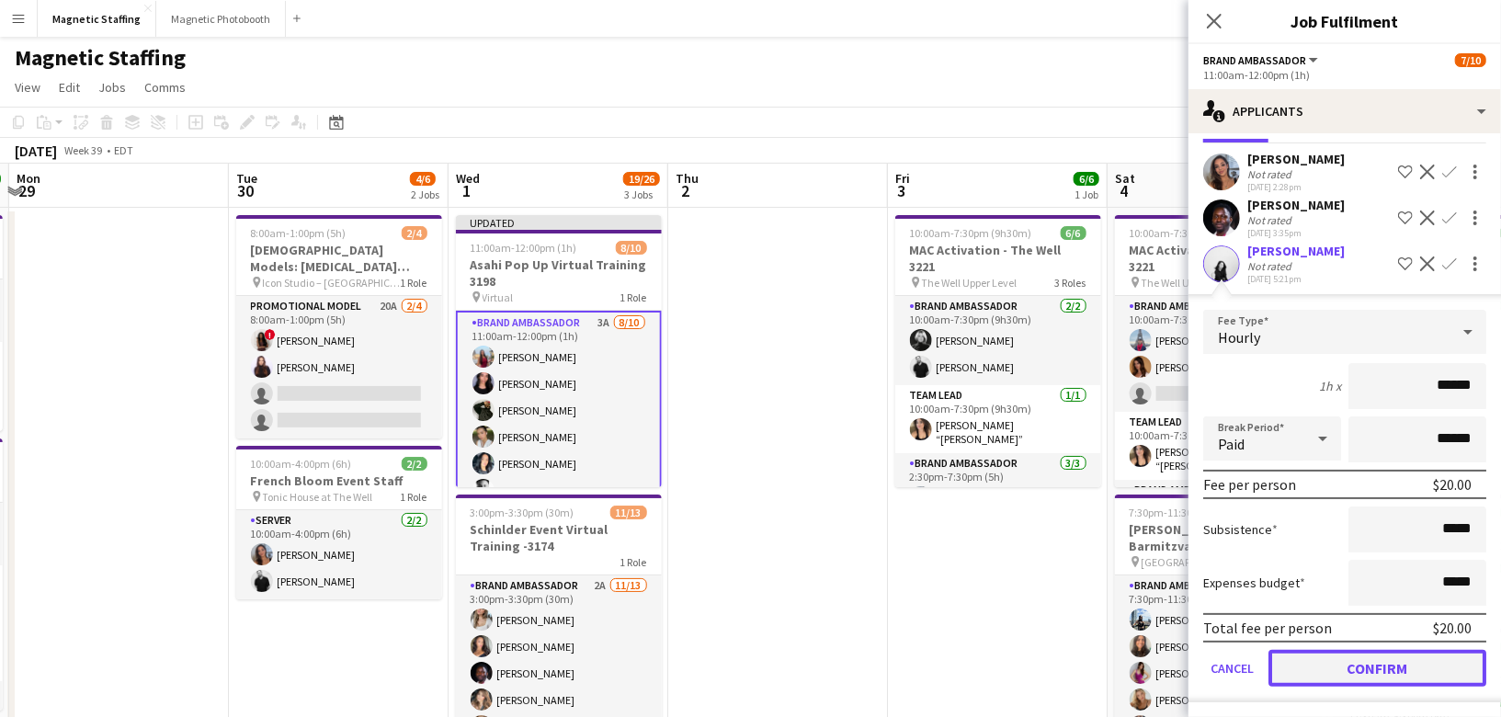
click at [1347, 664] on button "Confirm" at bounding box center [1378, 668] width 218 height 37
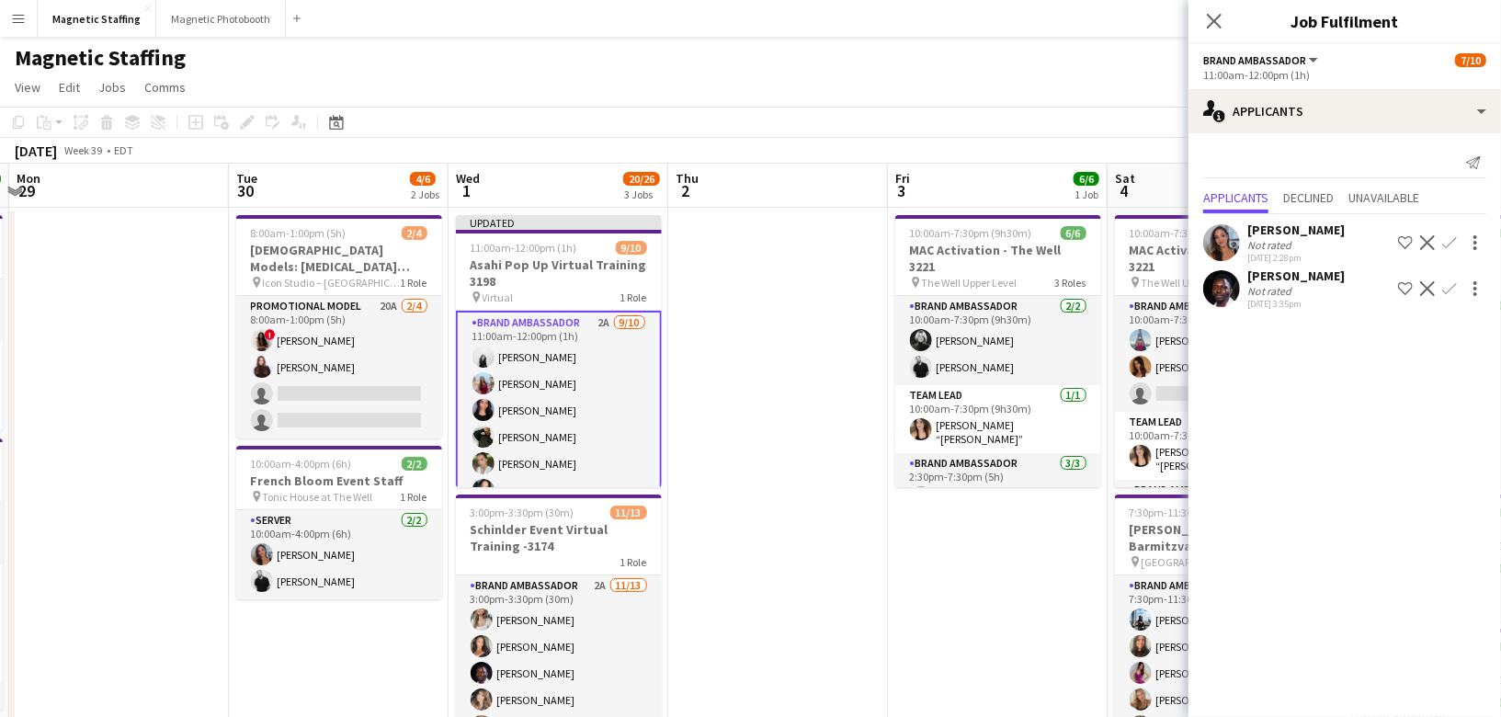
click at [1451, 290] on app-icon "Confirm" at bounding box center [1449, 288] width 15 height 15
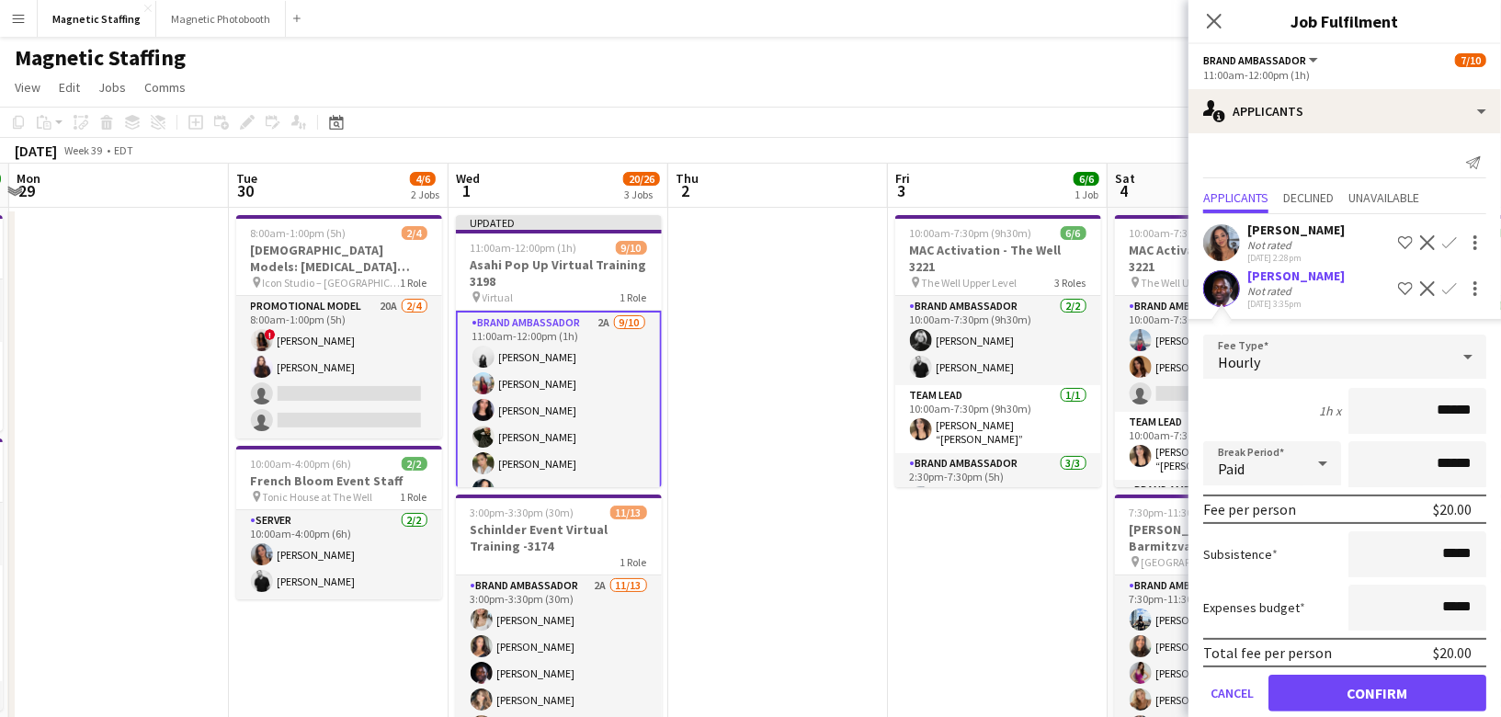
scroll to position [25, 0]
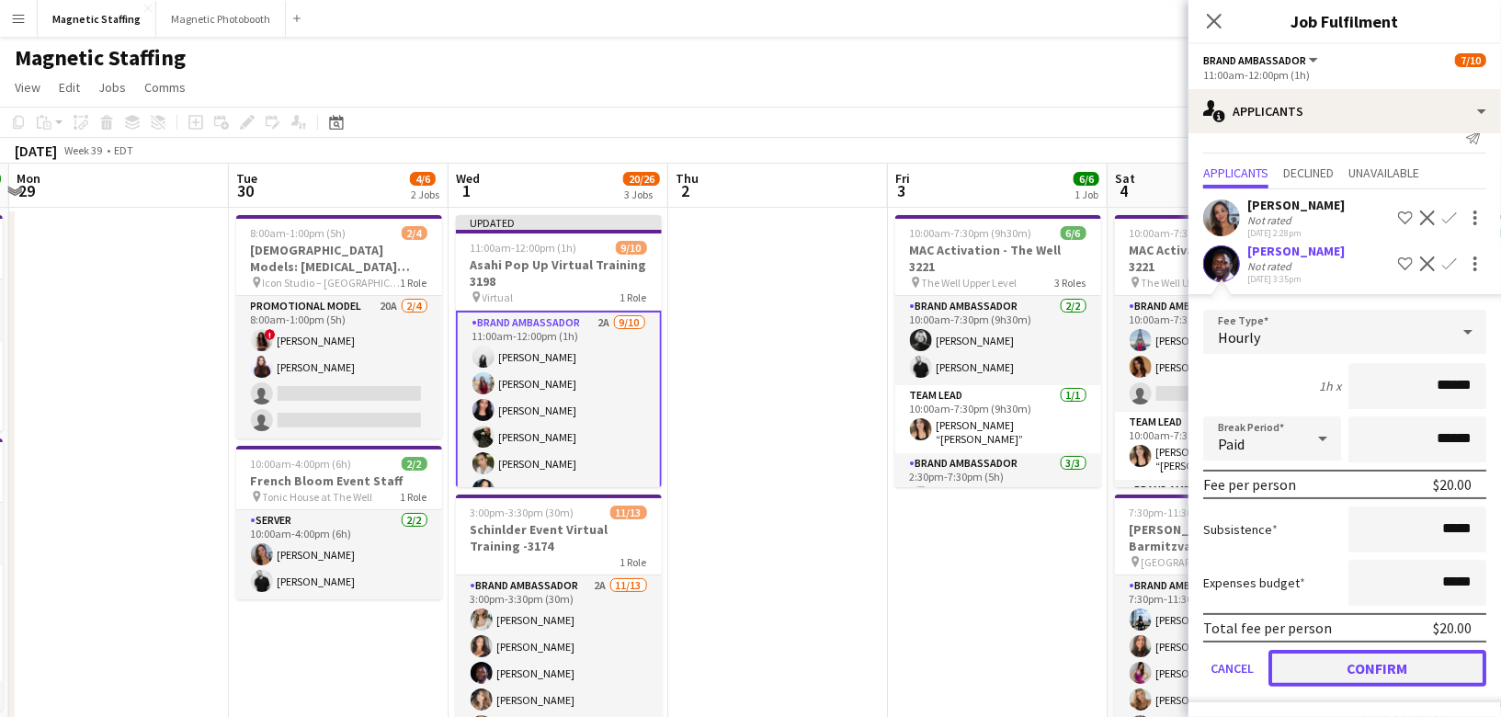
click at [1323, 661] on button "Confirm" at bounding box center [1378, 668] width 218 height 37
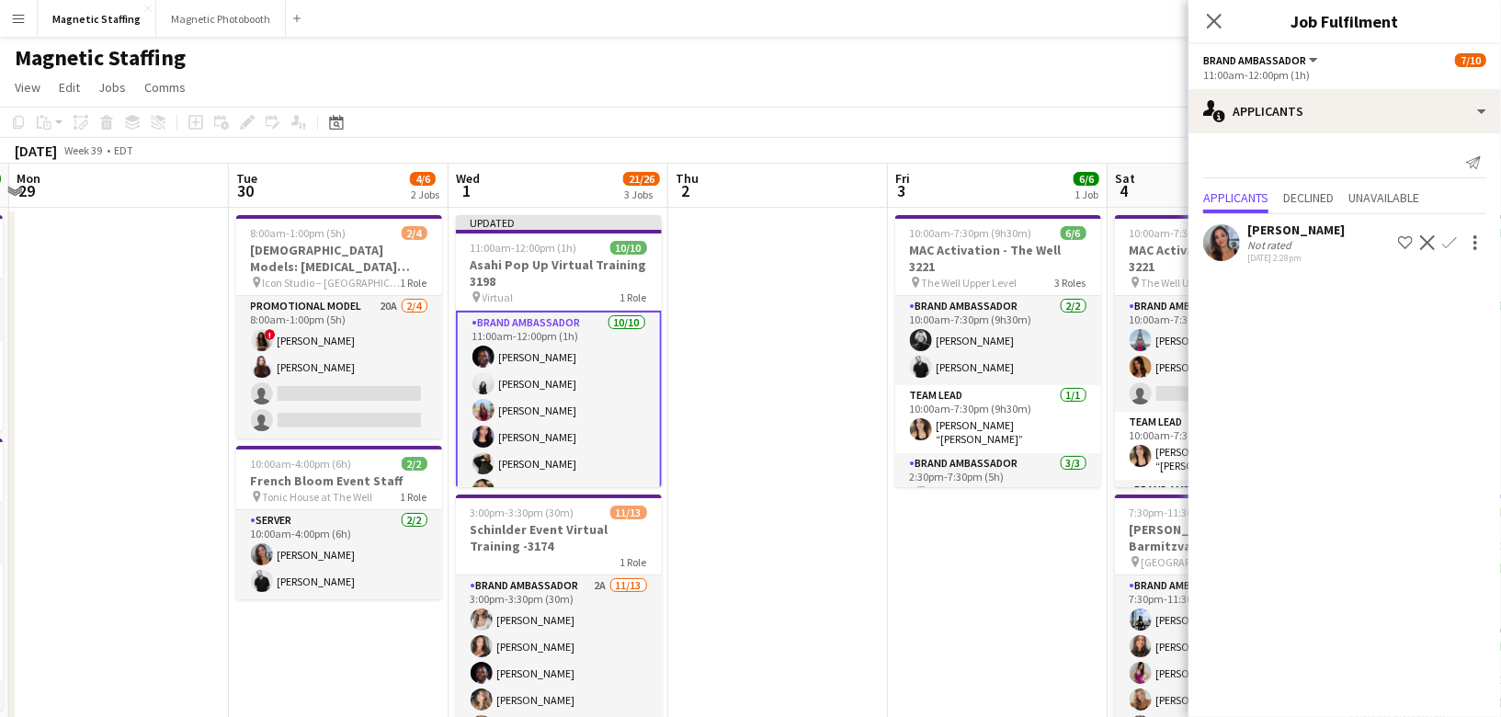
scroll to position [0, 0]
click at [557, 268] on h3 "Asahi Pop Up Virtual Training 3198" at bounding box center [559, 272] width 206 height 33
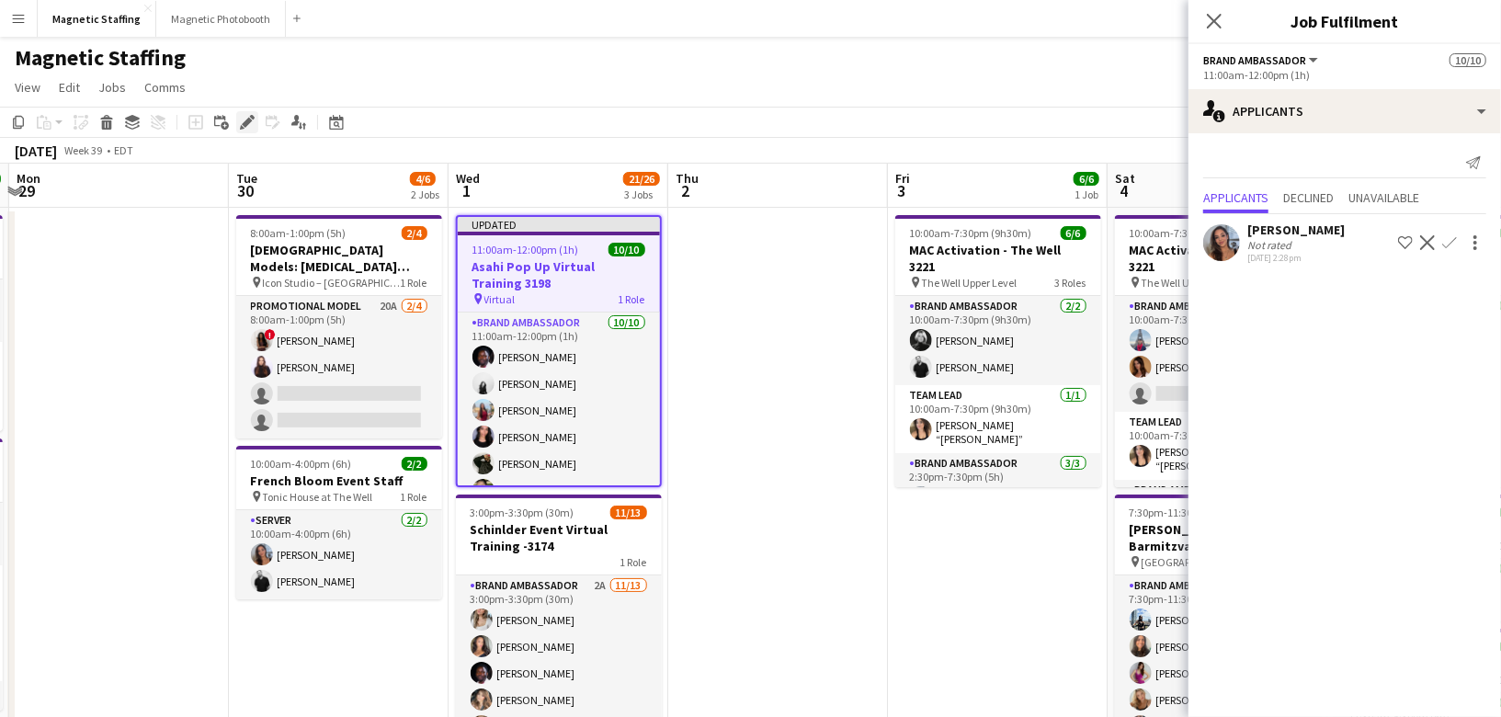
click at [244, 123] on icon at bounding box center [247, 123] width 10 height 10
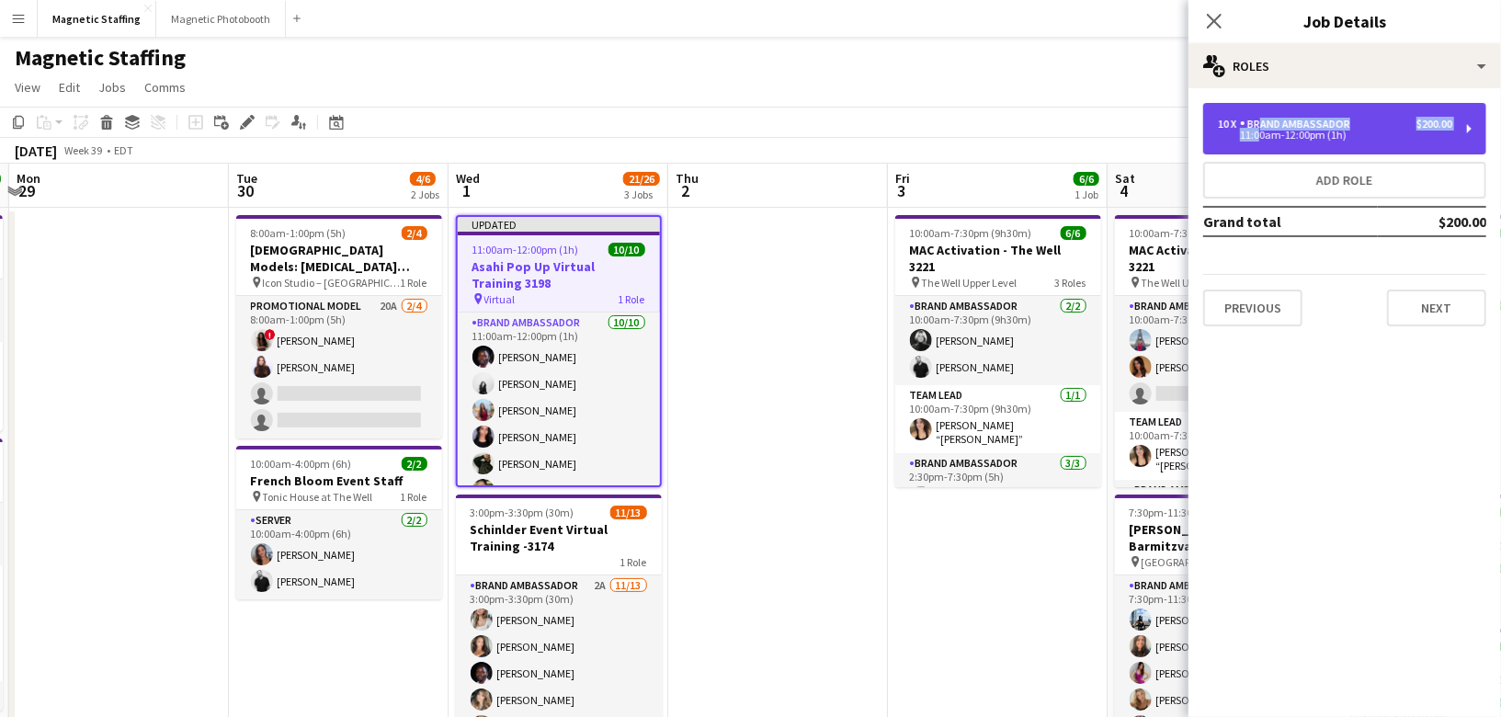
click at [1253, 131] on div "10 x Brand Ambassador $200.00 11:00am-12:00pm (1h)" at bounding box center [1335, 129] width 234 height 22
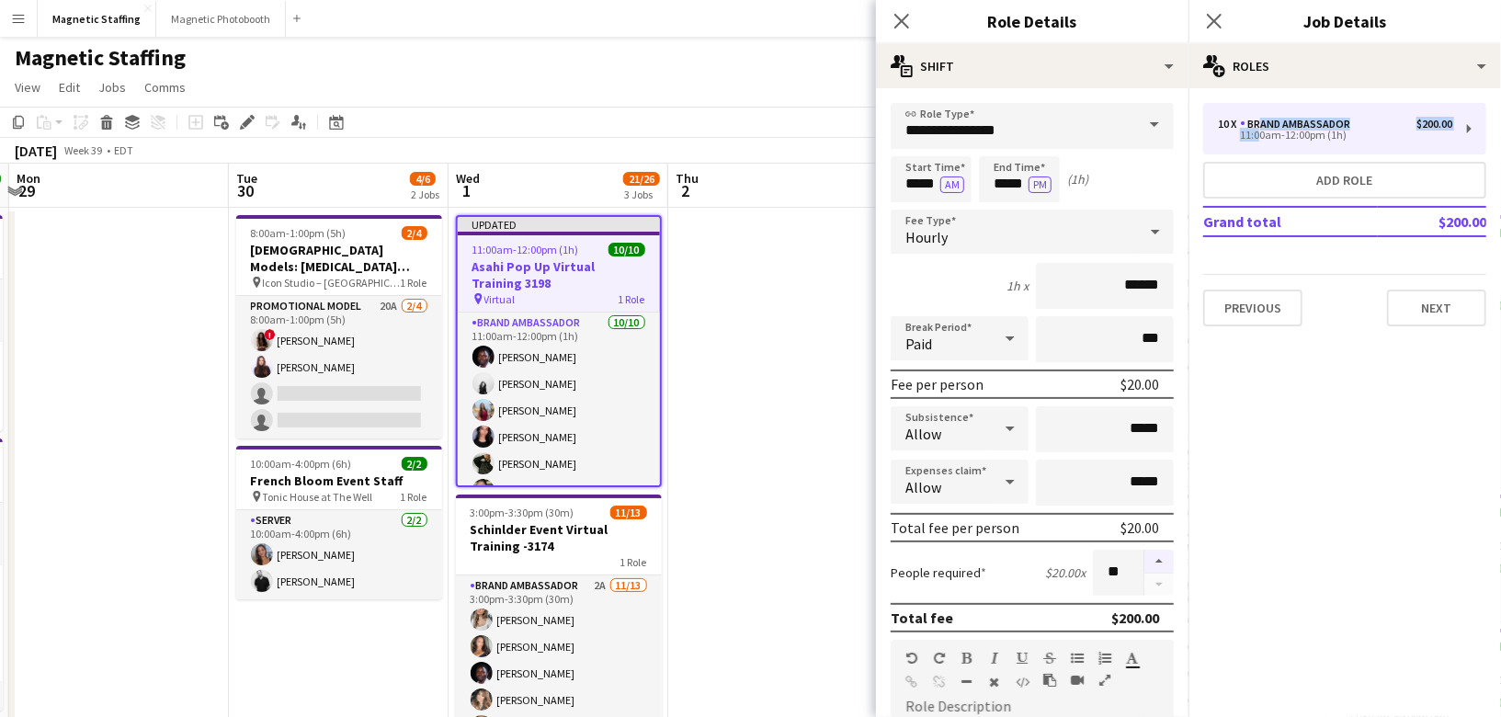
click at [1167, 552] on button "button" at bounding box center [1159, 562] width 29 height 24
type input "**"
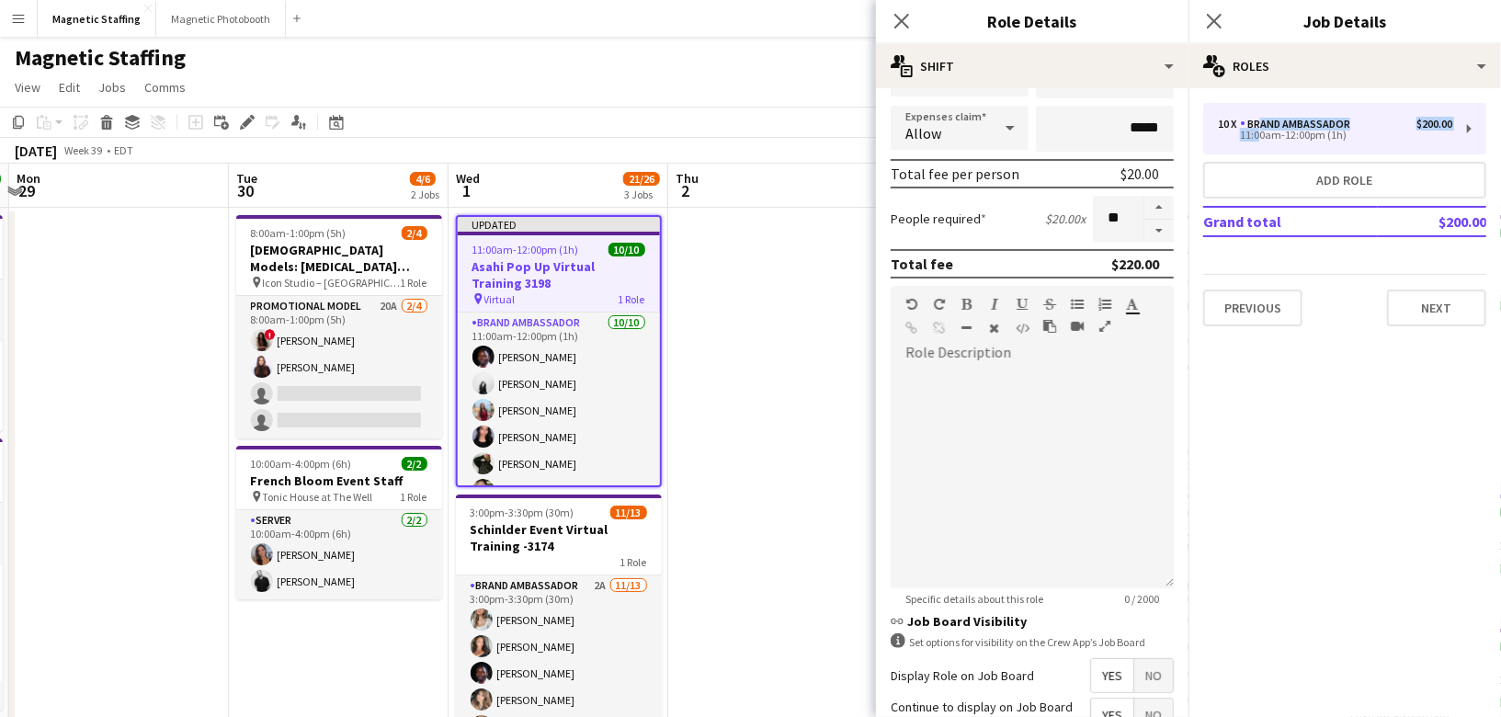
scroll to position [522, 0]
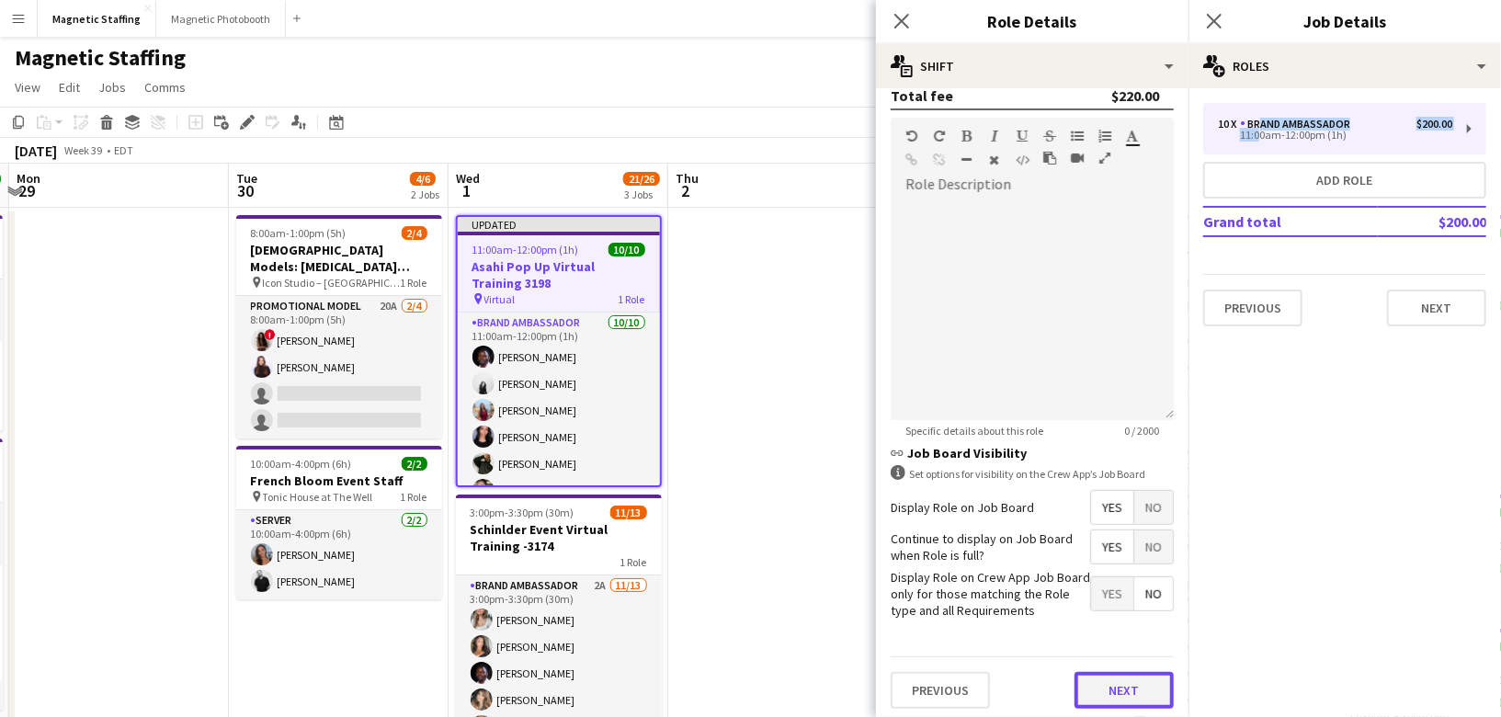
click at [1152, 684] on button "Next" at bounding box center [1124, 690] width 99 height 37
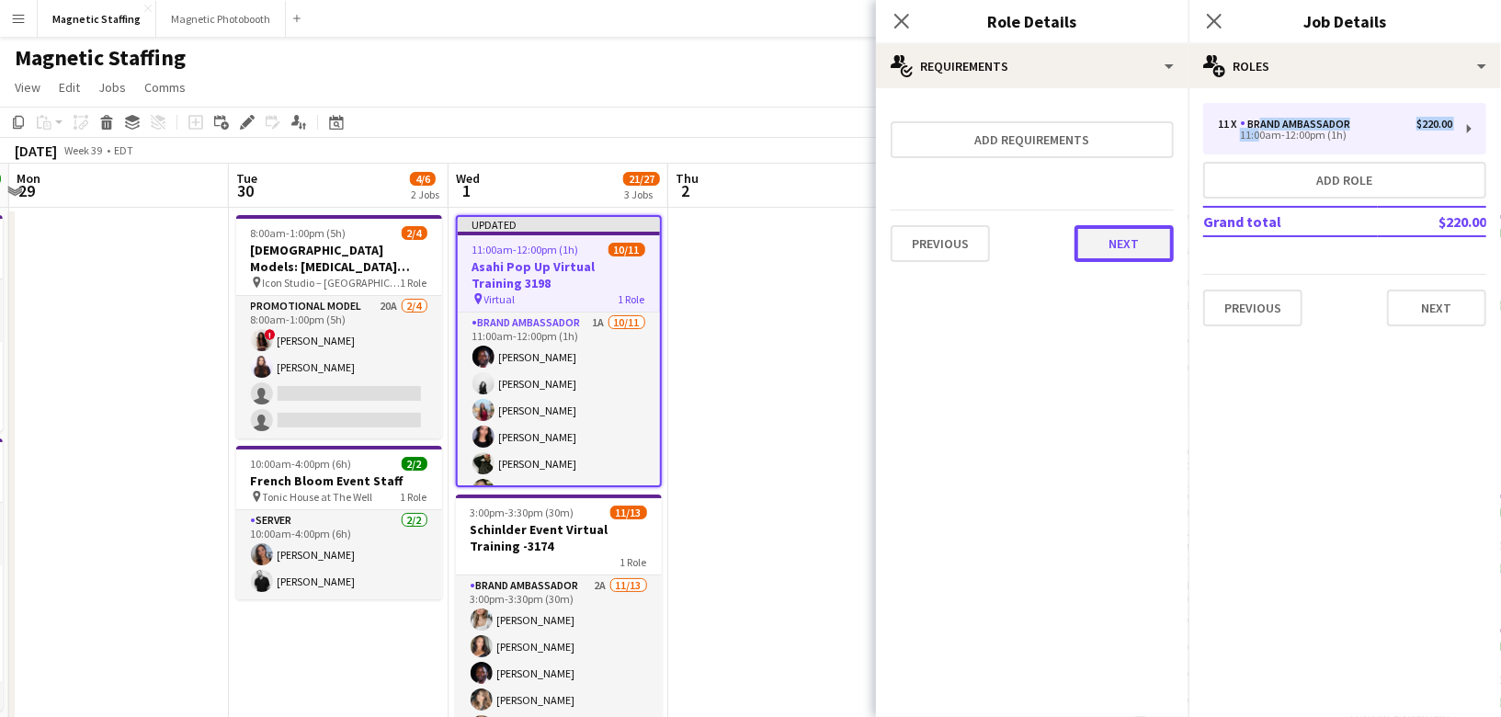
click at [1111, 238] on button "Next" at bounding box center [1124, 243] width 99 height 37
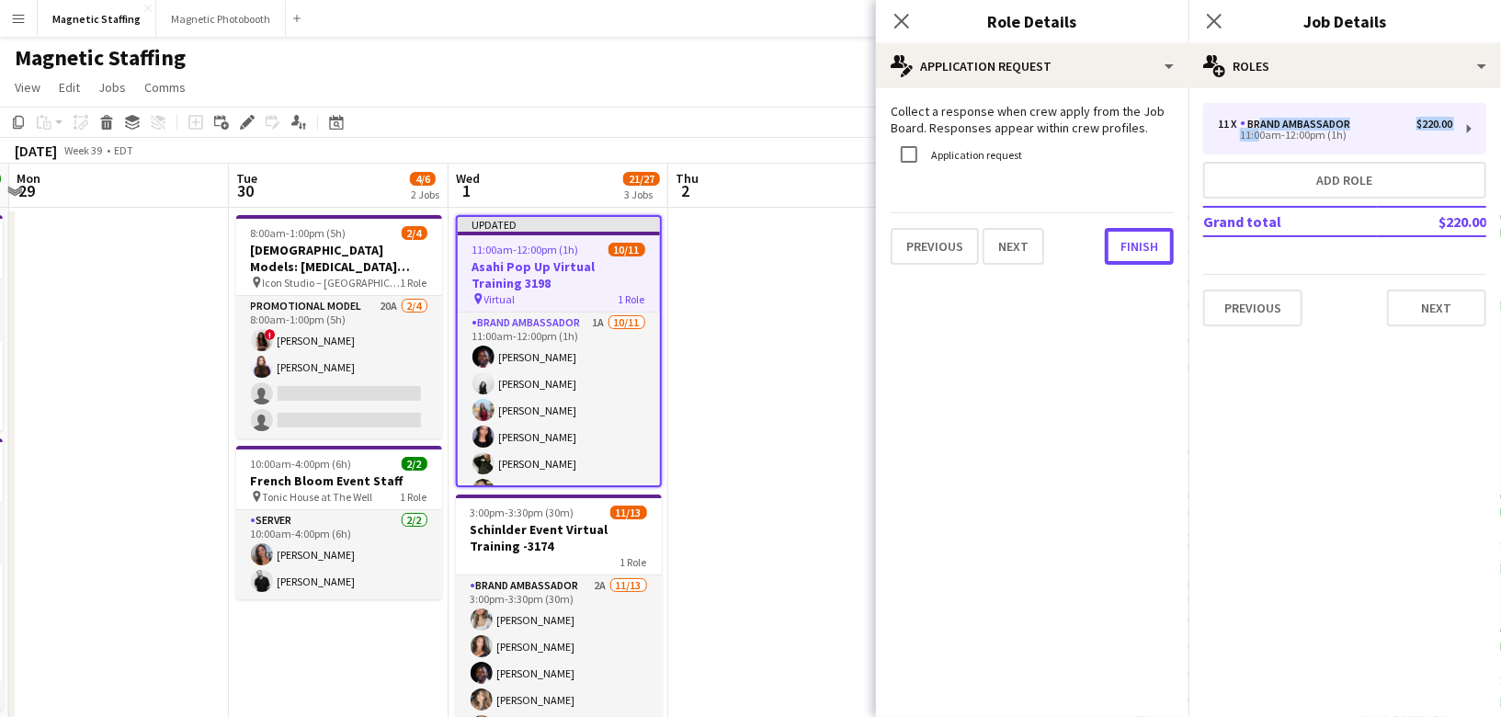
click at [1111, 238] on button "Finish" at bounding box center [1139, 246] width 69 height 37
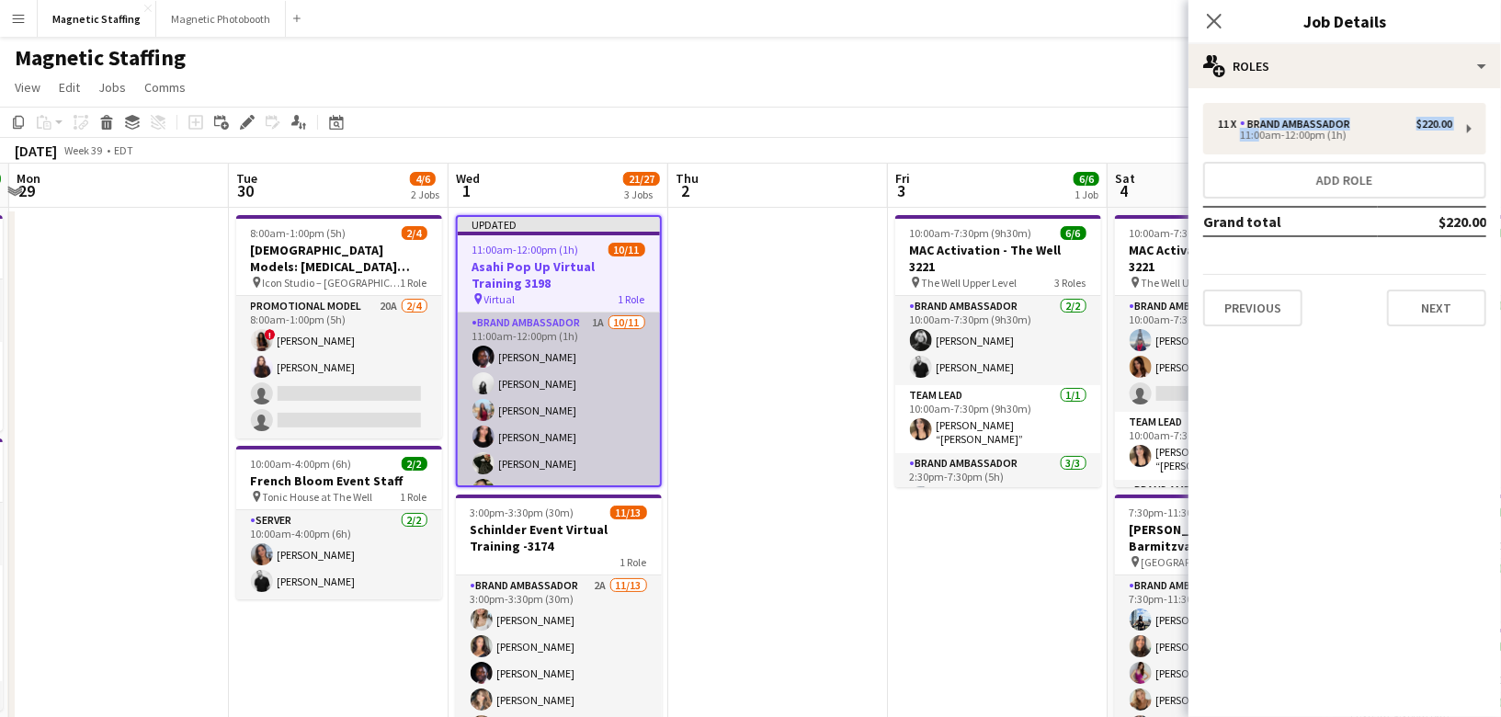
click at [552, 421] on app-card-role "Brand Ambassador 1A 10/11 11:00am-12:00pm (1h) Anthony Kerr angel kim Eva Zhou …" at bounding box center [559, 477] width 202 height 329
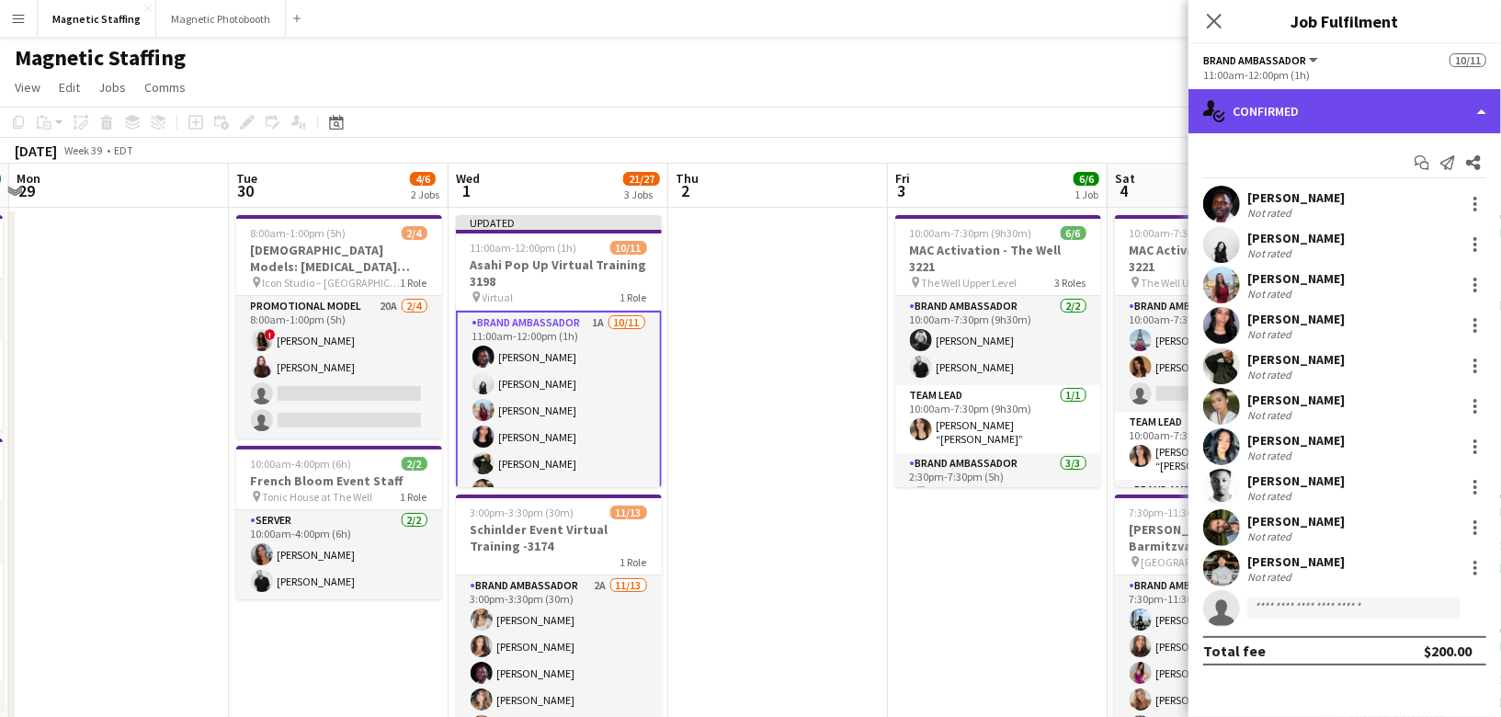
click at [1246, 101] on div "single-neutral-actions-check-2 Confirmed" at bounding box center [1345, 111] width 313 height 44
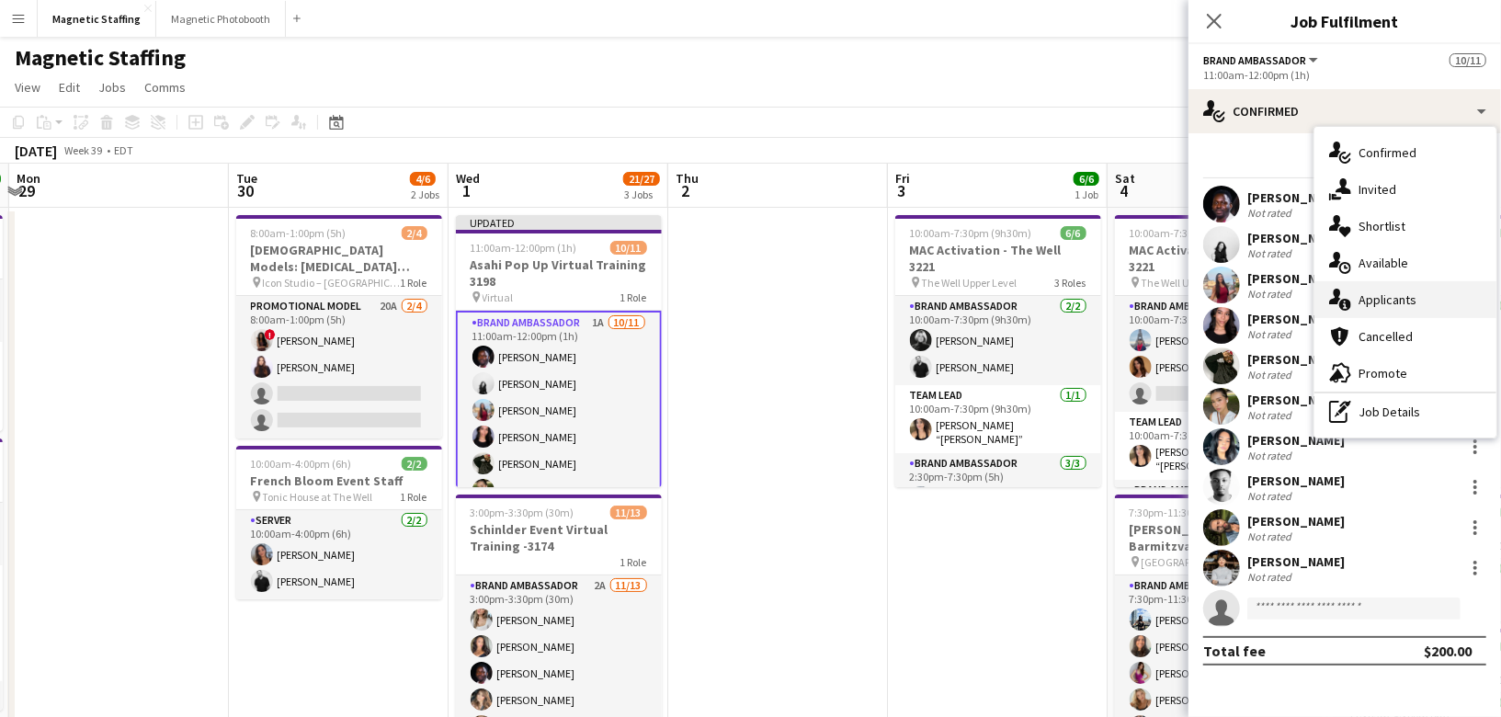
click at [1351, 315] on div "single-neutral-actions-information Applicants" at bounding box center [1406, 299] width 182 height 37
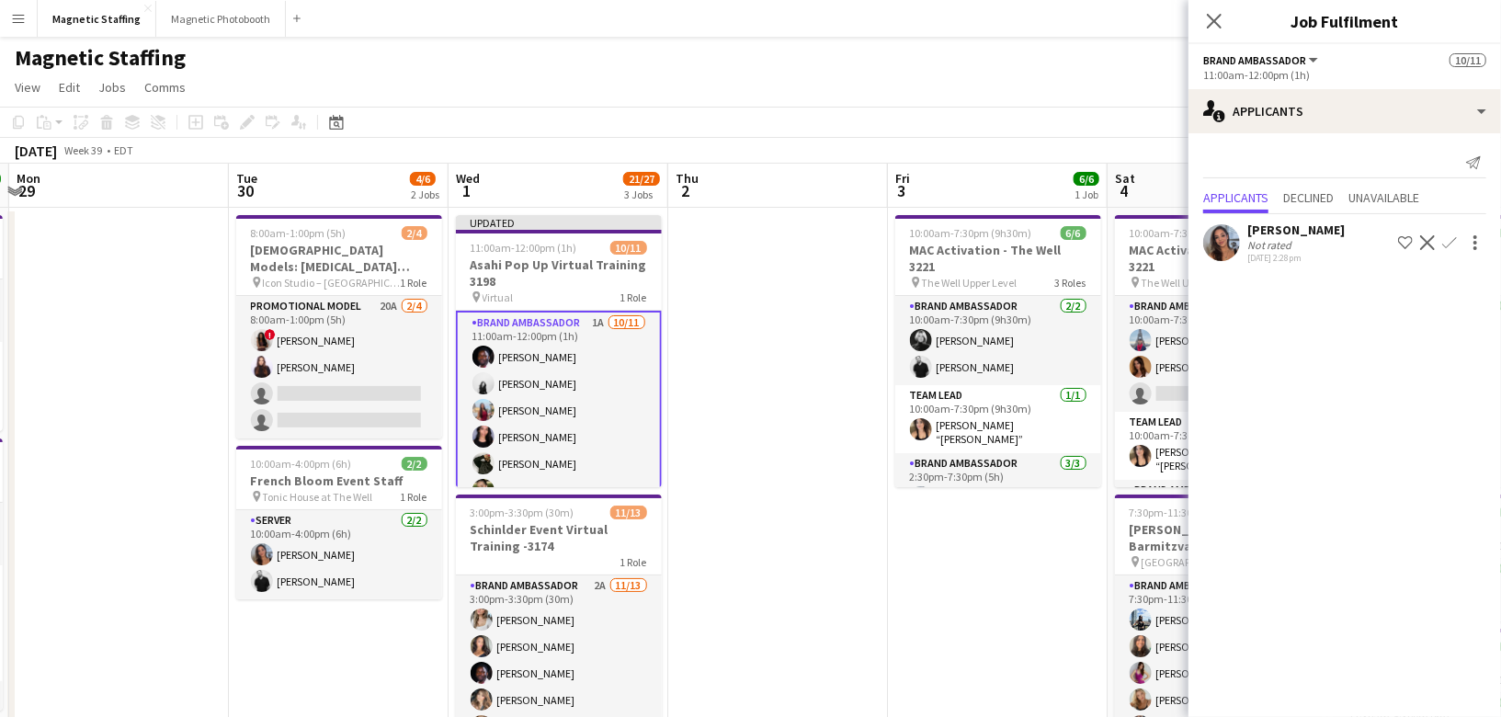
click at [1447, 240] on app-icon "Confirm" at bounding box center [1449, 242] width 15 height 15
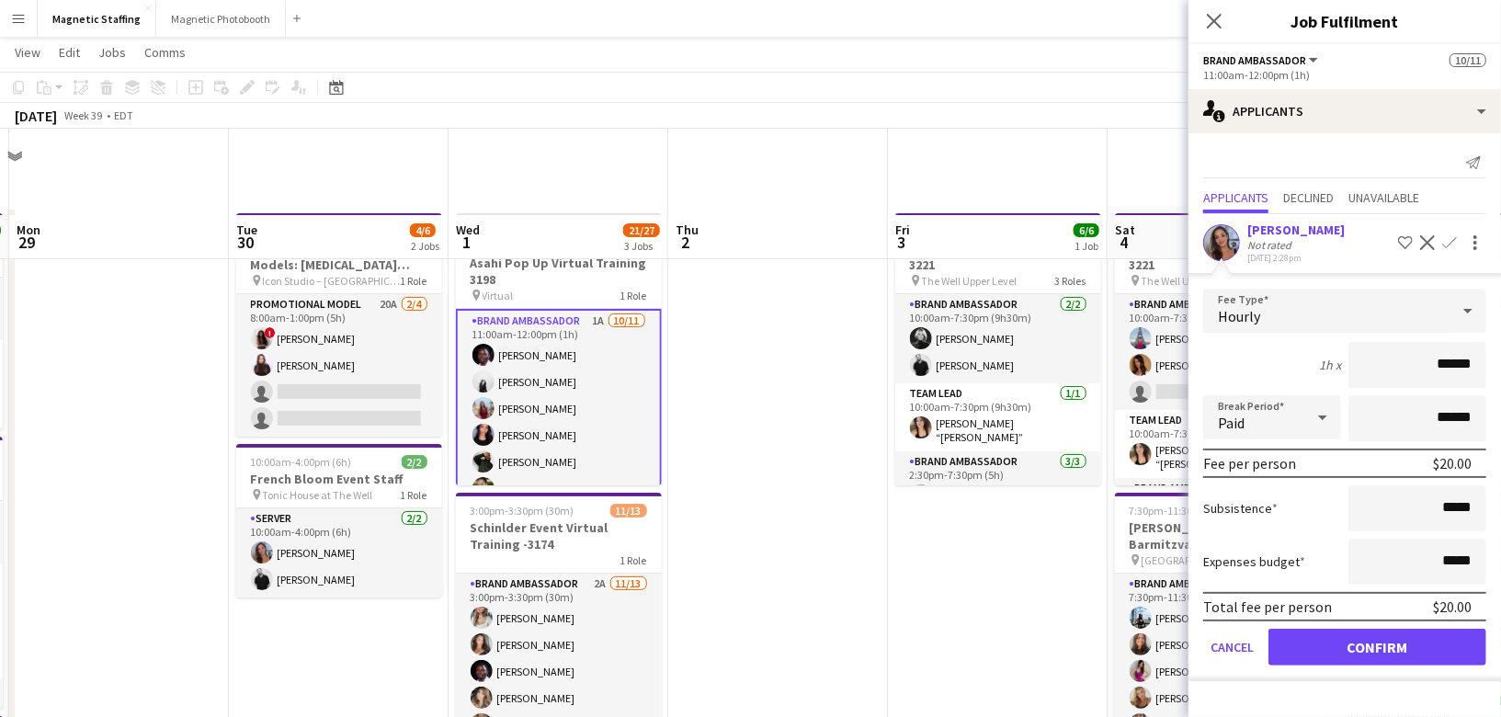
scroll to position [154, 0]
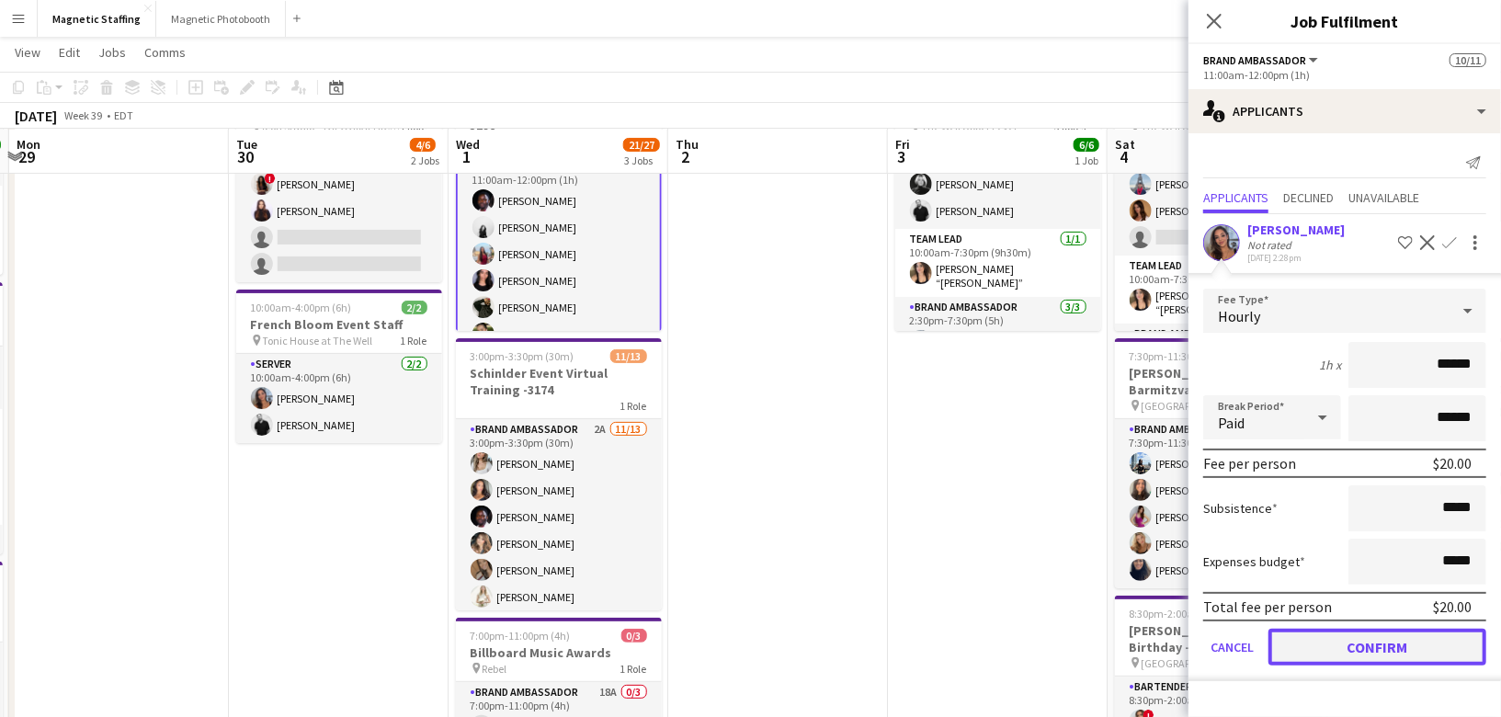
click at [1350, 647] on button "Confirm" at bounding box center [1378, 647] width 218 height 37
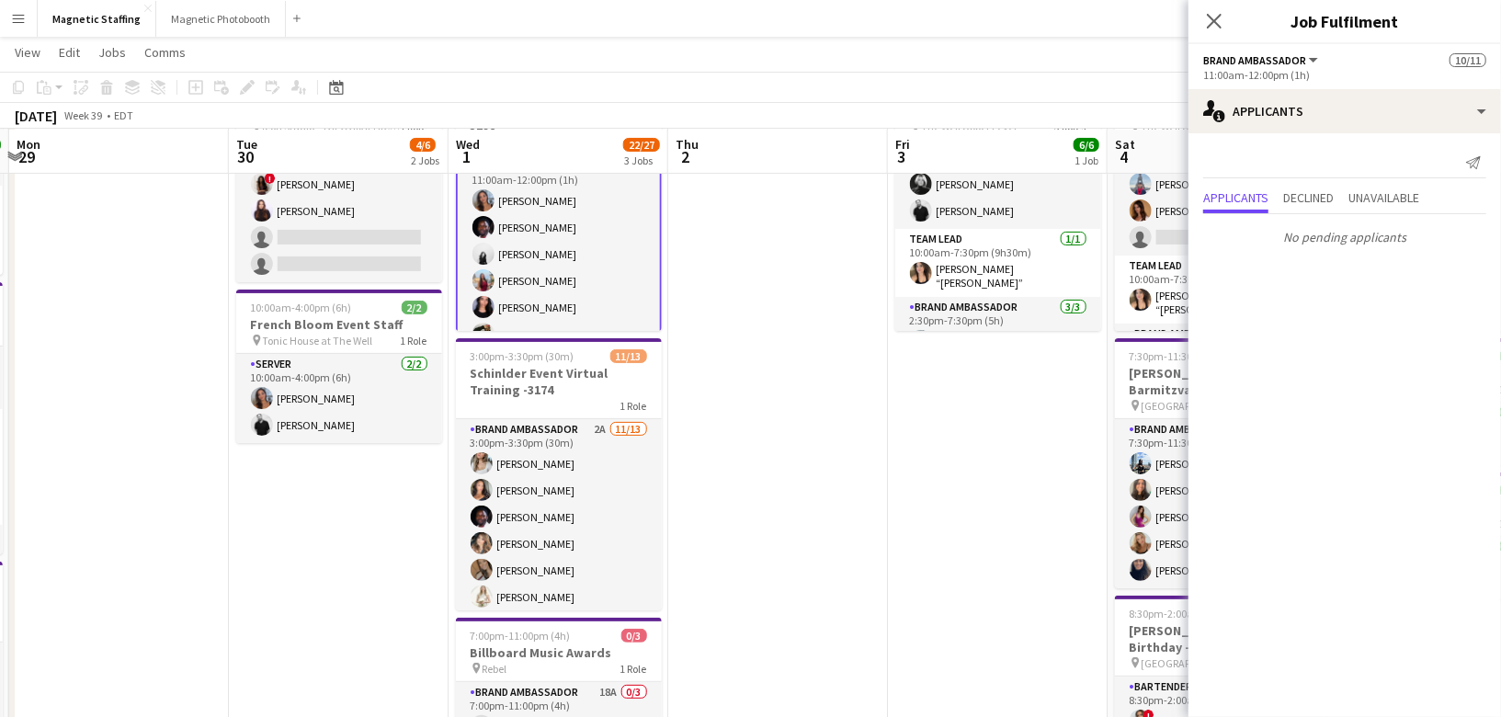
scroll to position [0, 653]
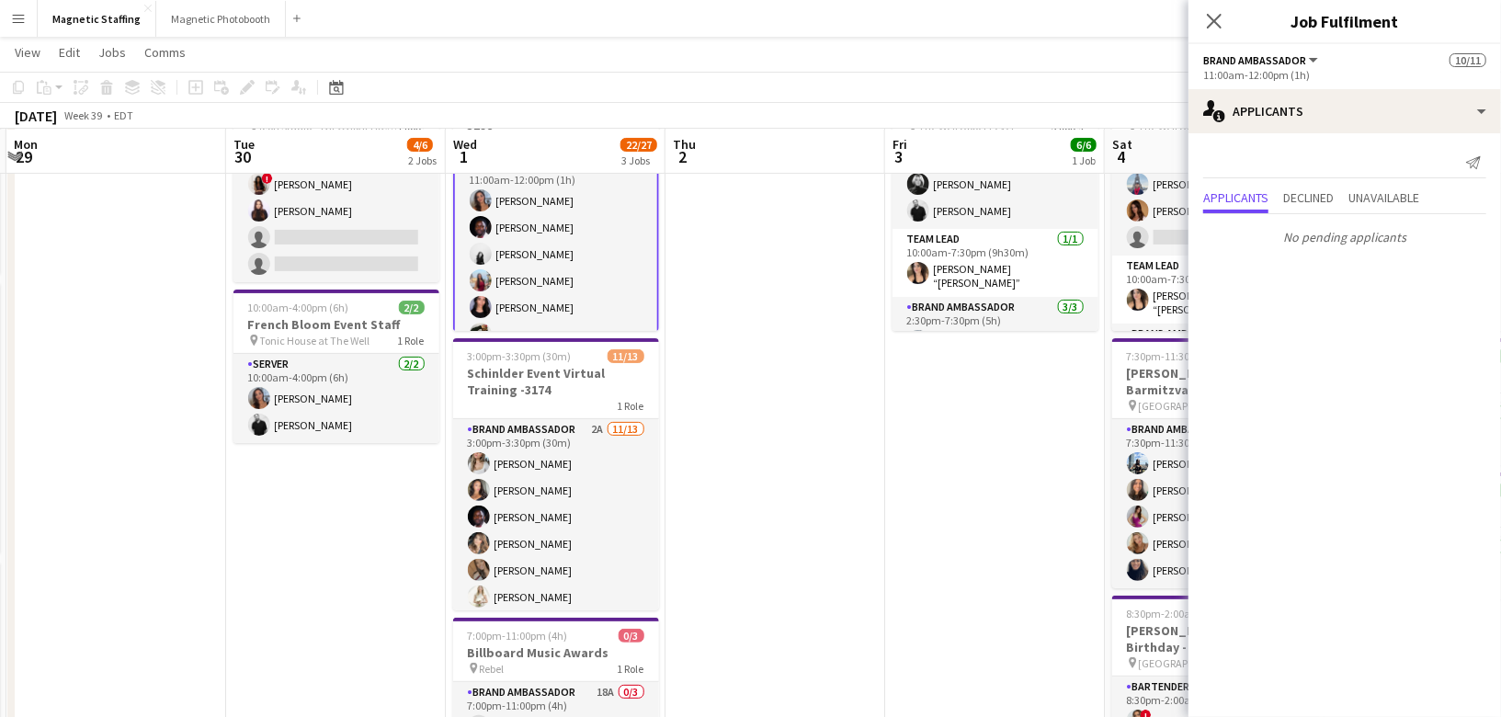
click at [1042, 619] on app-date-cell "10:00am-7:30pm (9h30m) 6/6 MAC Activation - The Well 3221 pin The Well Upper Le…" at bounding box center [995, 617] width 220 height 1133
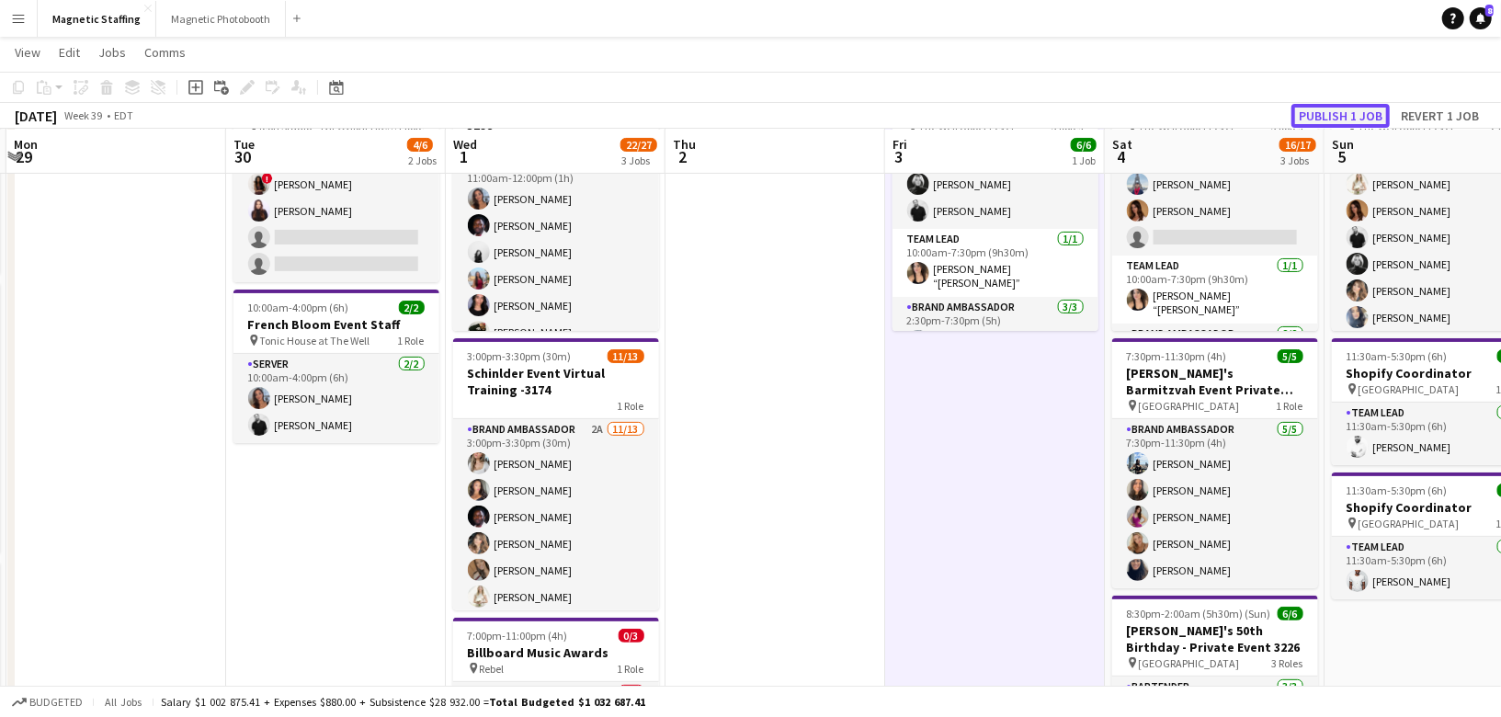
click at [1355, 123] on button "Publish 1 job" at bounding box center [1341, 116] width 98 height 24
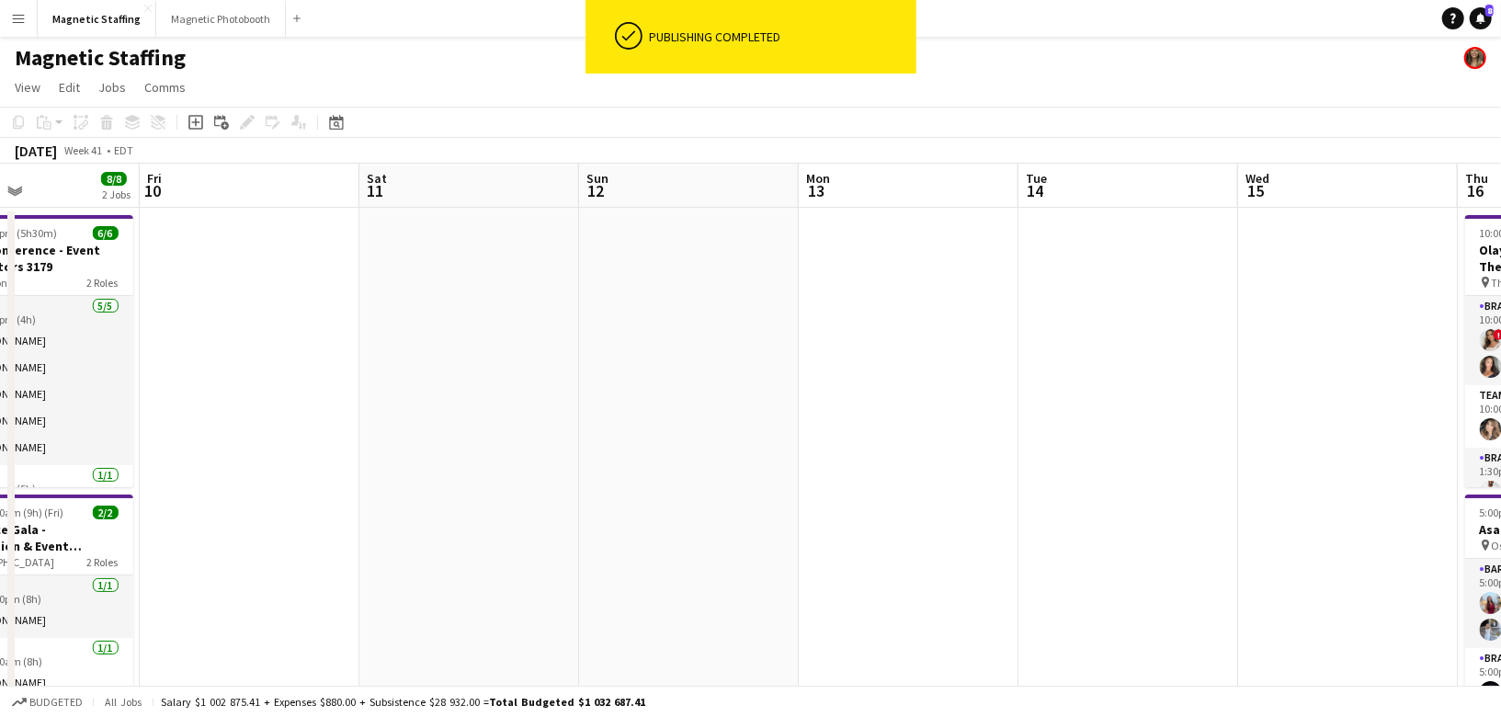
scroll to position [0, 718]
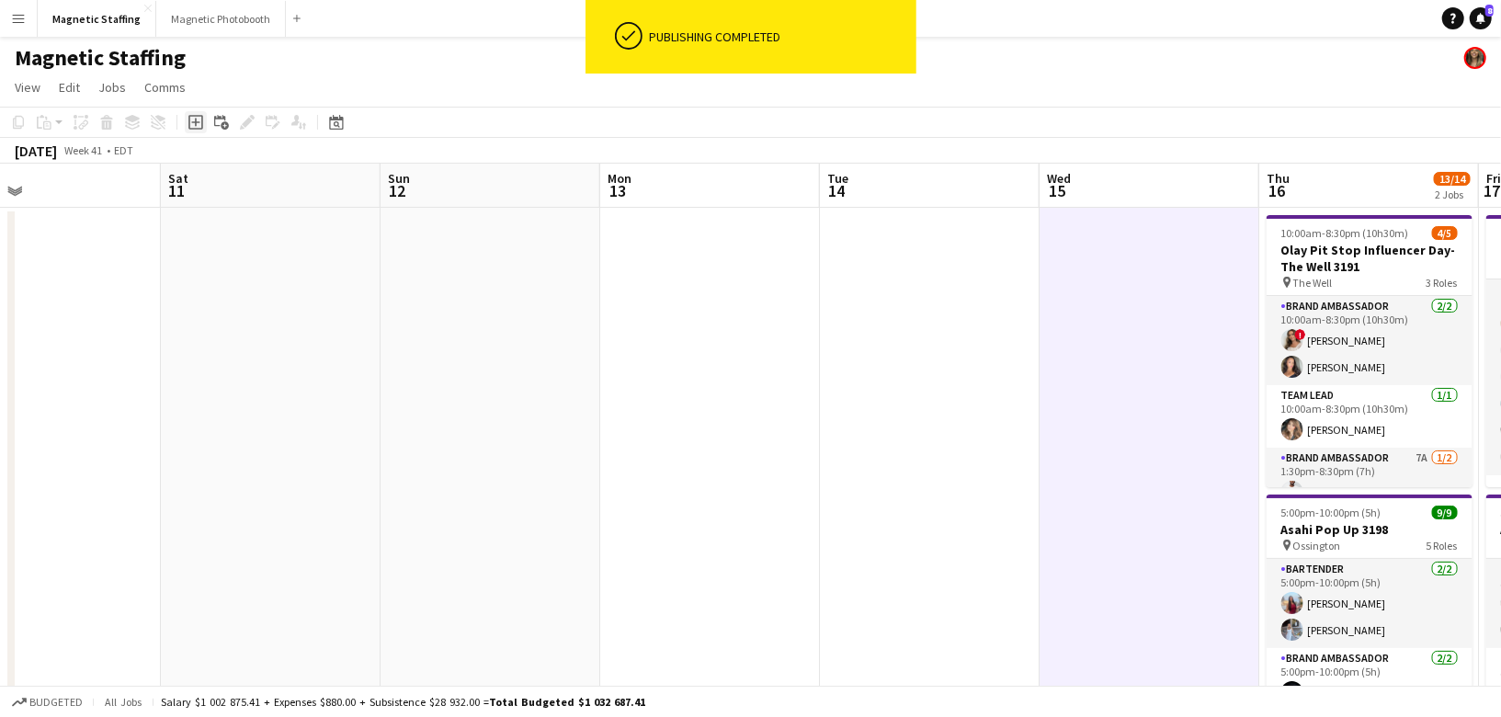
click at [192, 121] on icon at bounding box center [195, 123] width 8 height 8
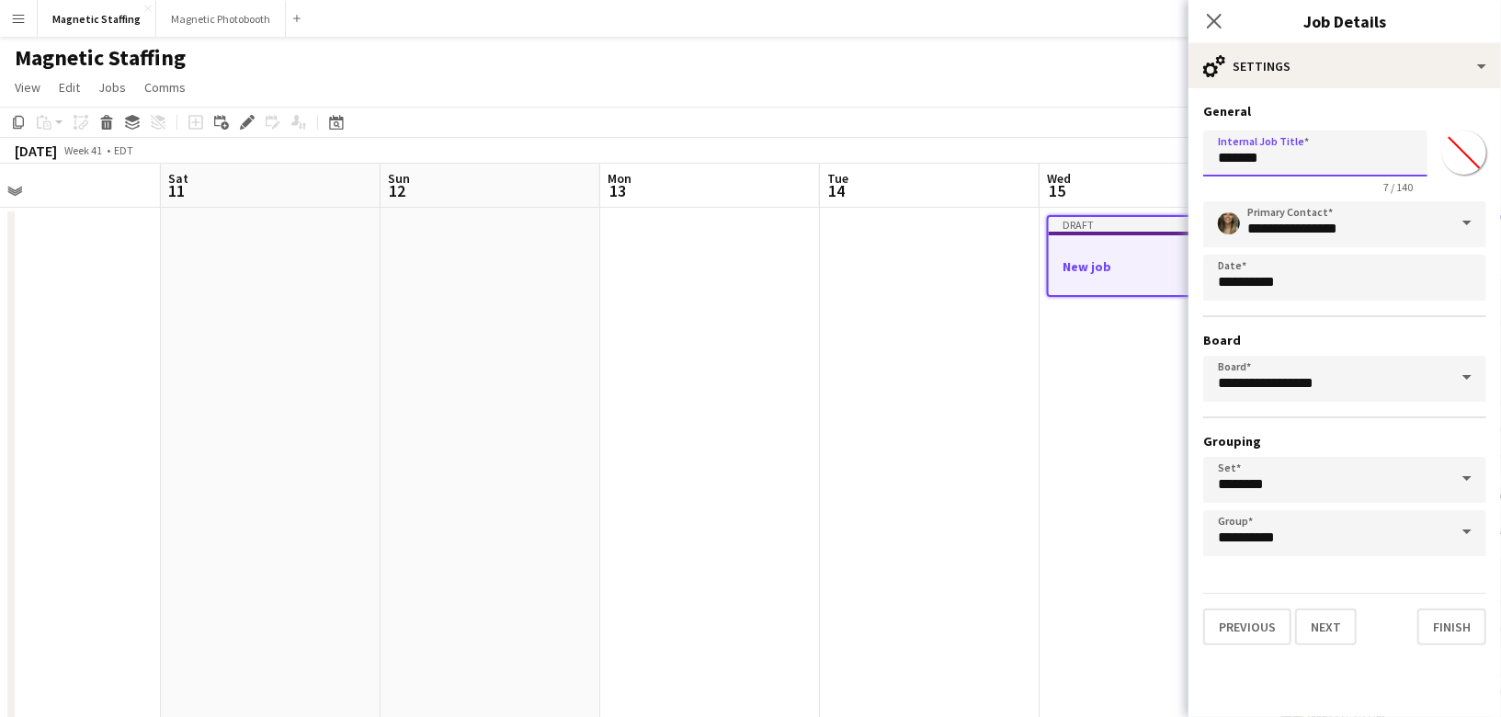
drag, startPoint x: 1278, startPoint y: 163, endPoint x: 1135, endPoint y: 160, distance: 142.5
click at [1135, 160] on body "Menu Boards Boards Boards All jobs Status Workforce Workforce My Workforce Recr…" at bounding box center [750, 728] width 1501 height 1456
type input "**********"
click at [1334, 632] on button "Next" at bounding box center [1326, 627] width 62 height 37
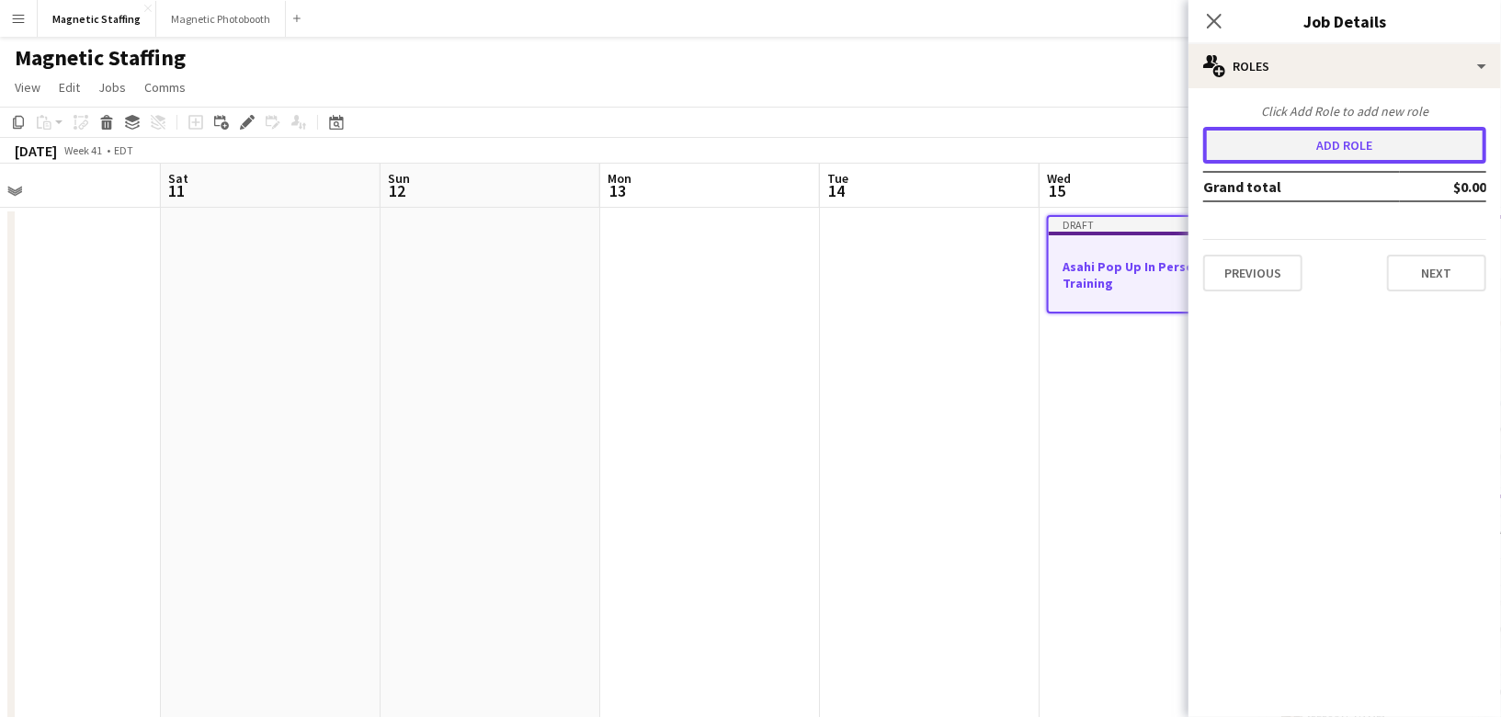
click at [1407, 143] on button "Add role" at bounding box center [1344, 145] width 283 height 37
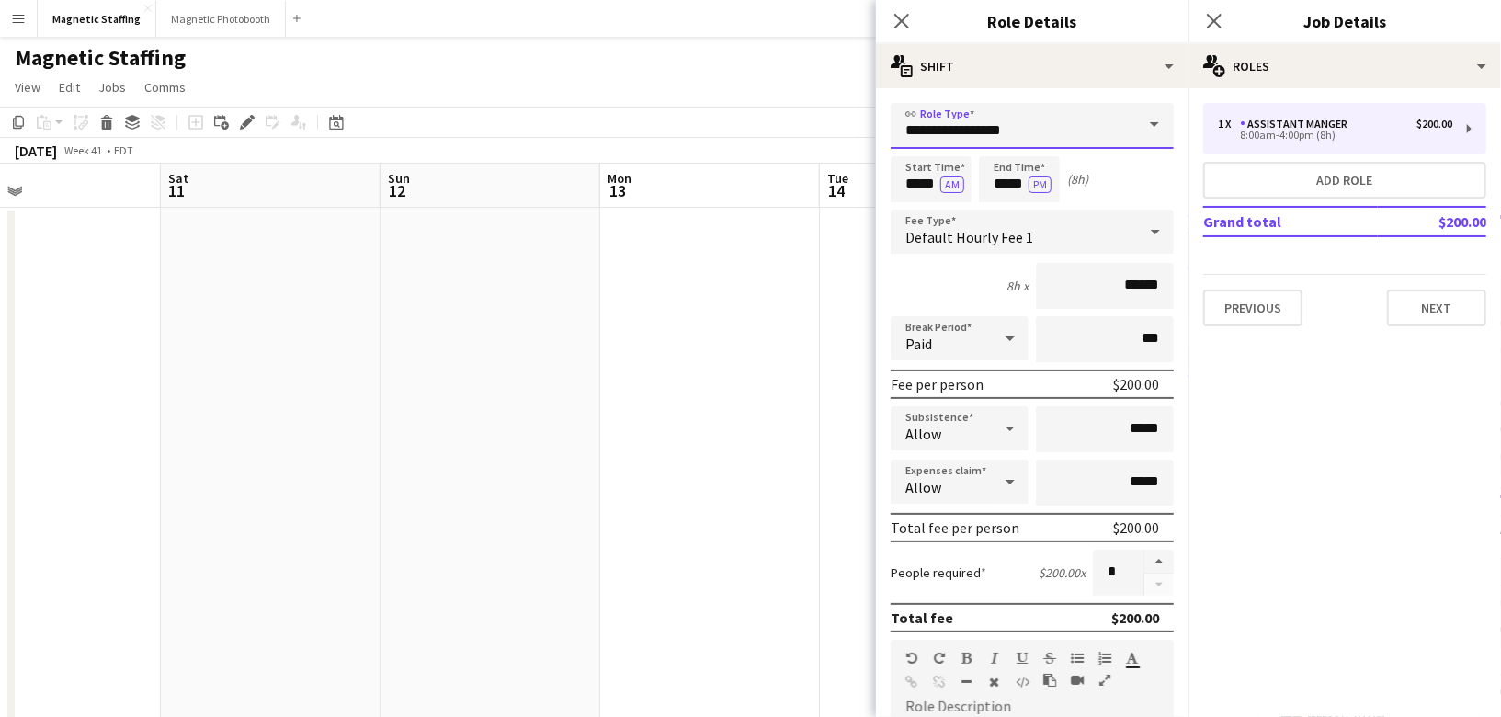
drag, startPoint x: 1019, startPoint y: 132, endPoint x: 768, endPoint y: 120, distance: 251.2
click at [769, 125] on body "Menu Boards Boards Boards All jobs Status Workforce Workforce My Workforce Recr…" at bounding box center [750, 728] width 1501 height 1456
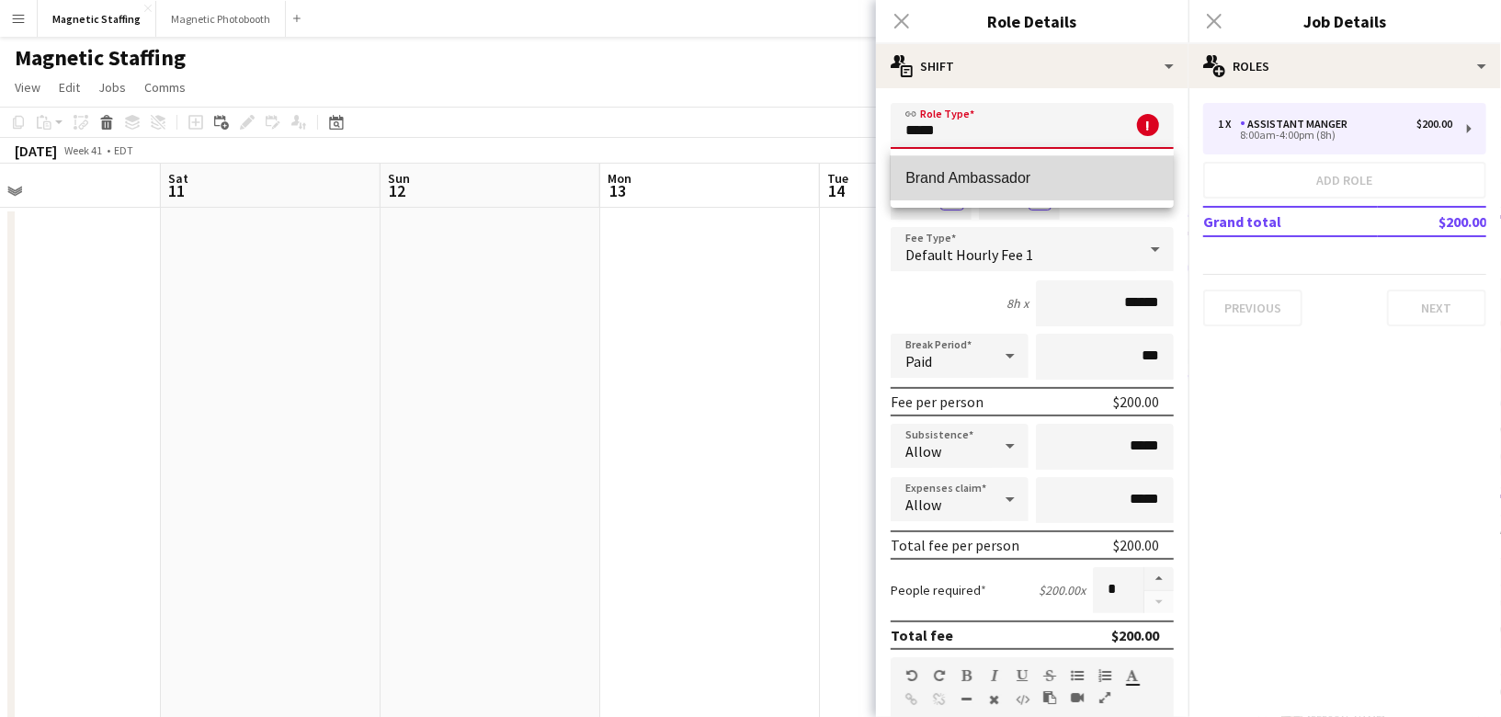
click at [975, 193] on mat-option "Brand Ambassador" at bounding box center [1032, 178] width 283 height 44
type input "**********"
type input "******"
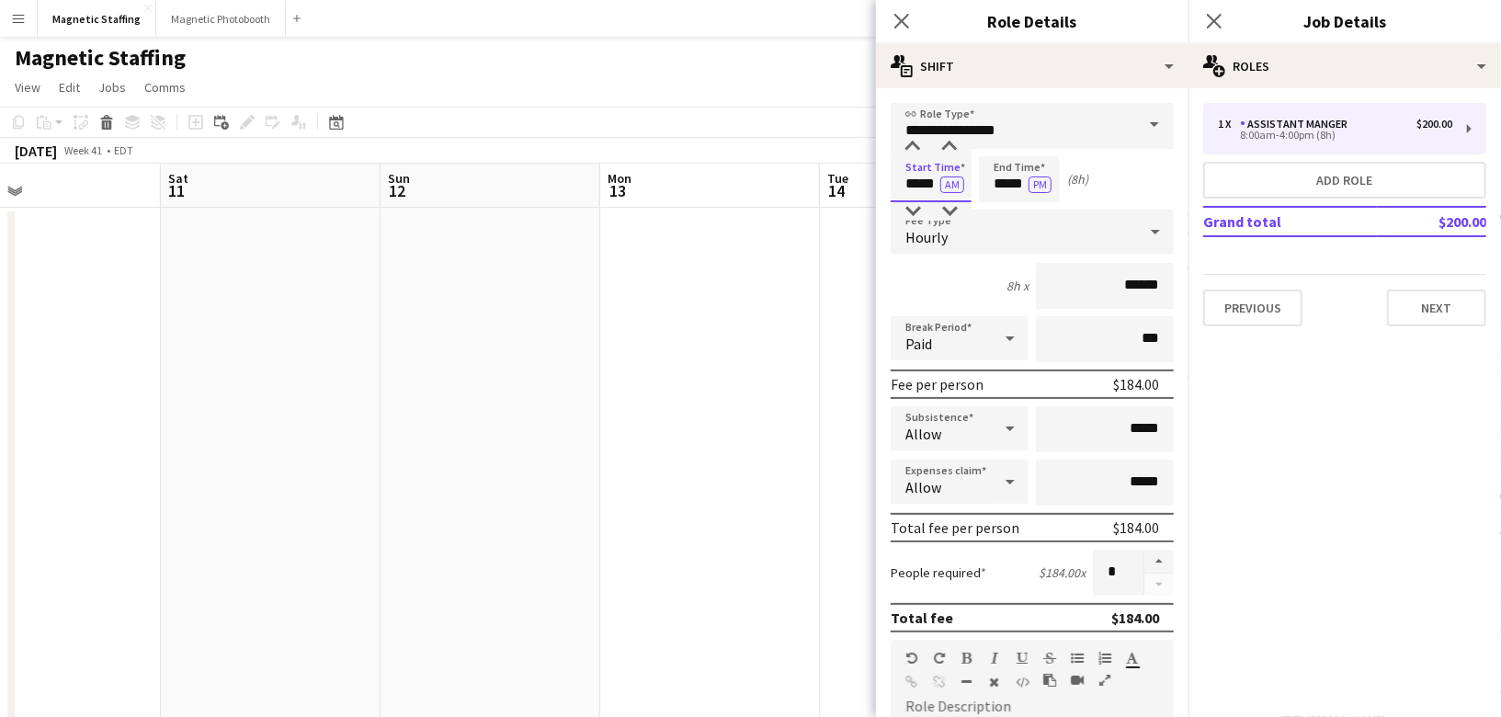
drag, startPoint x: 937, startPoint y: 185, endPoint x: 761, endPoint y: 175, distance: 175.9
click at [763, 177] on body "Menu Boards Boards Boards All jobs Status Workforce Workforce My Workforce Recr…" at bounding box center [750, 728] width 1501 height 1456
type input "*****"
click at [961, 181] on button "AM" at bounding box center [952, 185] width 24 height 17
drag, startPoint x: 1026, startPoint y: 185, endPoint x: 928, endPoint y: 173, distance: 99.1
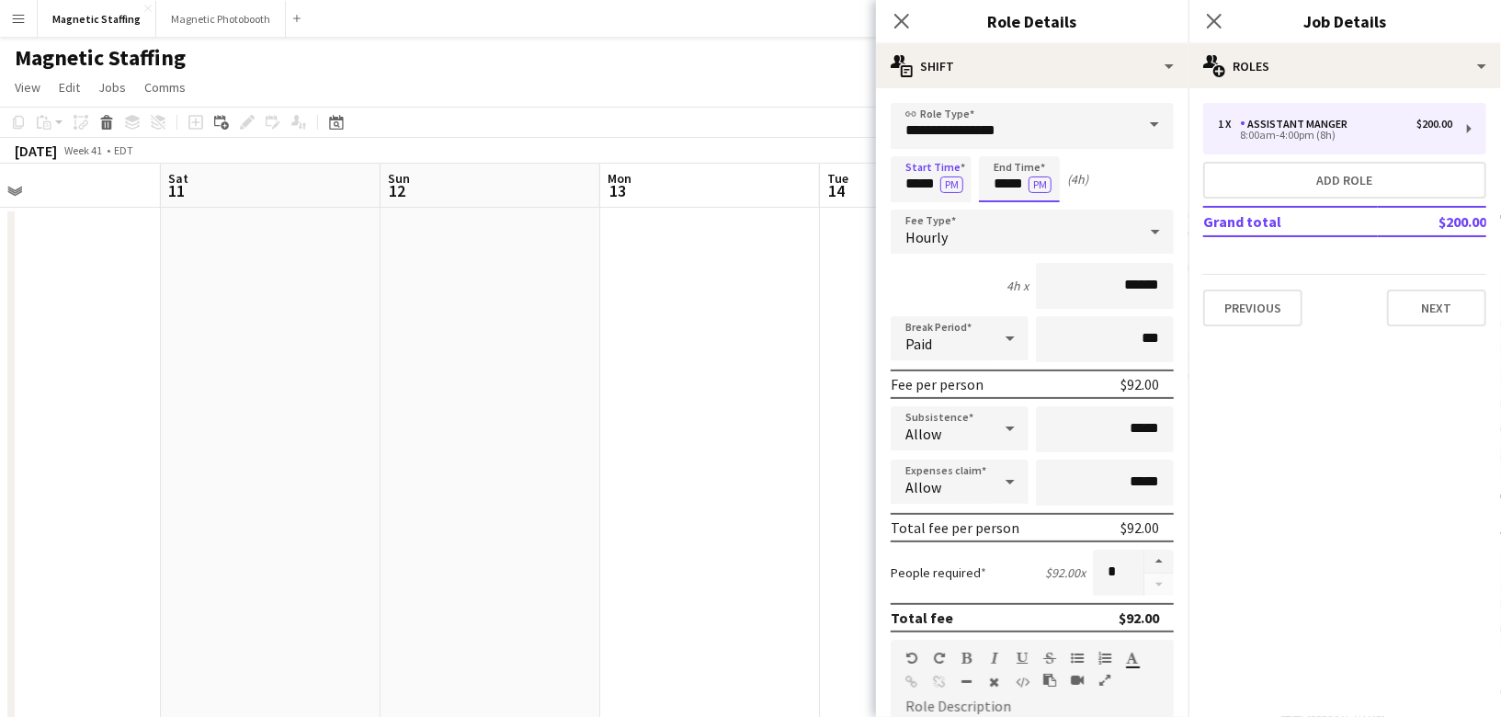
click at [932, 177] on div "Start Time ***** PM End Time ***** PM (4h)" at bounding box center [1032, 179] width 283 height 46
type input "*****"
click at [1140, 281] on input "******" at bounding box center [1105, 286] width 138 height 46
type input "******"
click at [1159, 555] on button "button" at bounding box center [1159, 562] width 29 height 24
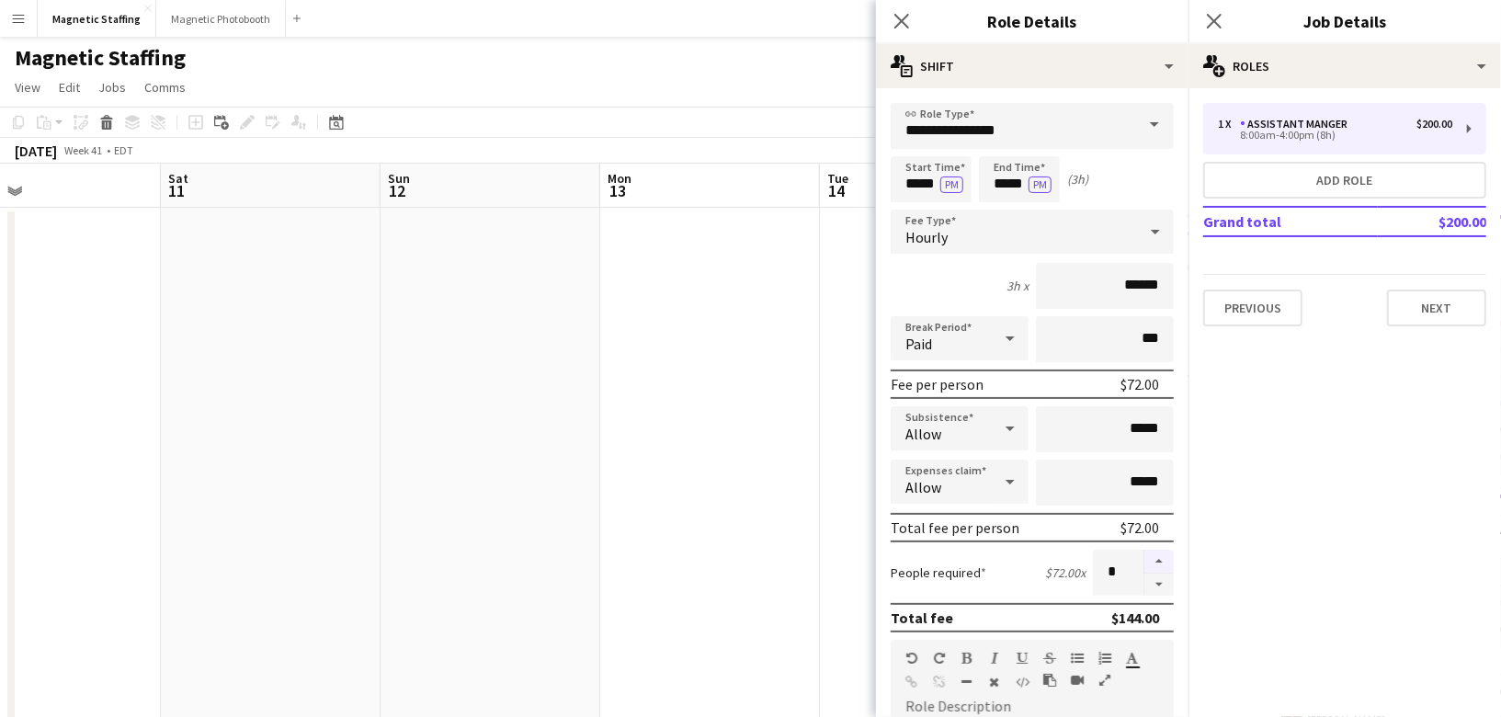
click at [1159, 555] on button "button" at bounding box center [1159, 562] width 29 height 24
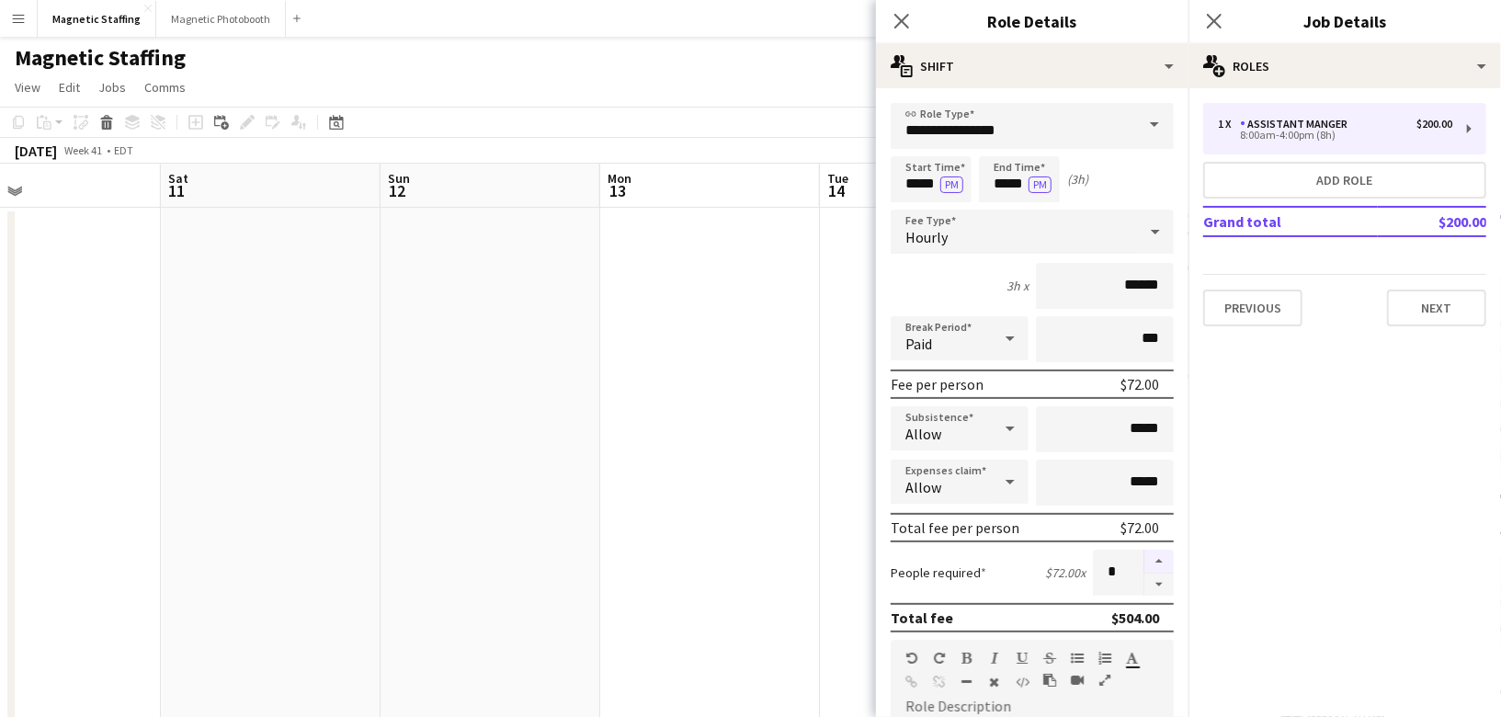
click at [1159, 555] on button "button" at bounding box center [1159, 562] width 29 height 24
click at [1156, 583] on button "button" at bounding box center [1159, 585] width 29 height 23
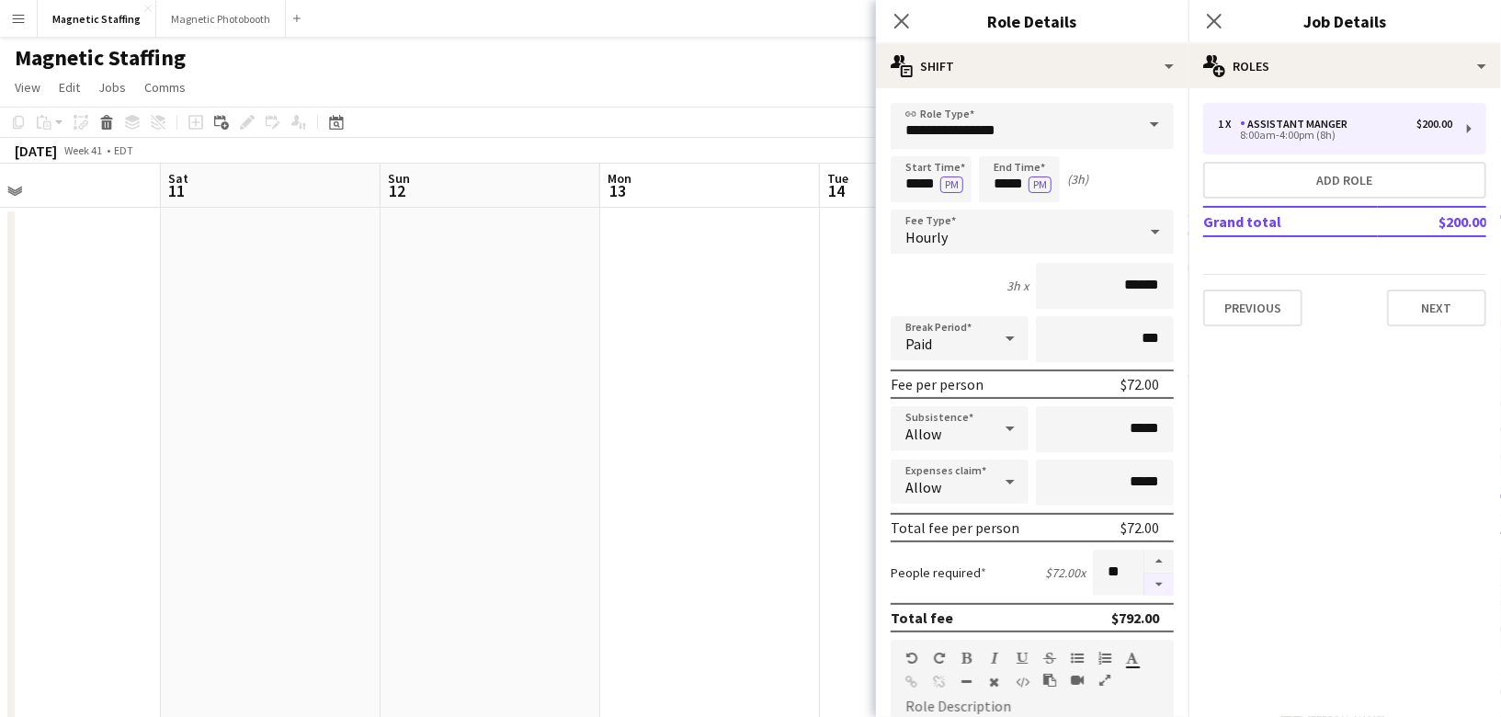
type input "**"
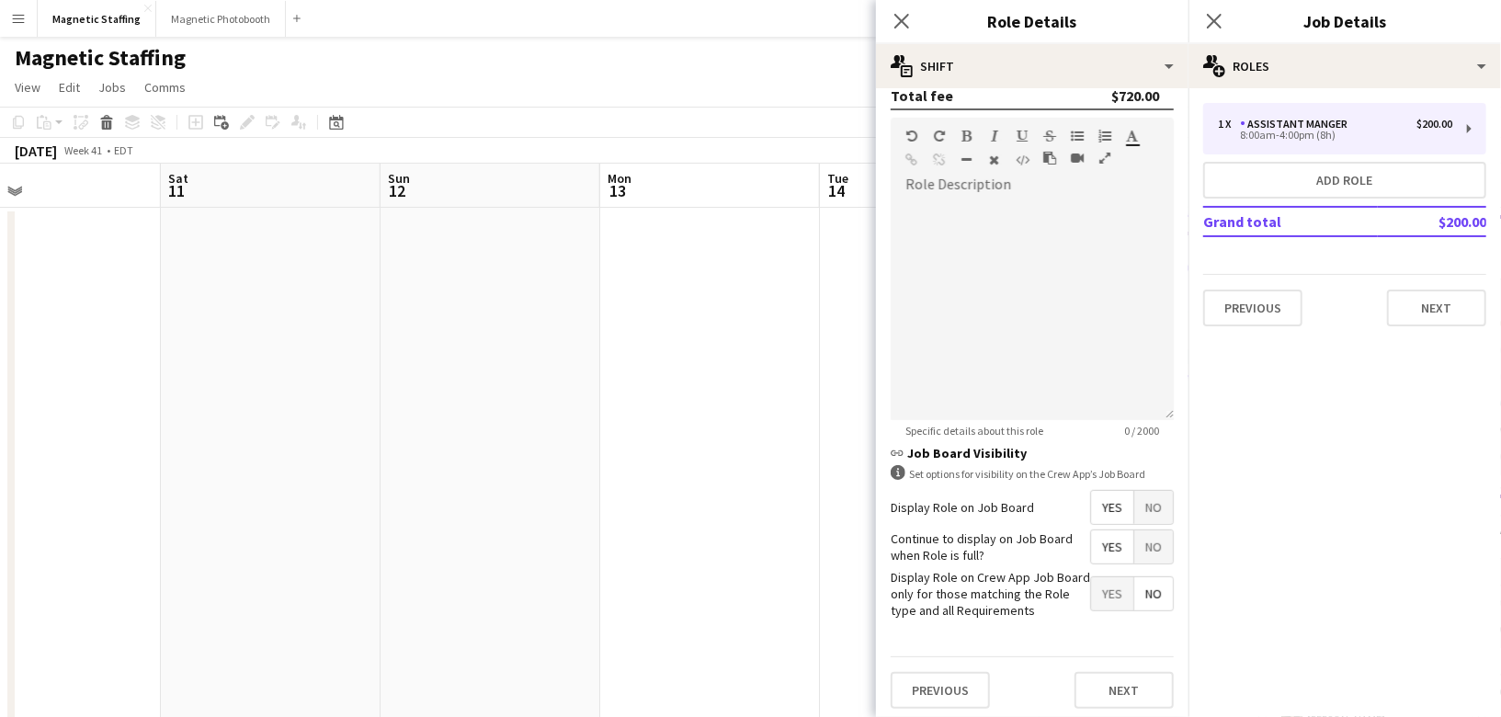
click at [1151, 512] on span "No" at bounding box center [1153, 507] width 39 height 33
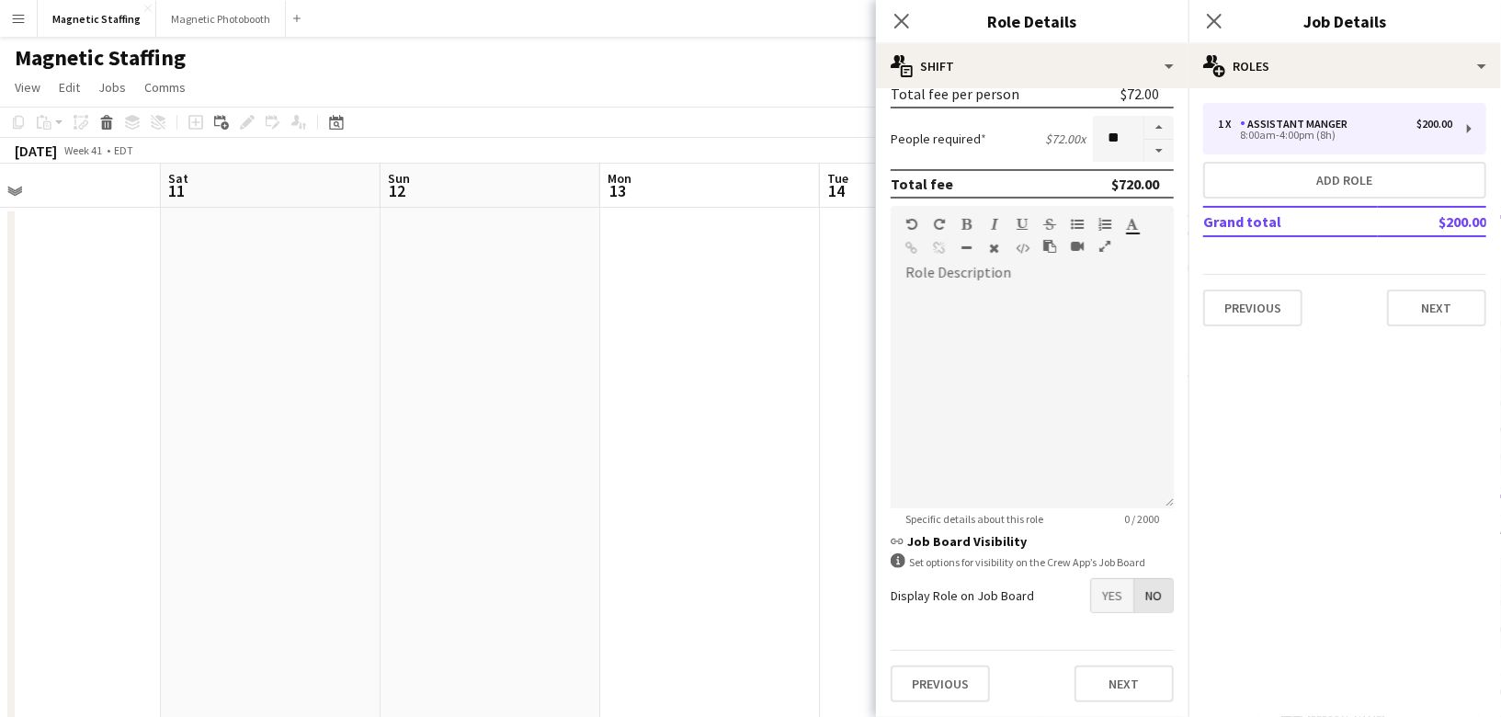
scroll to position [429, 0]
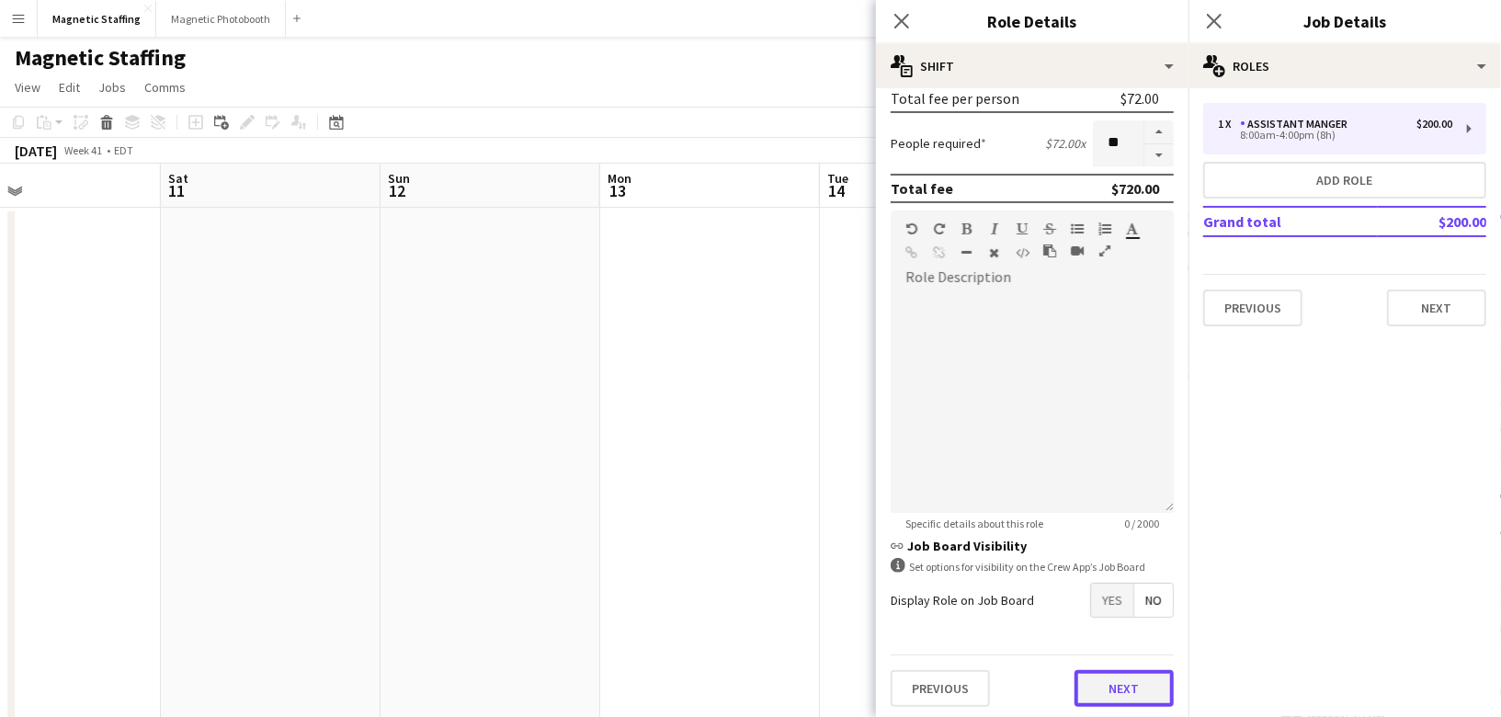
click at [1114, 680] on button "Next" at bounding box center [1124, 688] width 99 height 37
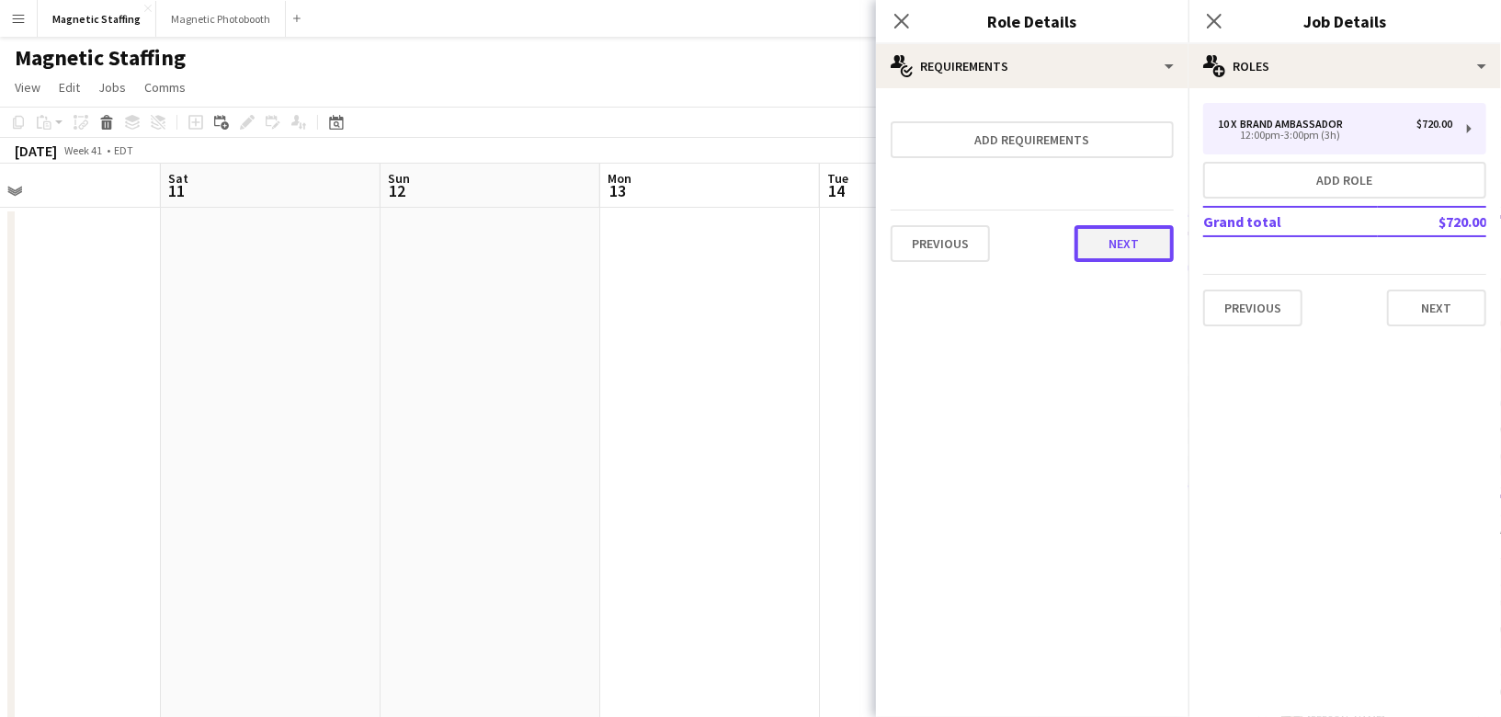
click at [1119, 229] on button "Next" at bounding box center [1124, 243] width 99 height 37
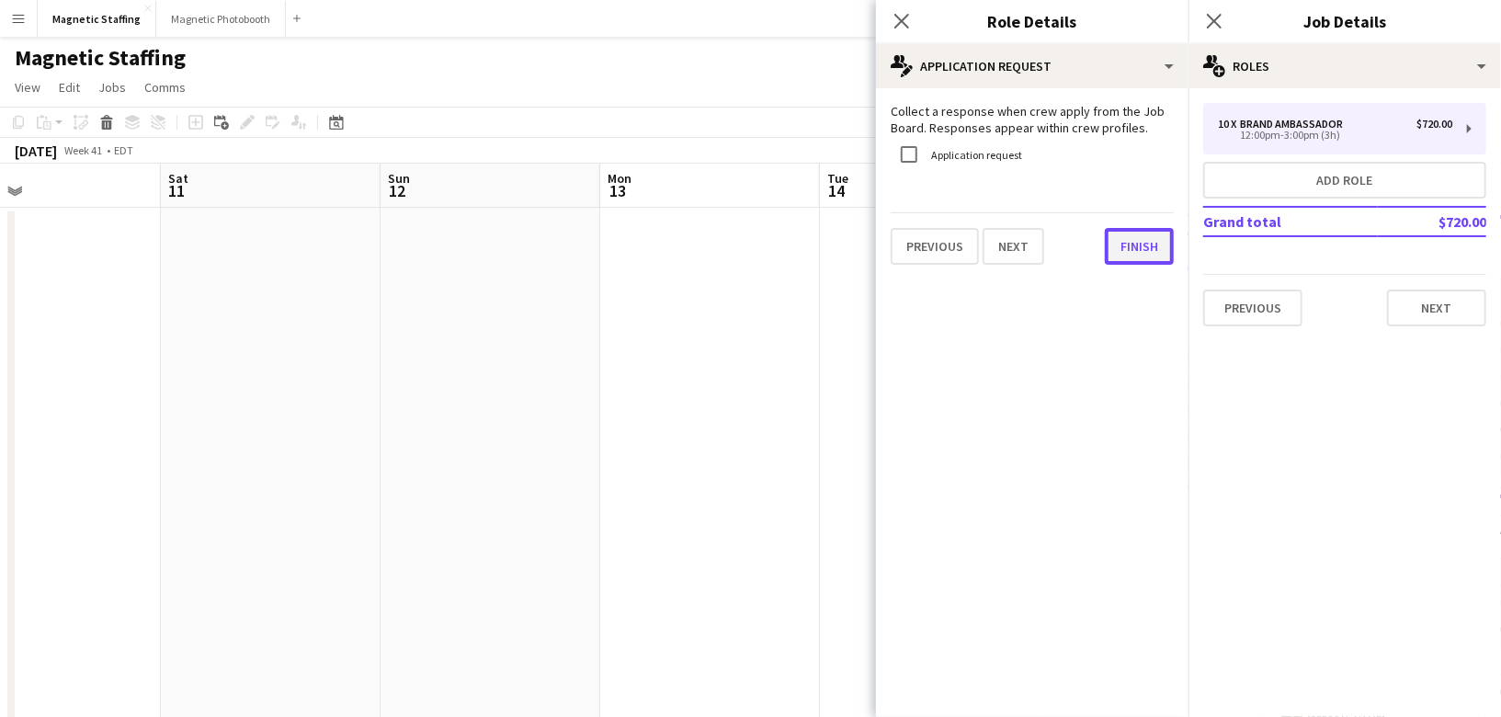
click at [1148, 245] on button "Finish" at bounding box center [1139, 246] width 69 height 37
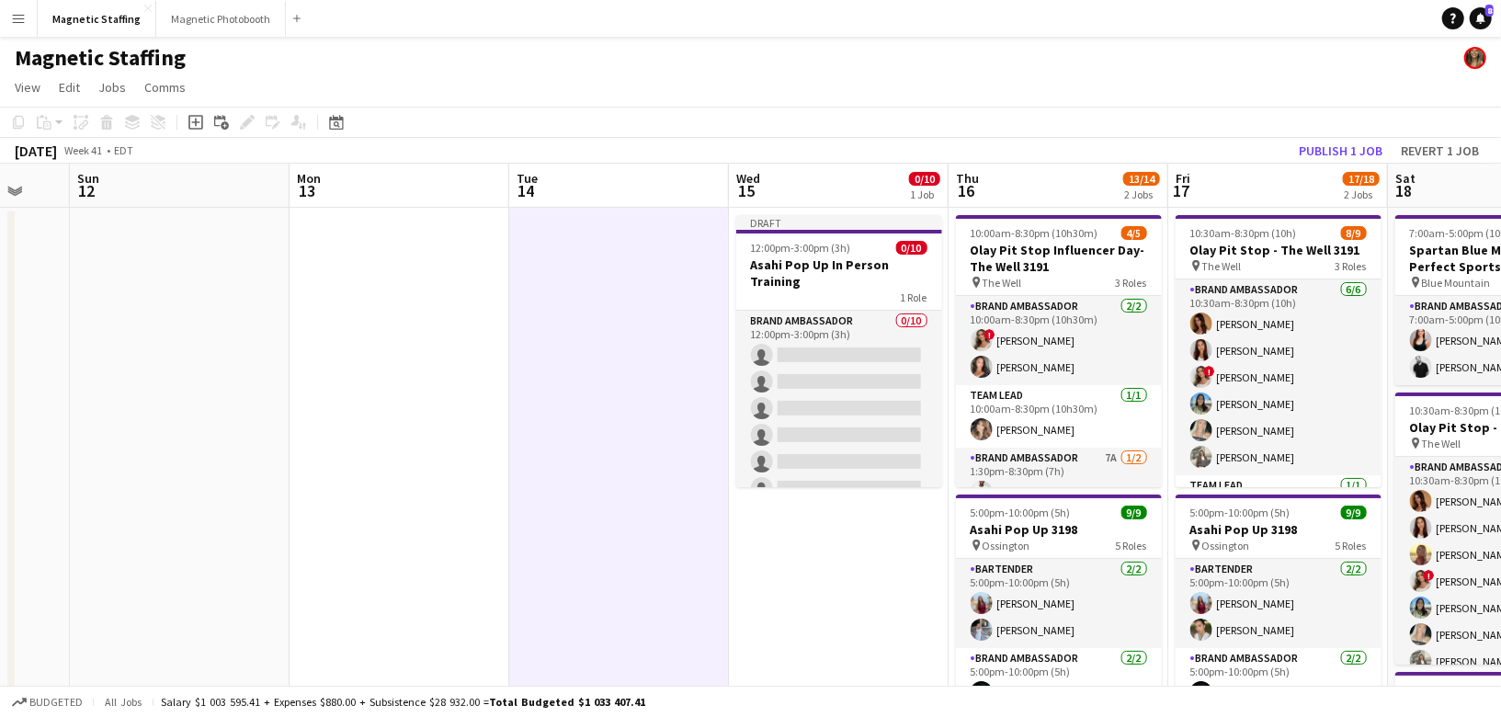
scroll to position [0, 591]
drag, startPoint x: 897, startPoint y: 346, endPoint x: 496, endPoint y: 370, distance: 401.5
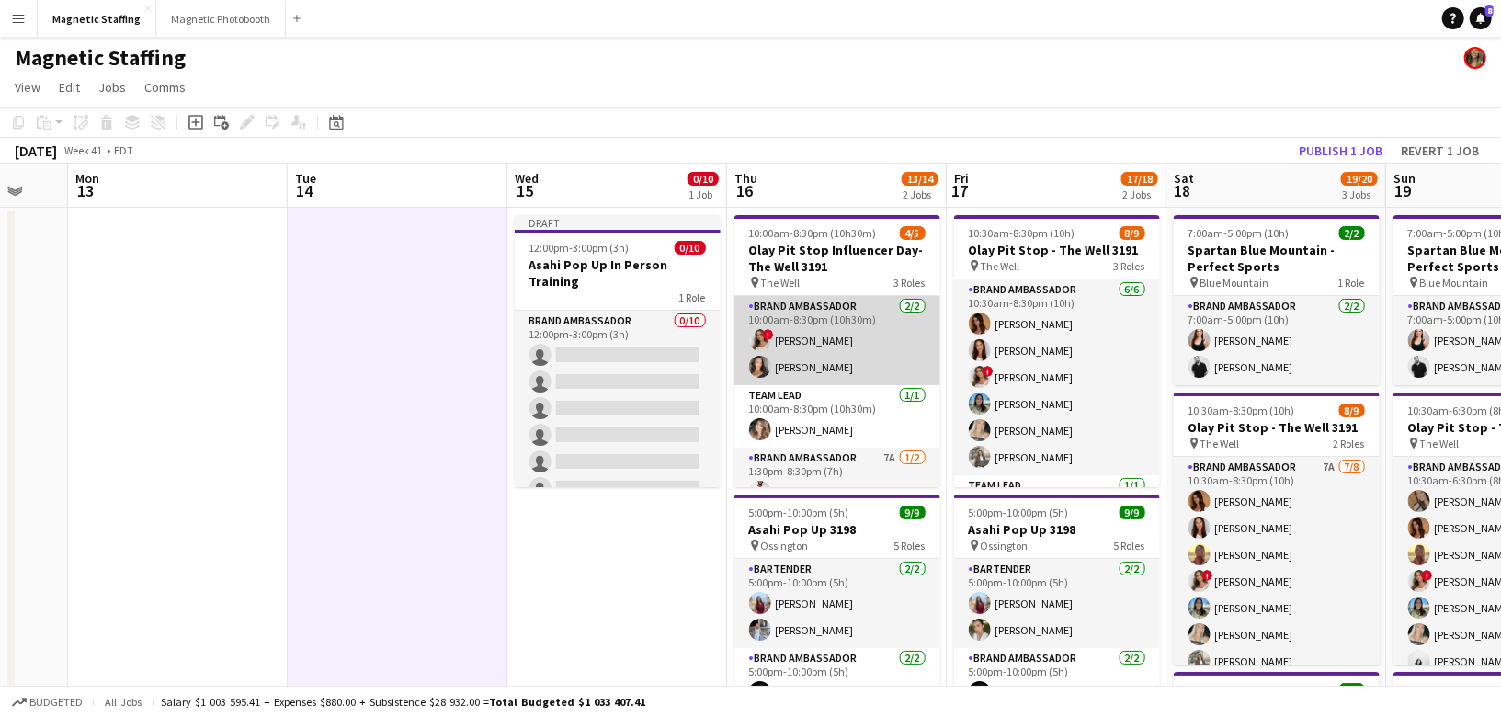
click at [822, 345] on app-card-role "Brand Ambassador 2/2 10:00am-8:30pm (10h30m) ! Emily Vandongen Katelynn Espinosa" at bounding box center [838, 340] width 206 height 89
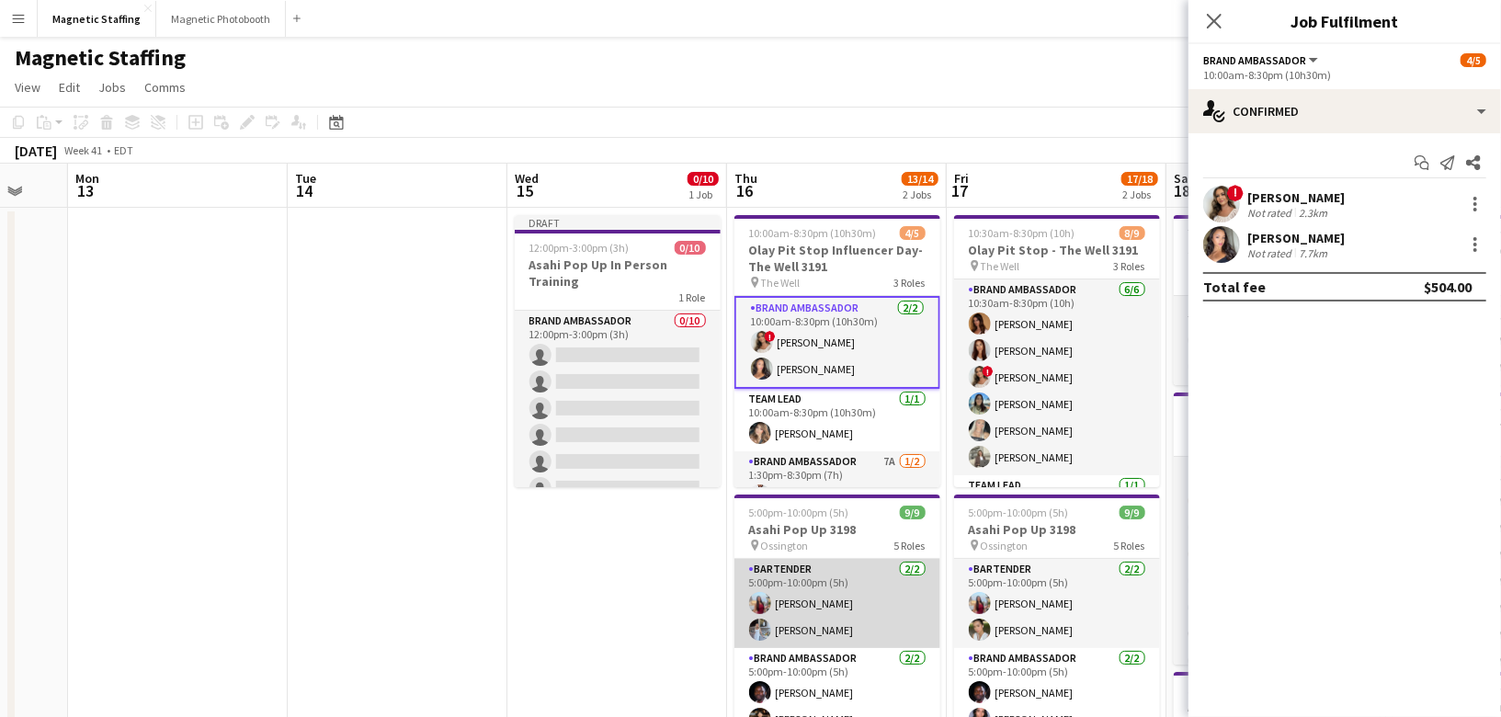
click at [880, 624] on app-card-role "Bartender 2/2 5:00pm-10:00pm (5h) Eva Zhou Heather Siemonsen" at bounding box center [838, 603] width 206 height 89
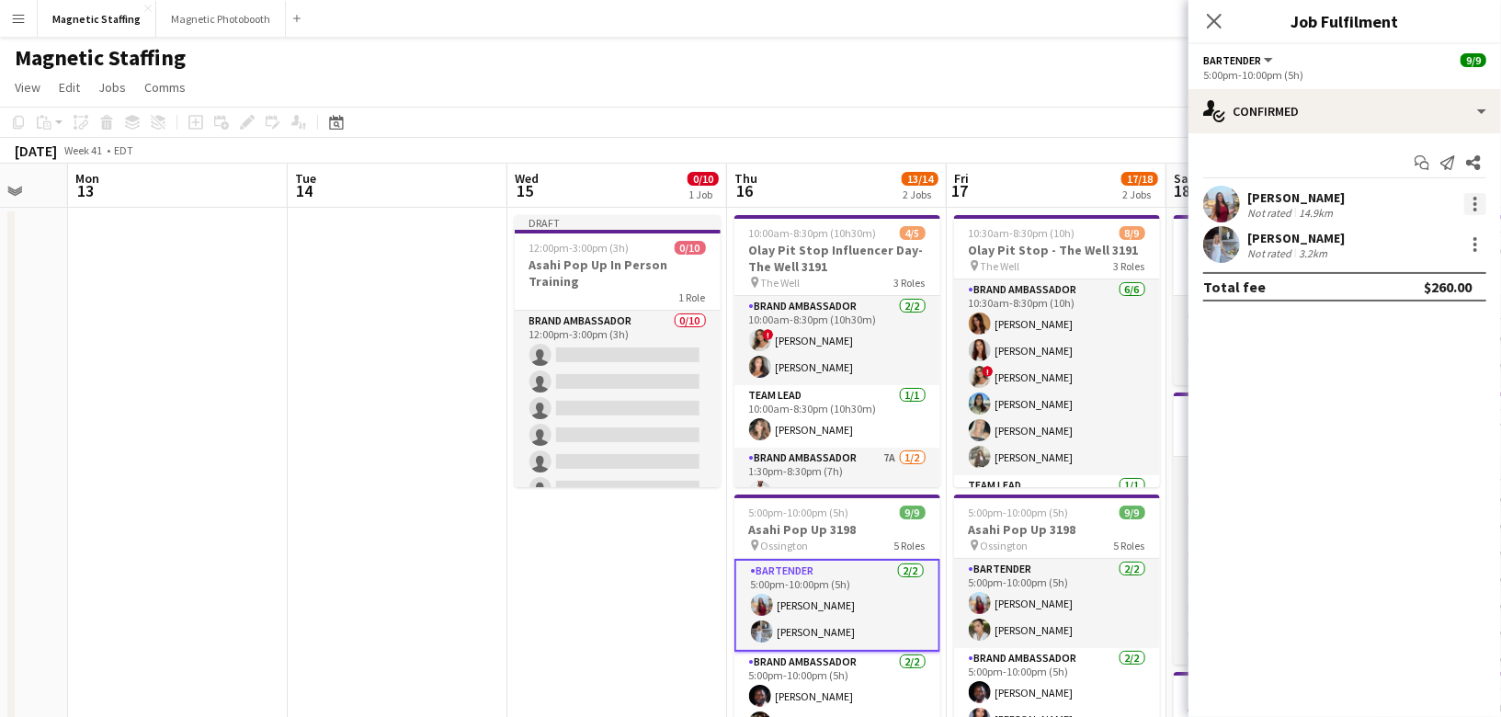
click at [1479, 200] on div at bounding box center [1475, 204] width 22 height 22
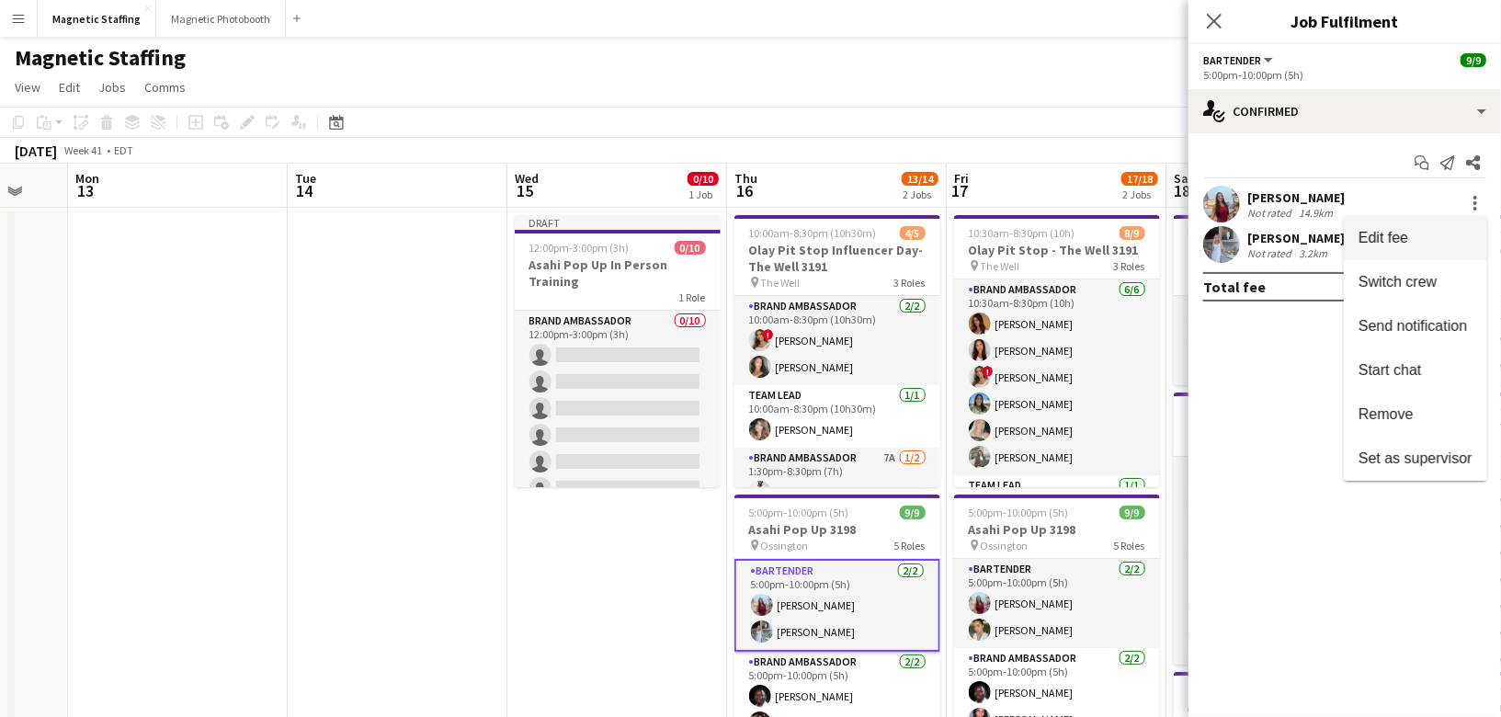
click at [1435, 255] on button "Edit fee" at bounding box center [1415, 238] width 143 height 44
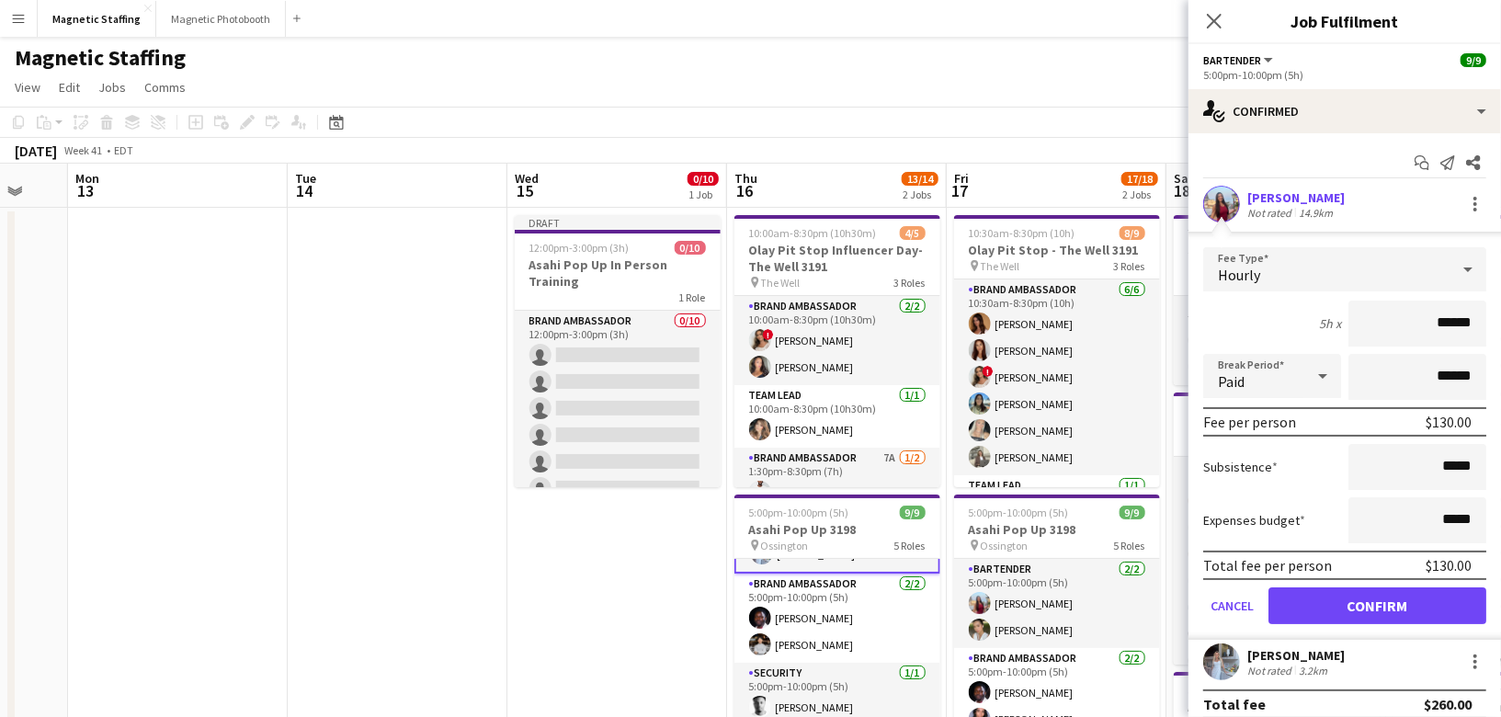
scroll to position [124, 0]
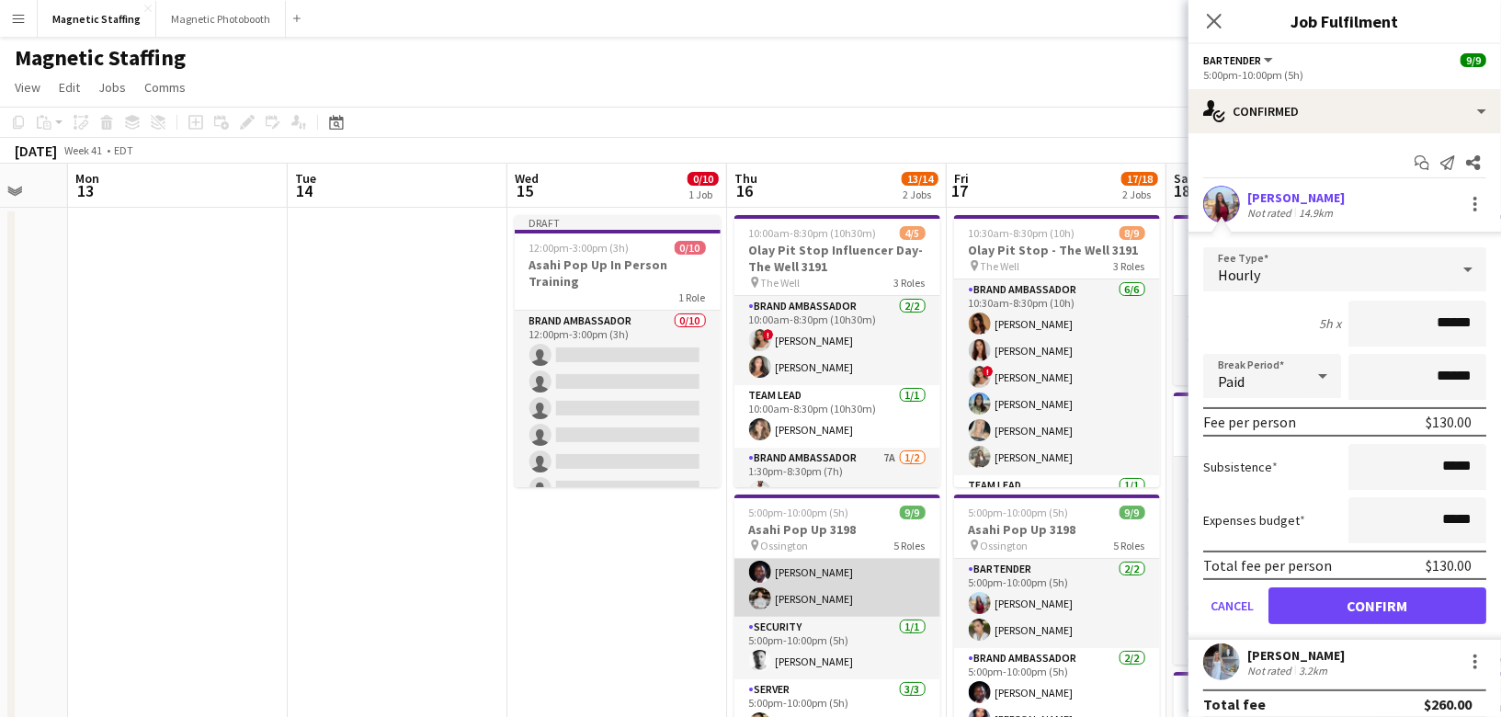
click at [850, 591] on app-card-role "Brand Ambassador 2/2 5:00pm-10:00pm (5h) Anthony Kerr Philip Kim" at bounding box center [838, 572] width 206 height 89
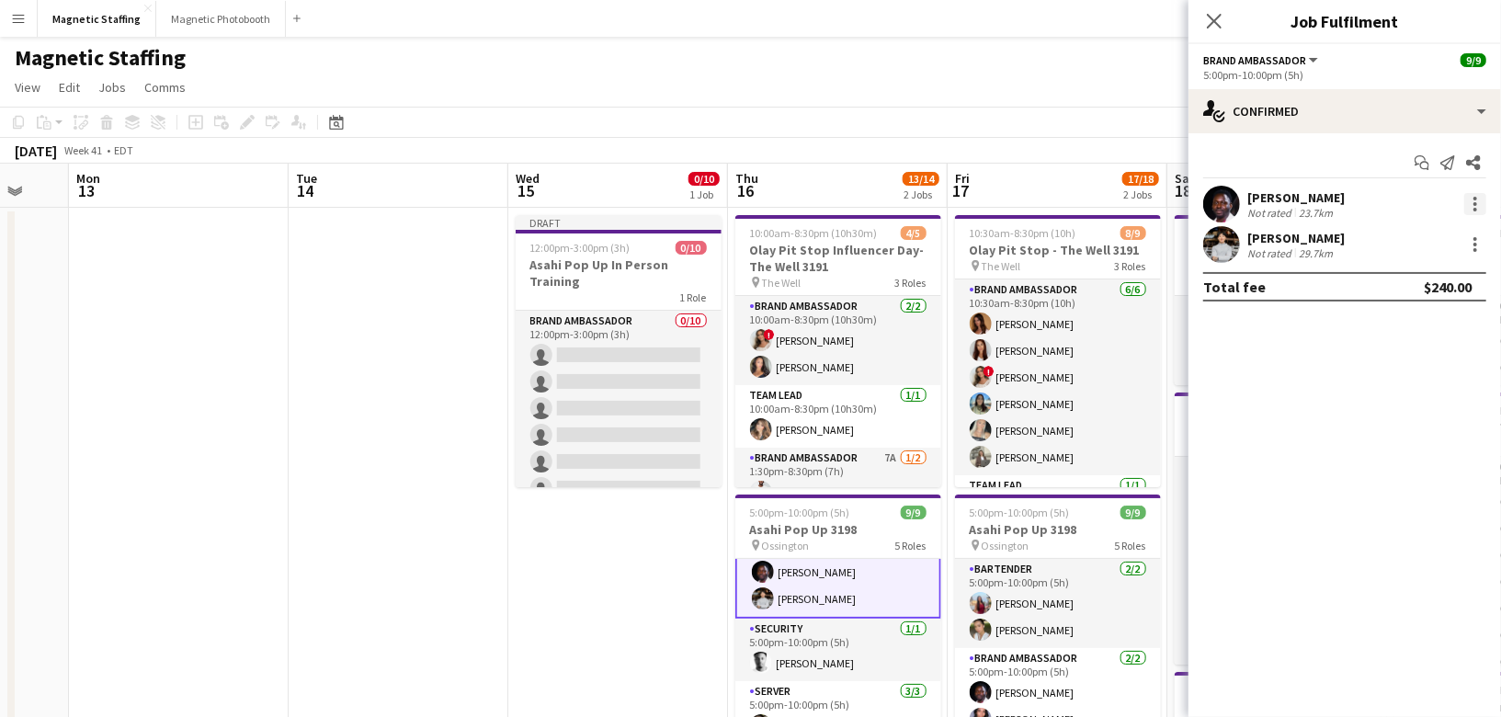
click at [1473, 205] on div at bounding box center [1475, 204] width 22 height 22
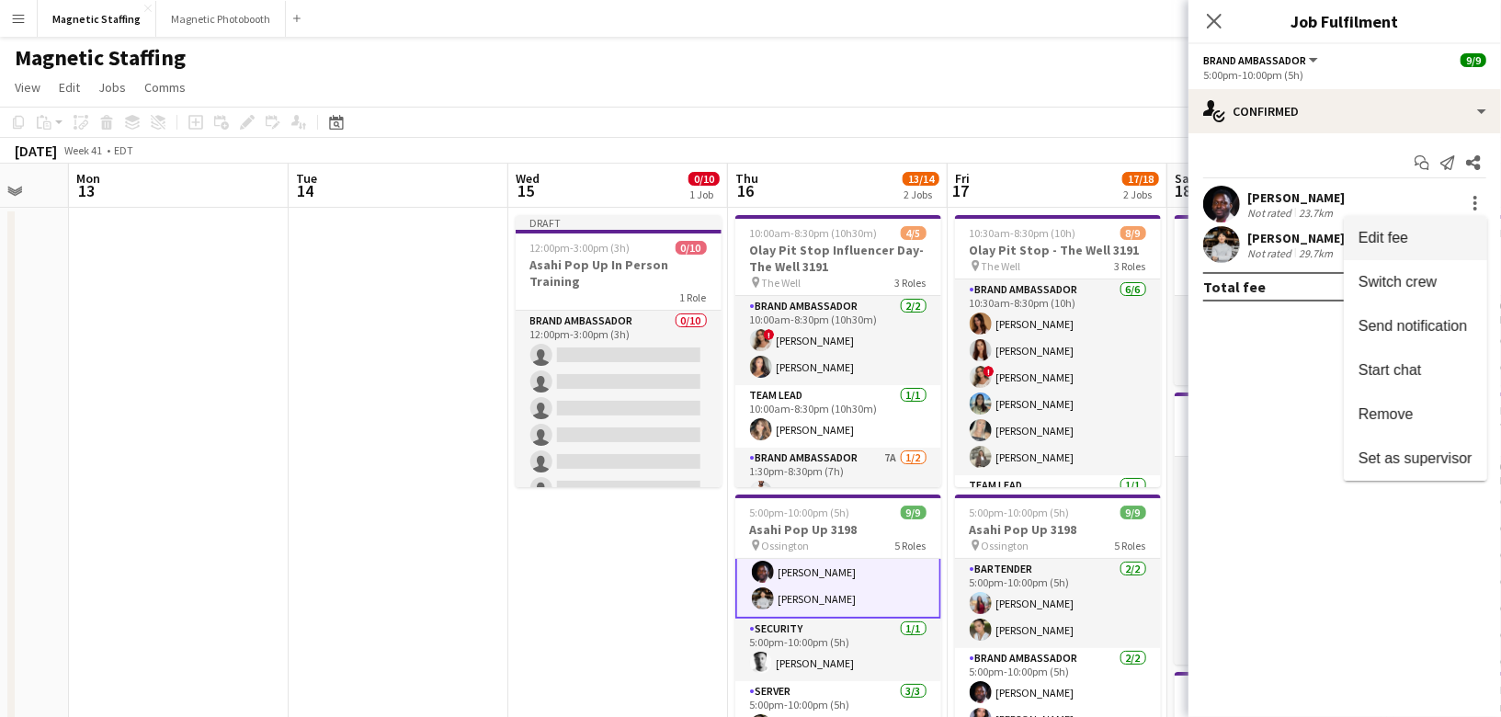
click at [1452, 233] on span "Edit fee" at bounding box center [1416, 237] width 114 height 17
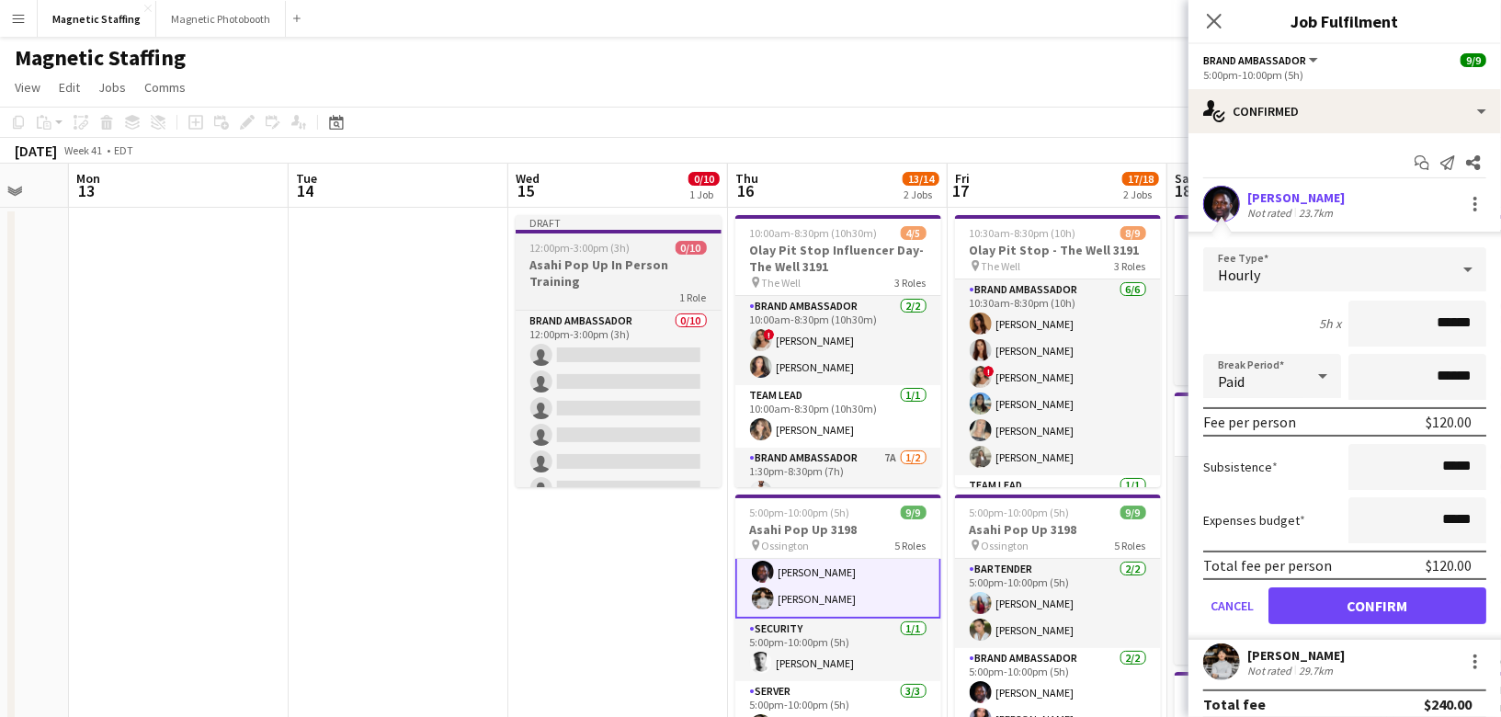
click at [559, 280] on h3 "Asahi Pop Up In Person Training" at bounding box center [619, 272] width 206 height 33
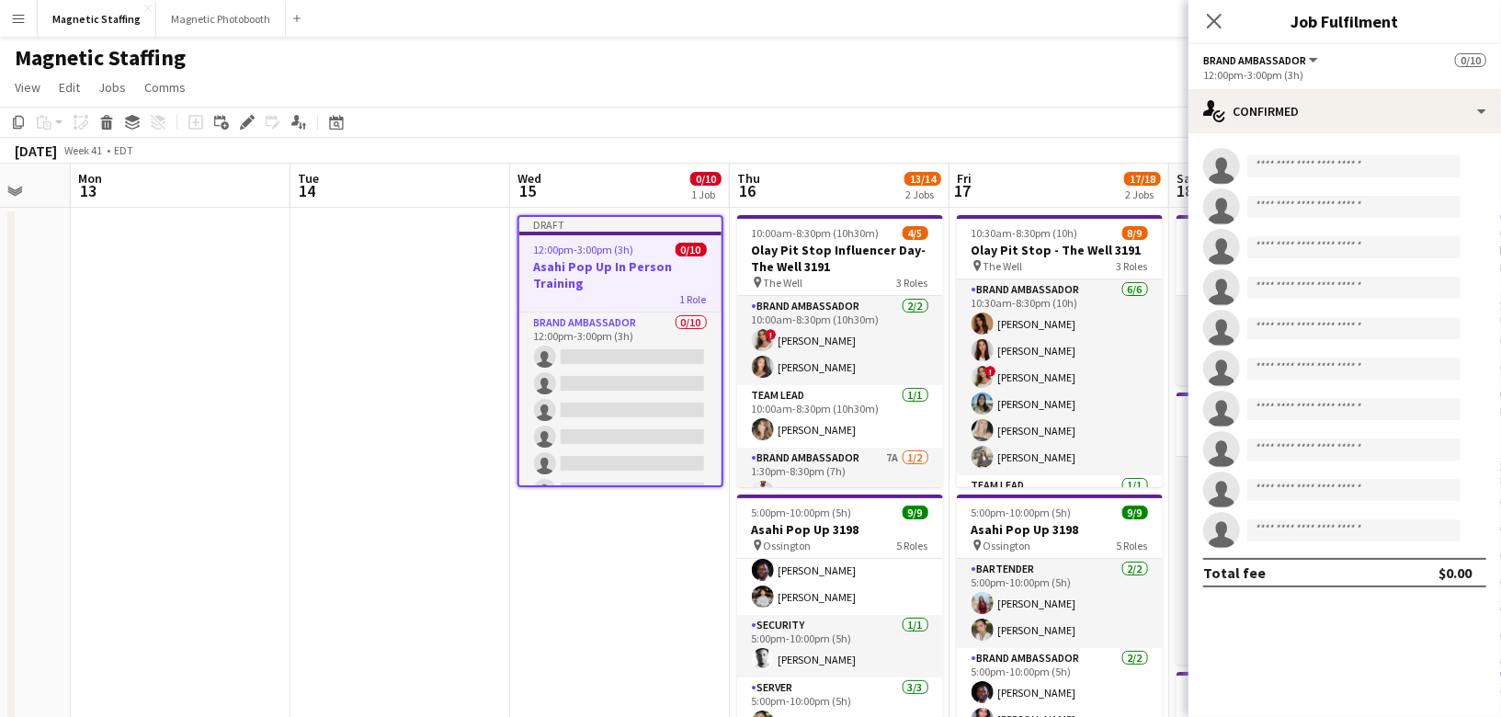
scroll to position [121, 0]
click at [239, 122] on div "Edit" at bounding box center [247, 122] width 22 height 22
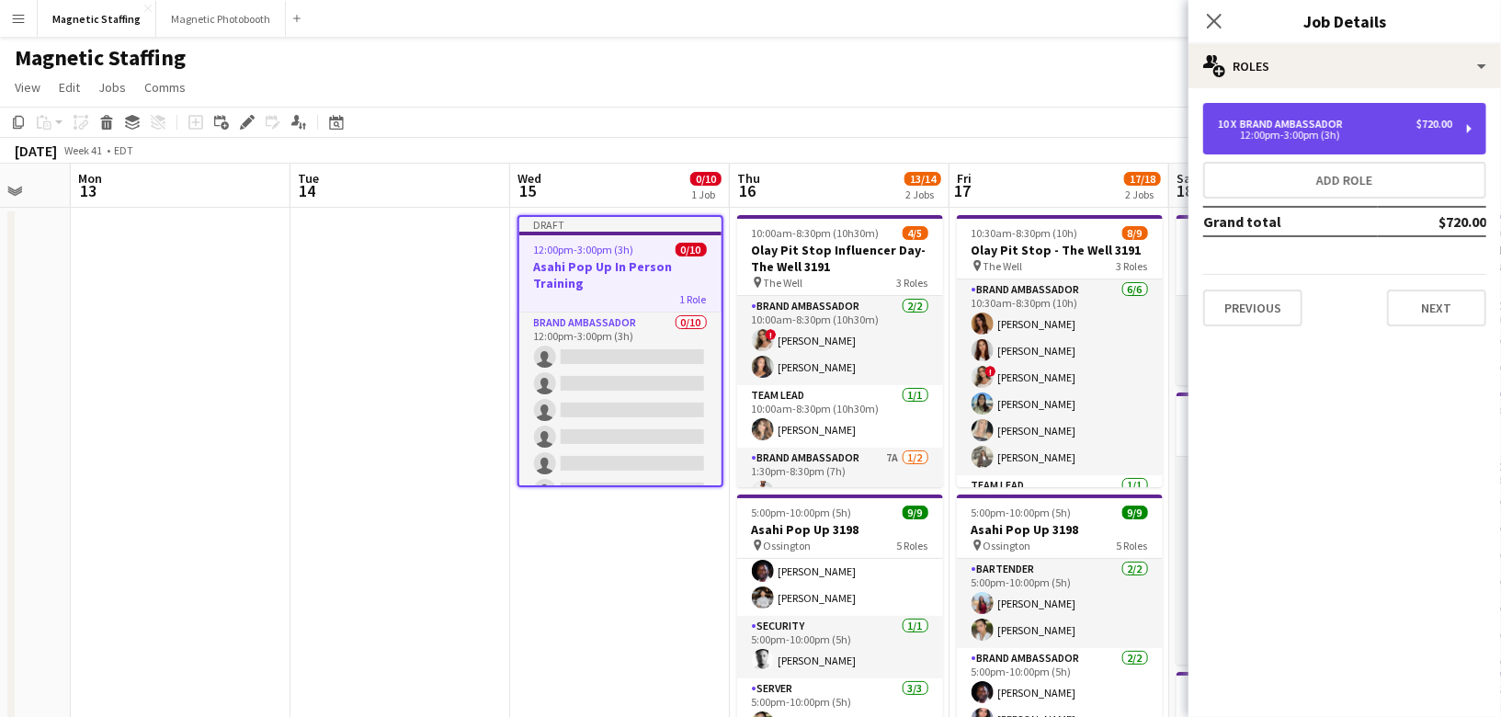
click at [1367, 120] on div "10 x Brand Ambassador $720.00" at bounding box center [1335, 124] width 234 height 13
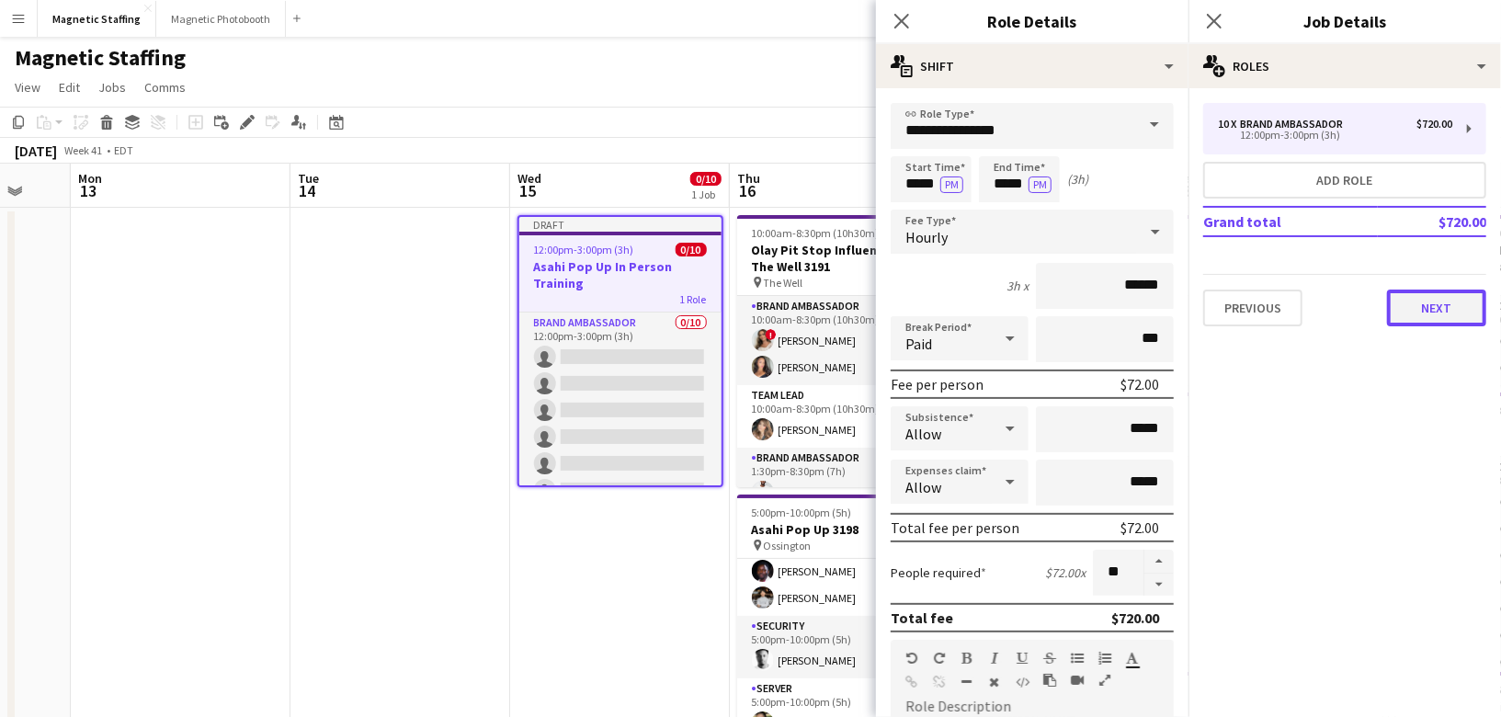
click at [1461, 307] on button "Next" at bounding box center [1436, 308] width 99 height 37
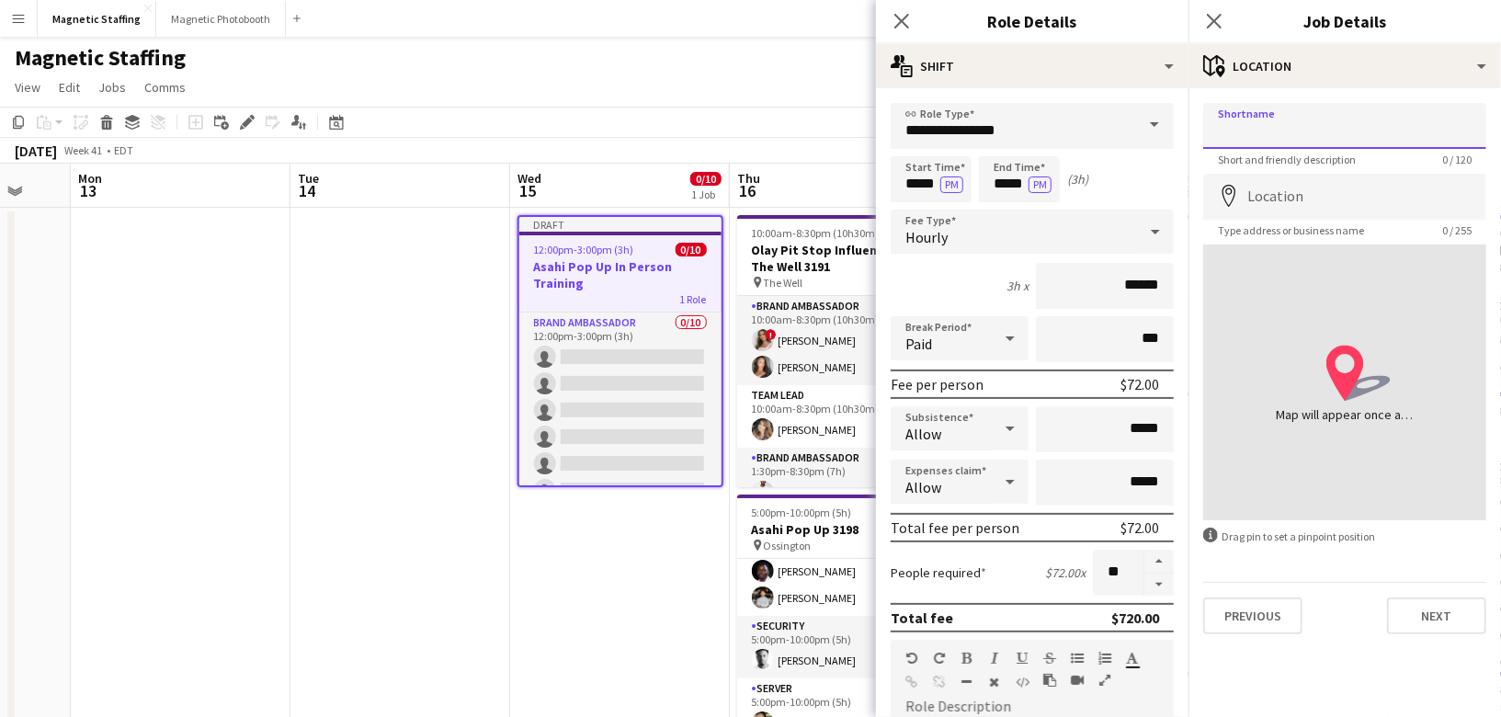
click at [1261, 116] on input "Shortname" at bounding box center [1344, 126] width 283 height 46
type input "*******"
click at [1247, 210] on input "Location" at bounding box center [1344, 197] width 283 height 46
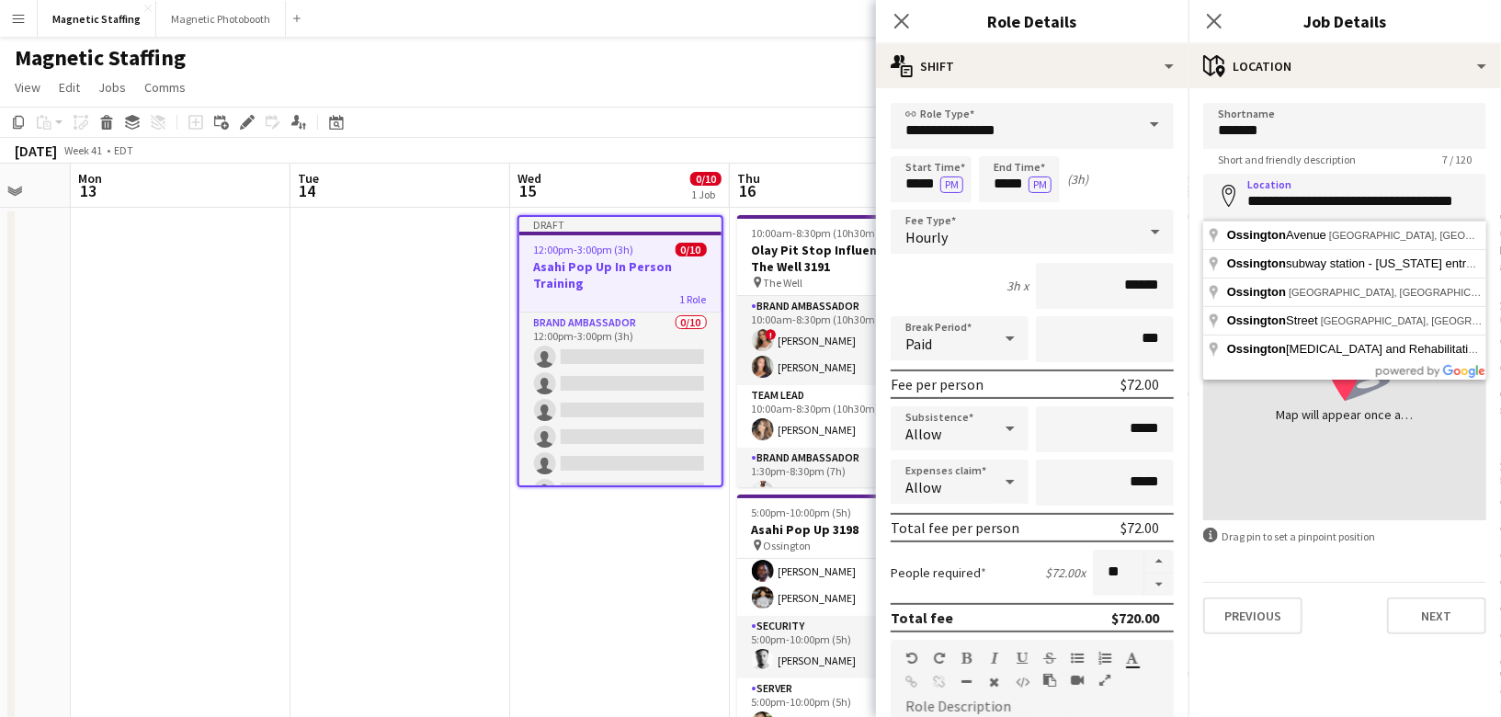
type input "**********"
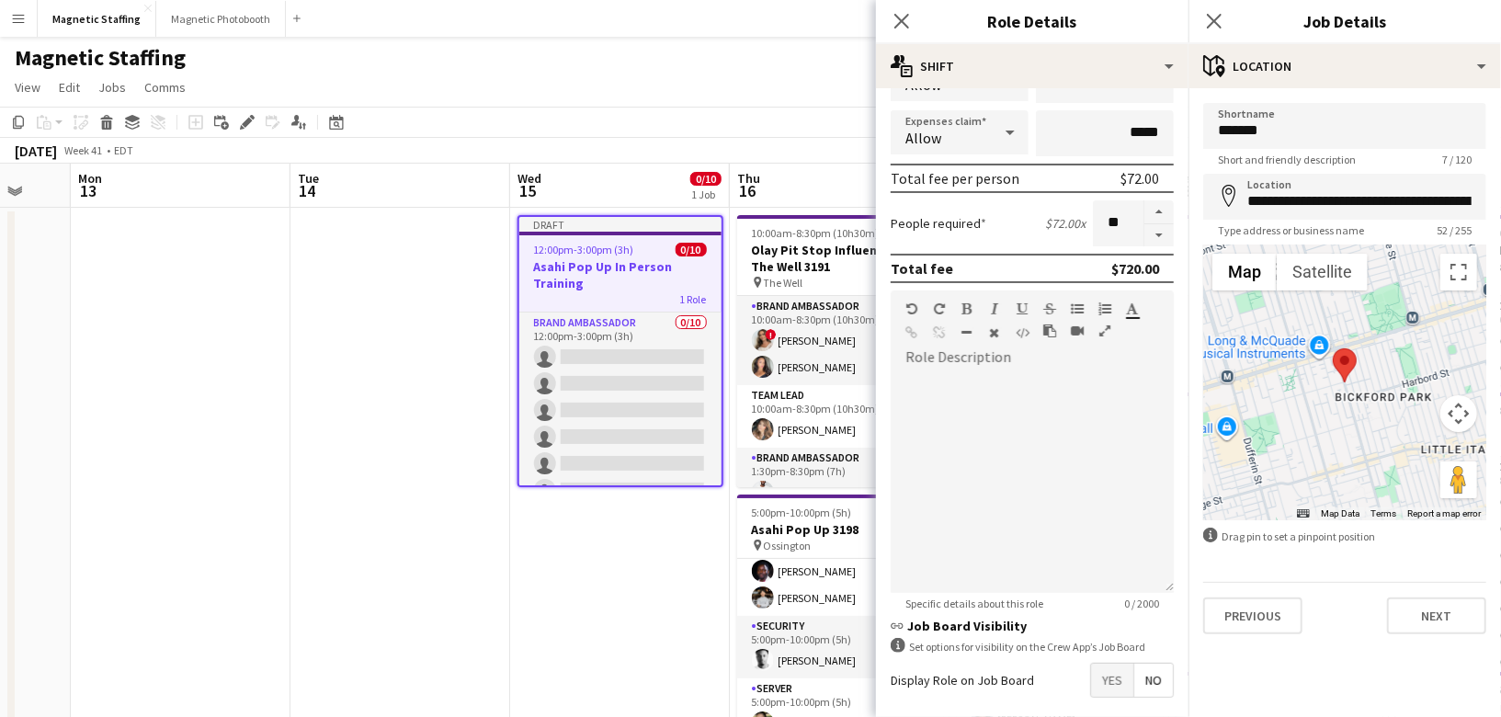
scroll to position [429, 0]
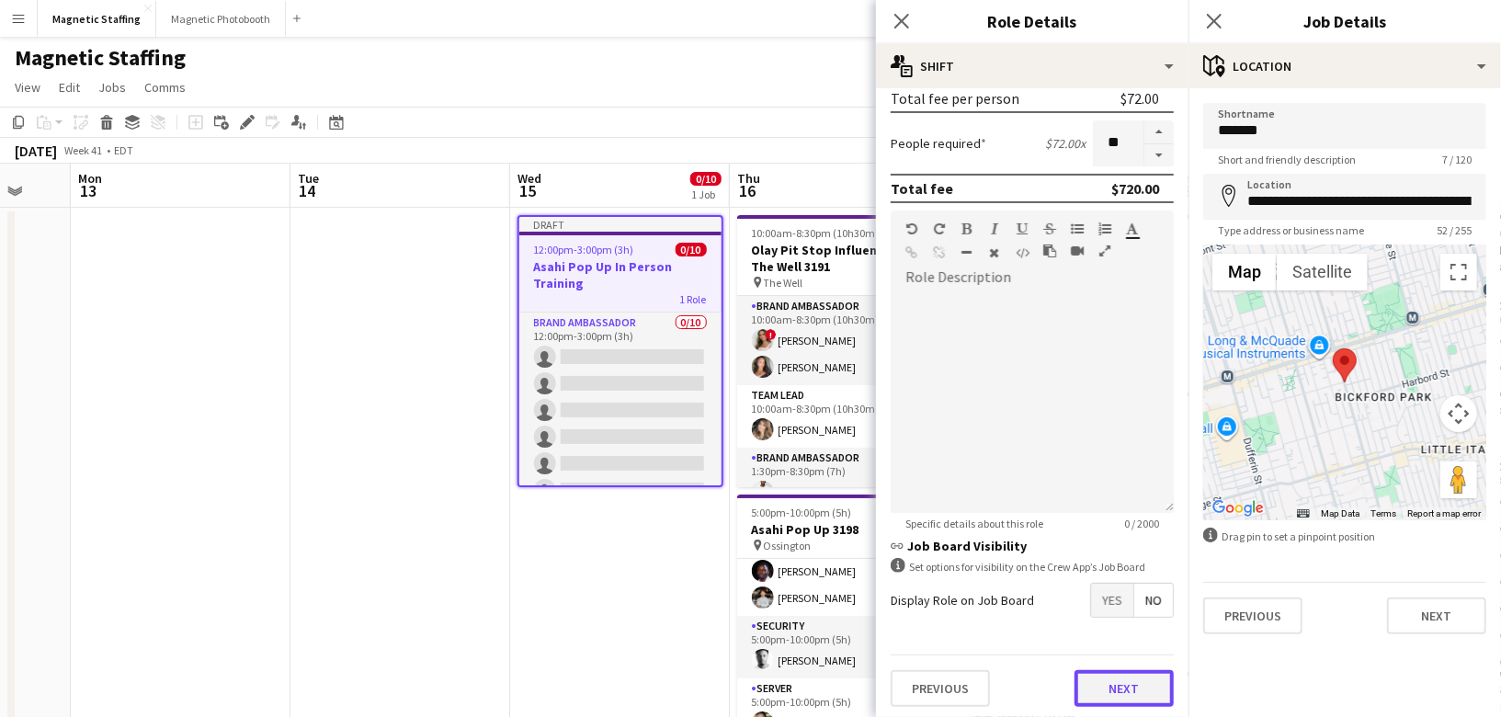
click at [1119, 678] on button "Next" at bounding box center [1124, 688] width 99 height 37
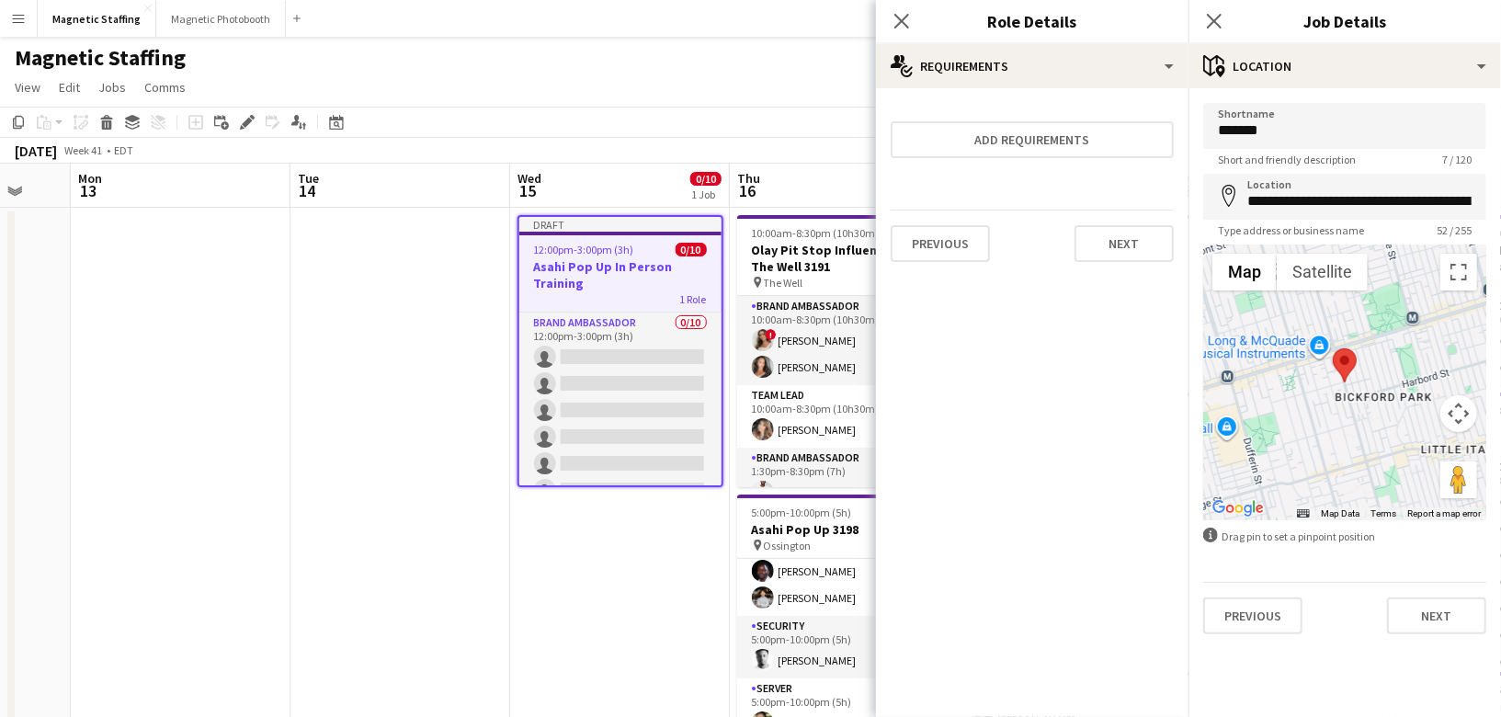
scroll to position [0, 0]
click at [1149, 249] on button "Next" at bounding box center [1124, 243] width 99 height 37
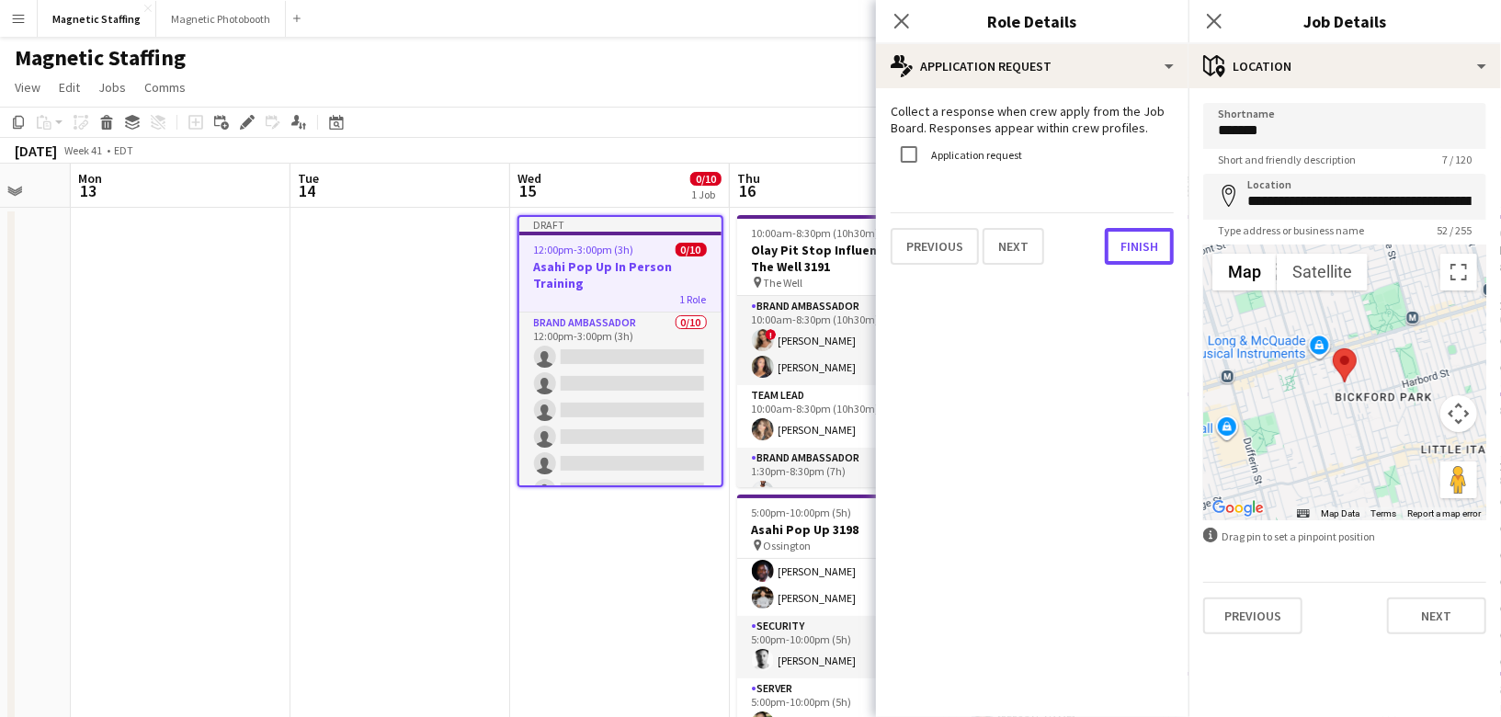
click at [1149, 249] on button "Finish" at bounding box center [1139, 246] width 69 height 37
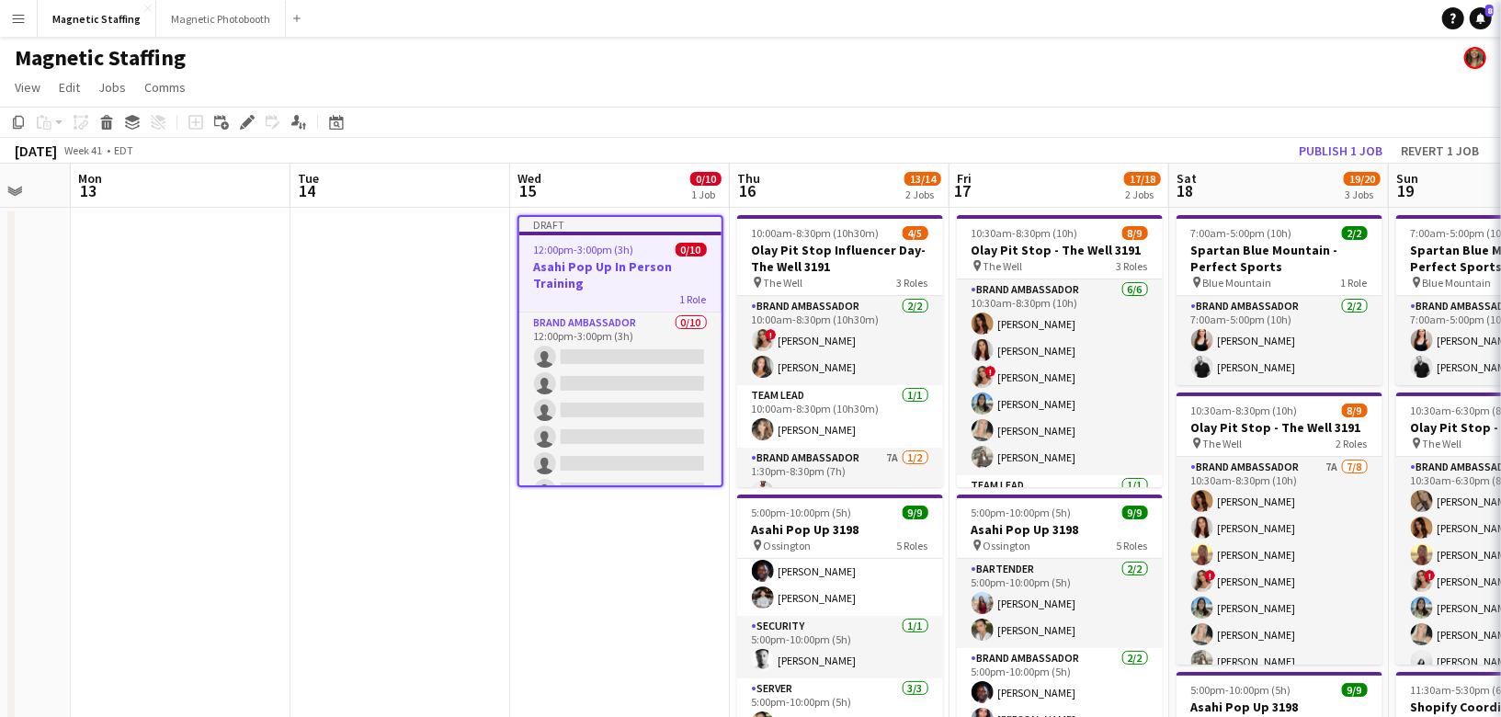
scroll to position [0, 587]
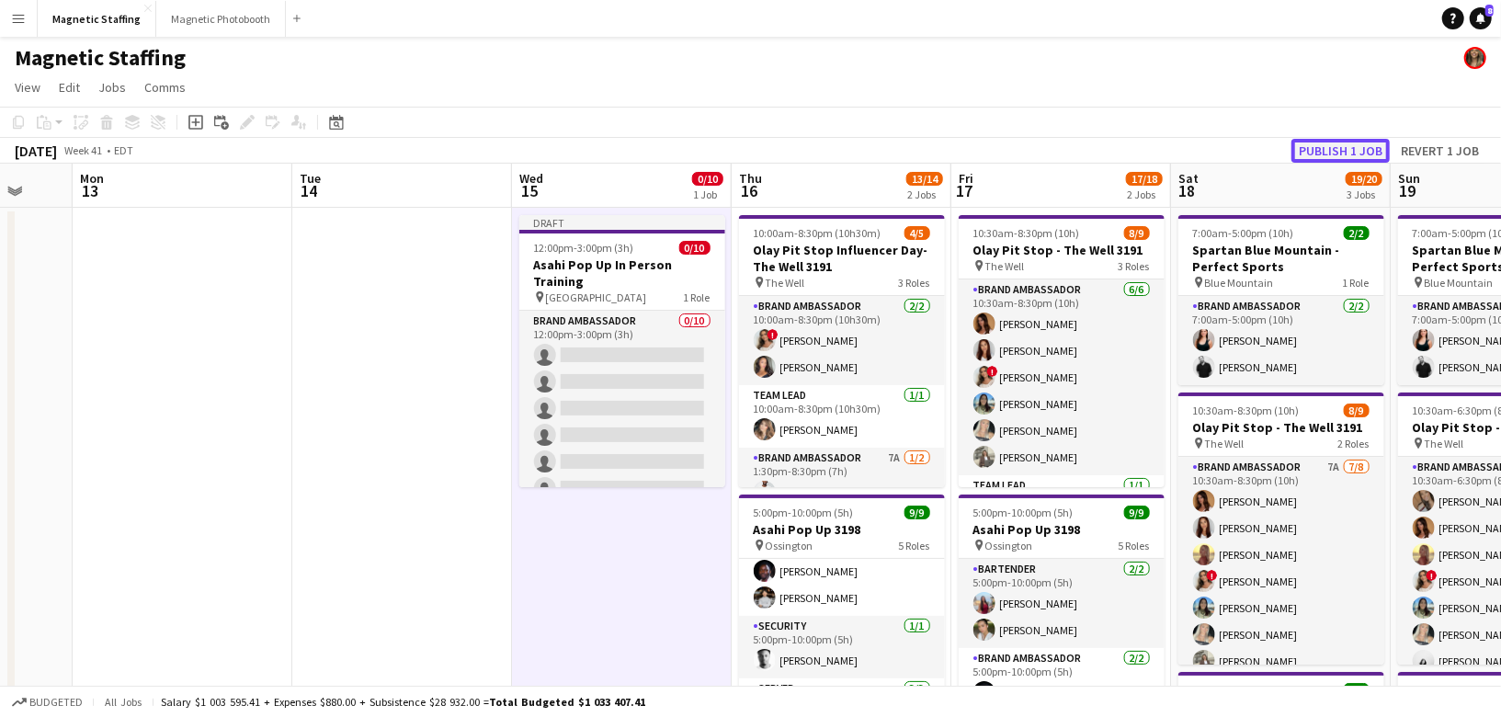
click at [1314, 151] on button "Publish 1 job" at bounding box center [1341, 151] width 98 height 24
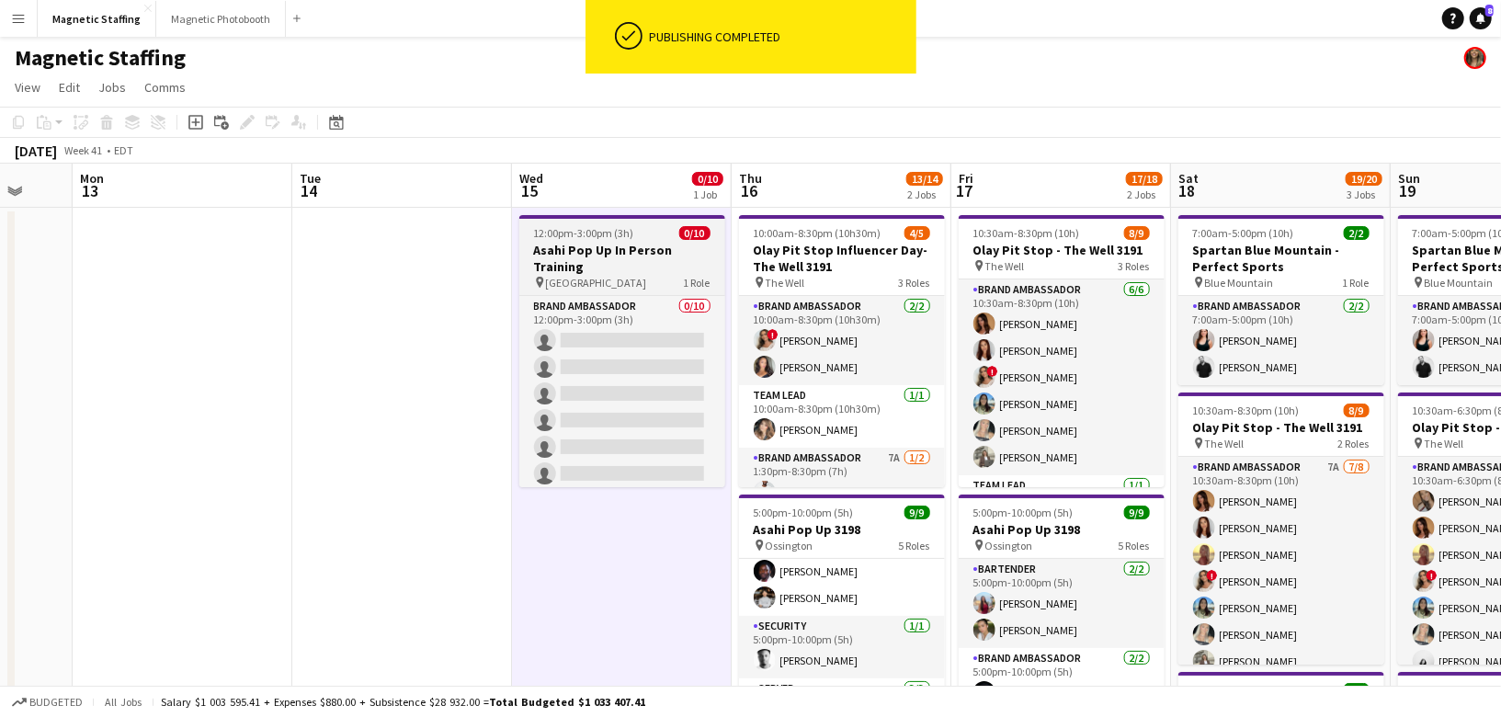
click at [602, 261] on h3 "Asahi Pop Up In Person Training" at bounding box center [622, 258] width 206 height 33
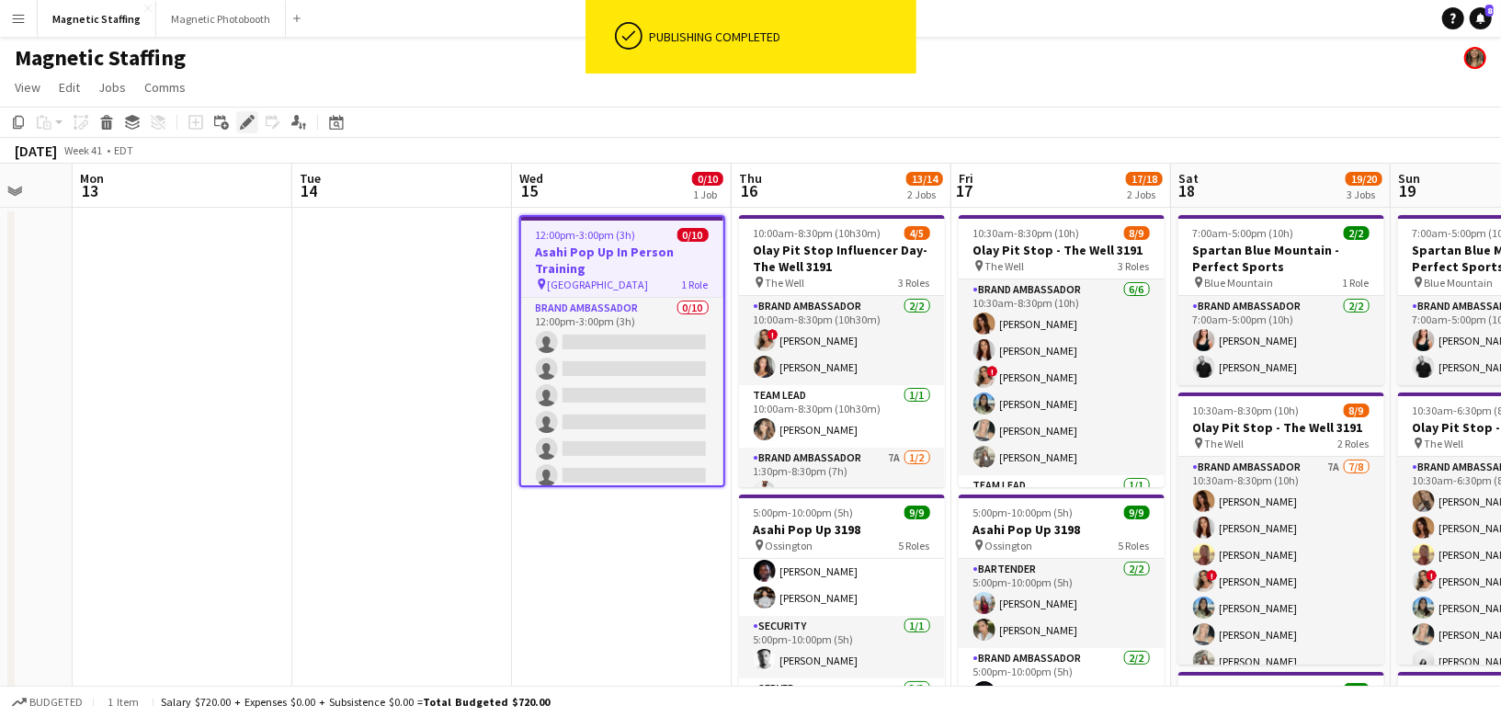
click at [245, 126] on icon at bounding box center [247, 123] width 10 height 10
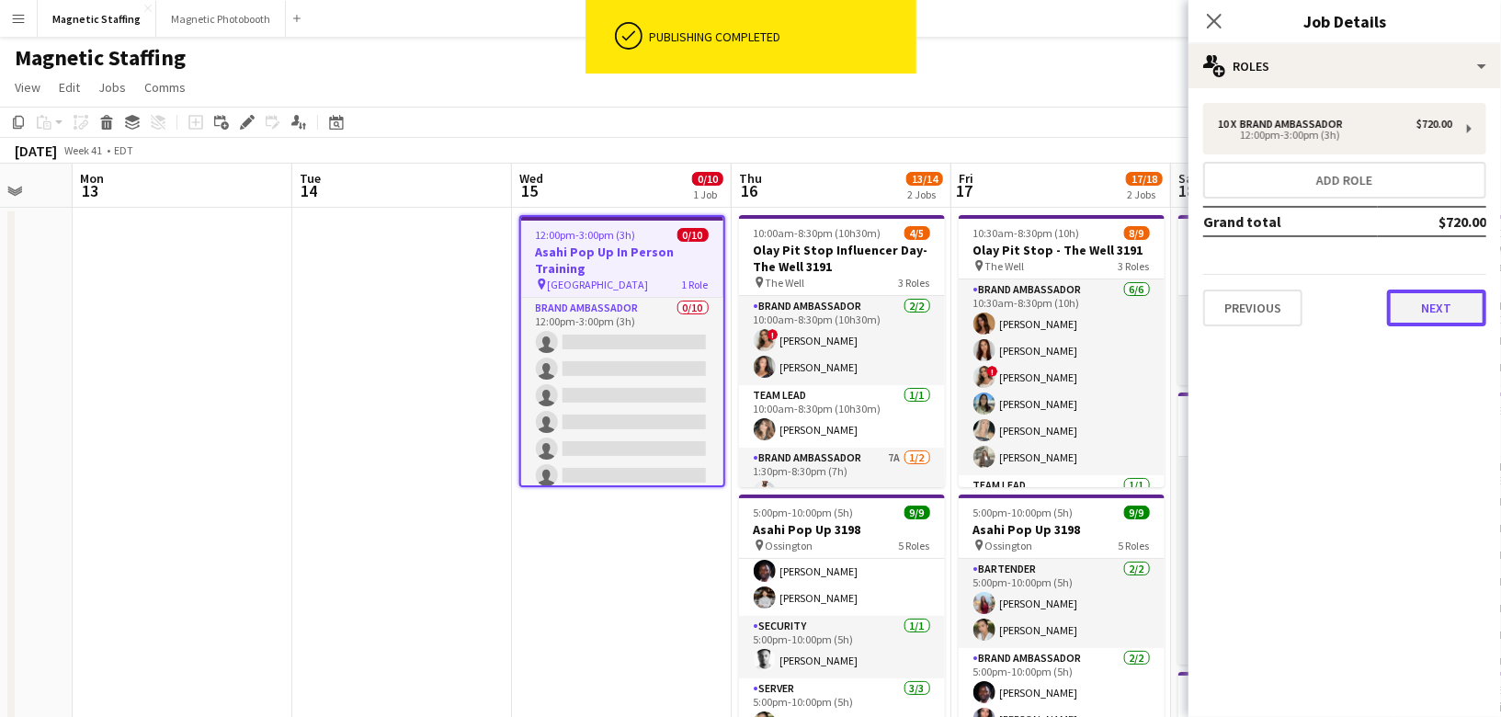
click at [1439, 303] on button "Next" at bounding box center [1436, 308] width 99 height 37
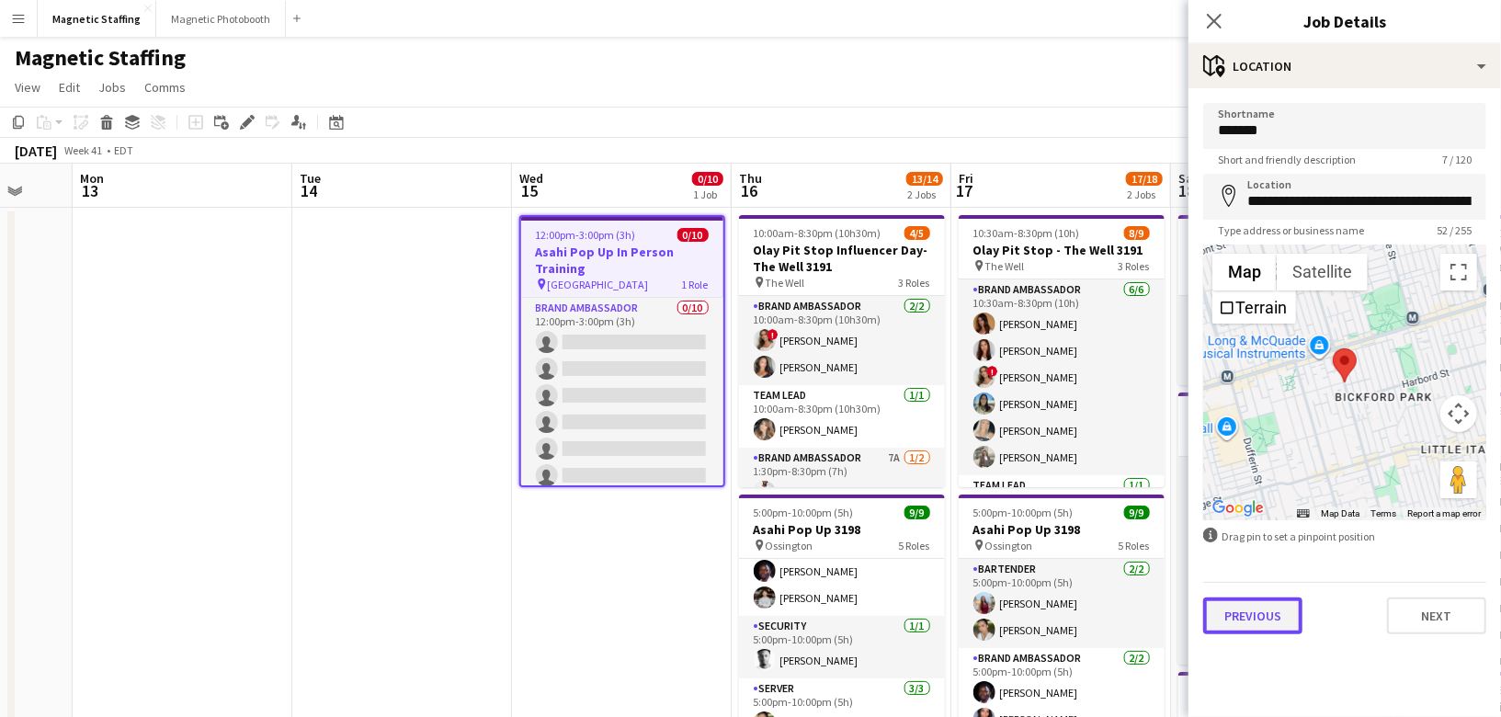
click at [1264, 616] on button "Previous" at bounding box center [1252, 616] width 99 height 37
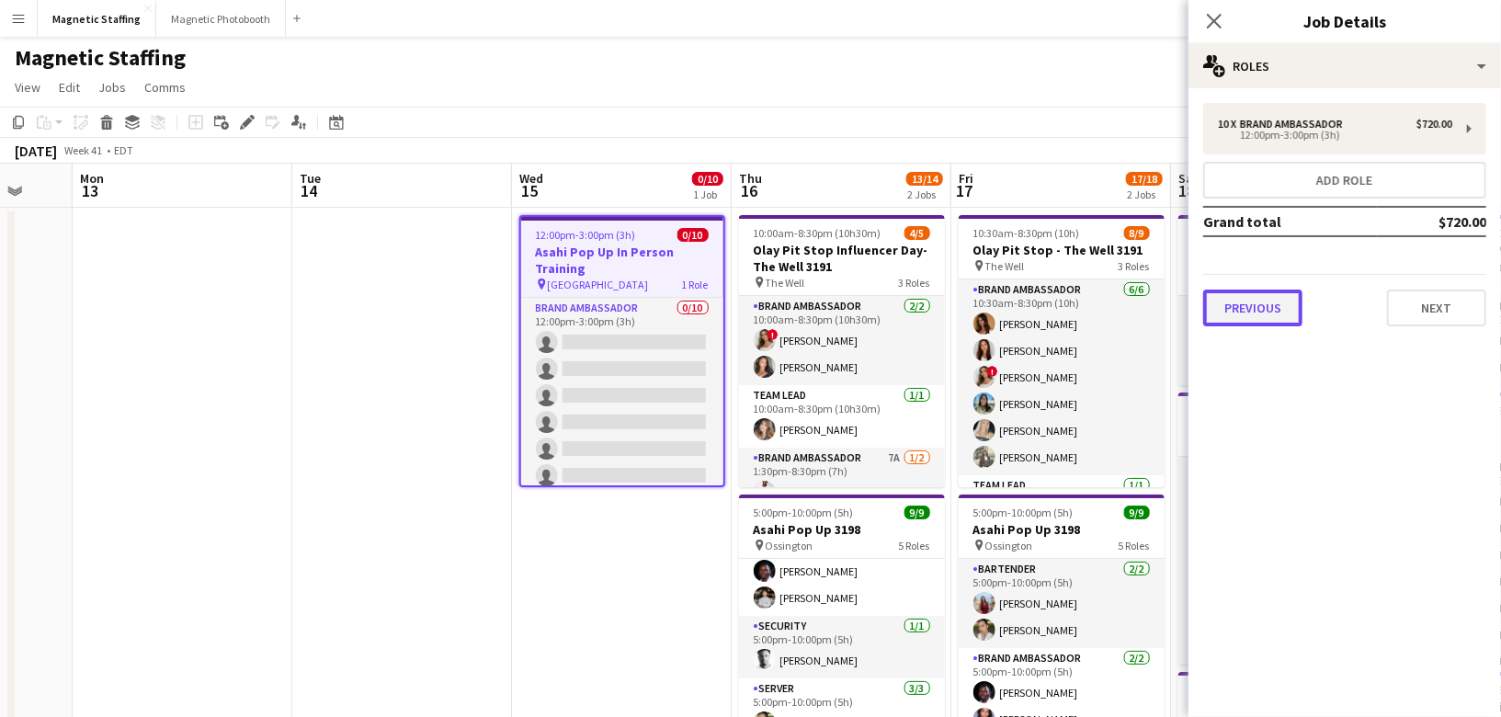
click at [1266, 317] on button "Previous" at bounding box center [1252, 308] width 99 height 37
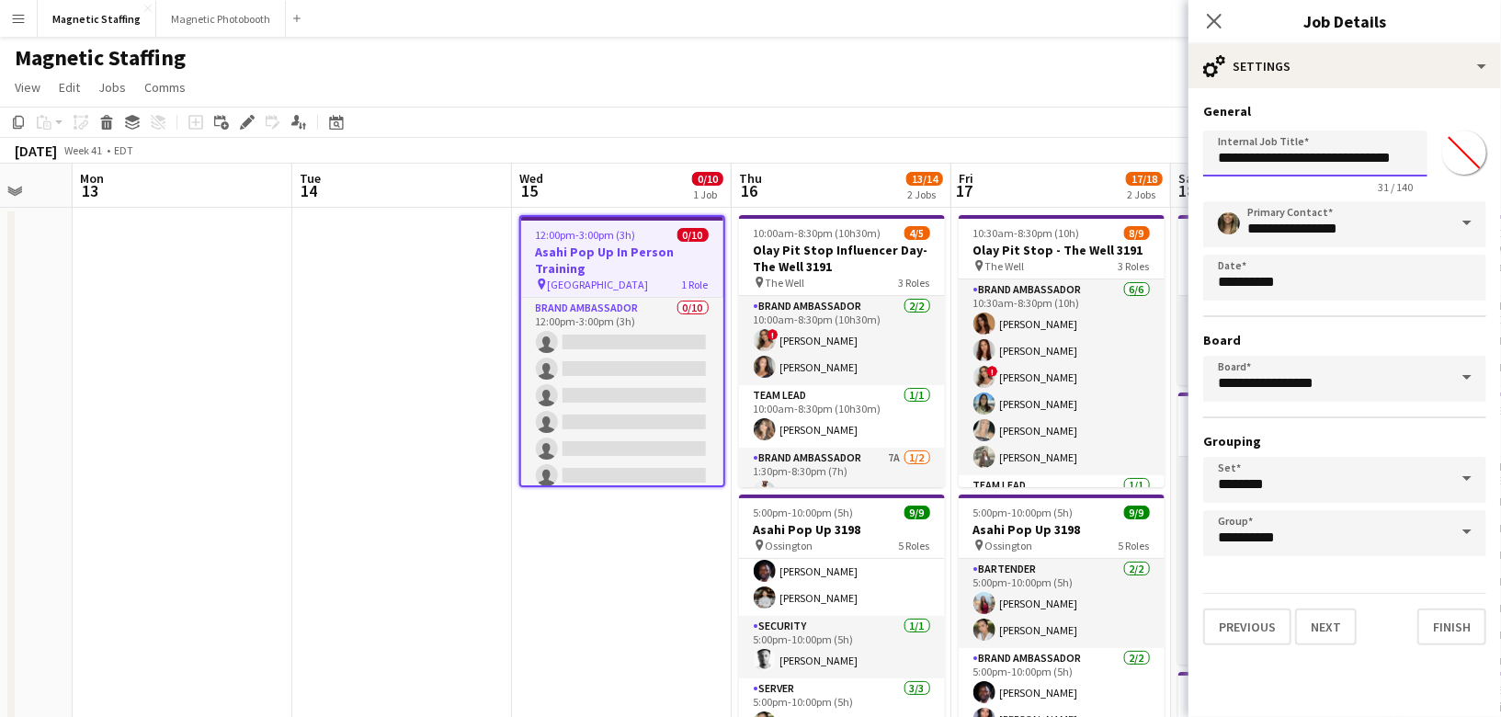
click at [1375, 153] on input "**********" at bounding box center [1315, 154] width 224 height 46
type input "**********"
click at [1448, 634] on button "Finish" at bounding box center [1452, 627] width 69 height 37
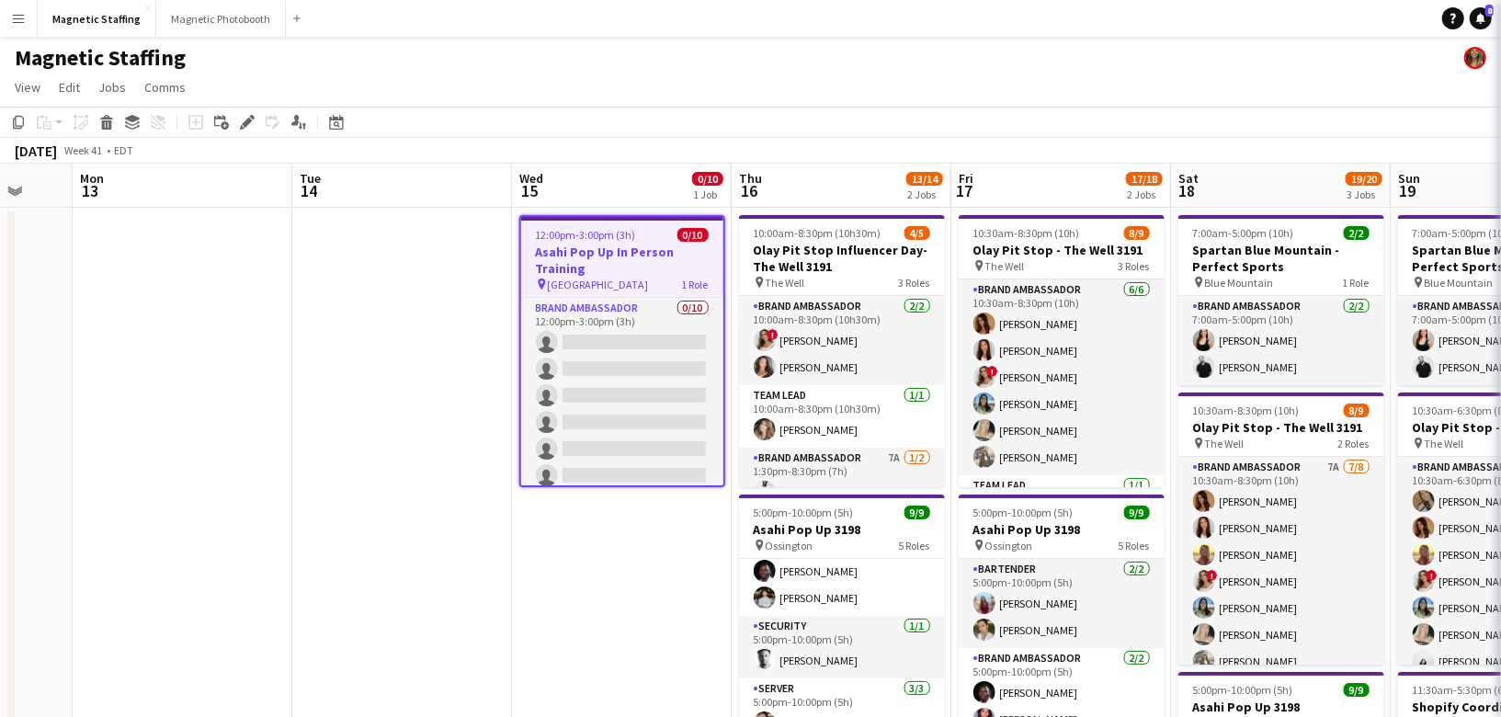
scroll to position [0, 0]
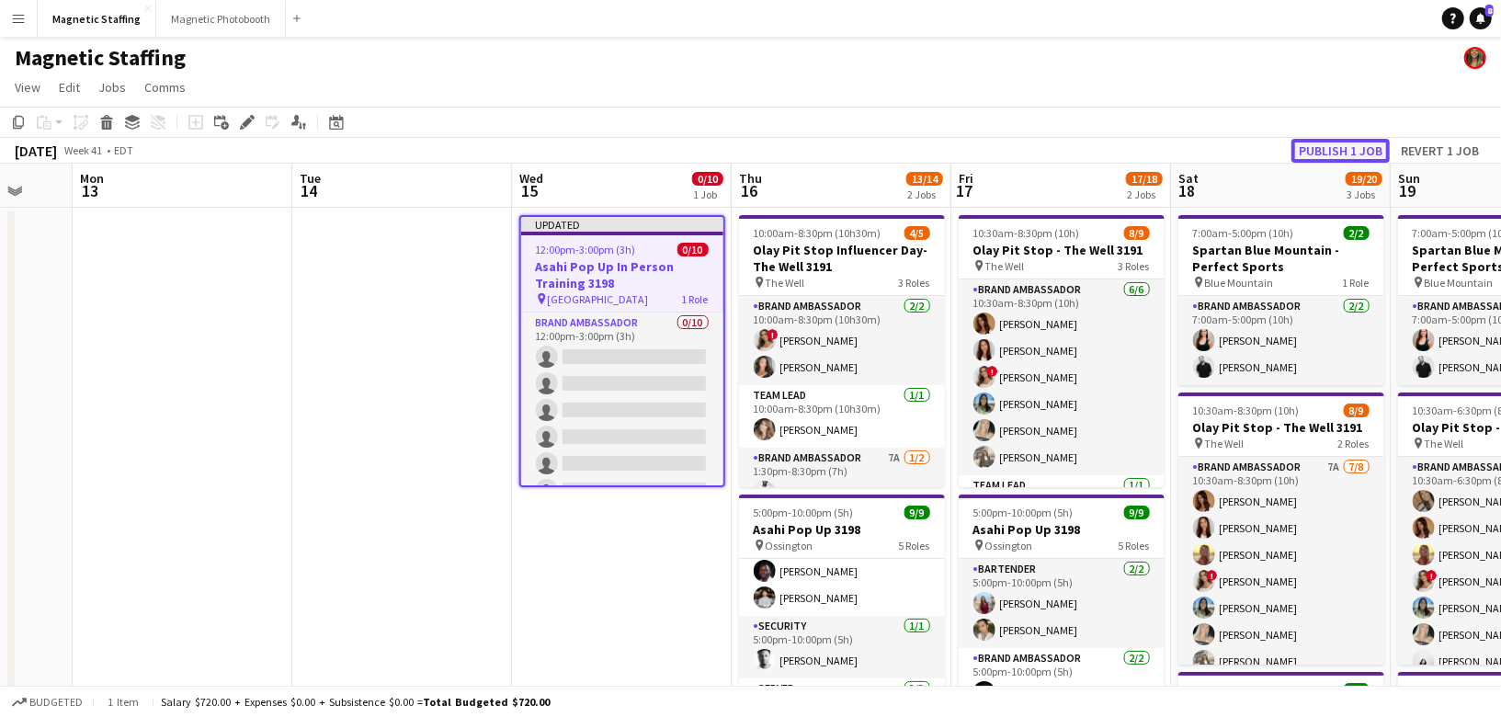
click at [1337, 156] on button "Publish 1 job" at bounding box center [1341, 151] width 98 height 24
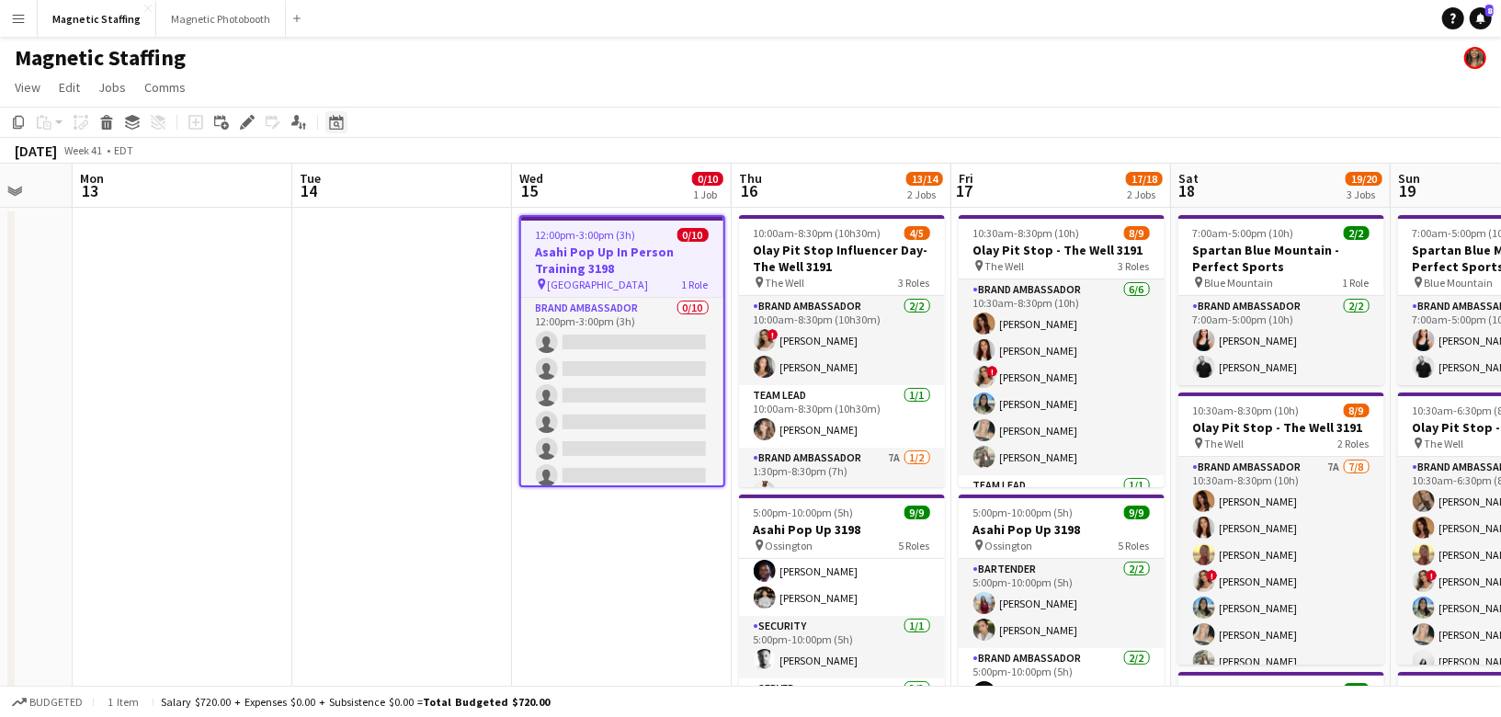
click at [337, 115] on icon "Date picker" at bounding box center [336, 122] width 15 height 15
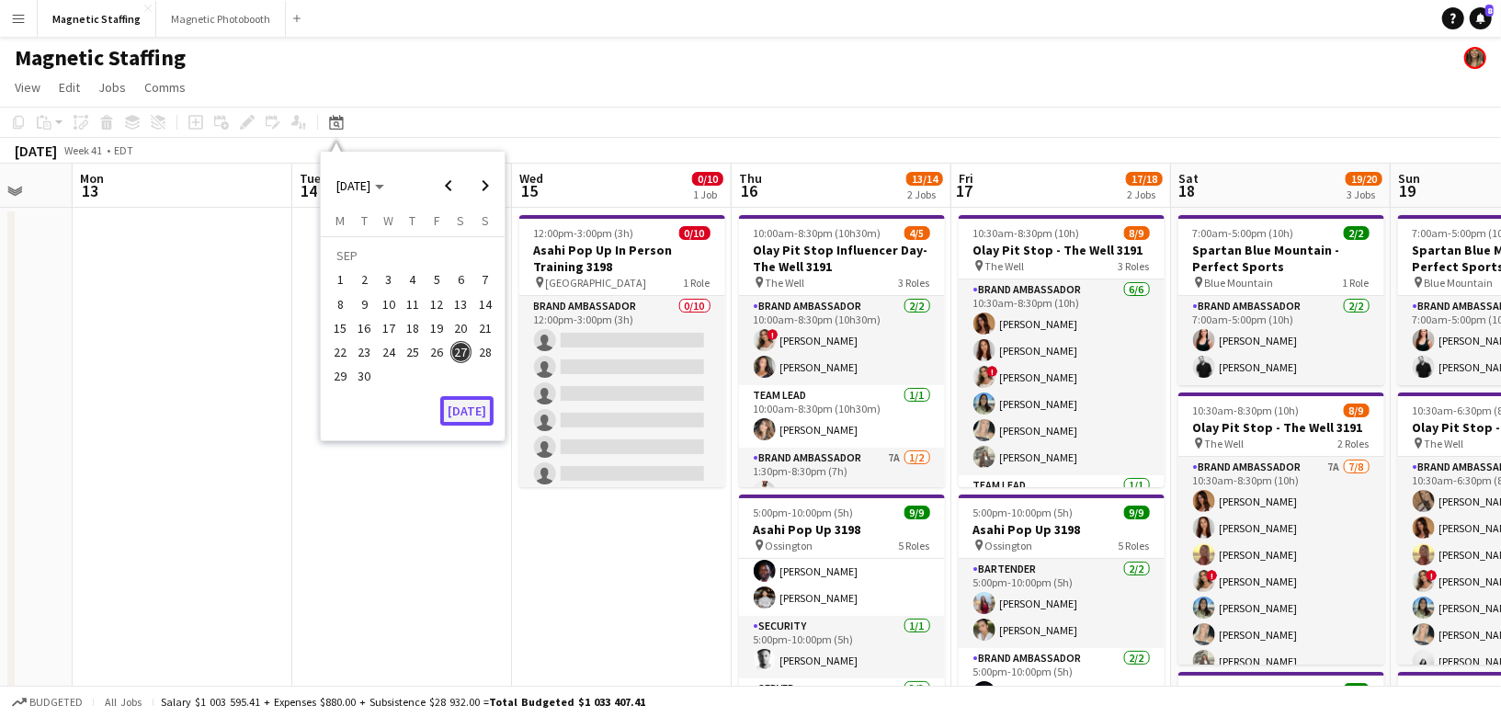
click at [473, 400] on button "[DATE]" at bounding box center [466, 410] width 53 height 29
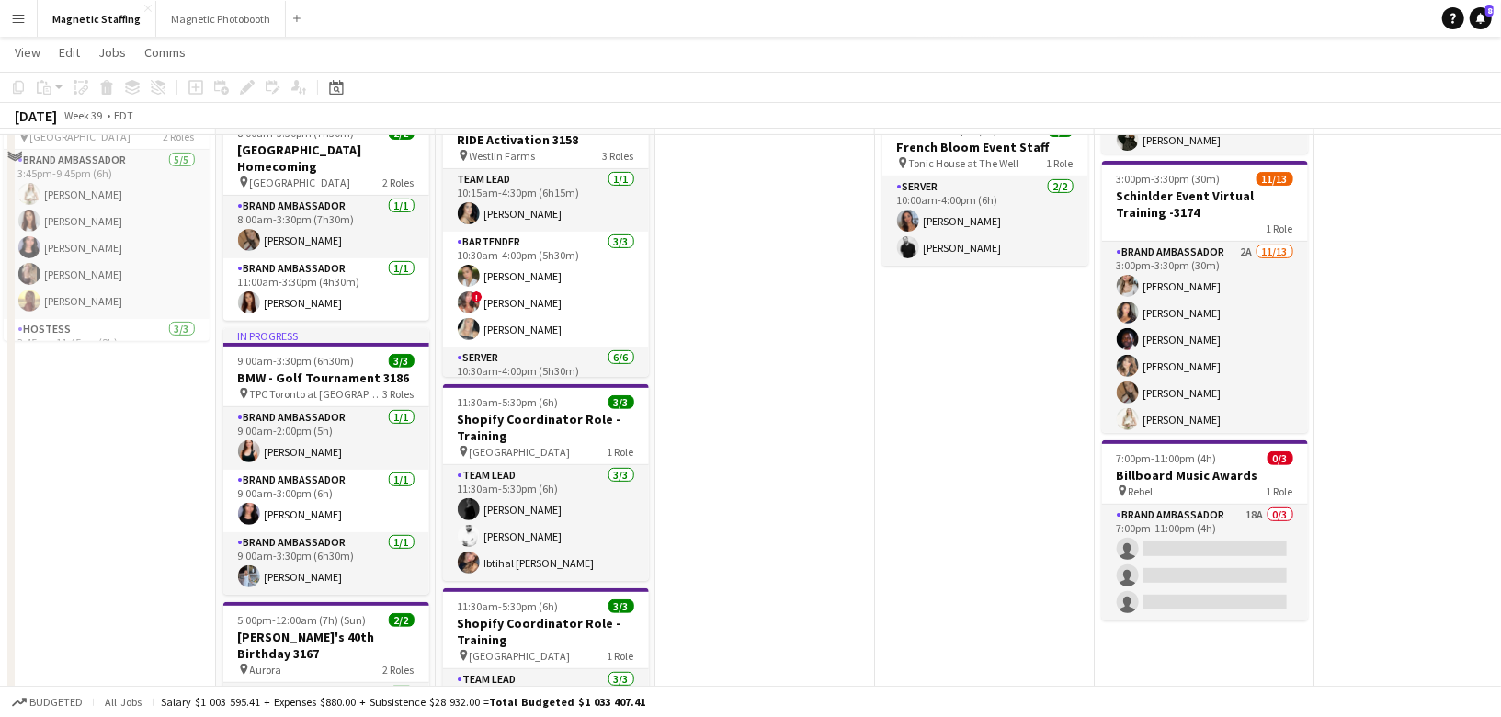
scroll to position [81, 0]
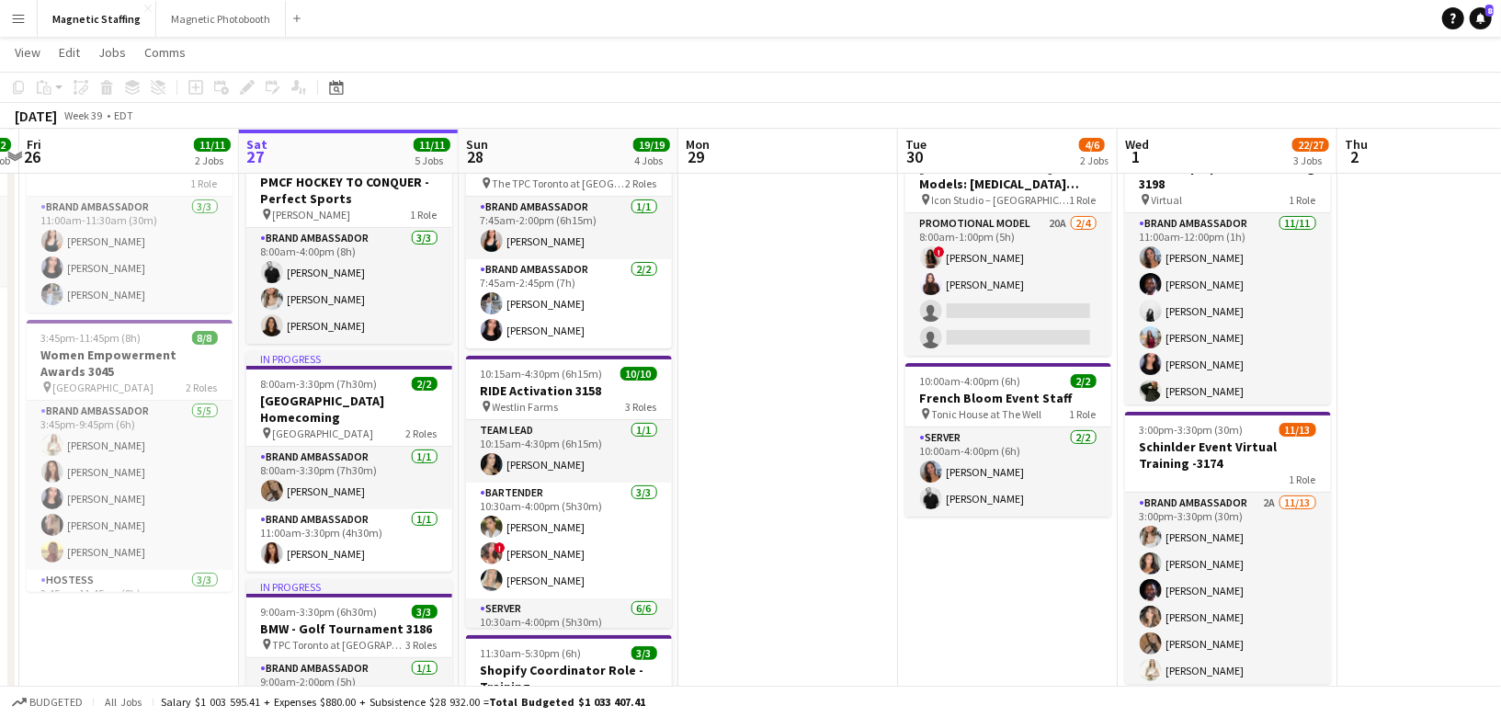
drag, startPoint x: 589, startPoint y: 505, endPoint x: 517, endPoint y: 518, distance: 73.9
click at [523, 514] on app-calendar-viewport "Tue 23 Wed 24 3/3 1 Job Thu 25 2/2 1 Job Fri 26 11/11 2 Jobs Sat 27 11/11 5 Job…" at bounding box center [750, 666] width 1501 height 1351
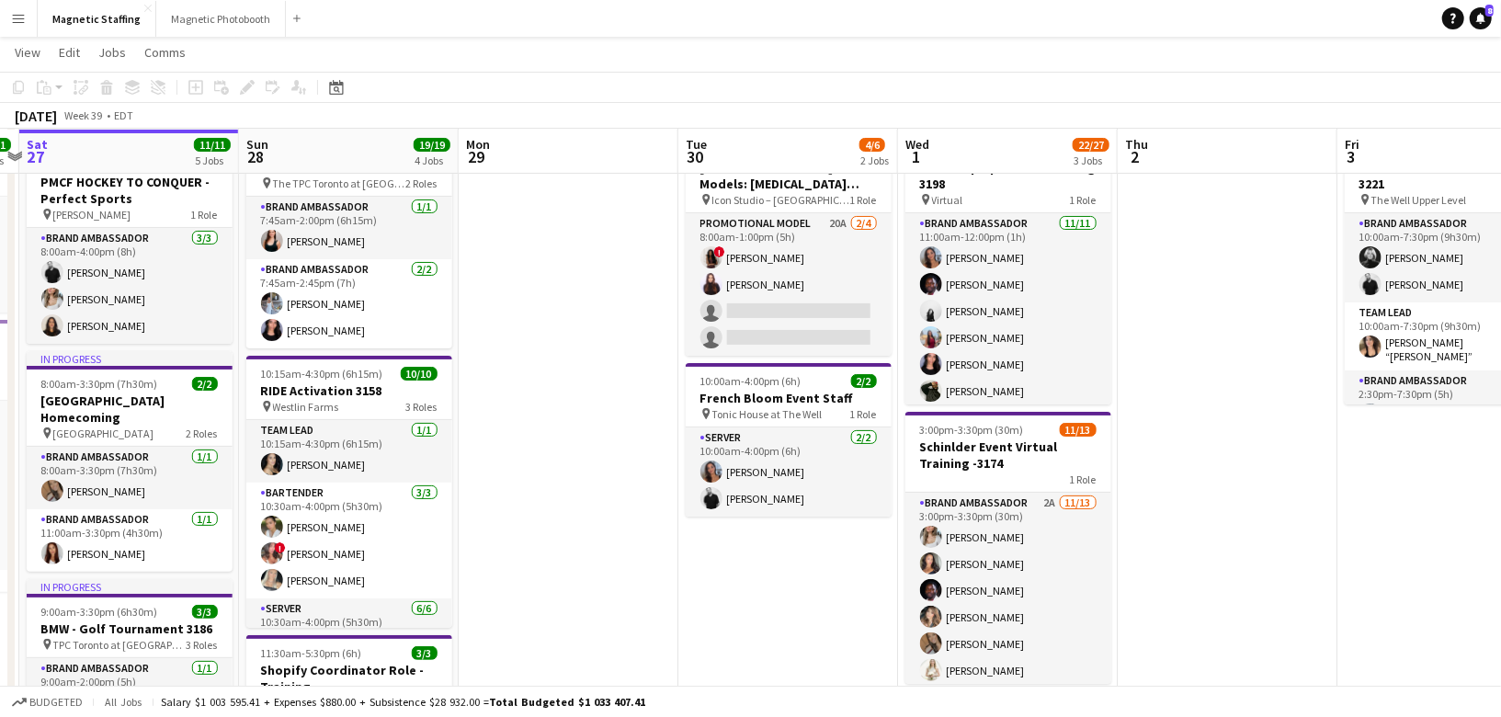
scroll to position [0, 690]
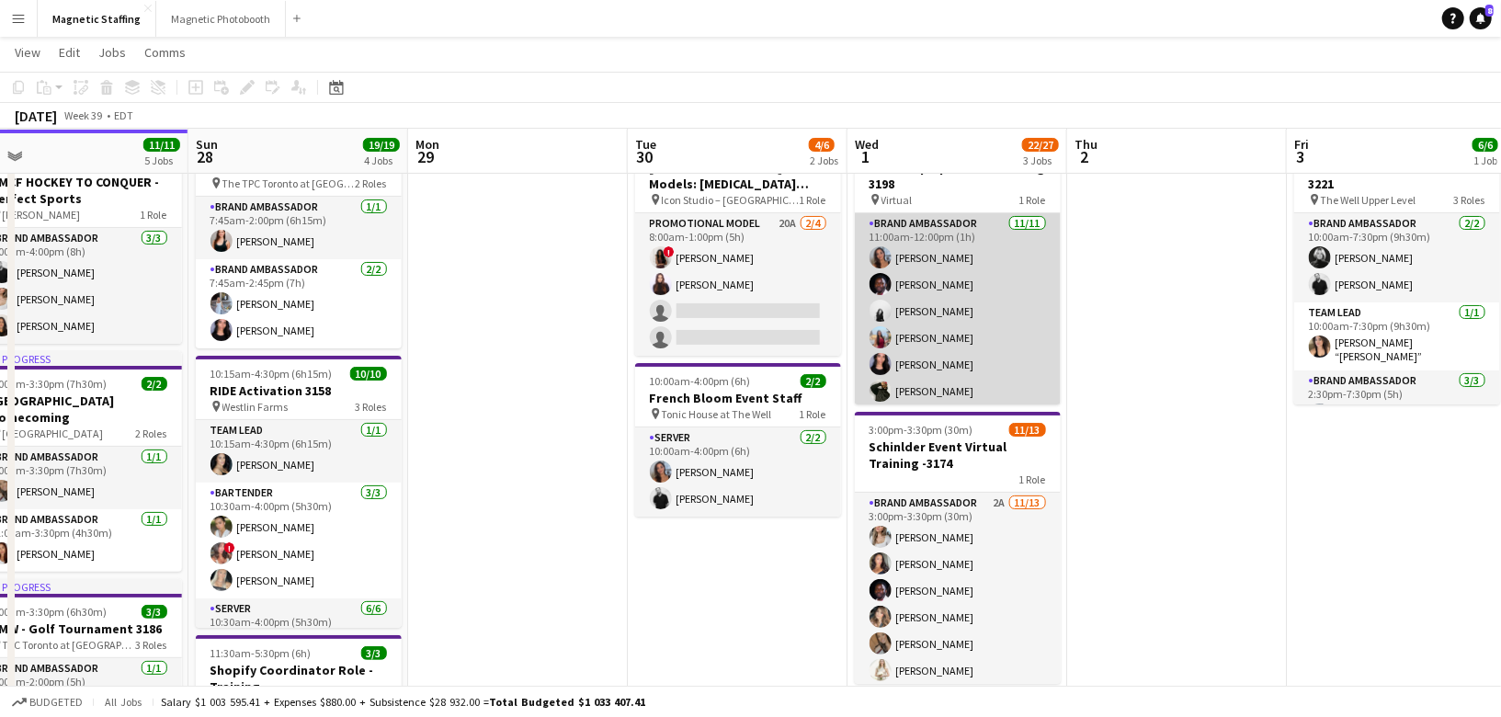
click at [901, 305] on app-card-role "Brand Ambassador 11/11 11:00am-12:00pm (1h) Diana Michailidis Anthony Kerr ange…" at bounding box center [958, 377] width 206 height 329
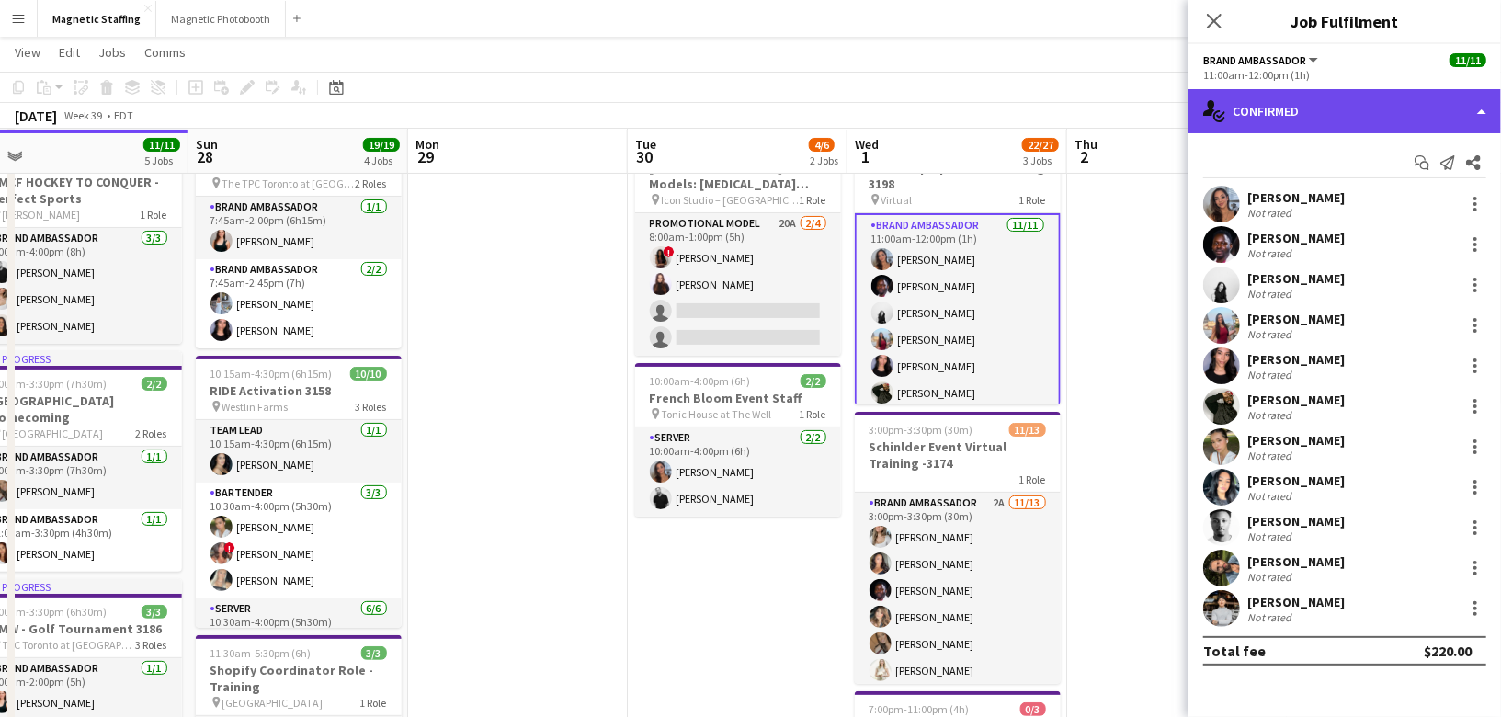
click at [1381, 113] on div "single-neutral-actions-check-2 Confirmed" at bounding box center [1345, 111] width 313 height 44
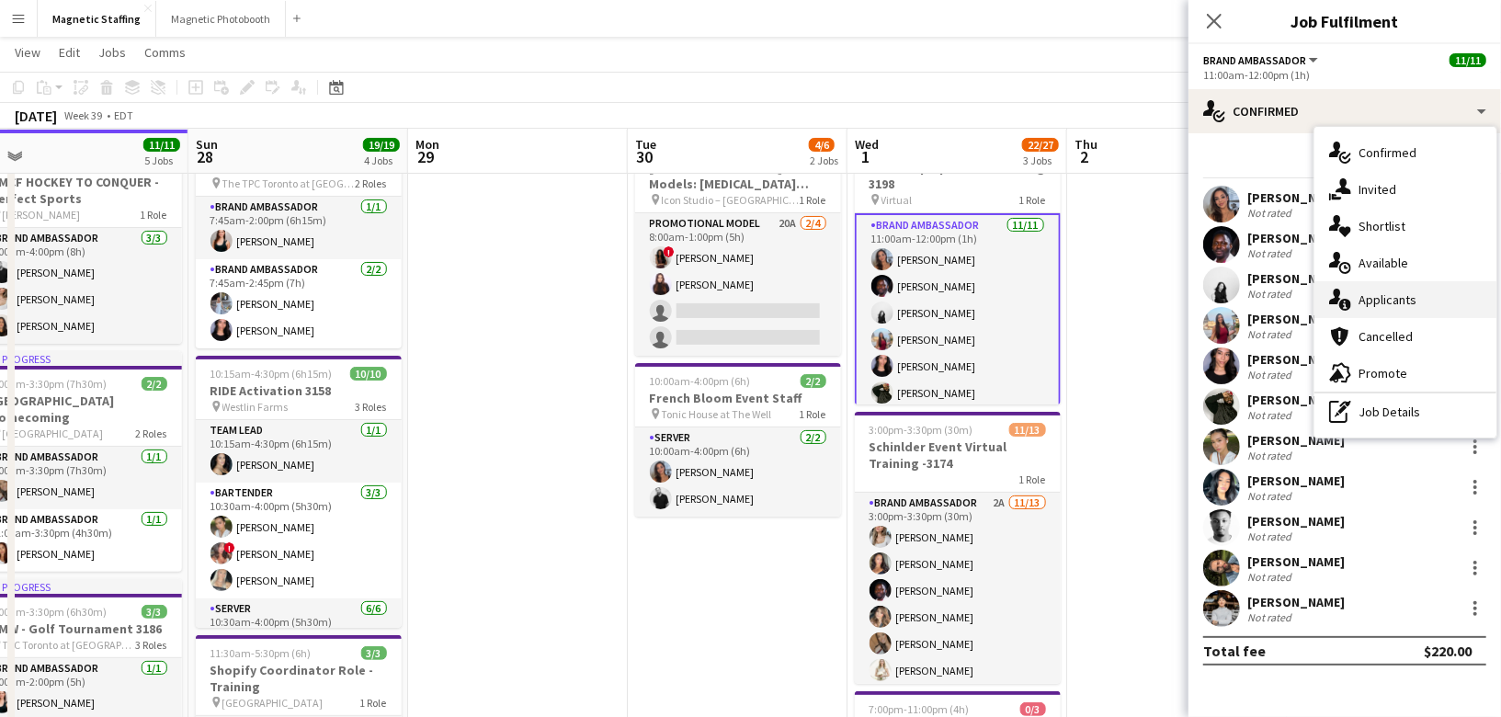
click at [1381, 294] on span "Applicants" at bounding box center [1388, 299] width 58 height 17
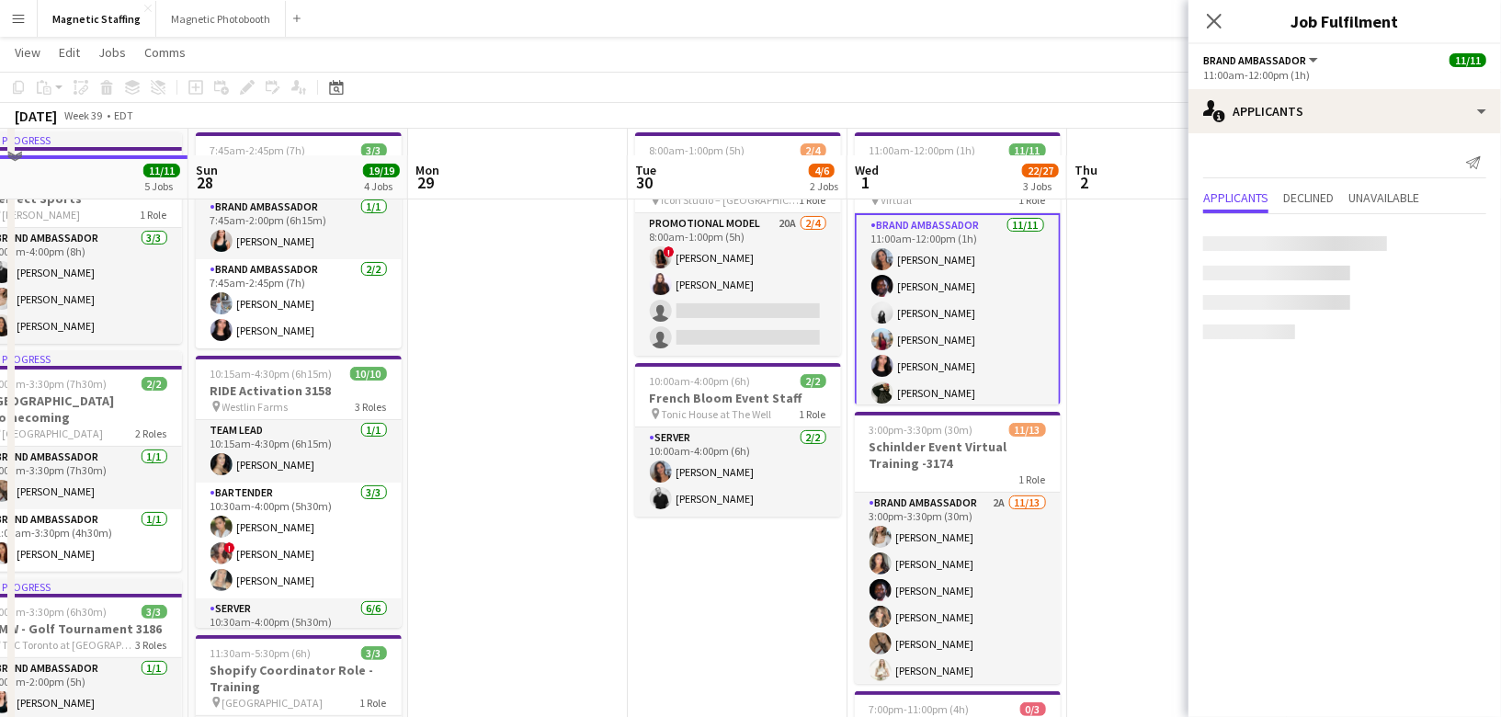
scroll to position [177, 0]
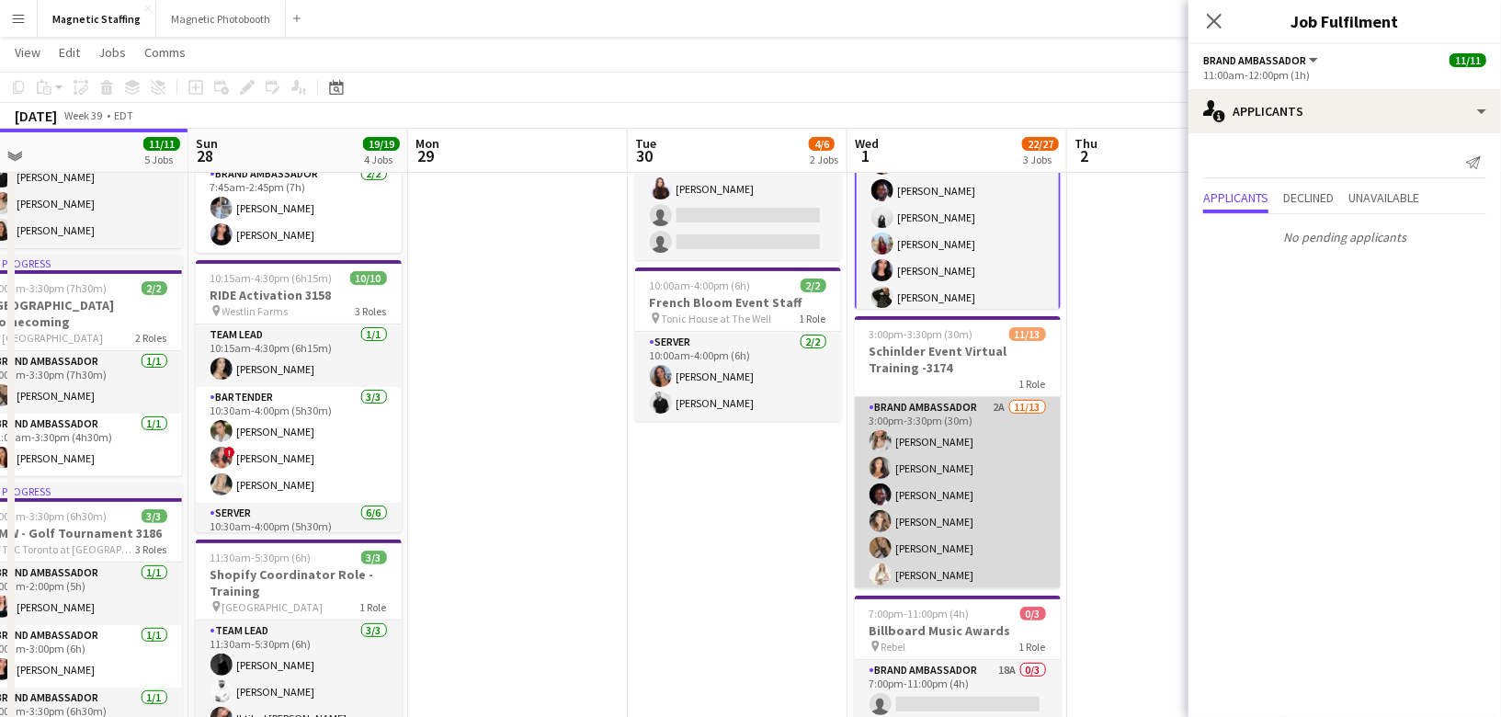
click at [960, 478] on app-card-role "Brand Ambassador 2A 11/13 3:00pm-3:30pm (30m) Sabrina McCaskill Katelynn Espino…" at bounding box center [958, 588] width 206 height 382
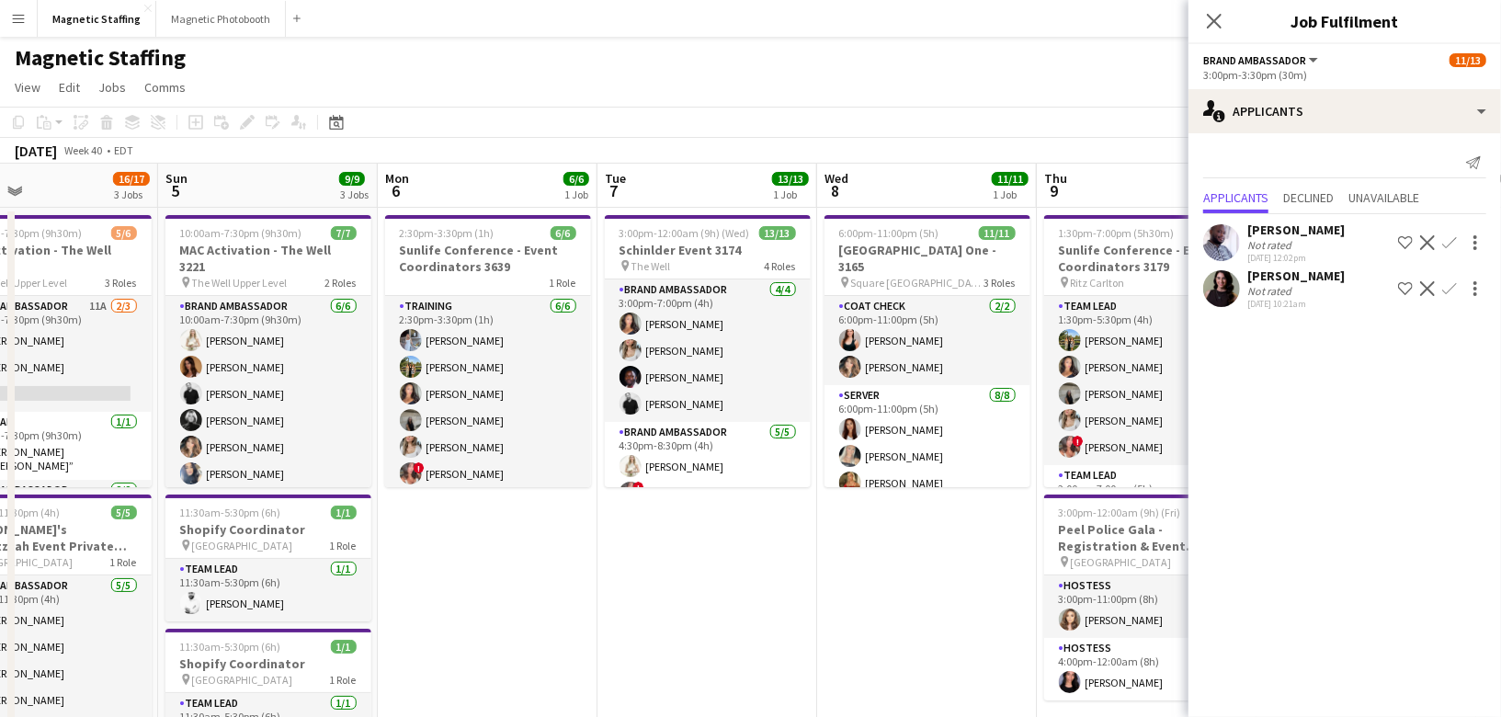
scroll to position [0, 619]
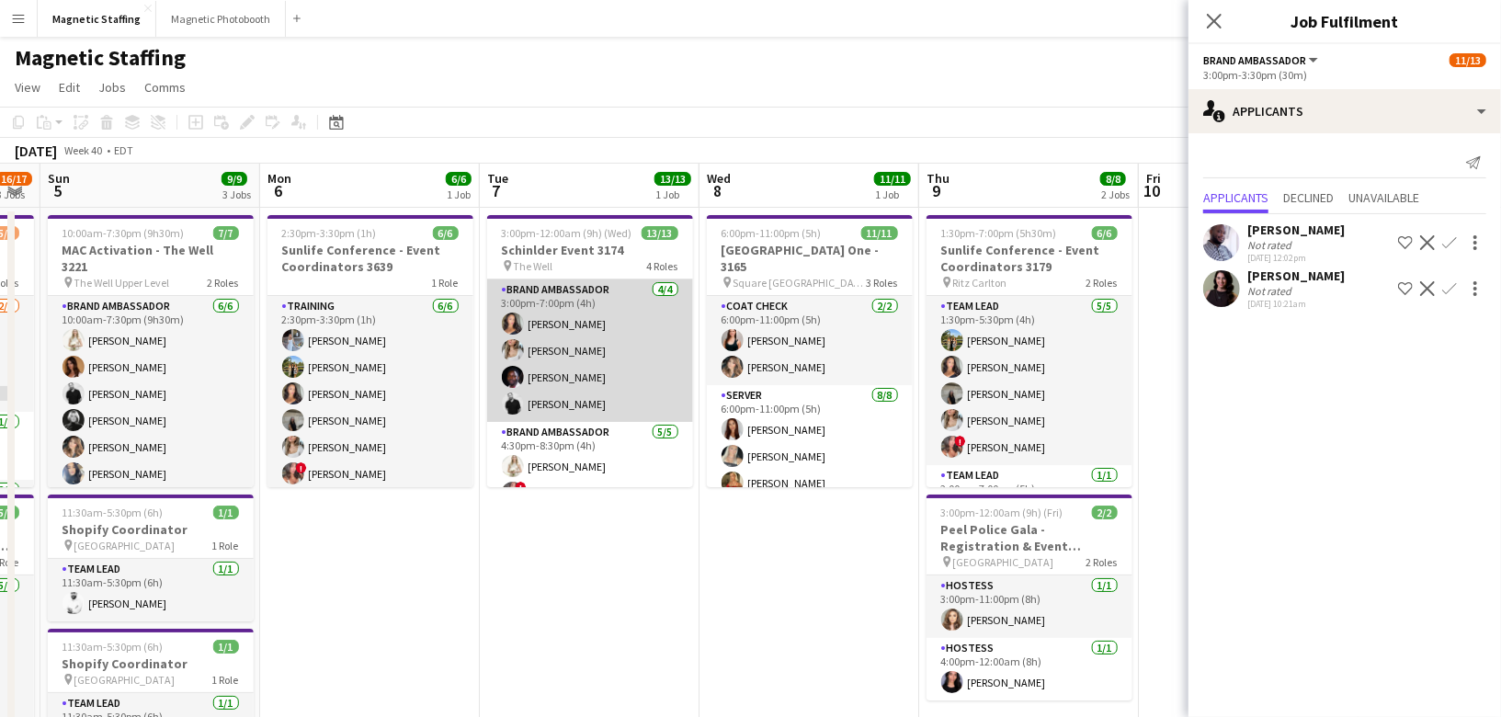
click at [662, 380] on app-card-role "Brand Ambassador 4/4 3:00pm-7:00pm (4h) Katelynn Espinosa Sabrina McCaskill Ant…" at bounding box center [590, 350] width 206 height 142
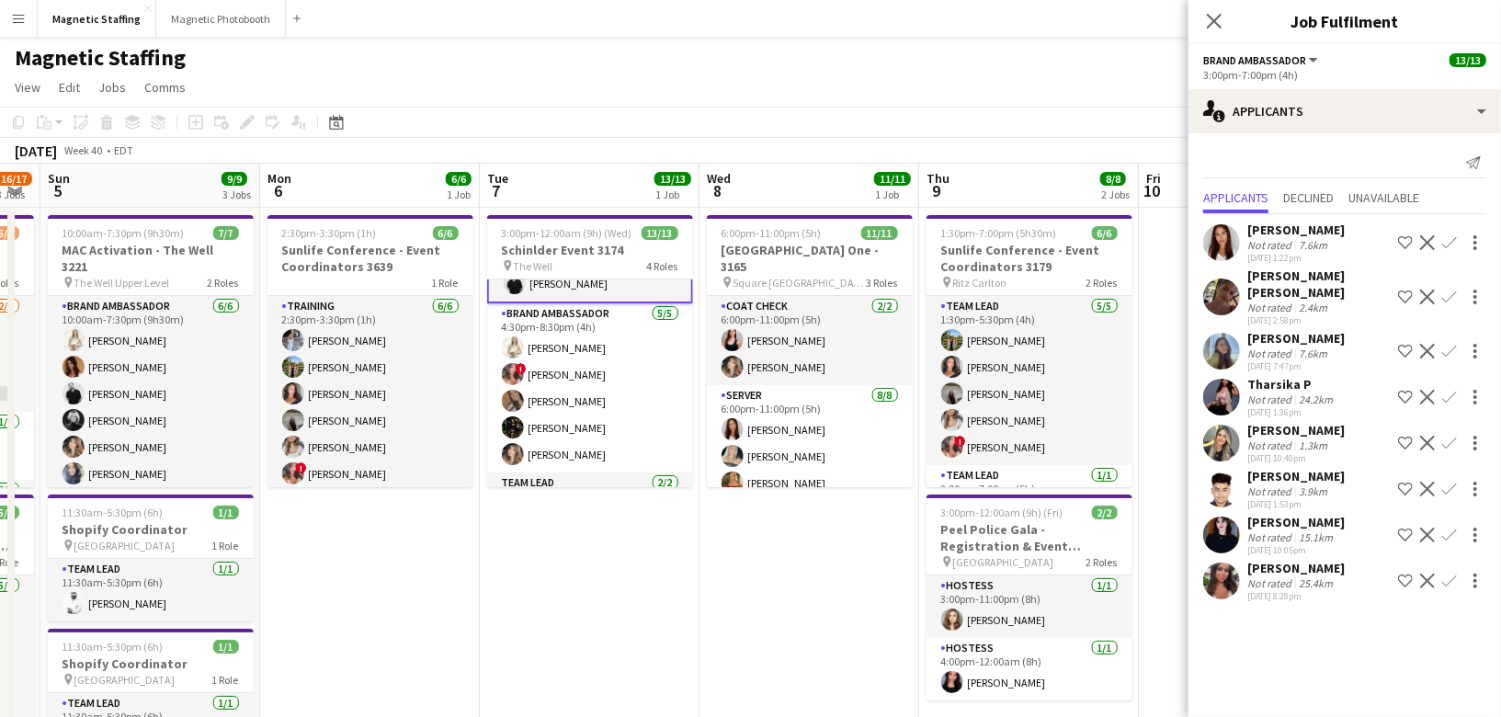
click at [639, 421] on app-card-role "Brand Ambassador 5/5 4:30pm-8:30pm (4h) Katryna Klepacki ! Alyssa Curto erica M…" at bounding box center [590, 387] width 206 height 169
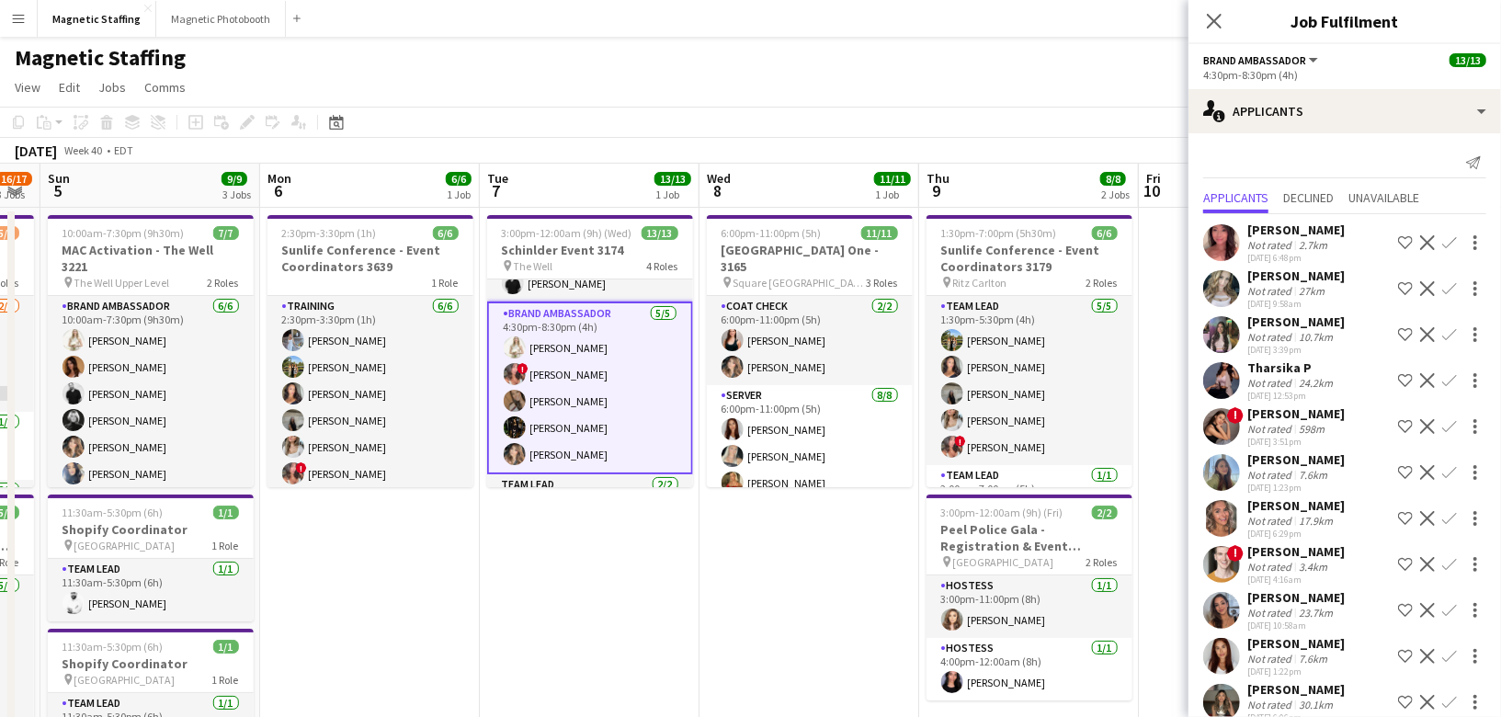
scroll to position [208, 0]
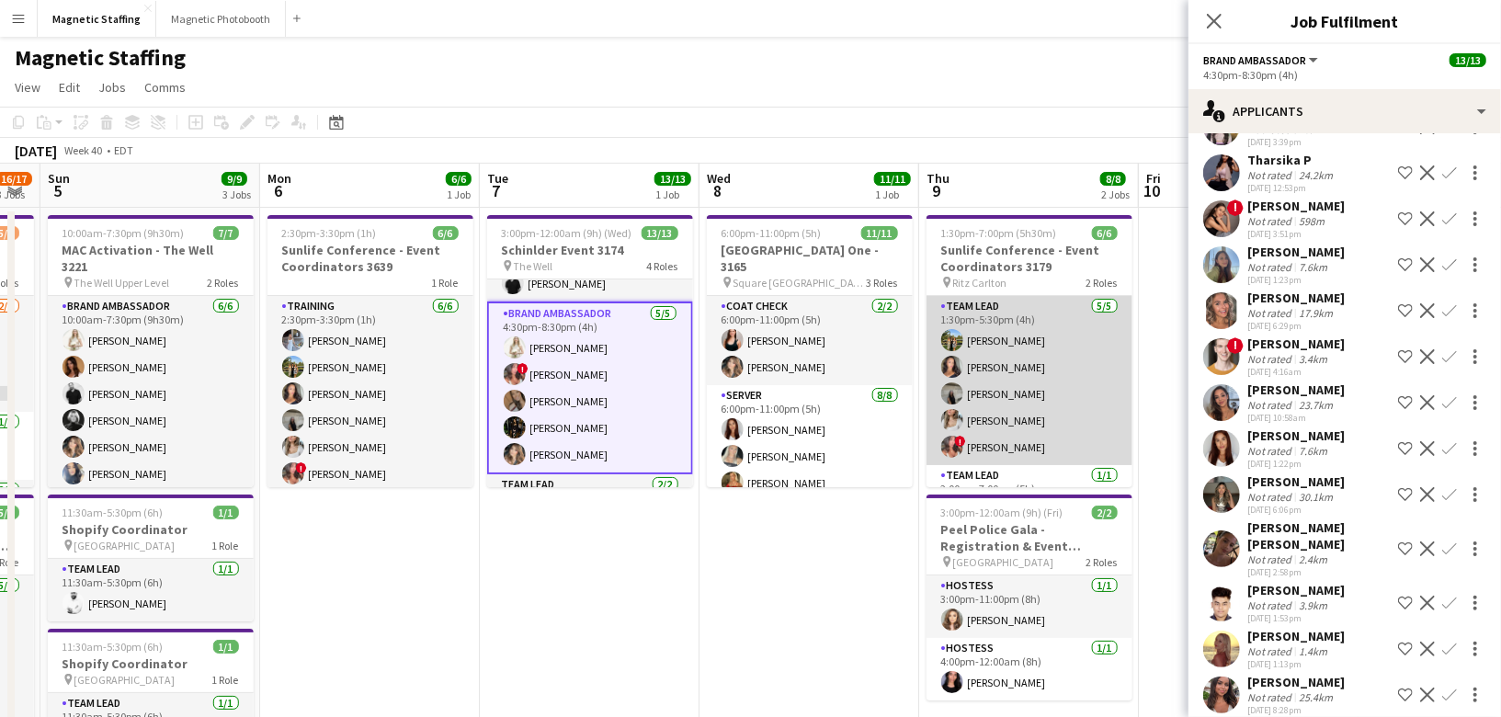
click at [1065, 401] on app-card-role "Team Lead 5/5 1:30pm-5:30pm (4h) Tereza Zetko Katelynn Espinosa Caitlin Johnson…" at bounding box center [1030, 380] width 206 height 169
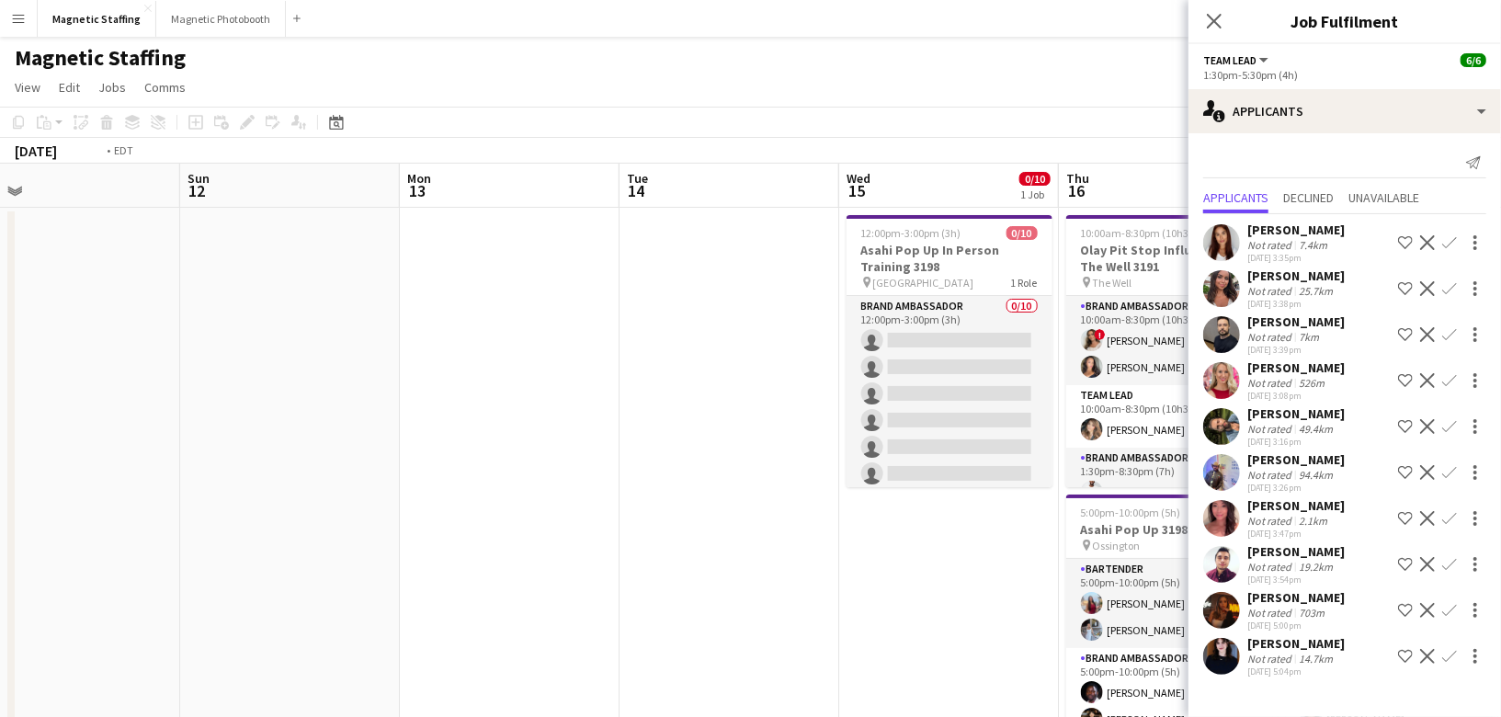
scroll to position [0, 660]
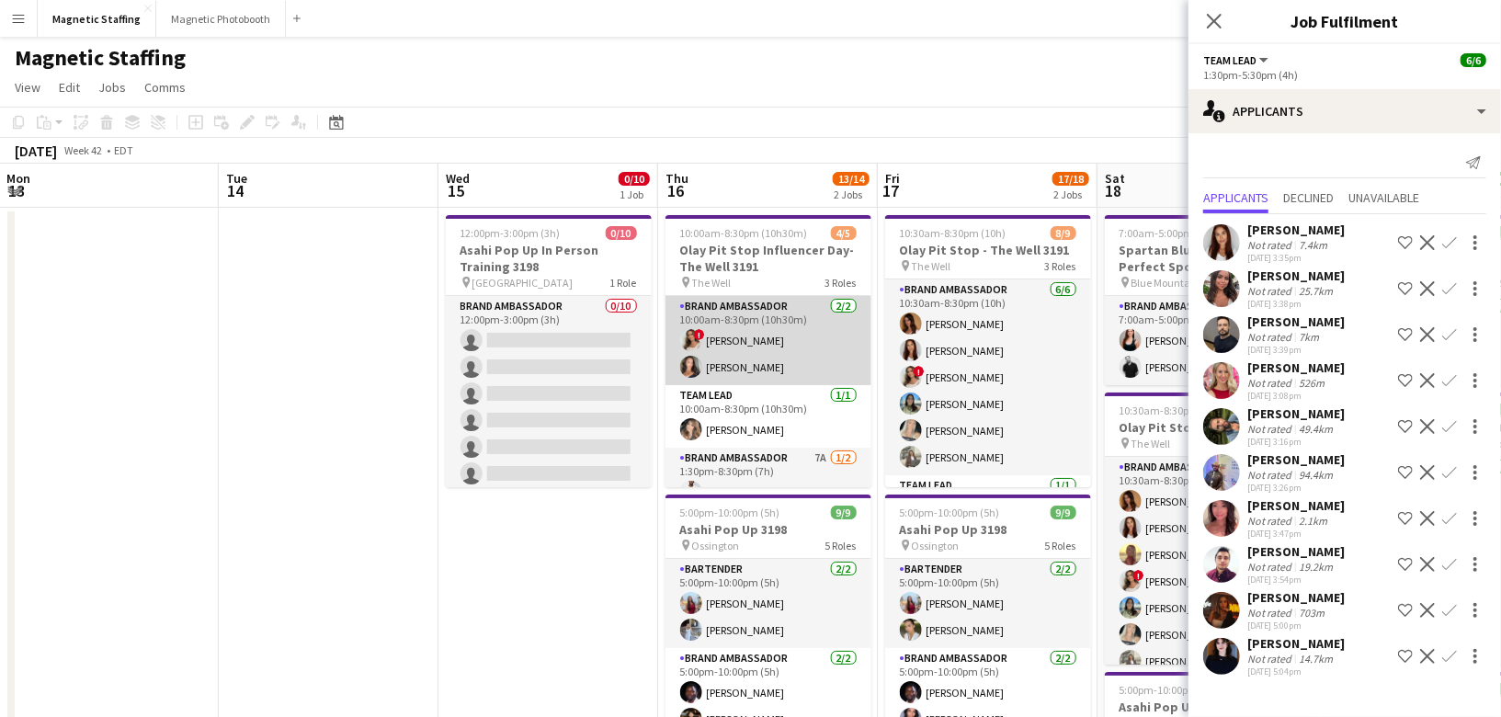
click at [758, 348] on app-card-role "Brand Ambassador 2/2 10:00am-8:30pm (10h30m) ! Emily Vandongen Katelynn Espinosa" at bounding box center [769, 340] width 206 height 89
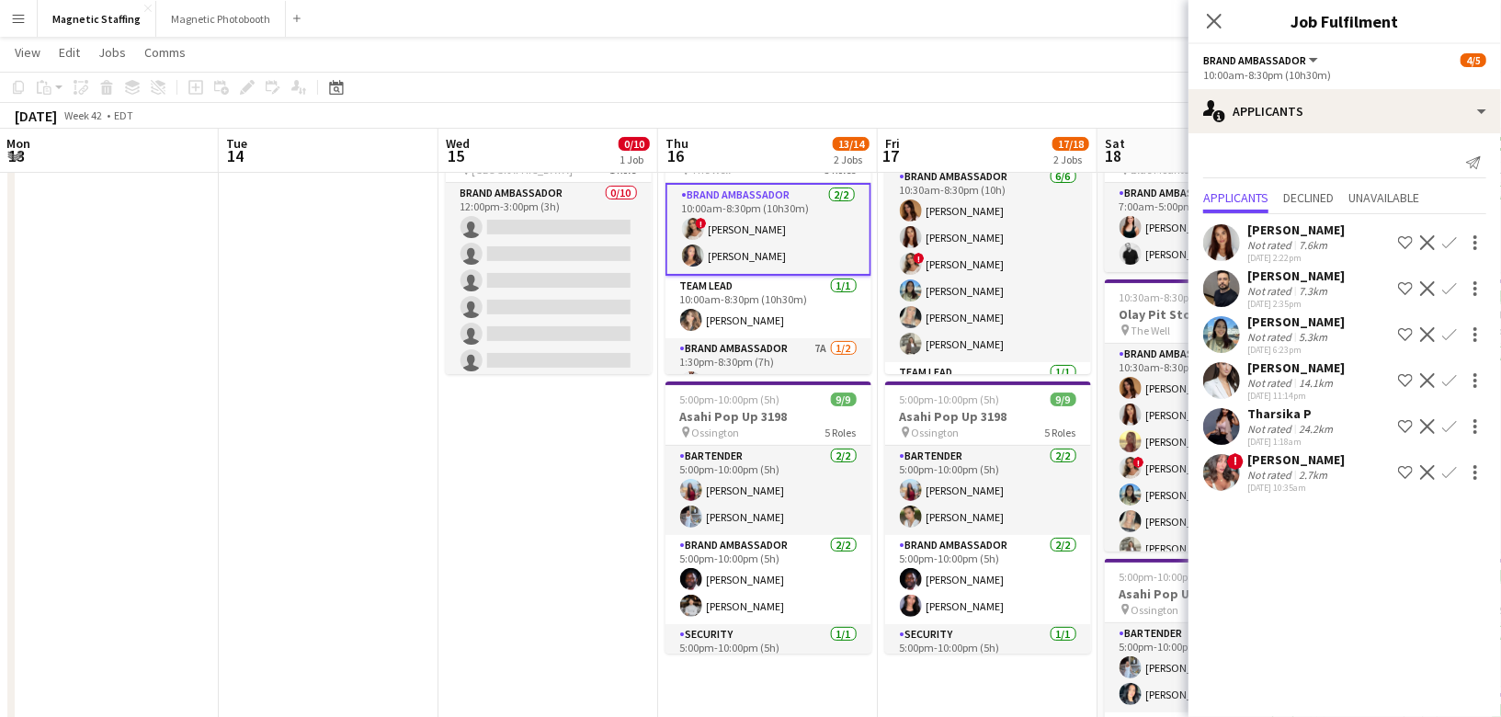
scroll to position [122, 0]
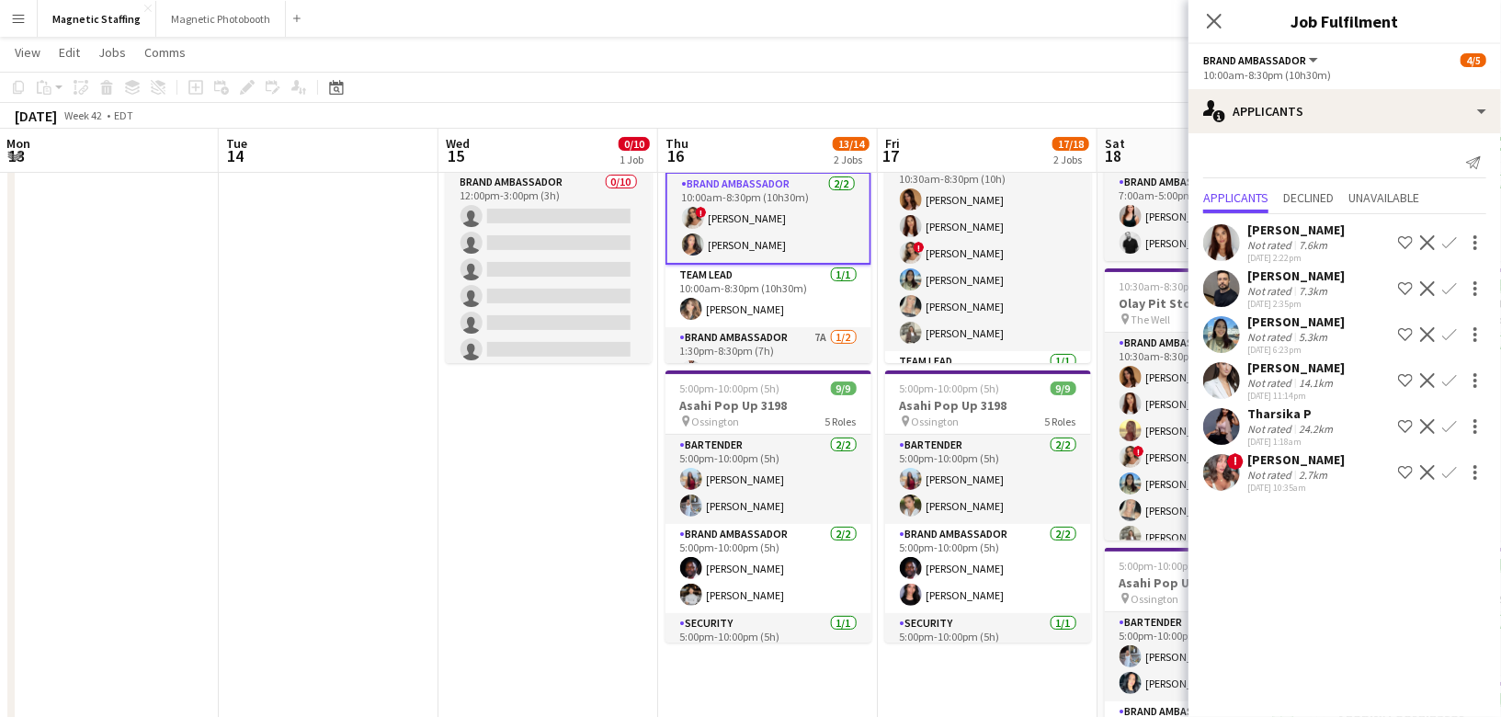
click at [678, 493] on app-card-role "Bartender 2/2 5:00pm-10:00pm (5h) Eva Zhou Heather Siemonsen" at bounding box center [769, 479] width 206 height 89
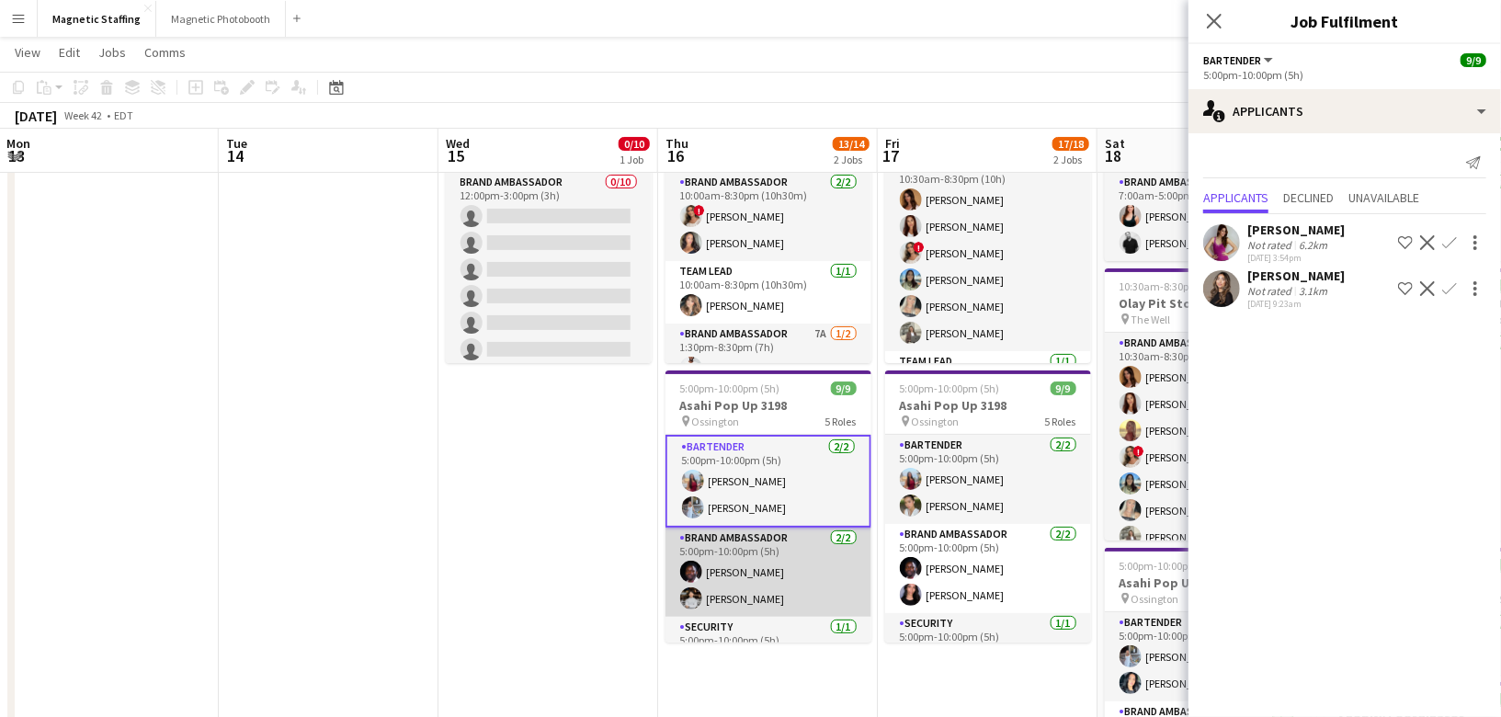
click at [738, 586] on app-card-role "Brand Ambassador 2/2 5:00pm-10:00pm (5h) Anthony Kerr Philip Kim" at bounding box center [769, 572] width 206 height 89
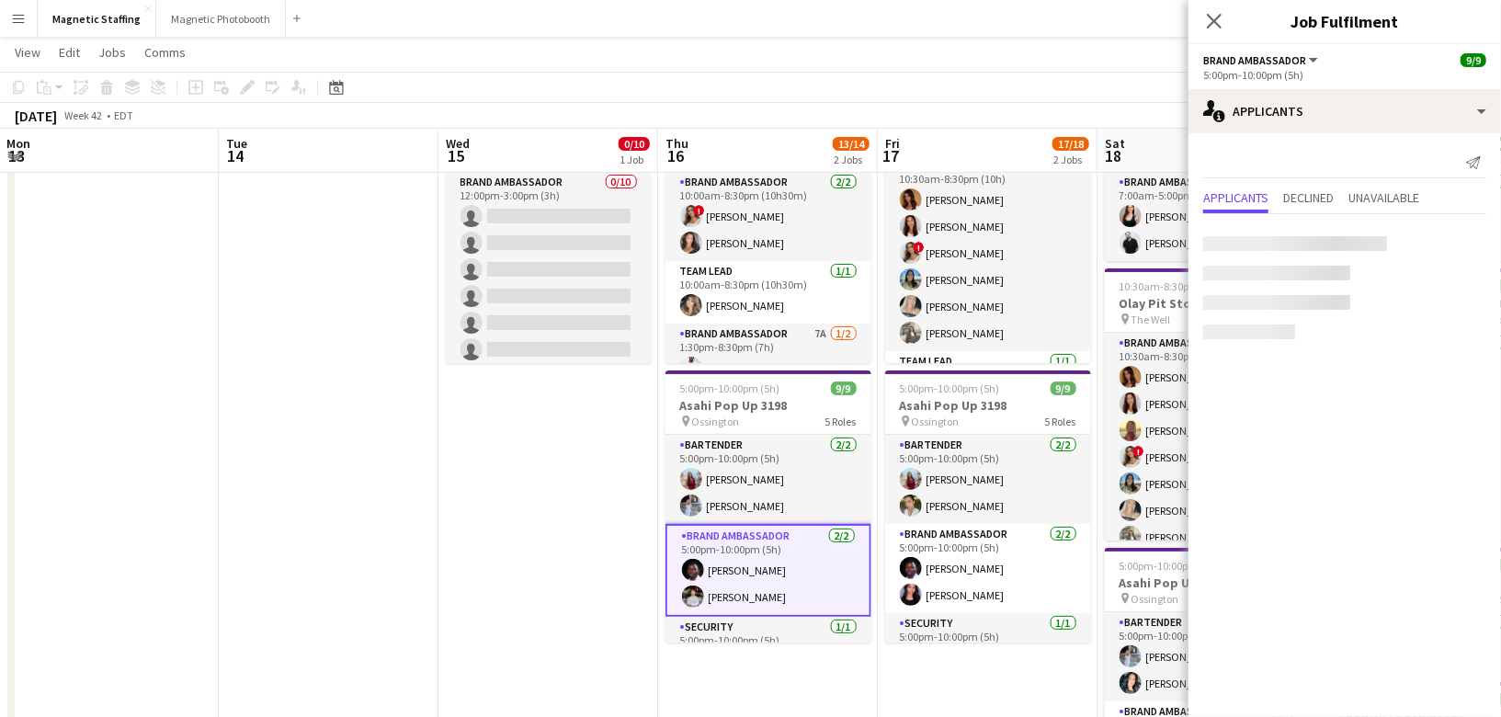
scroll to position [213, 0]
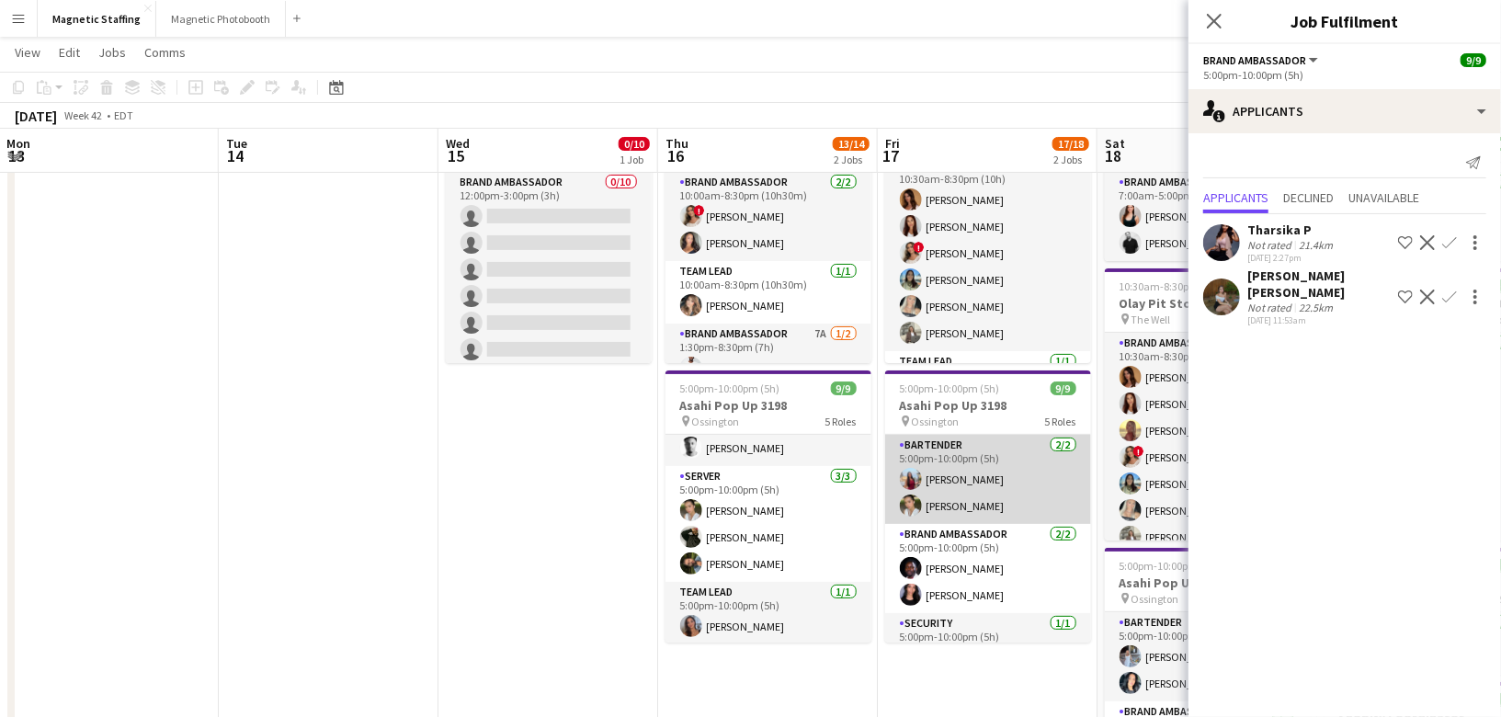
click at [1008, 507] on app-card-role "Bartender 2/2 5:00pm-10:00pm (5h) Eva Zhou Mia Truong" at bounding box center [988, 479] width 206 height 89
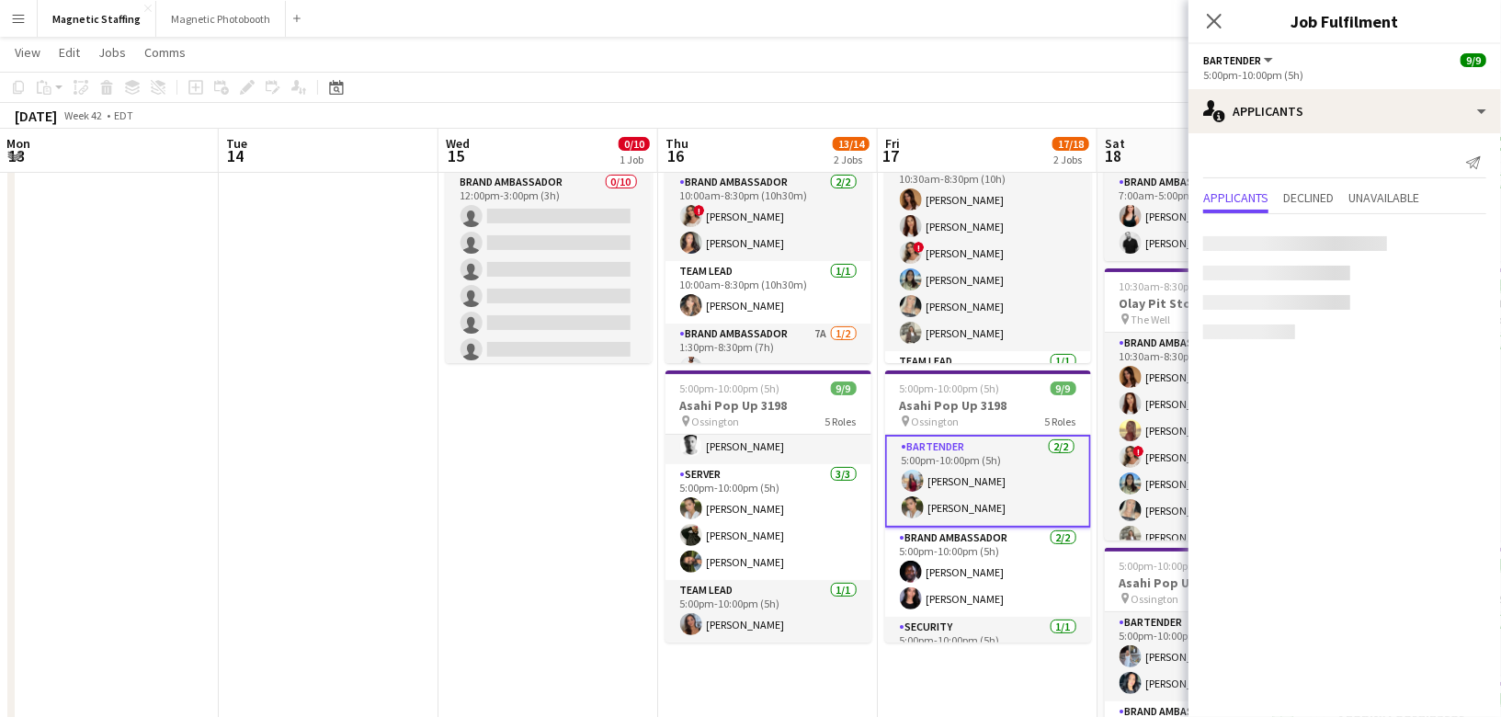
scroll to position [211, 0]
click at [516, 623] on app-date-cell "12:00pm-3:00pm (3h) 0/10 Asahi Pop Up In Person Training 3198 pin Toronto 1 Rol…" at bounding box center [548, 650] width 220 height 1133
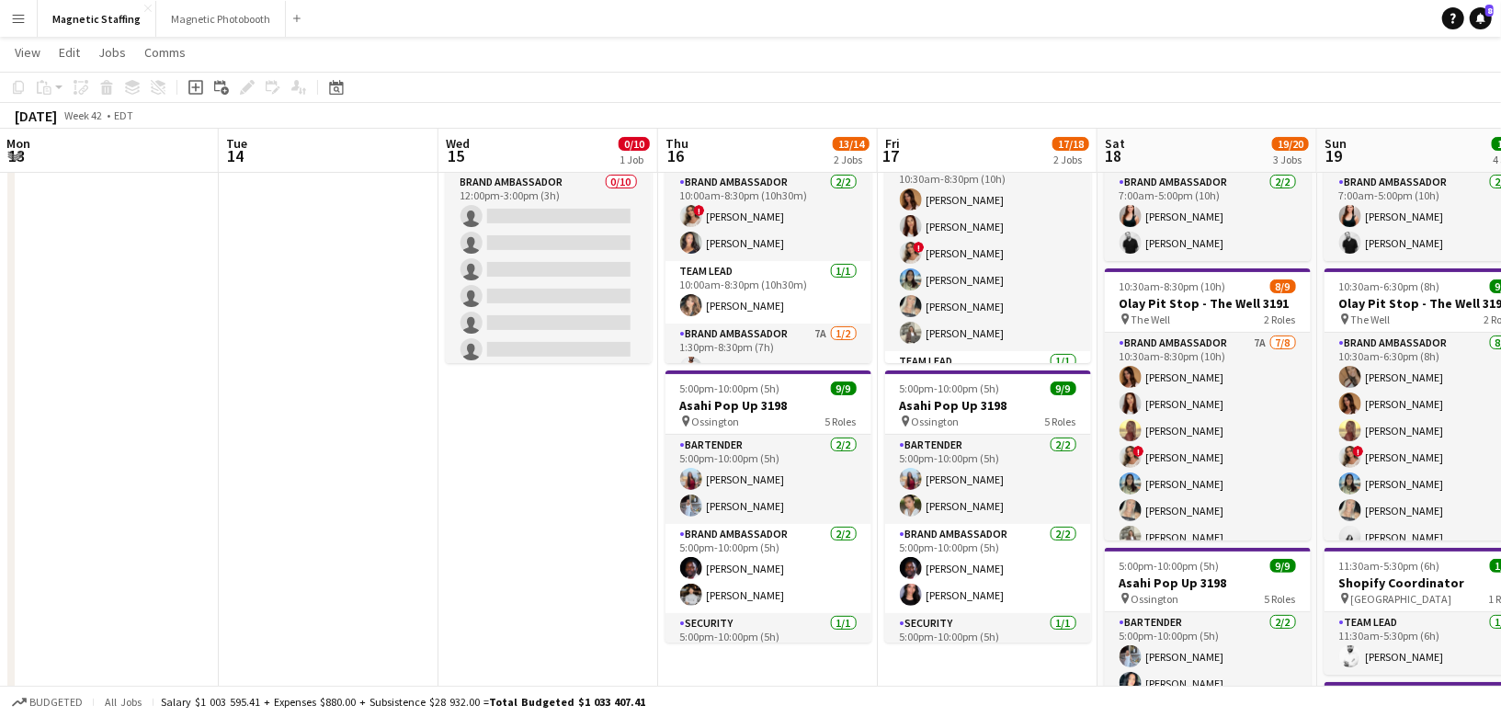
scroll to position [0, 0]
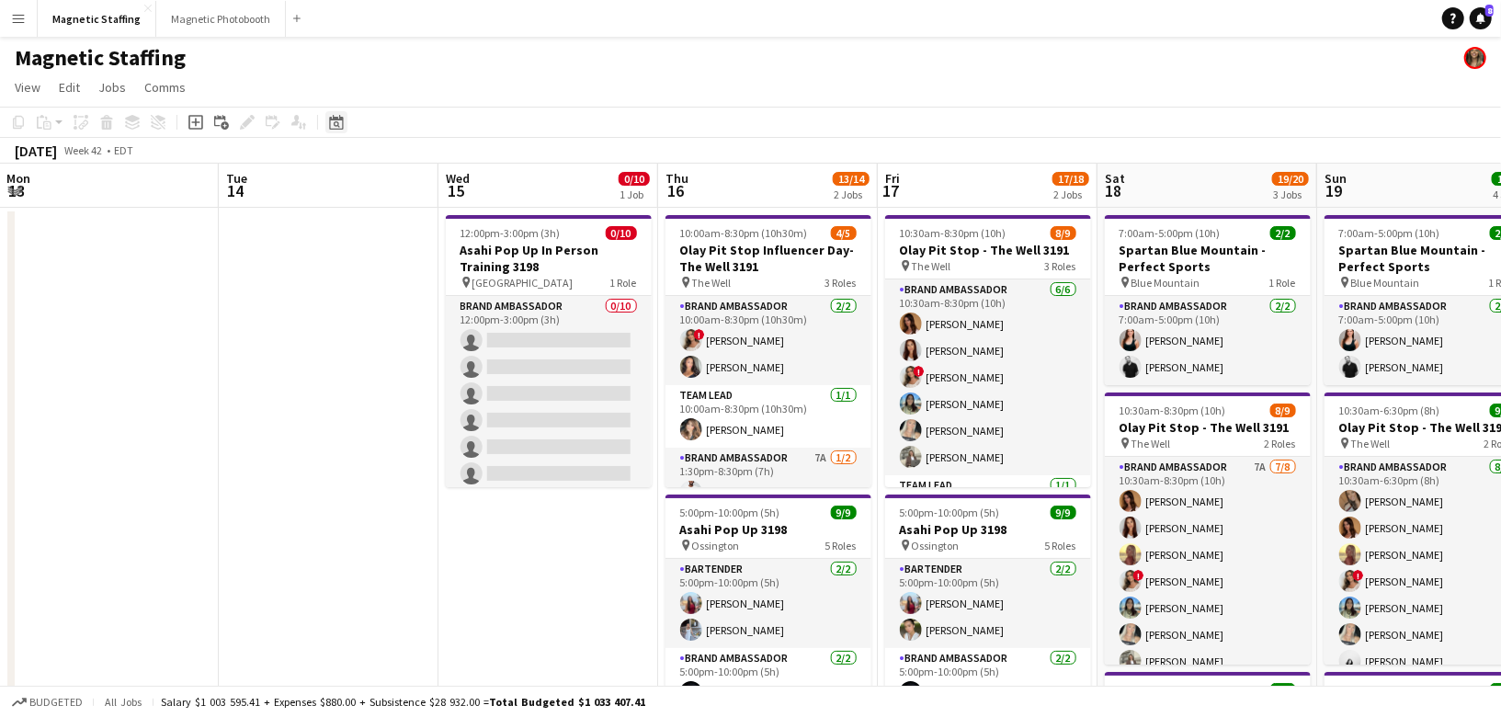
click at [338, 121] on icon "Date picker" at bounding box center [336, 122] width 15 height 15
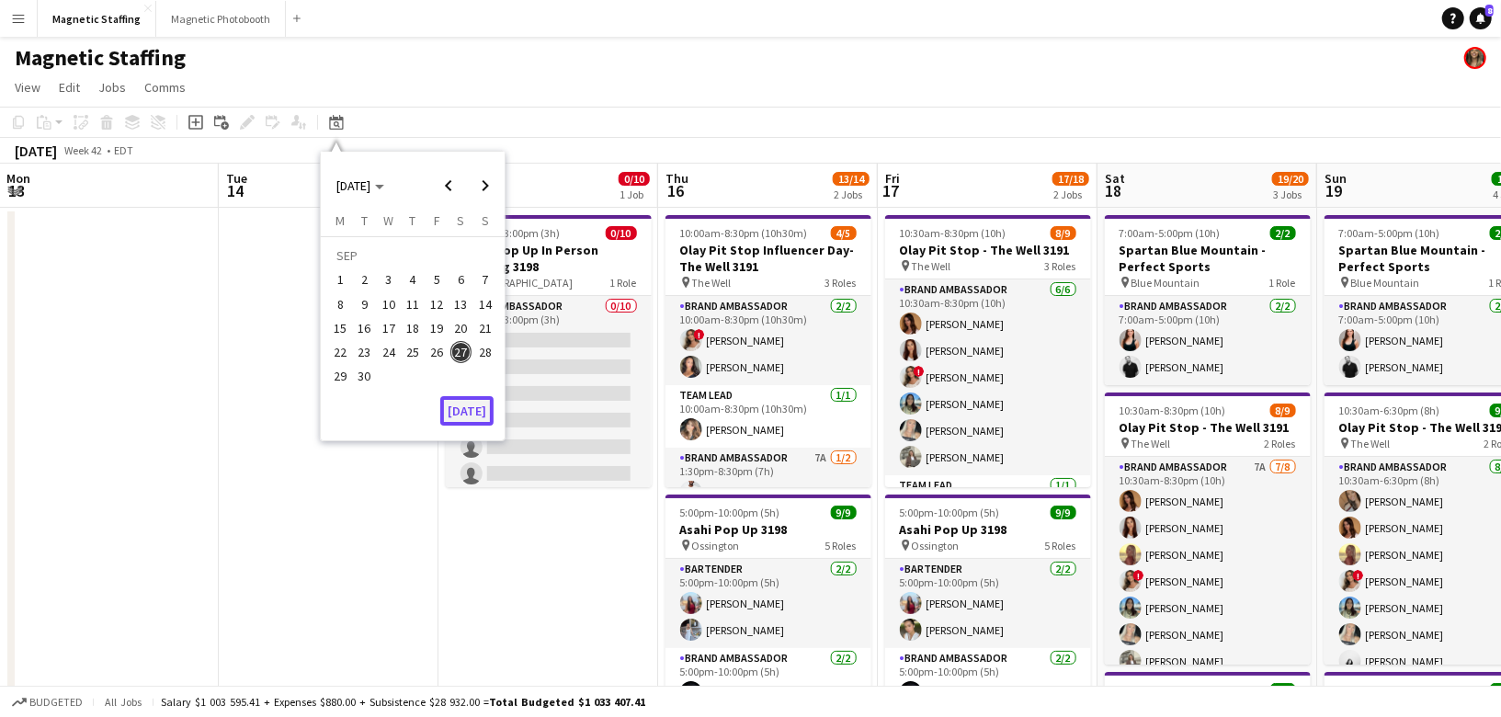
click at [458, 414] on button "[DATE]" at bounding box center [466, 410] width 53 height 29
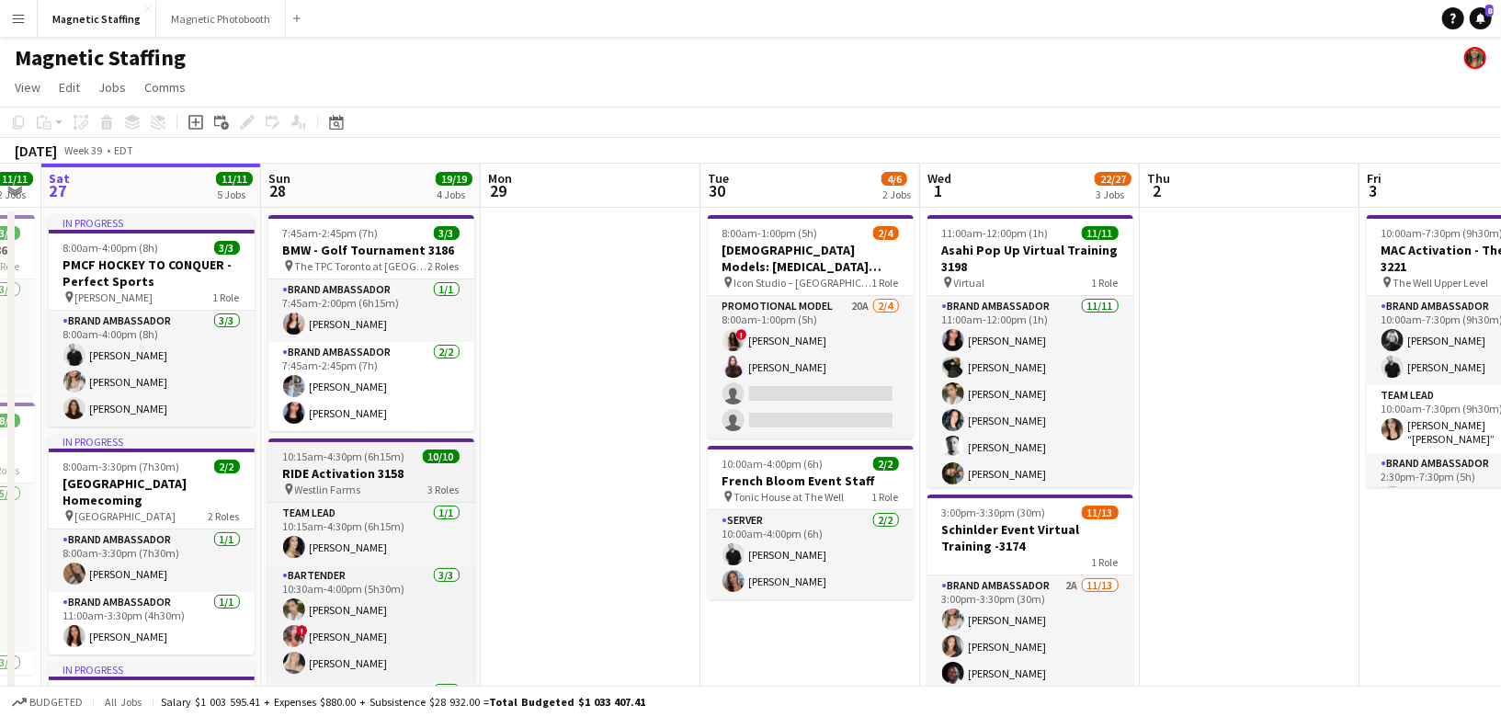
scroll to position [1, 0]
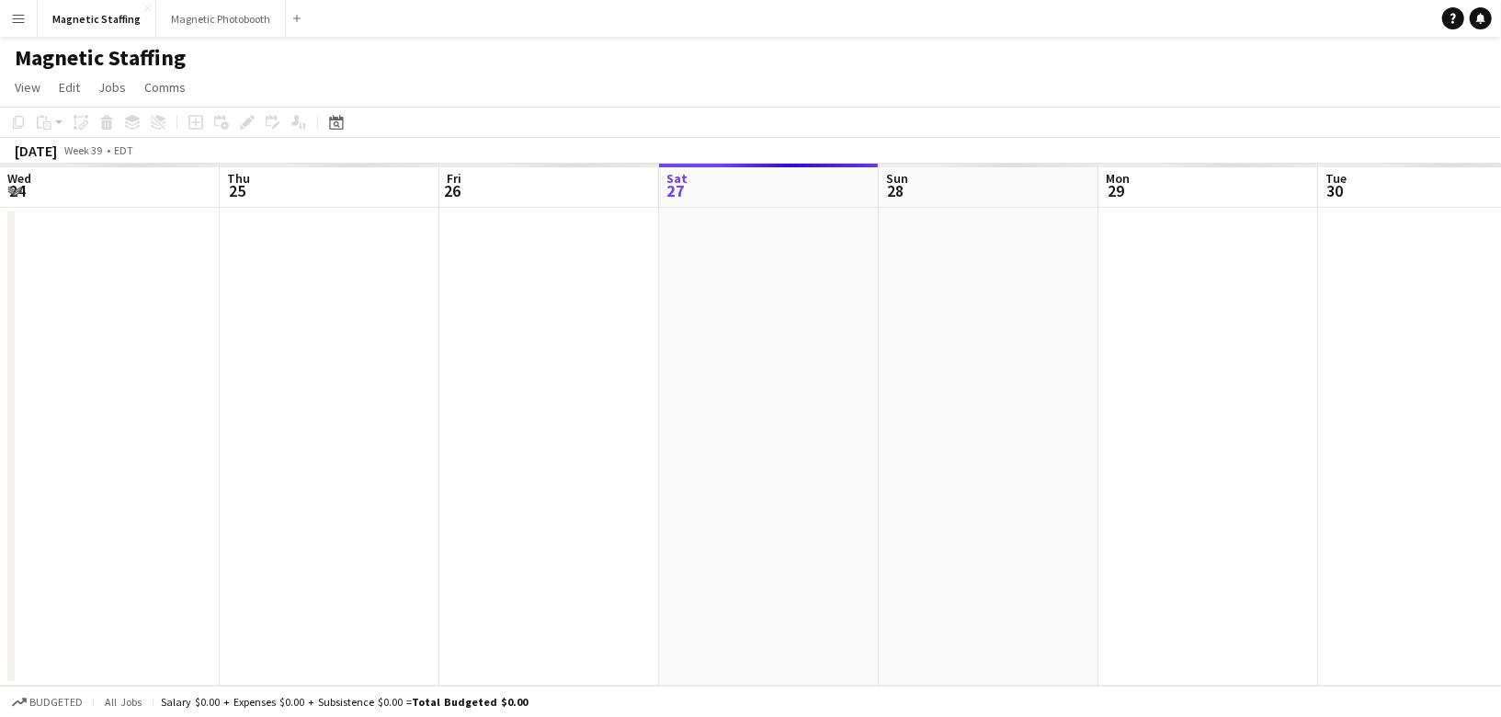
scroll to position [0, 438]
